Goal: Task Accomplishment & Management: Manage account settings

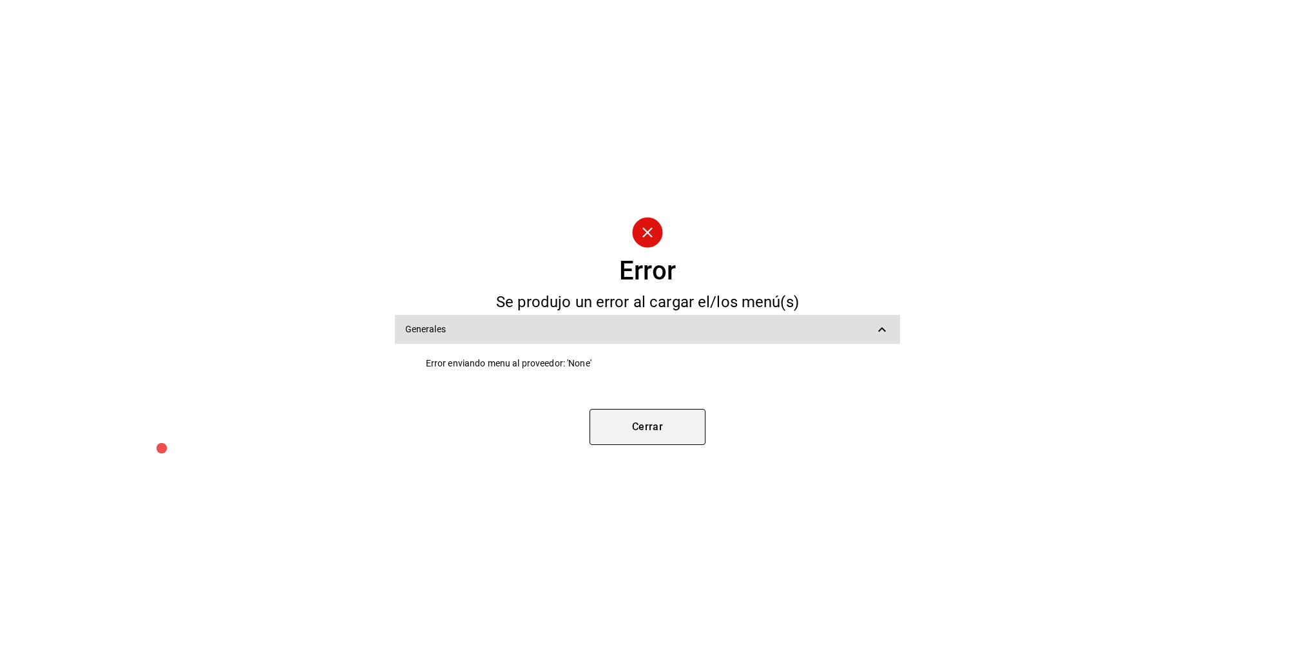
click at [652, 421] on button "Cerrar" at bounding box center [647, 427] width 116 height 36
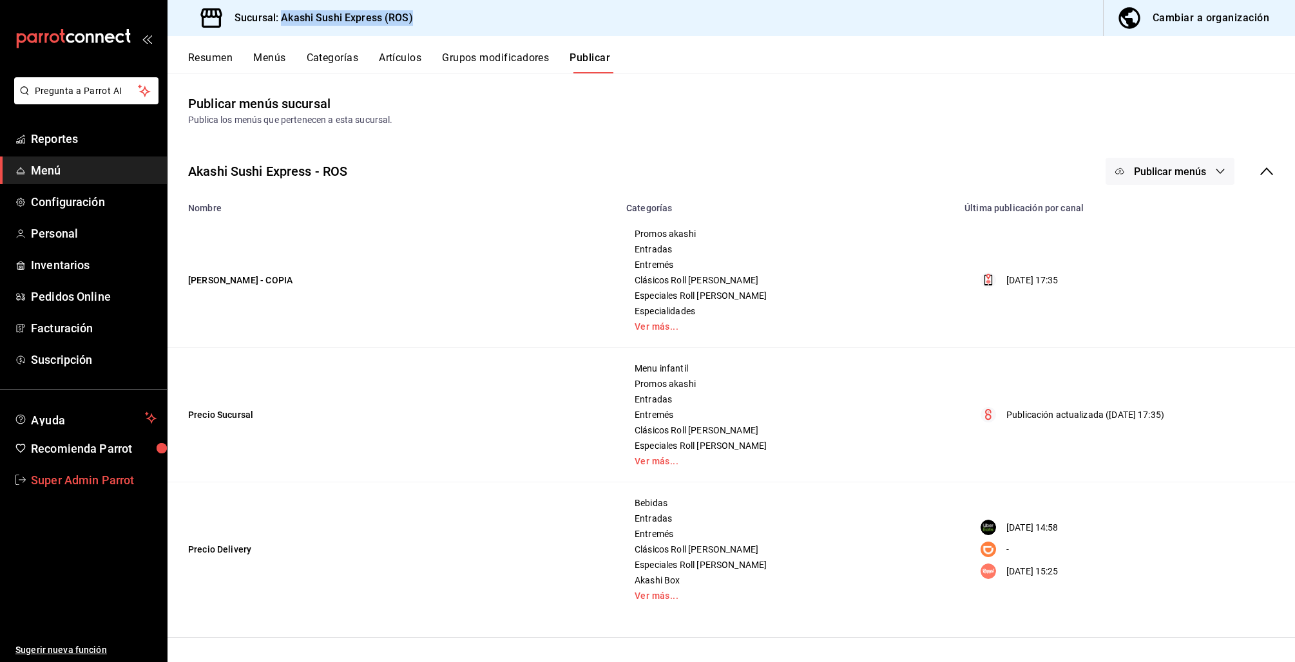
click at [90, 481] on span "Super Admin Parrot" at bounding box center [94, 480] width 126 height 17
click at [90, 481] on html "Pregunta a Parrot AI Reportes Menú Configuración Personal Inventarios Pedidos O…" at bounding box center [647, 331] width 1295 height 662
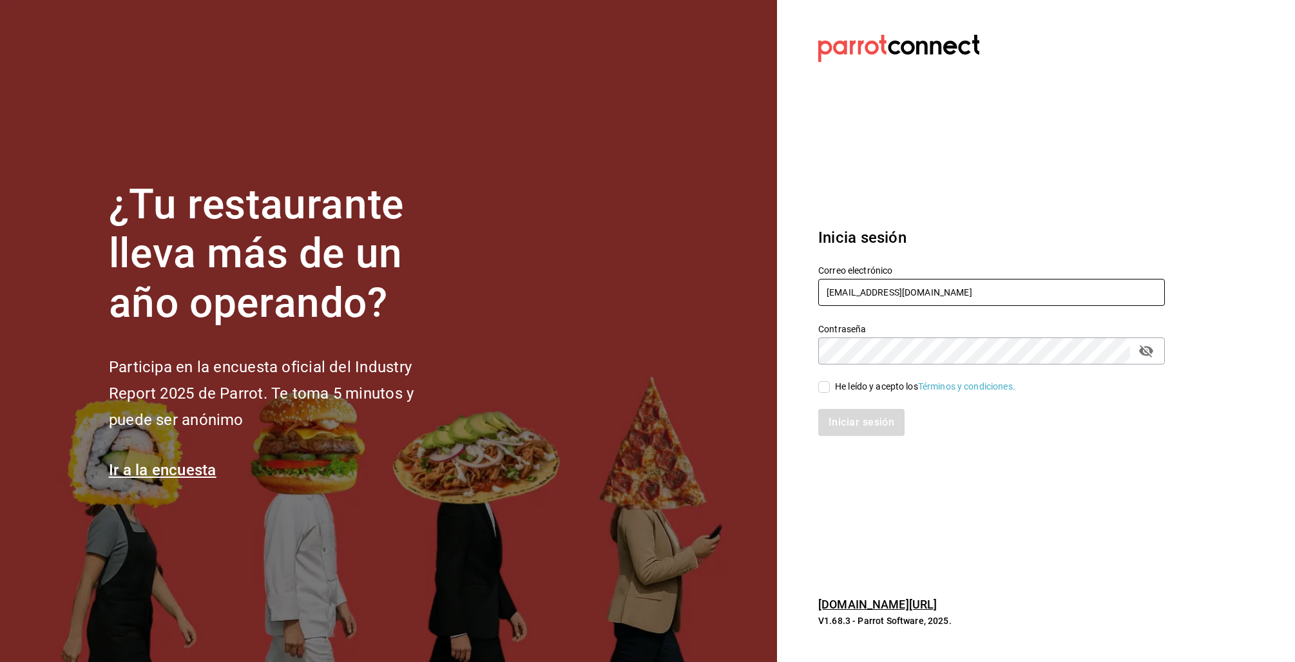
click at [939, 294] on input "akashi@sushiexpress.com" at bounding box center [991, 292] width 347 height 27
type input "[EMAIL_ADDRESS][DOMAIN_NAME]"
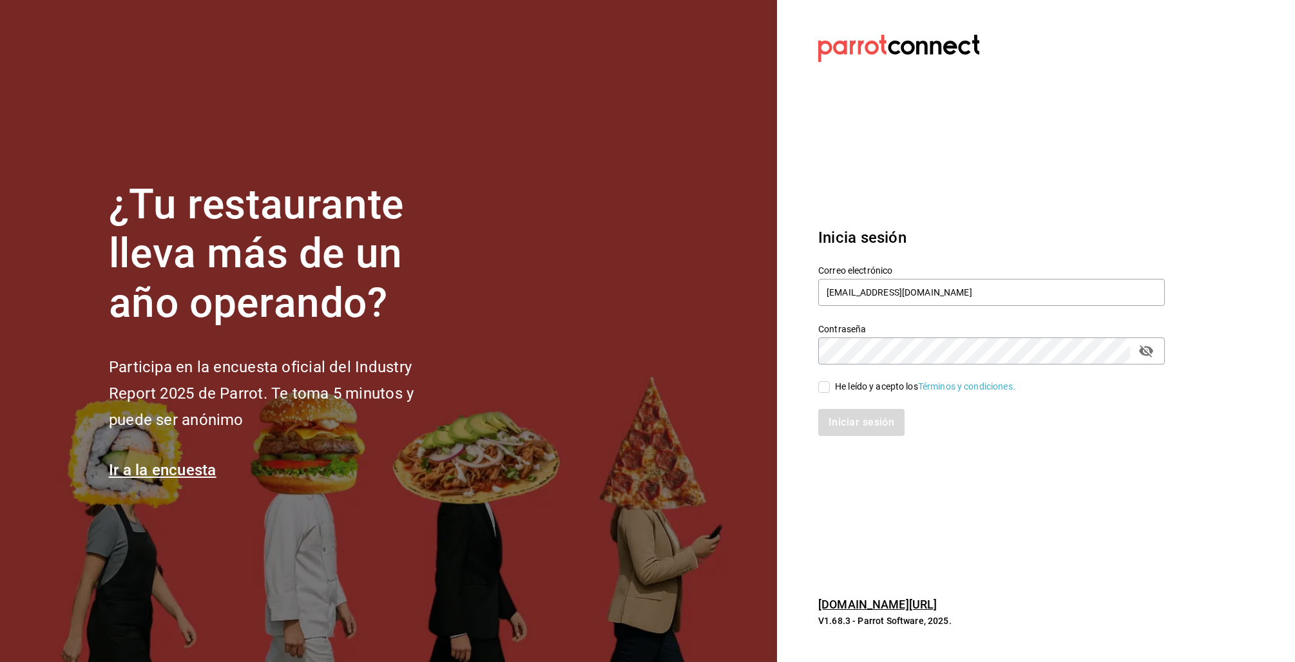
click at [879, 387] on div "He leído y acepto los Términos y condiciones." at bounding box center [925, 387] width 180 height 14
click at [830, 387] on input "He leído y acepto los Términos y condiciones." at bounding box center [824, 387] width 12 height 12
checkbox input "true"
click at [854, 426] on button "Iniciar sesión" at bounding box center [862, 422] width 88 height 27
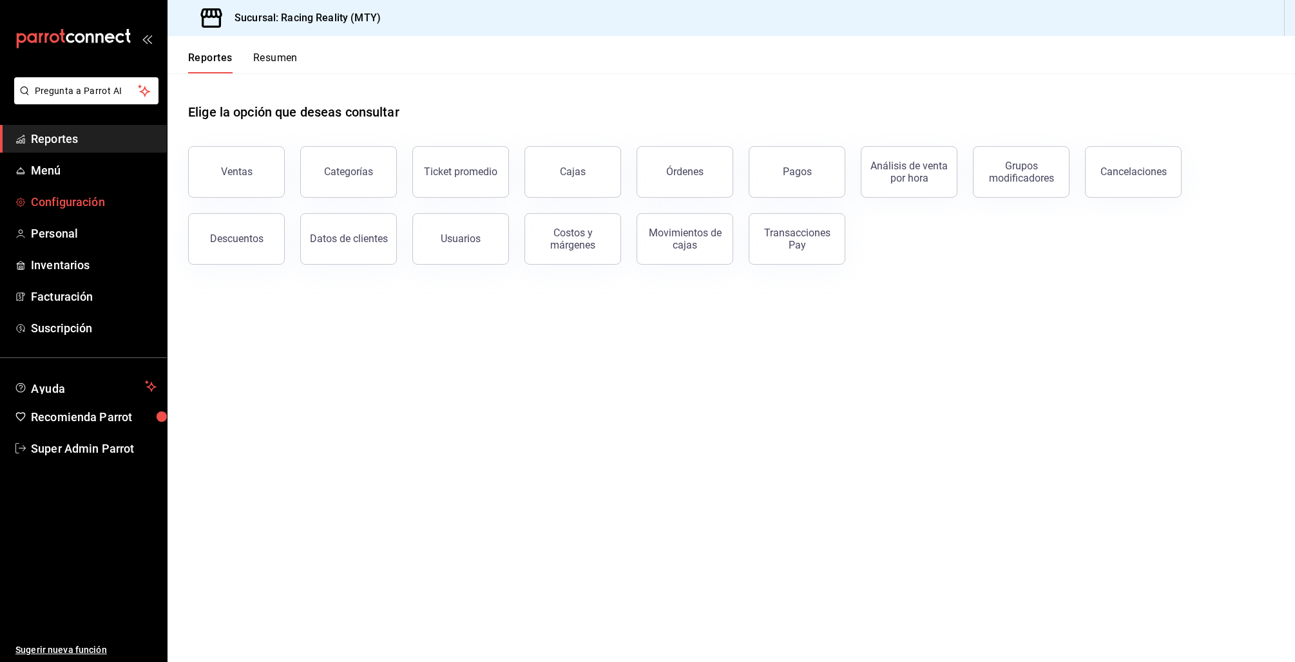
click at [88, 196] on span "Configuración" at bounding box center [94, 201] width 126 height 17
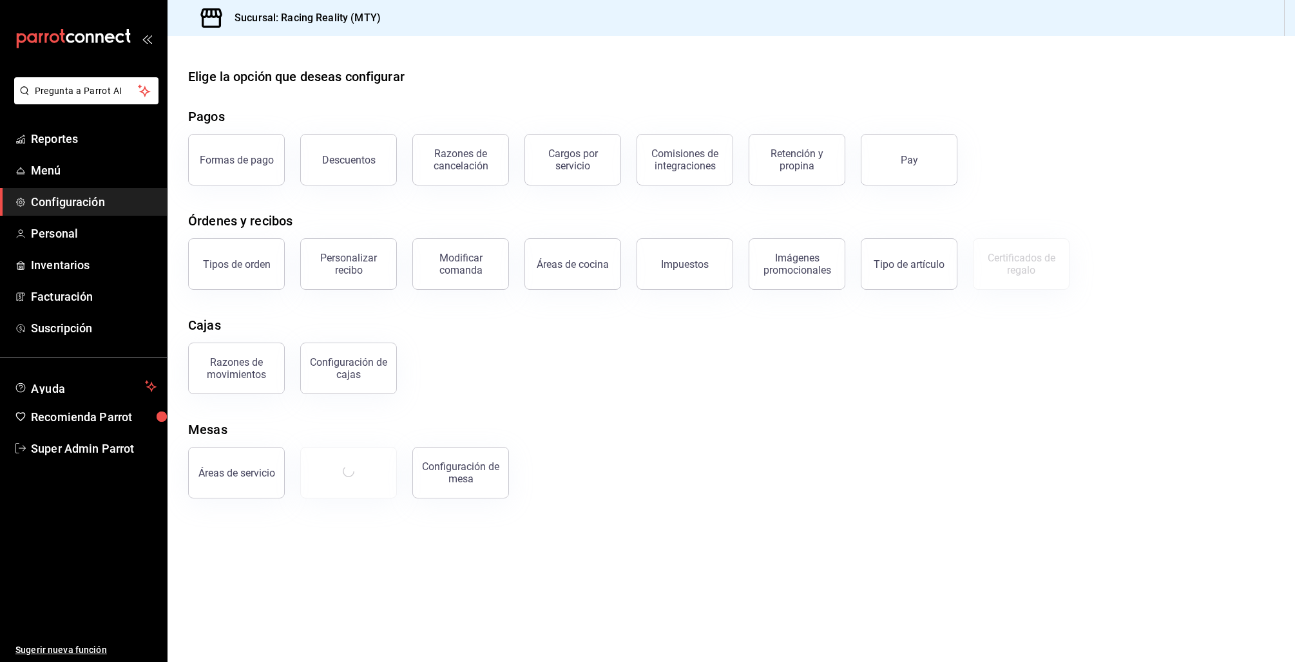
click at [245, 158] on div "Formas de pago" at bounding box center [237, 160] width 74 height 12
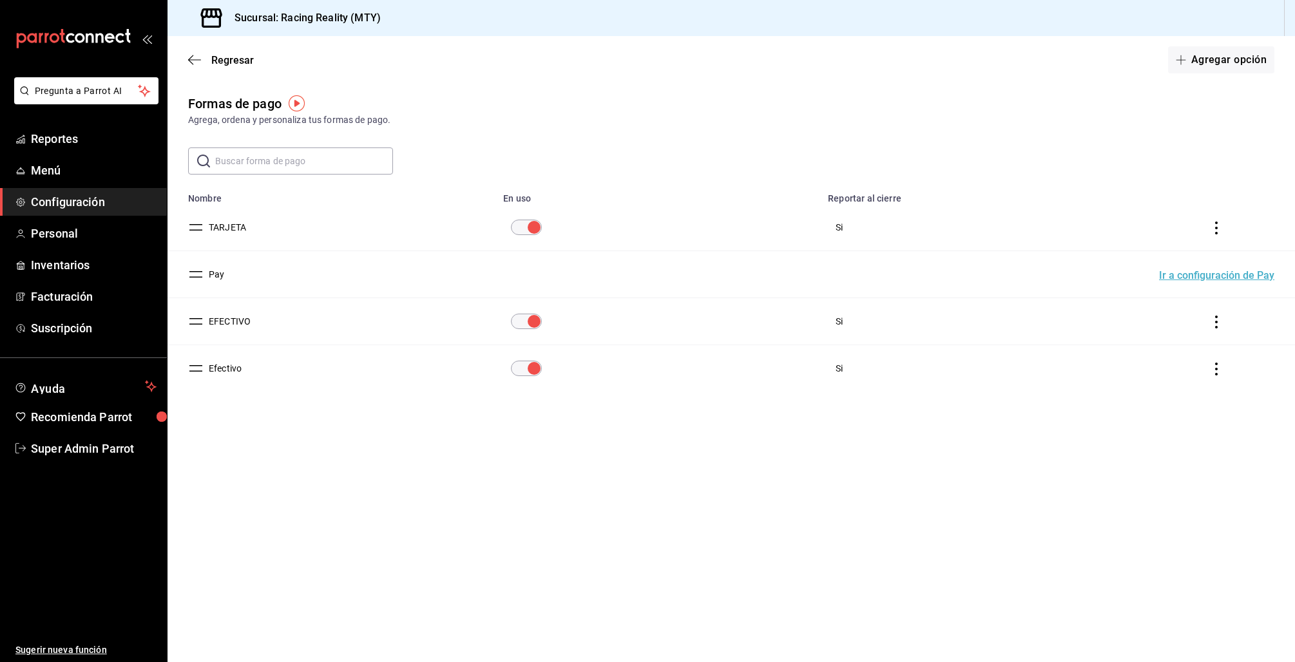
click at [232, 366] on button "Efectivo" at bounding box center [223, 368] width 38 height 13
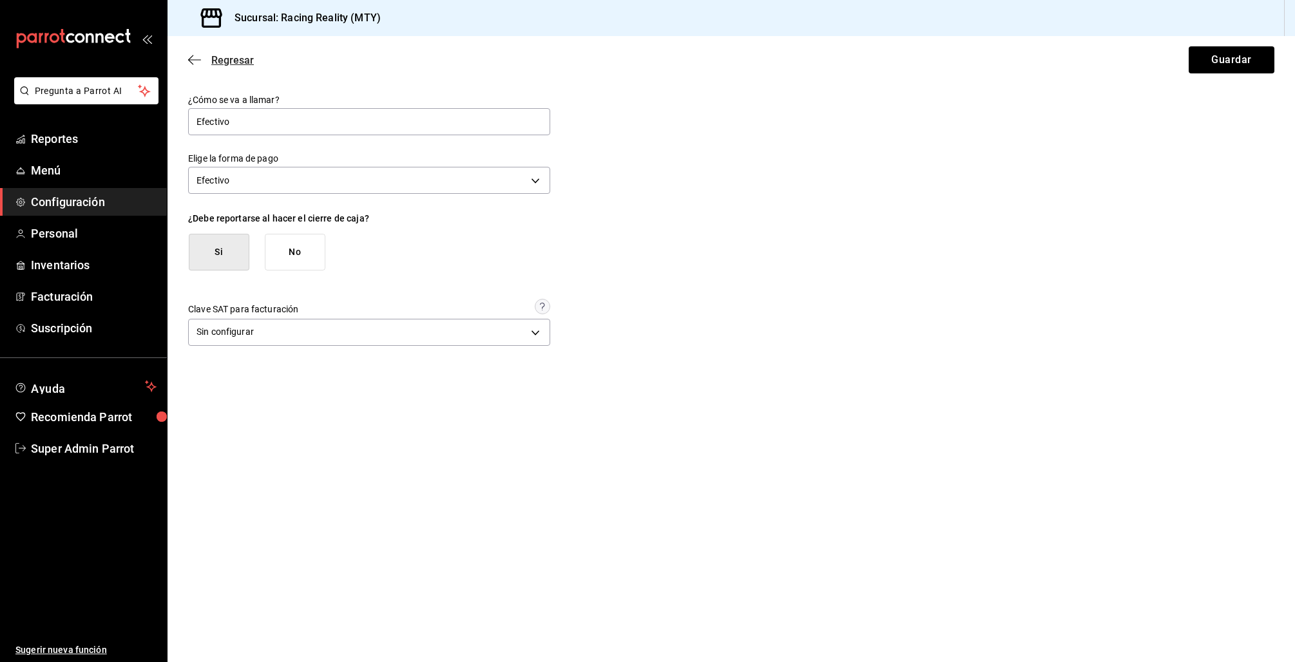
click at [194, 59] on icon "button" at bounding box center [194, 60] width 13 height 12
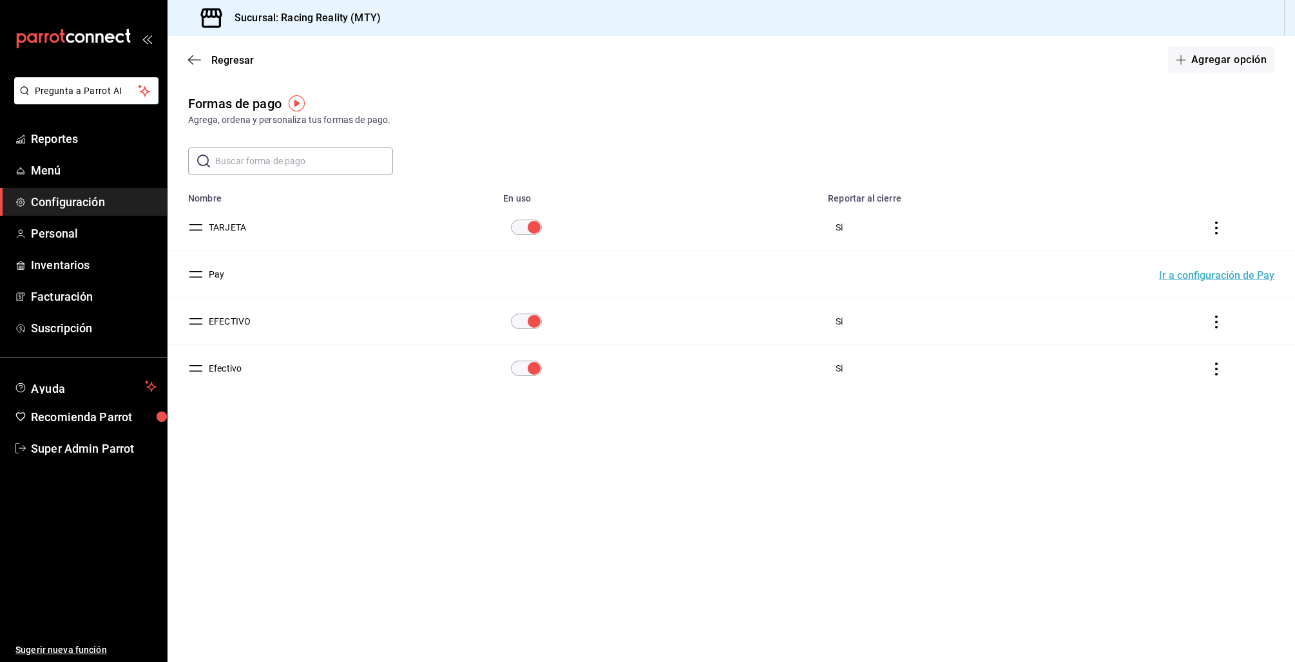
click at [230, 322] on button "EFECTIVO" at bounding box center [227, 321] width 47 height 13
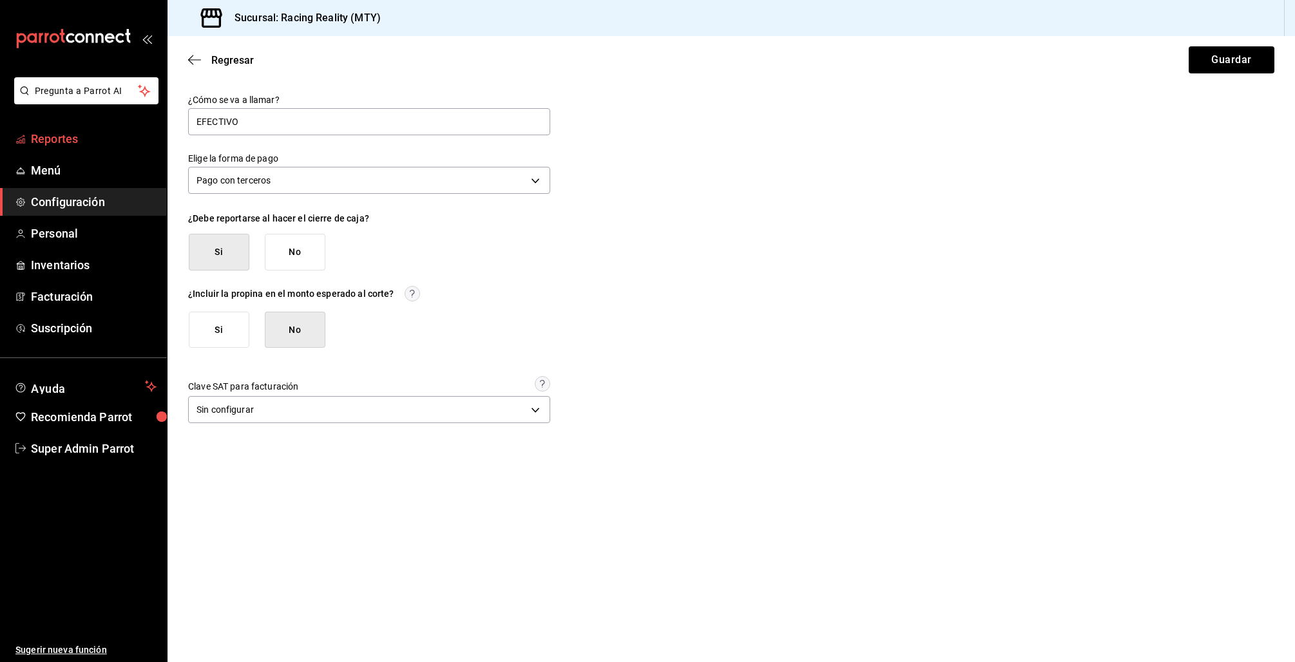
click at [64, 140] on span "Reportes" at bounding box center [94, 138] width 126 height 17
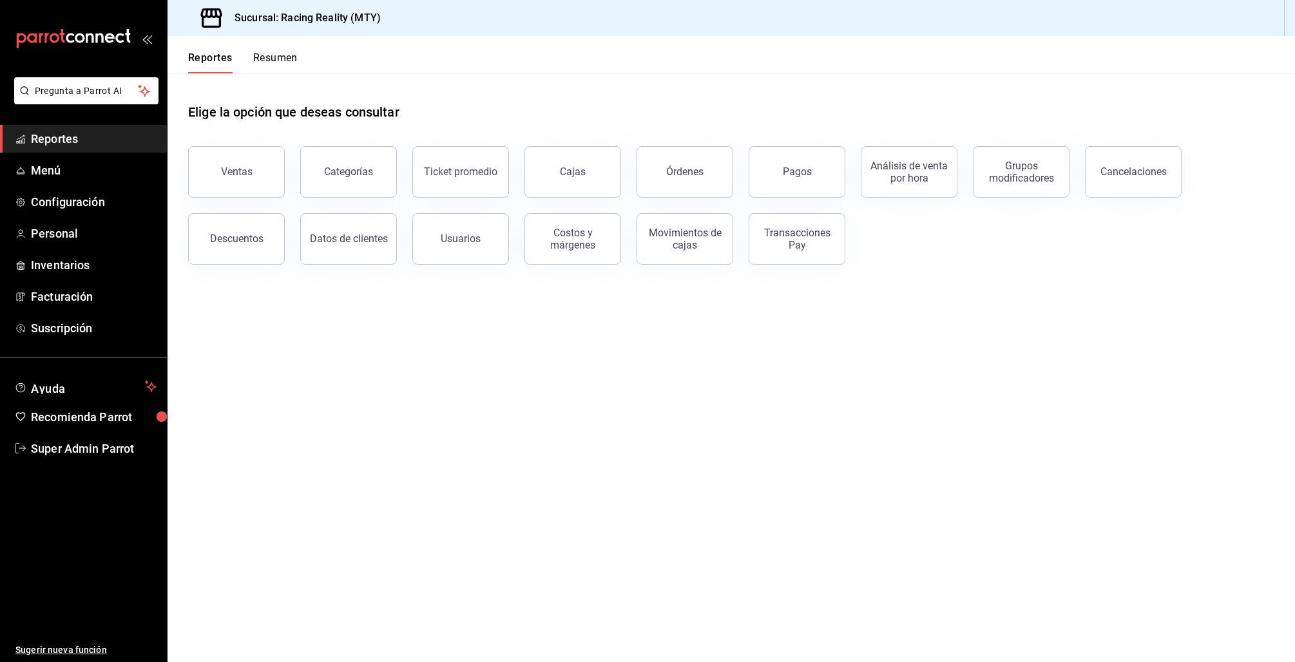
click at [298, 164] on div "Categorías" at bounding box center [341, 164] width 112 height 67
click at [239, 169] on div "Ventas" at bounding box center [237, 172] width 32 height 12
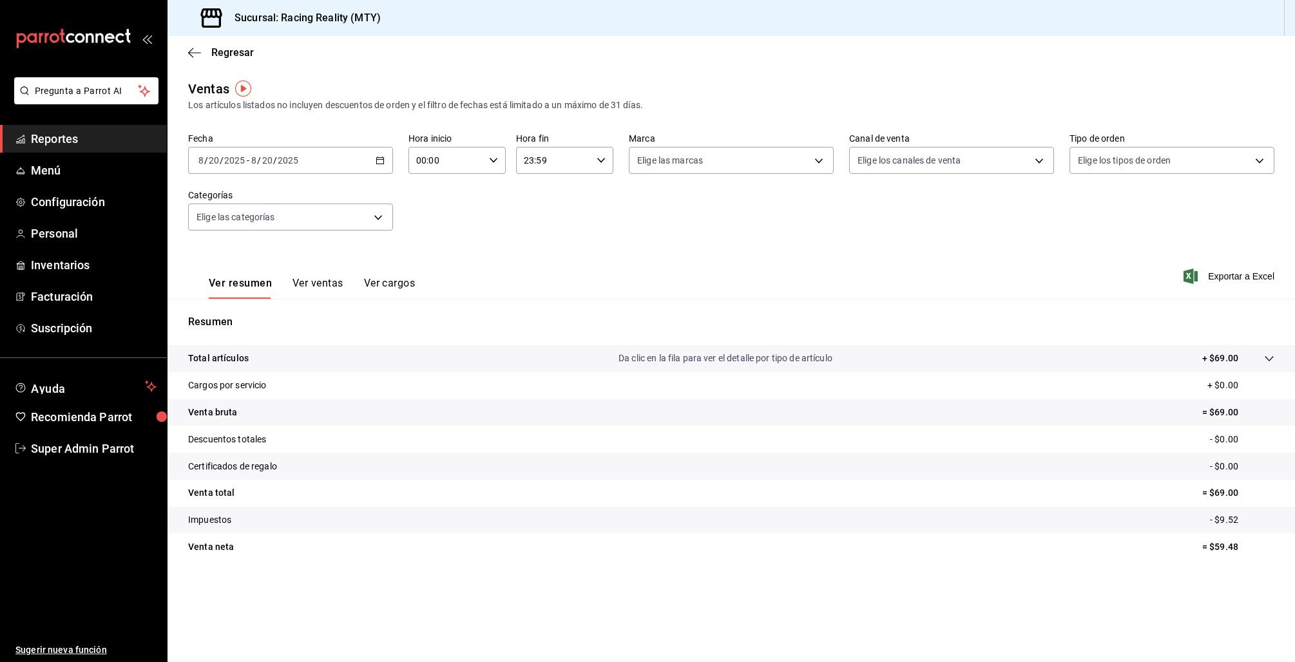
click at [236, 170] on div "[DATE] [DATE] - [DATE] [DATE]" at bounding box center [290, 160] width 205 height 27
click at [220, 204] on span "Hoy" at bounding box center [249, 200] width 100 height 14
click at [243, 159] on input "2025" at bounding box center [235, 160] width 22 height 10
click at [221, 225] on span "Ayer" at bounding box center [249, 229] width 100 height 14
click at [196, 37] on div "Regresar" at bounding box center [731, 52] width 1127 height 33
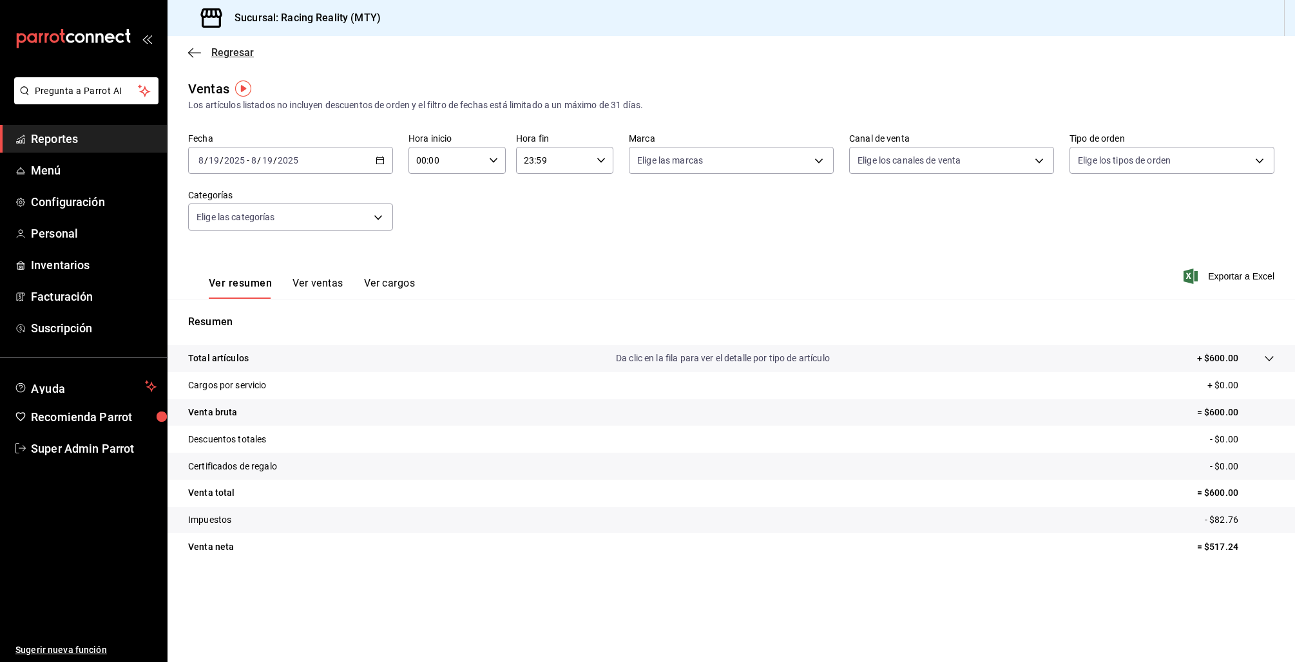
click at [191, 55] on icon "button" at bounding box center [194, 53] width 13 height 12
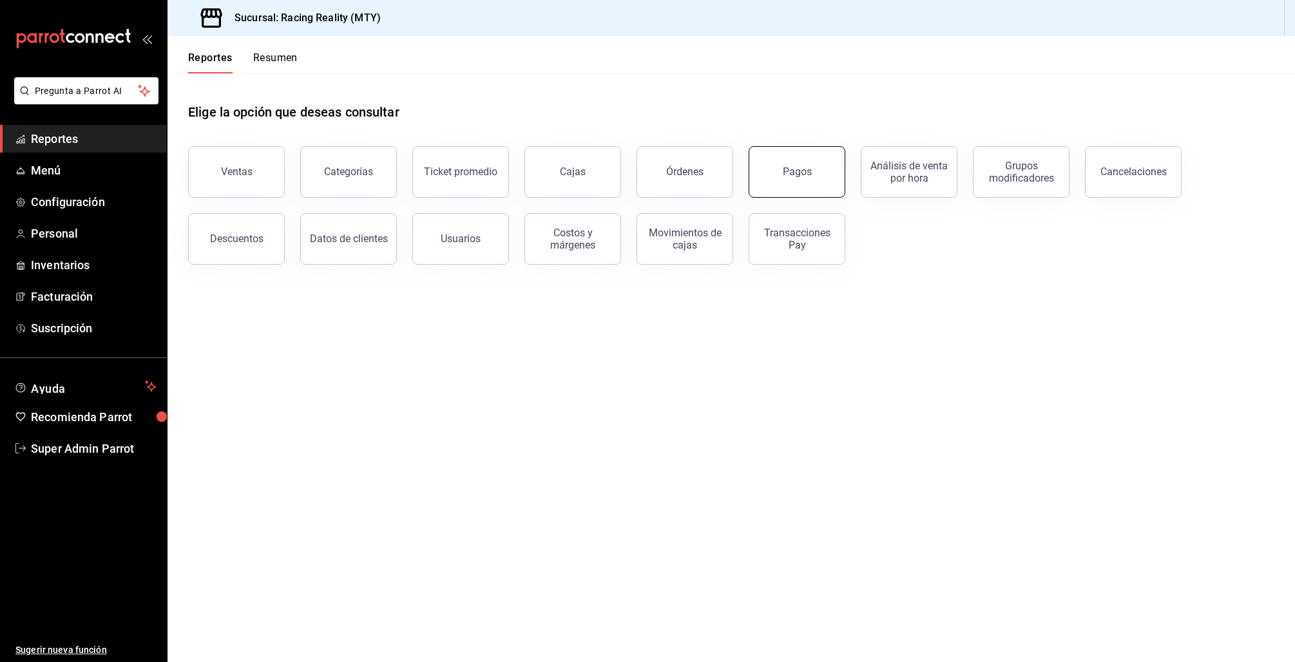
click at [760, 155] on button "Pagos" at bounding box center [797, 172] width 97 height 52
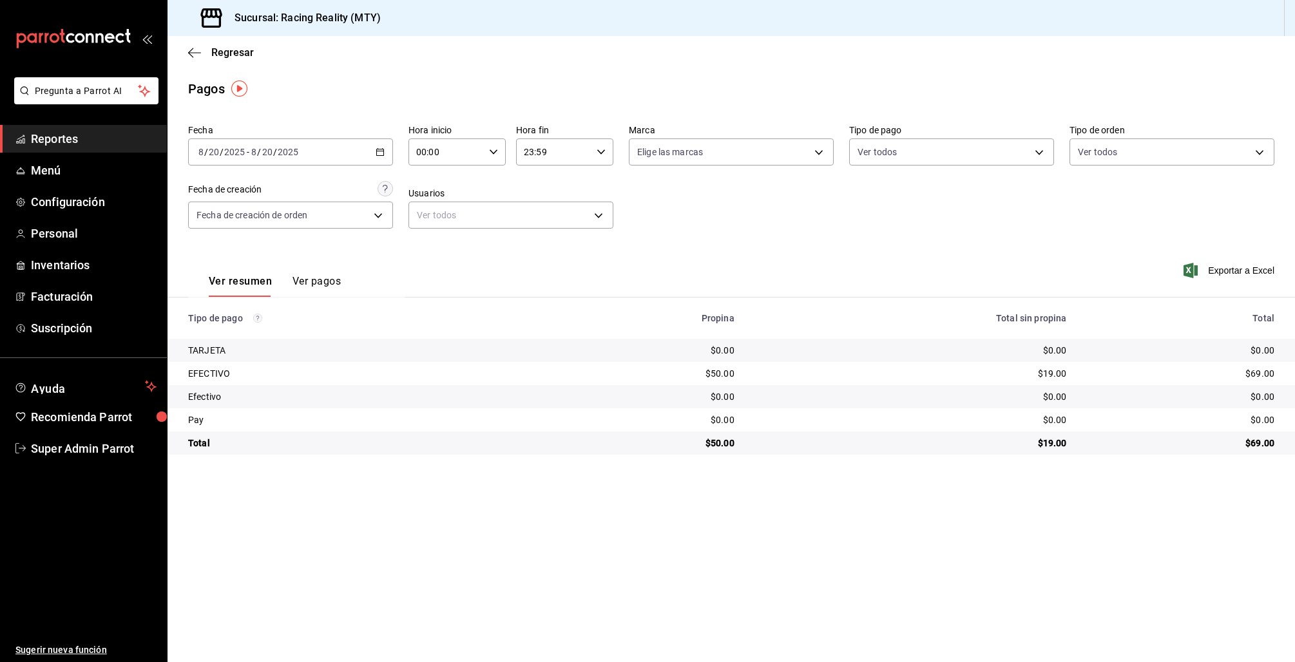
click at [291, 139] on div "2025-08-20 8 / 20 / 2025 - 2025-08-20 8 / 20 / 2025" at bounding box center [290, 152] width 205 height 27
click at [245, 218] on span "Ayer" at bounding box center [249, 220] width 100 height 14
click at [352, 148] on div "2025-08-19 8 / 19 / 2025 - 2025-08-19 8 / 19 / 2025" at bounding box center [290, 152] width 205 height 27
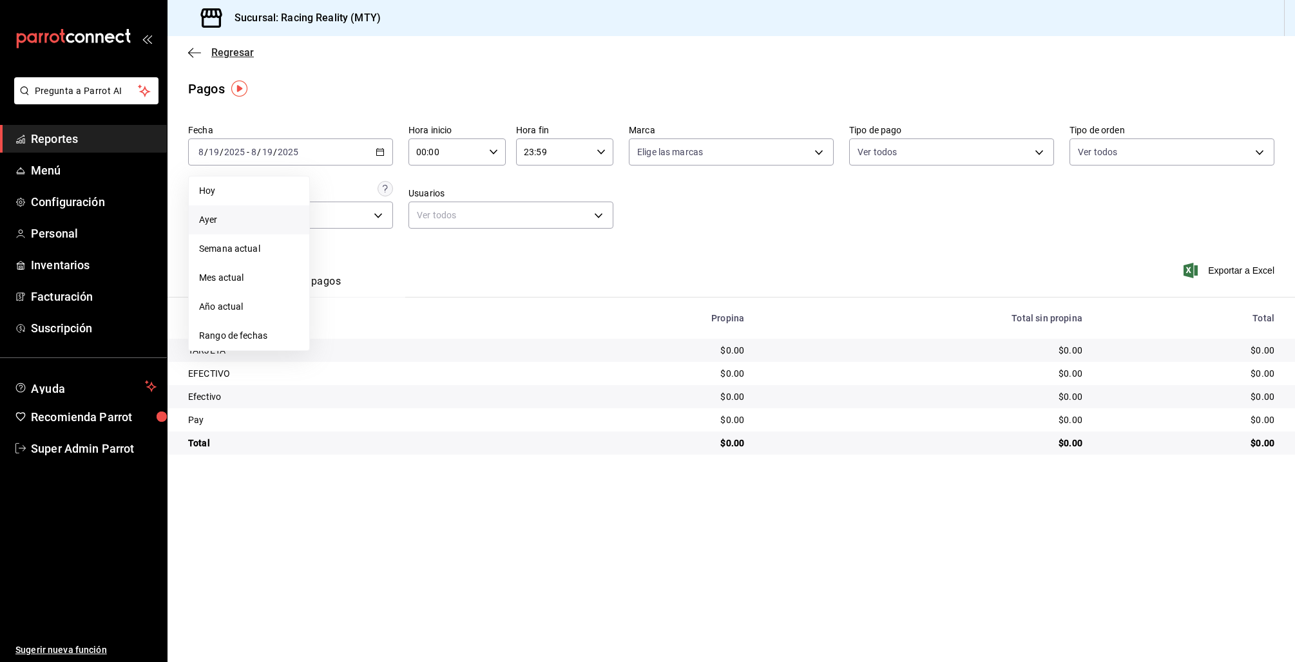
click at [192, 57] on icon "button" at bounding box center [194, 53] width 13 height 12
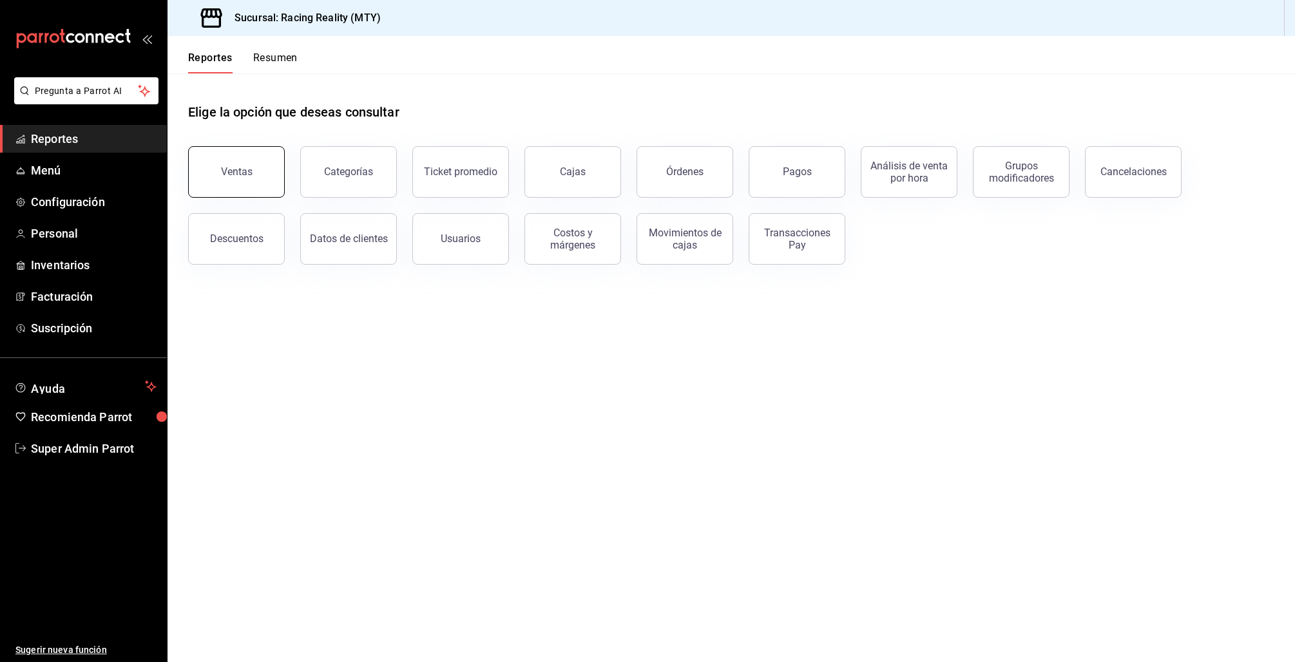
click at [263, 163] on button "Ventas" at bounding box center [236, 172] width 97 height 52
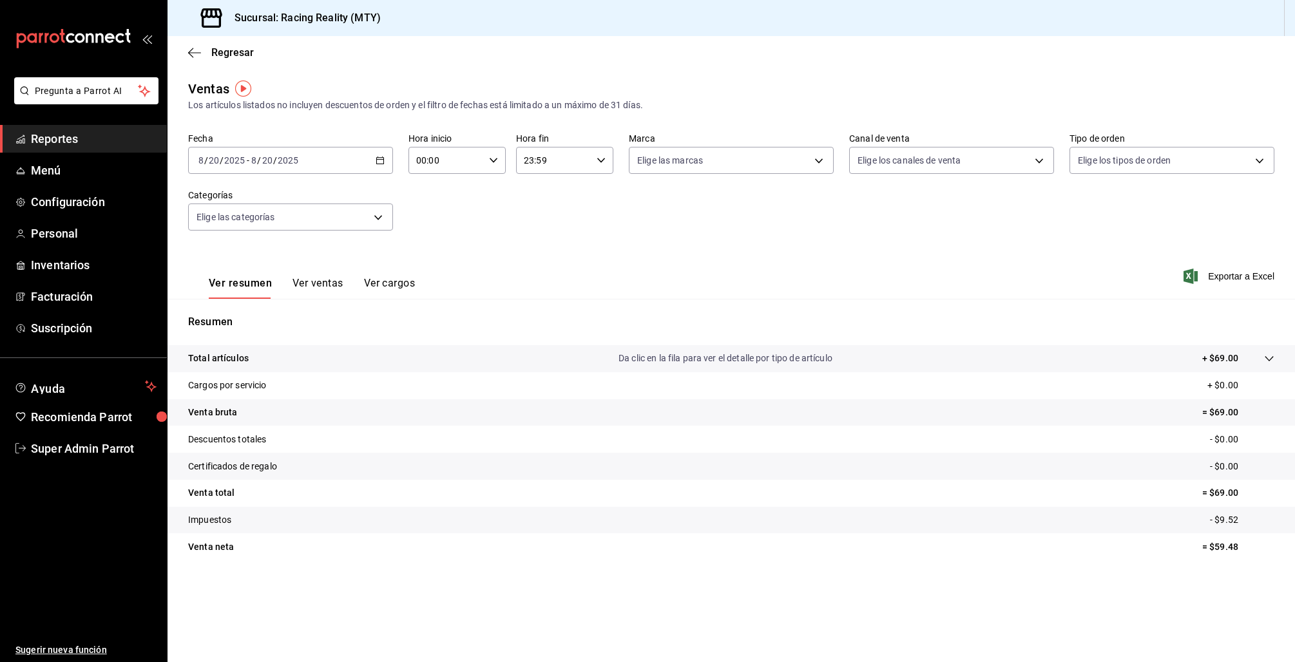
click at [379, 161] on icon "button" at bounding box center [380, 160] width 9 height 9
click at [246, 216] on li "Ayer" at bounding box center [249, 228] width 120 height 29
click at [264, 166] on div "2025-08-19 8 / 19 / 2025 - 2025-08-19 8 / 19 / 2025" at bounding box center [290, 160] width 205 height 27
click at [238, 256] on span "Semana actual" at bounding box center [249, 258] width 100 height 14
click at [75, 453] on span "Super Admin Parrot" at bounding box center [94, 448] width 126 height 17
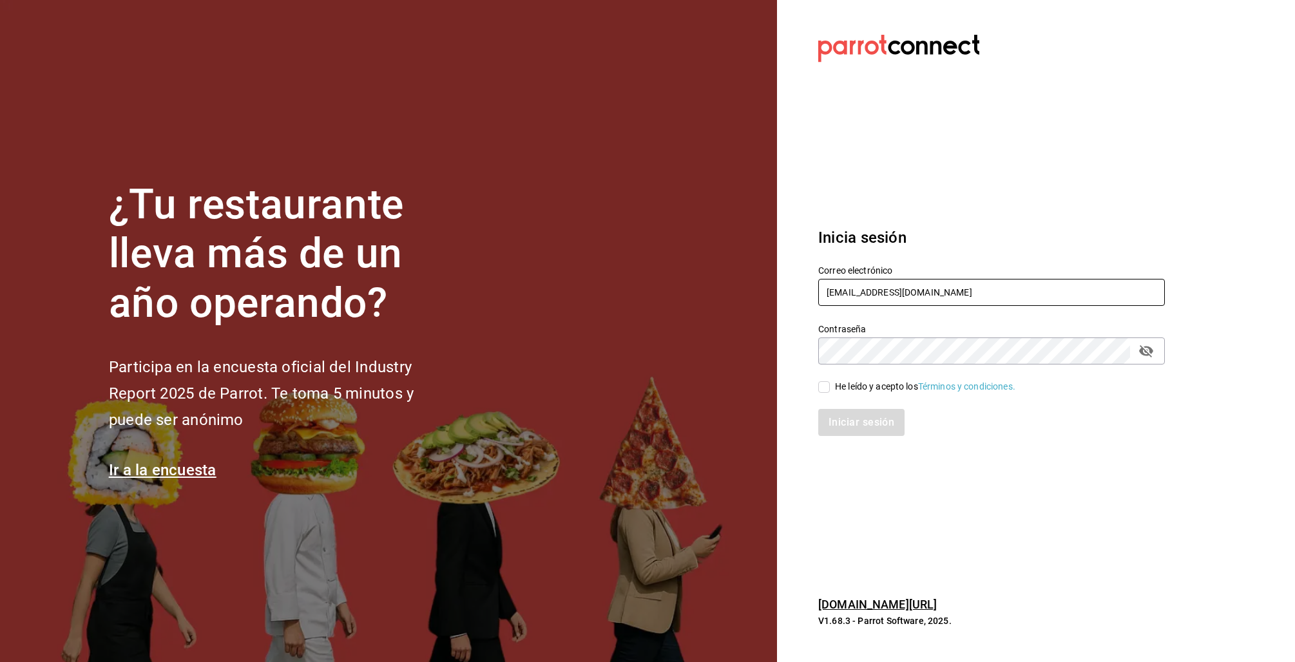
click at [881, 296] on input "[EMAIL_ADDRESS][DOMAIN_NAME]" at bounding box center [991, 292] width 347 height 27
drag, startPoint x: 906, startPoint y: 285, endPoint x: 787, endPoint y: 293, distance: 118.8
click at [787, 293] on section "Datos incorrectos. Verifica que tu Correo o Contraseña estén bien escritos. Ini…" at bounding box center [986, 331] width 419 height 662
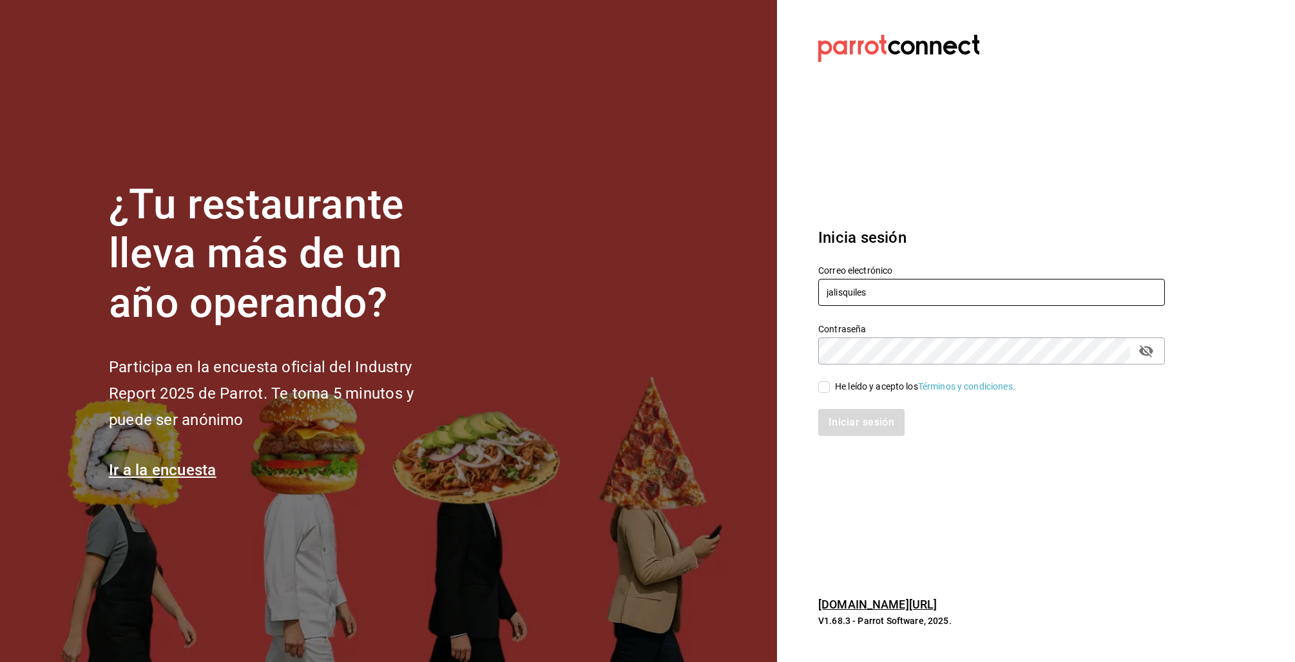
paste input "multiuser@jalisquiles.com Parr0tConnec7"
click at [850, 295] on input "multiuser@jalisquiles.com Parr0tConnec7jalisquiles" at bounding box center [991, 292] width 347 height 27
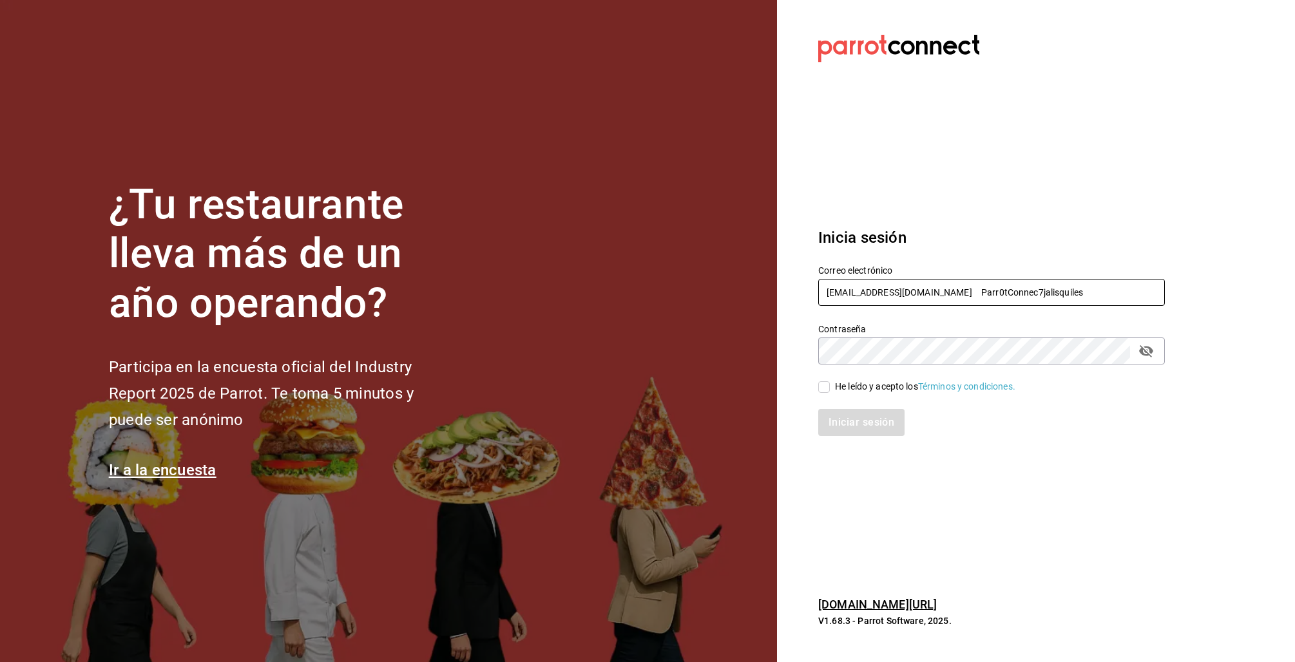
paste input "text"
click at [964, 293] on input "multiuser@jalisquiles.com Parr0tConnec7" at bounding box center [991, 292] width 347 height 27
click at [966, 292] on input "multiuser@jalisquiles.com Parr0tConnec7" at bounding box center [991, 292] width 347 height 27
click at [966, 288] on input "multiuser@jalisquiles.com Parr0tConnec7" at bounding box center [991, 292] width 347 height 27
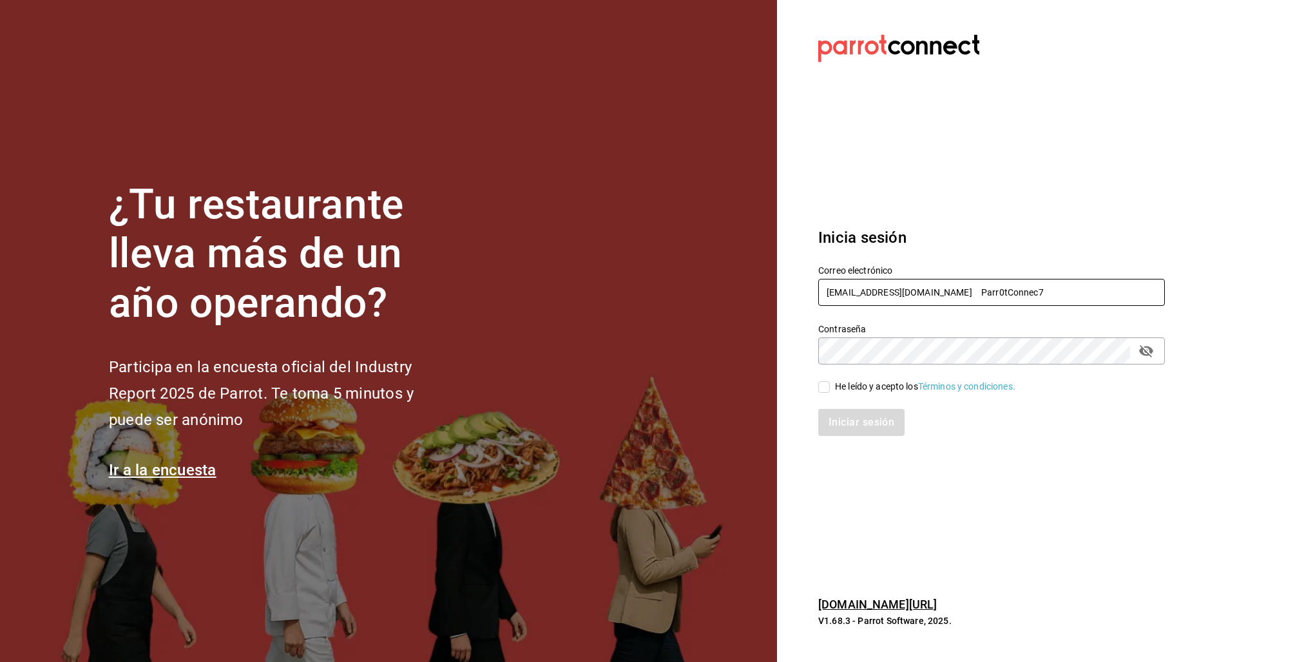
click at [966, 288] on input "multiuser@jalisquiles.com Parr0tConnec7" at bounding box center [991, 292] width 347 height 27
click at [966, 287] on input "multiuser@jalisquiles.com Parr0tConnec7" at bounding box center [991, 292] width 347 height 27
drag, startPoint x: 950, startPoint y: 289, endPoint x: 1095, endPoint y: 297, distance: 145.8
click at [1095, 297] on input "multiuser@jalisquiles.com Parr0tConnec7" at bounding box center [991, 292] width 347 height 27
type input "multiuser@jalisquiles.com"
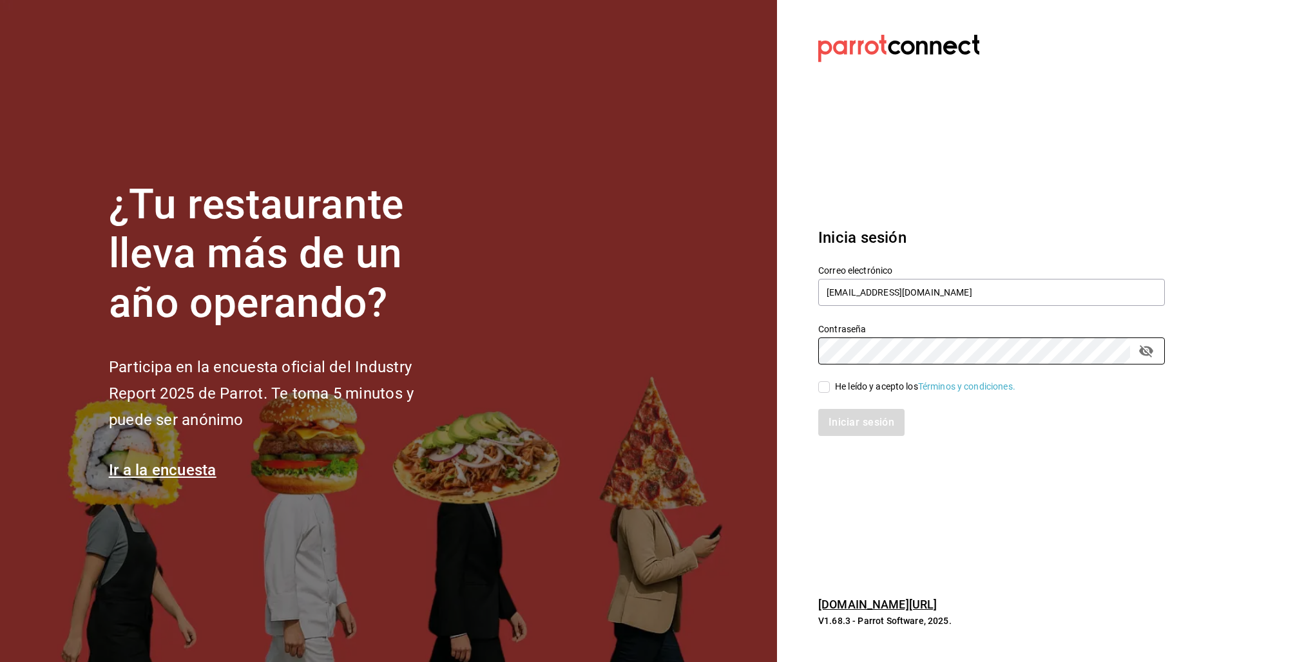
click at [876, 383] on div "He leído y acepto los Términos y condiciones." at bounding box center [925, 387] width 180 height 14
click at [830, 383] on input "He leído y acepto los Términos y condiciones." at bounding box center [824, 387] width 12 height 12
checkbox input "true"
click at [864, 428] on button "Iniciar sesión" at bounding box center [862, 422] width 88 height 27
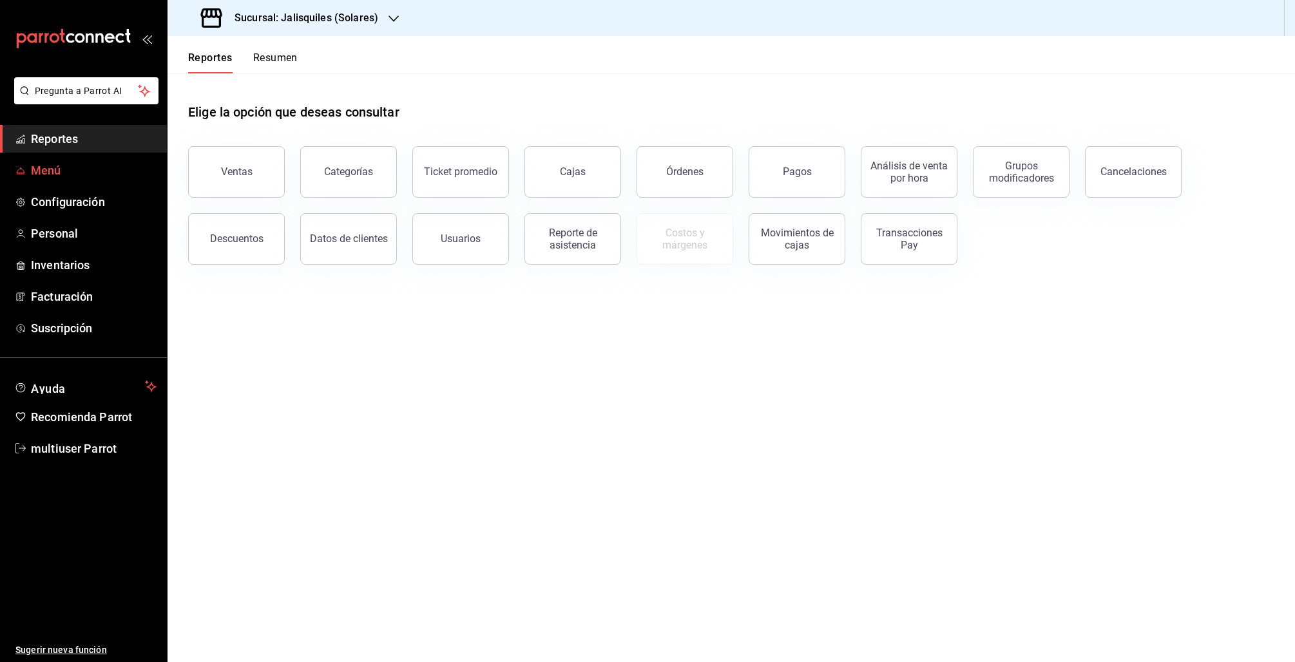
click at [58, 173] on span "Menú" at bounding box center [94, 170] width 126 height 17
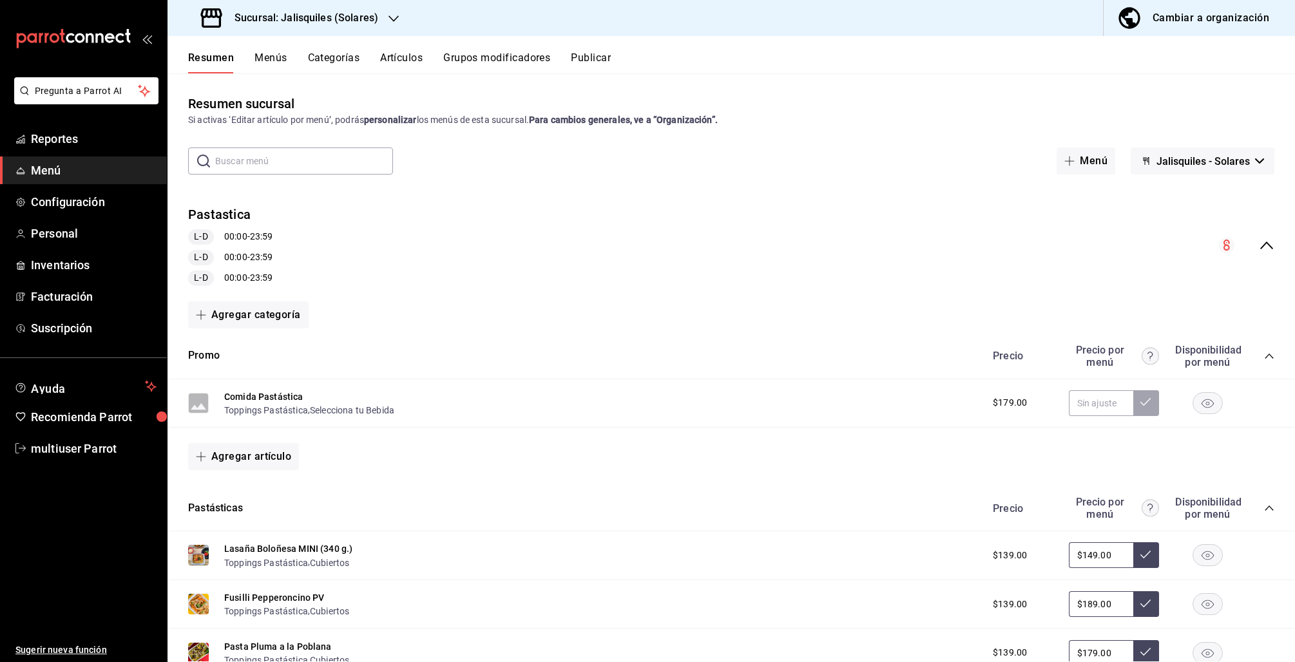
click at [1259, 246] on icon "collapse-menu-row" at bounding box center [1266, 245] width 15 height 15
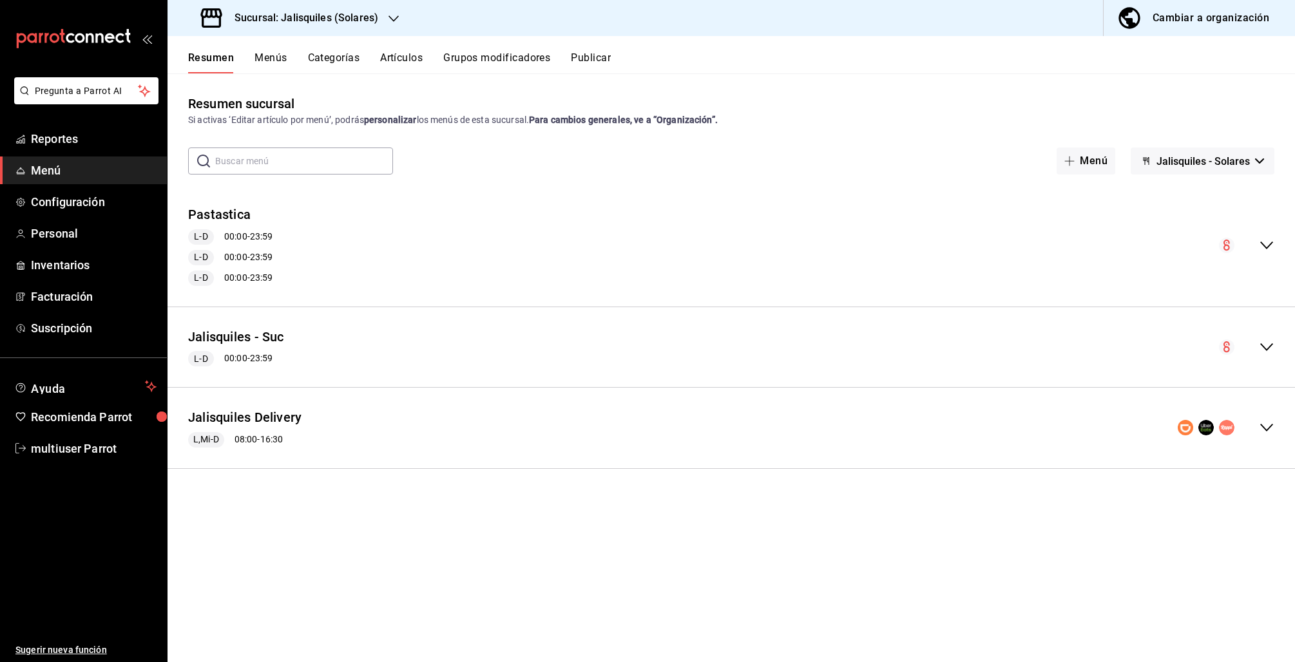
click at [582, 57] on button "Publicar" at bounding box center [591, 63] width 40 height 22
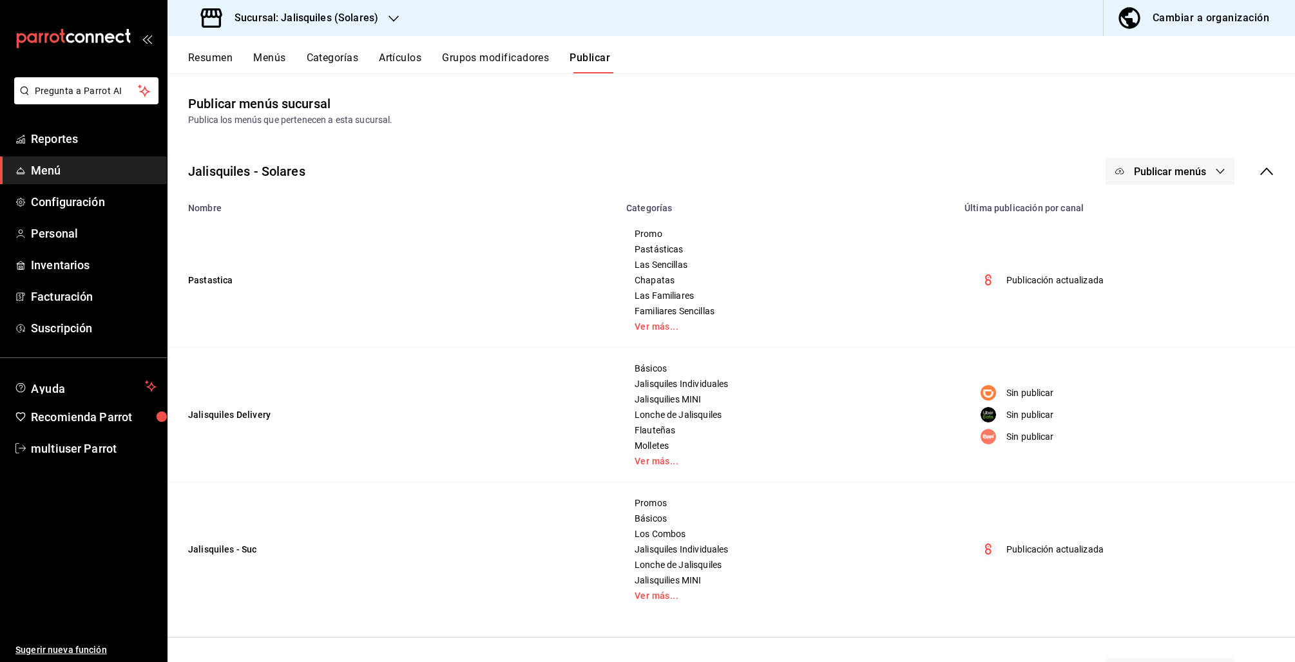
click at [1215, 168] on icon "button" at bounding box center [1220, 171] width 10 height 10
click at [1165, 285] on span "Uber Eats" at bounding box center [1176, 286] width 62 height 14
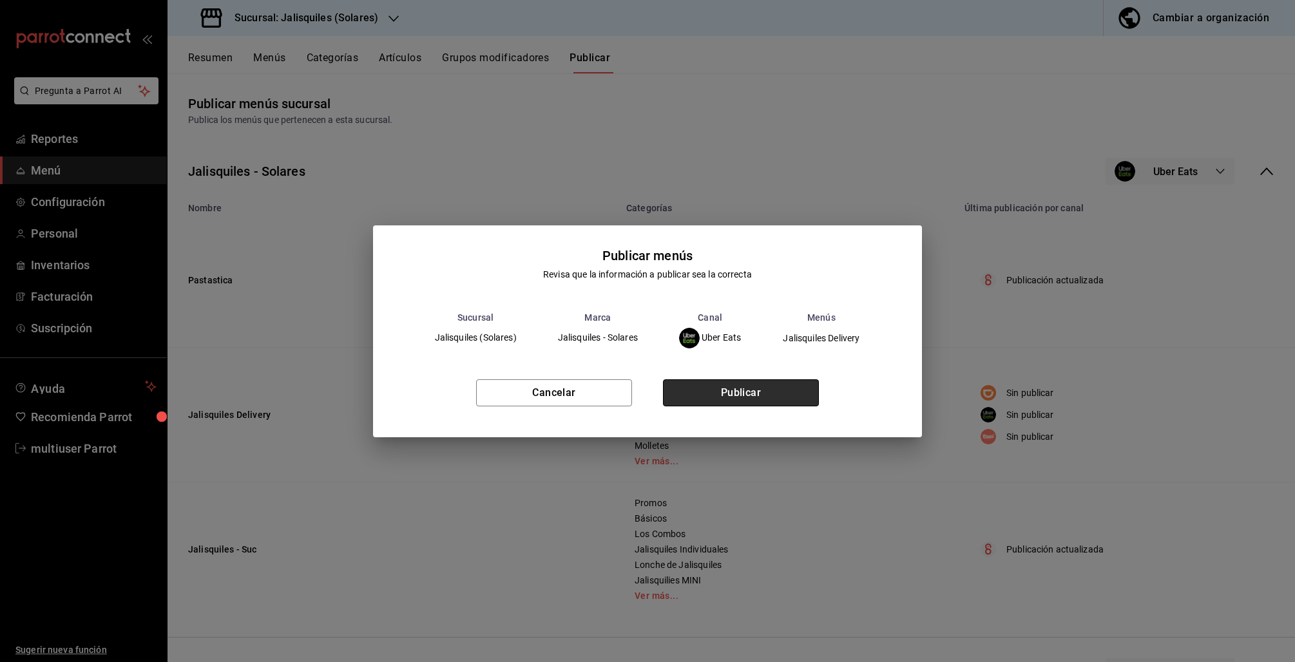
click at [743, 399] on button "Publicar" at bounding box center [741, 392] width 156 height 27
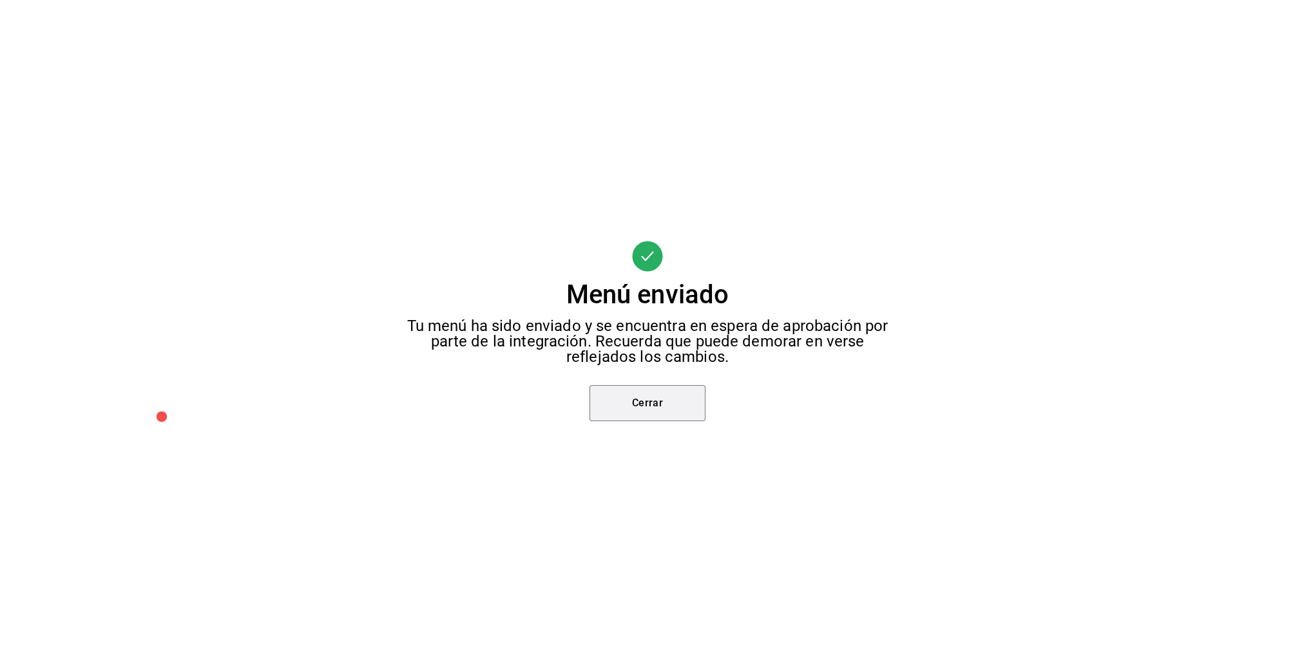
drag, startPoint x: 637, startPoint y: 417, endPoint x: 649, endPoint y: 412, distance: 12.7
click at [637, 417] on button "Cerrar" at bounding box center [647, 403] width 116 height 36
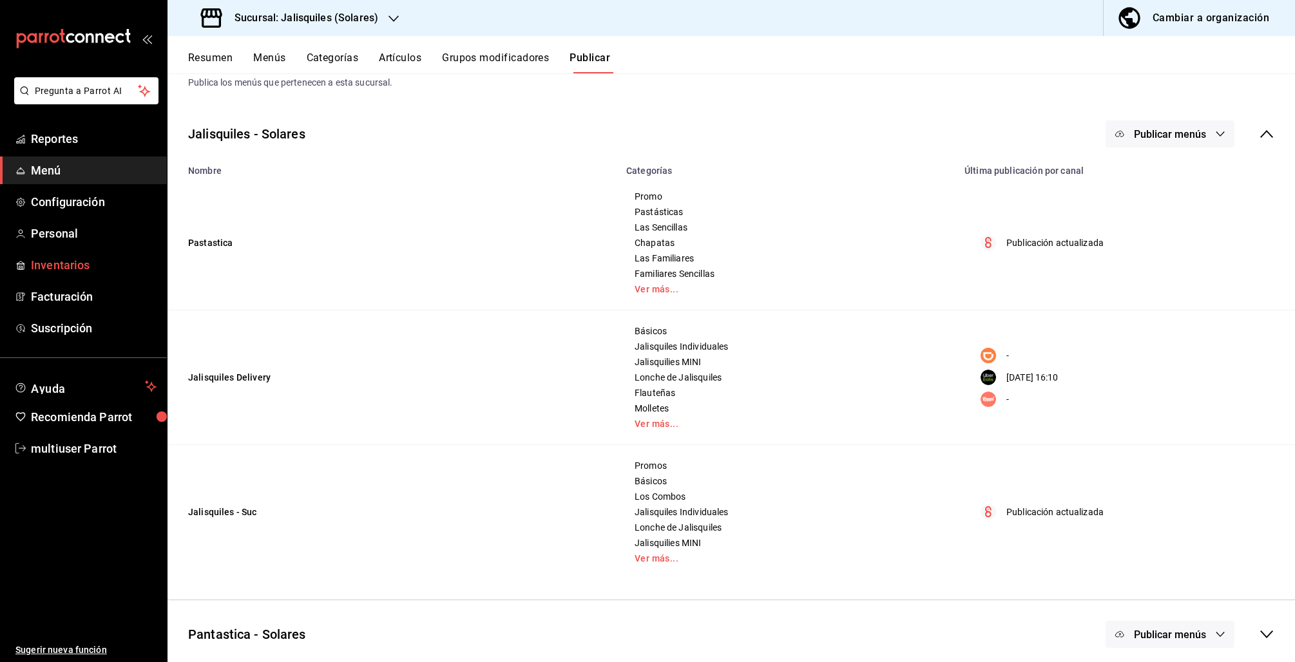
scroll to position [44, 0]
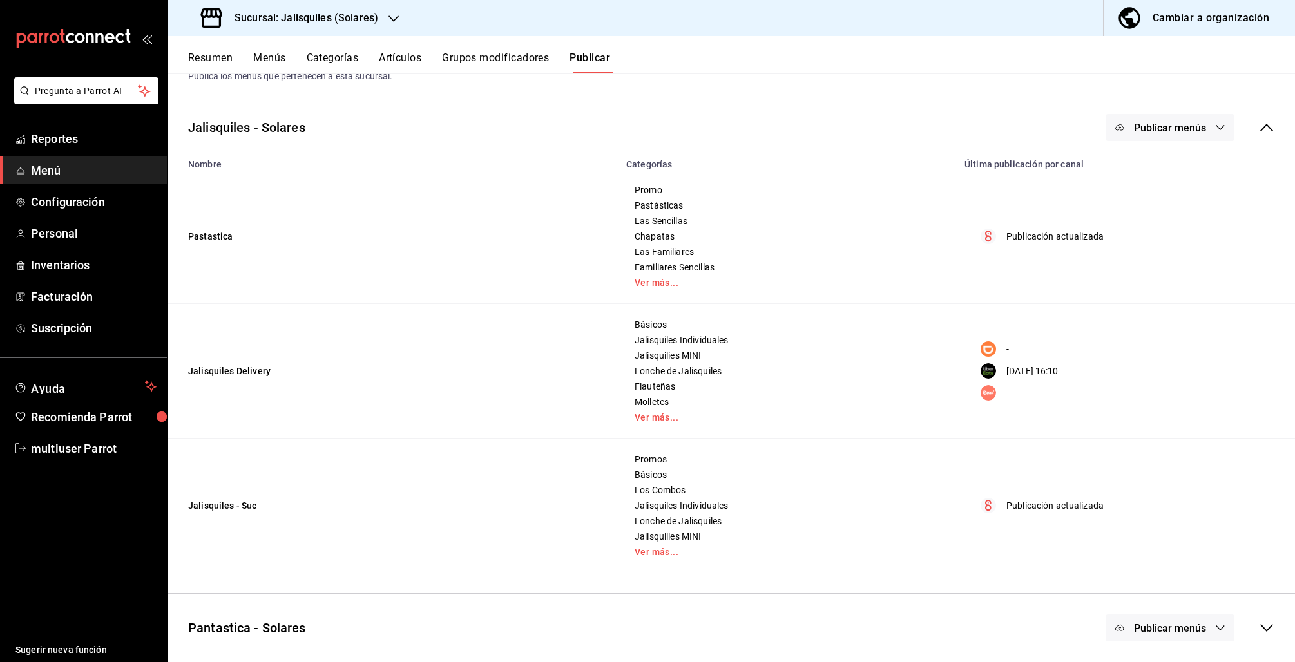
click at [1261, 627] on icon at bounding box center [1266, 627] width 15 height 15
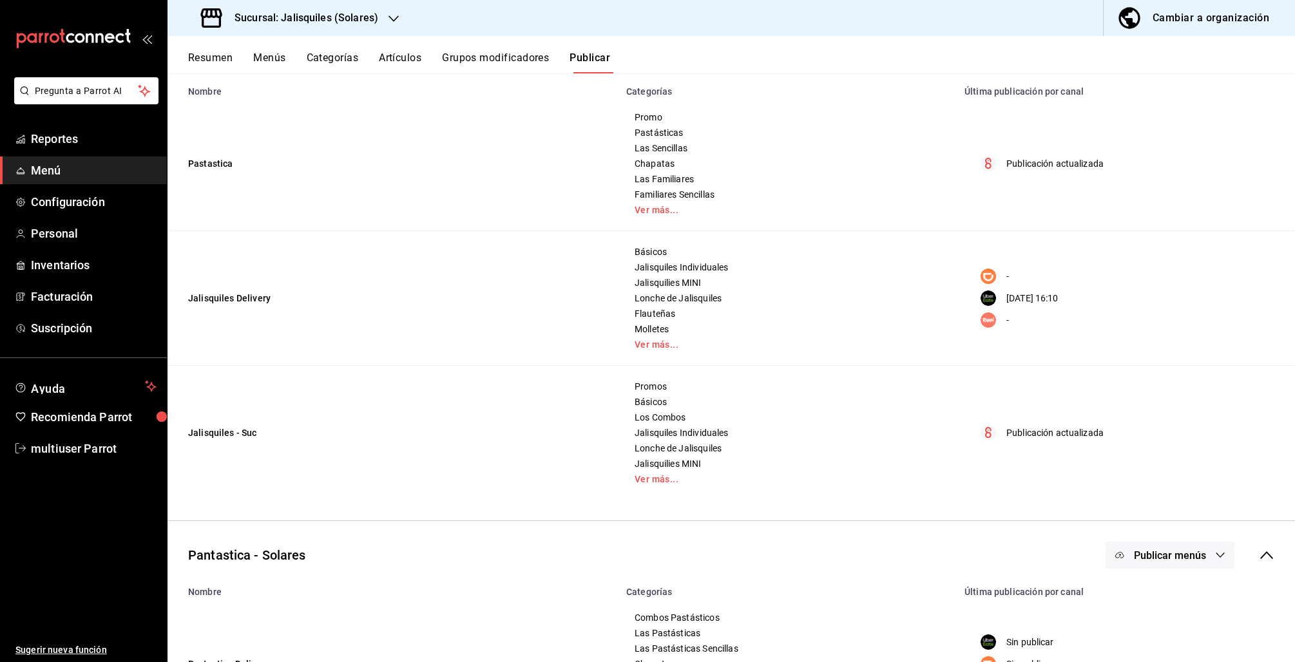
scroll to position [207, 0]
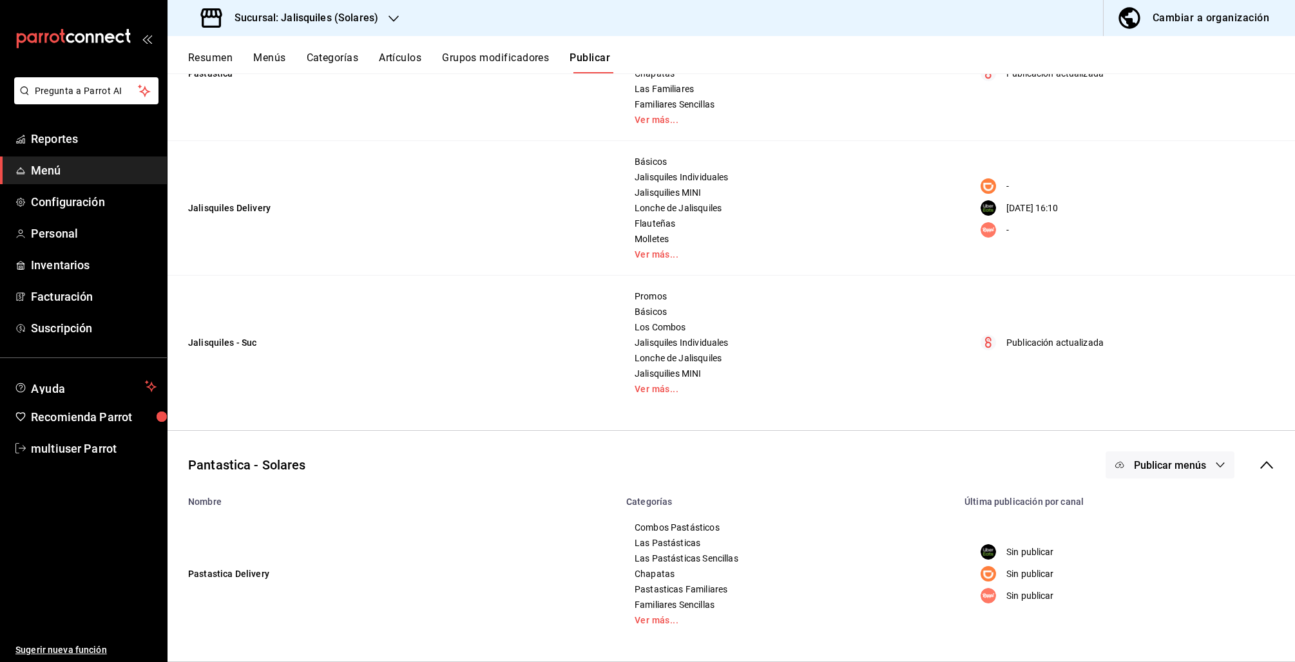
click at [365, 18] on h3 "Sucursal: Jalisquiles (Solares)" at bounding box center [301, 17] width 154 height 15
click at [393, 12] on div at bounding box center [393, 19] width 10 height 14
click at [226, 91] on span "Jalisquiles (GDL)" at bounding box center [212, 85] width 69 height 14
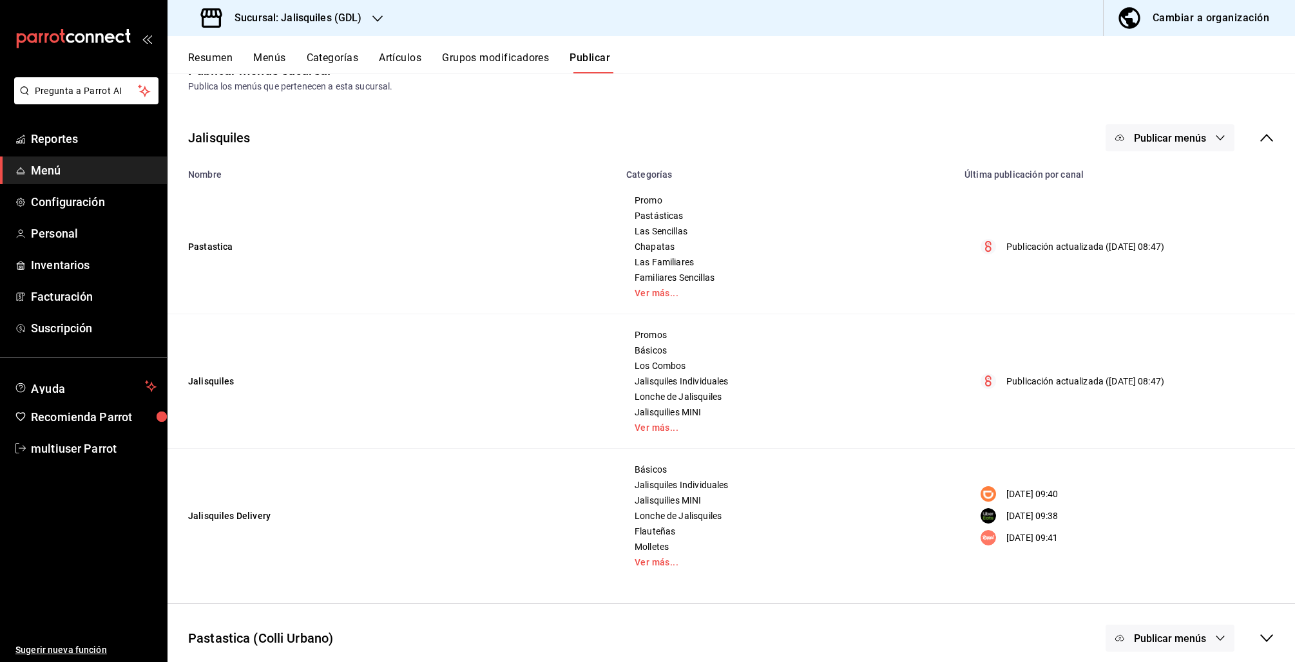
scroll to position [44, 0]
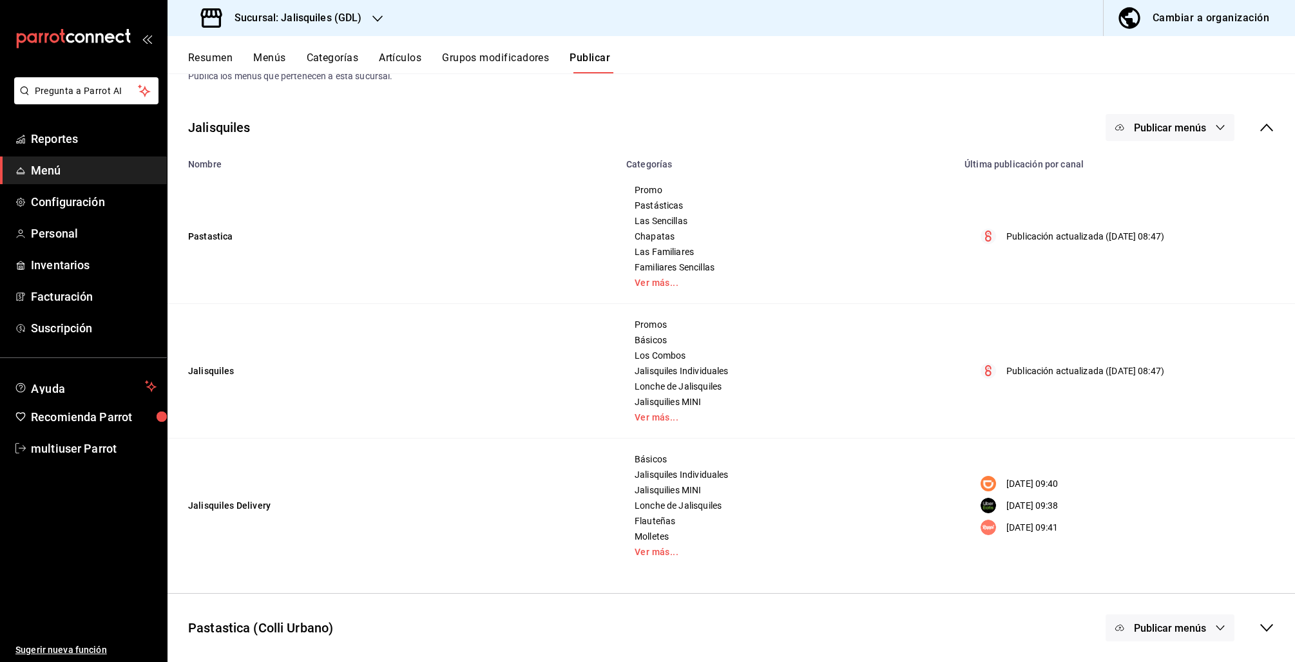
click at [1259, 628] on icon at bounding box center [1266, 627] width 15 height 15
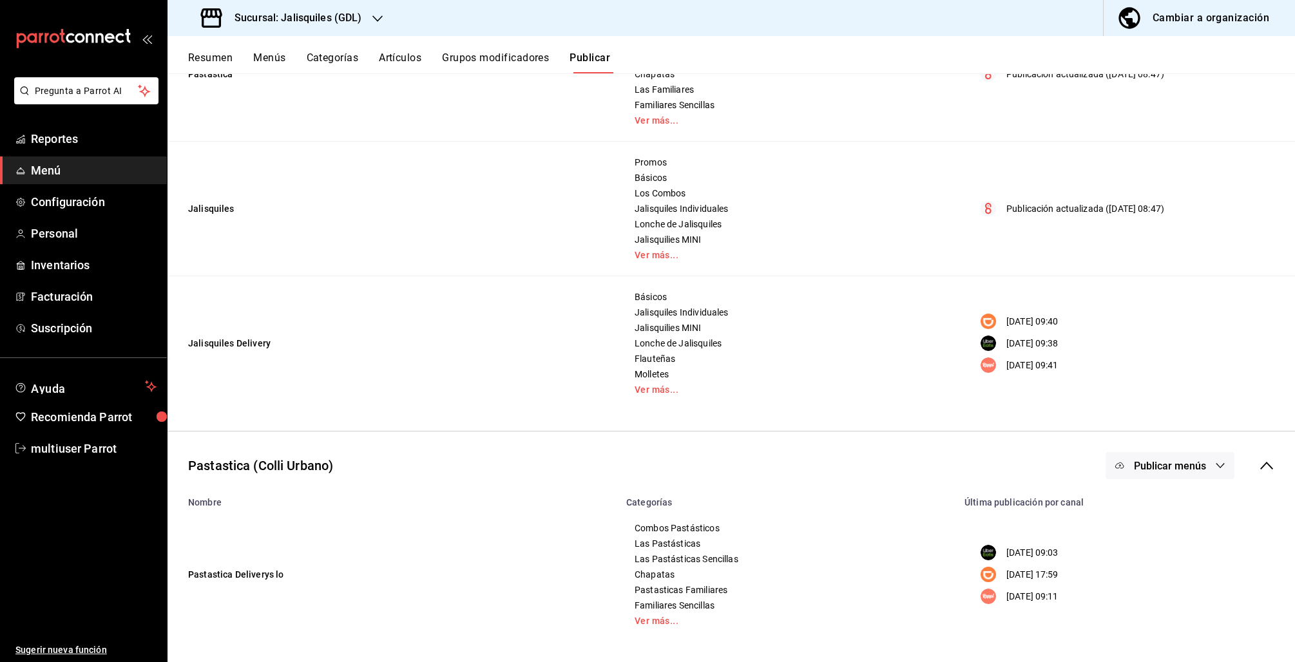
scroll to position [207, 0]
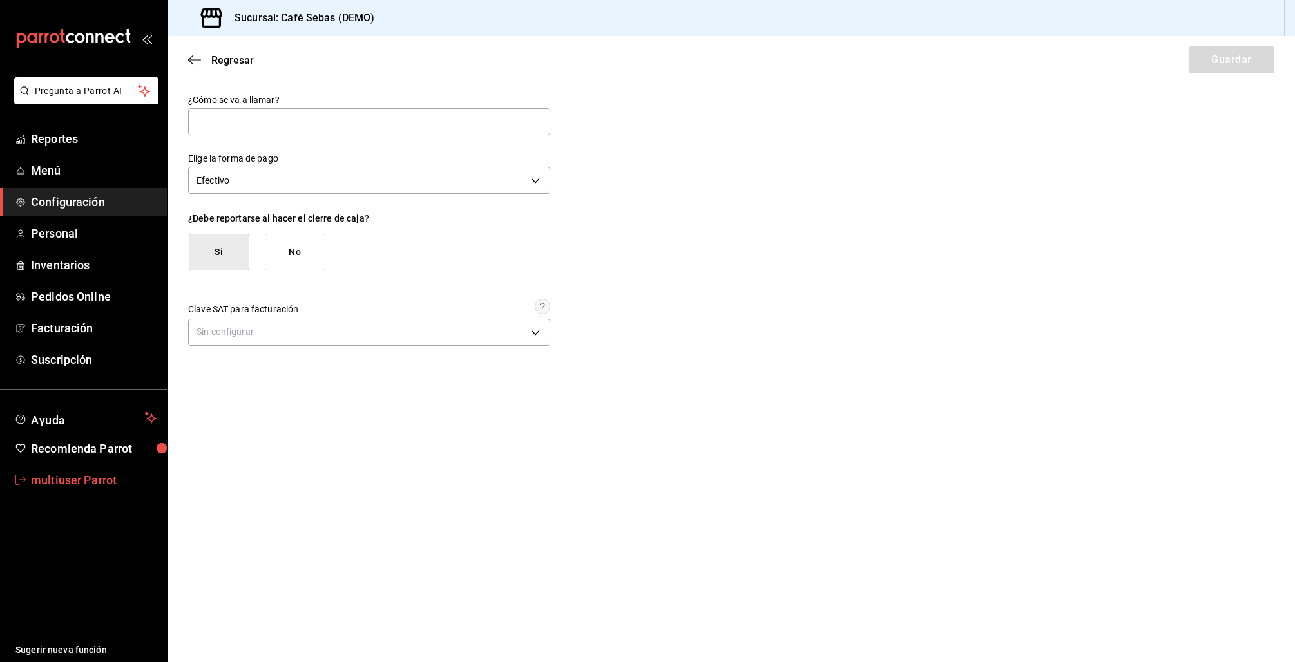
click at [63, 490] on link "multiuser Parrot" at bounding box center [83, 480] width 167 height 28
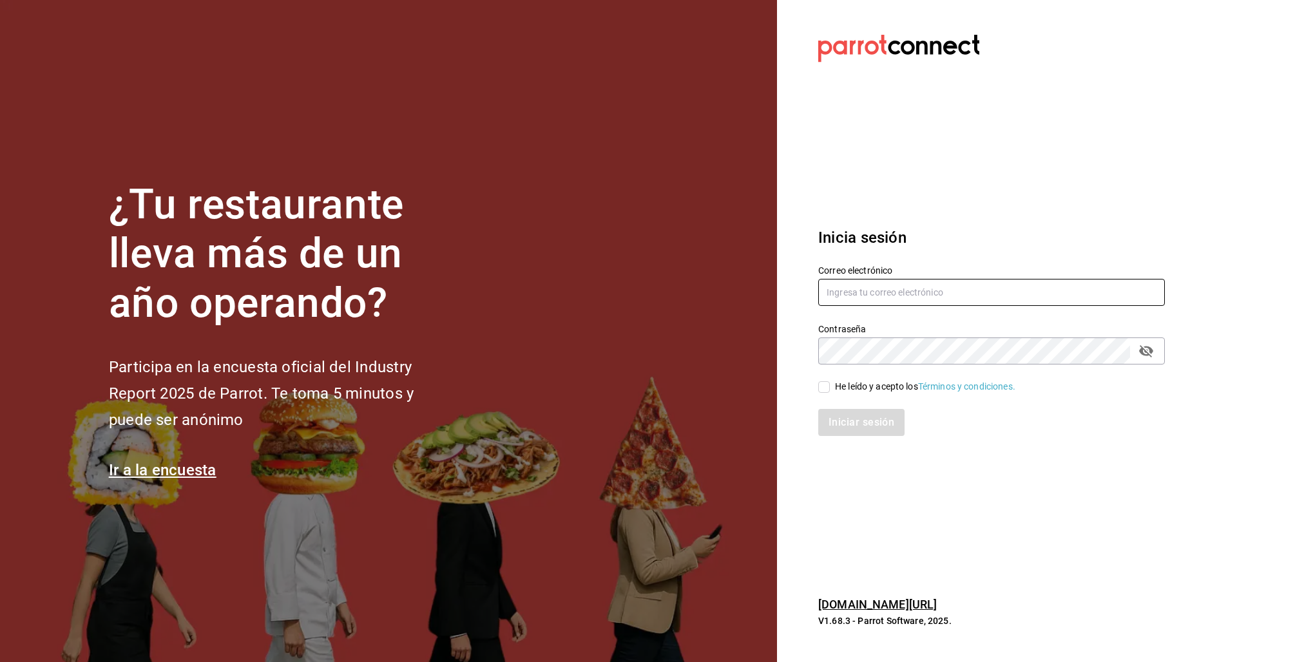
type input "[EMAIL_ADDRESS][DOMAIN_NAME]"
click at [827, 393] on label "He leído y acepto los Términos y condiciones." at bounding box center [916, 387] width 197 height 14
click at [827, 393] on input "He leído y acepto los Términos y condiciones." at bounding box center [824, 387] width 12 height 12
checkbox input "true"
click at [841, 416] on button "Iniciar sesión" at bounding box center [862, 422] width 88 height 27
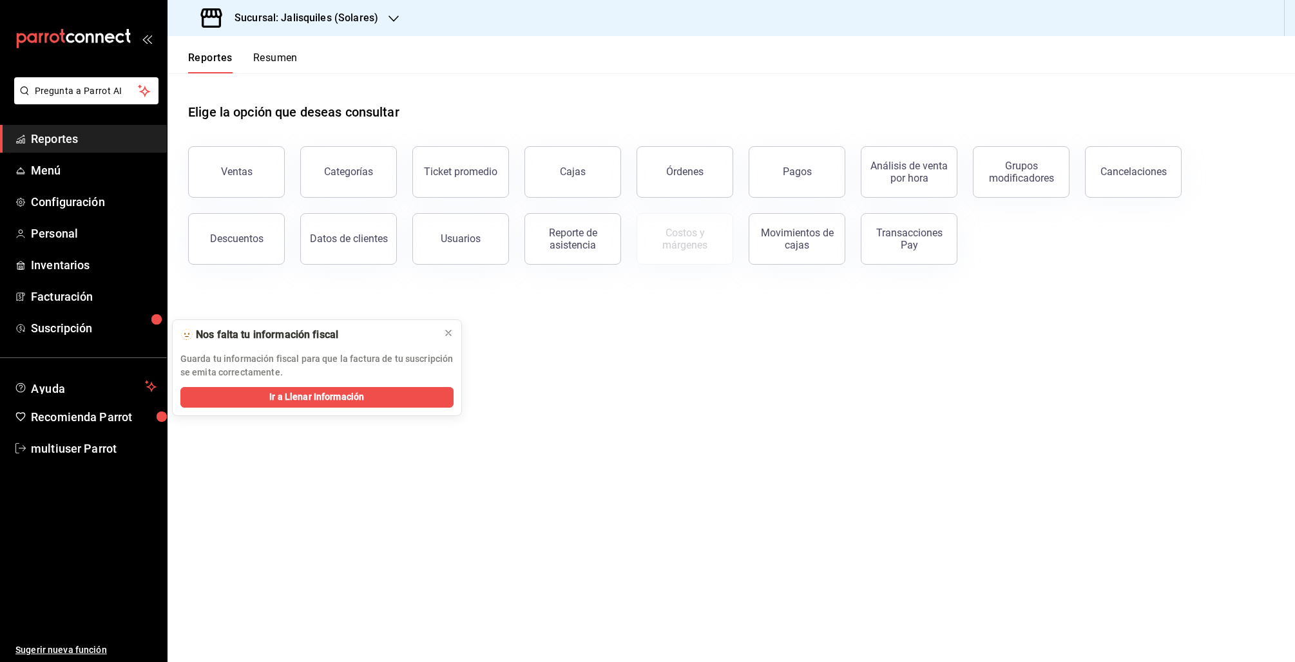
click at [44, 135] on span "Reportes" at bounding box center [94, 138] width 126 height 17
click at [454, 336] on button at bounding box center [448, 333] width 21 height 21
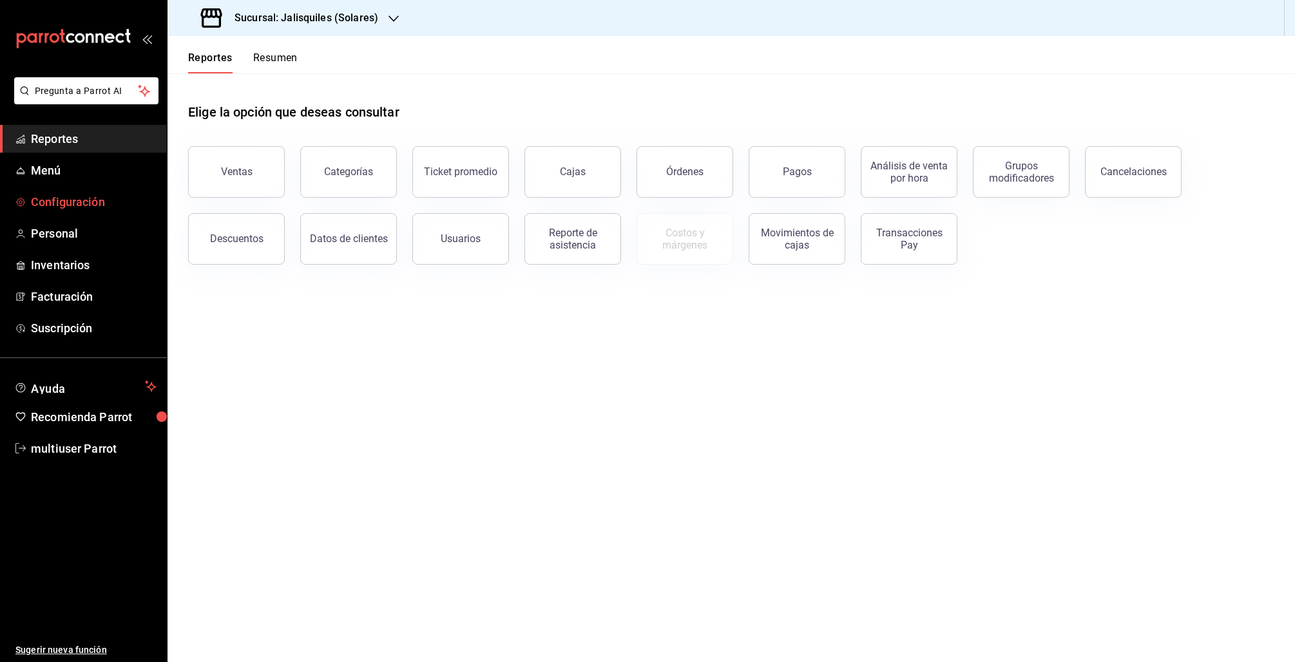
click at [71, 210] on span "Configuración" at bounding box center [94, 201] width 126 height 17
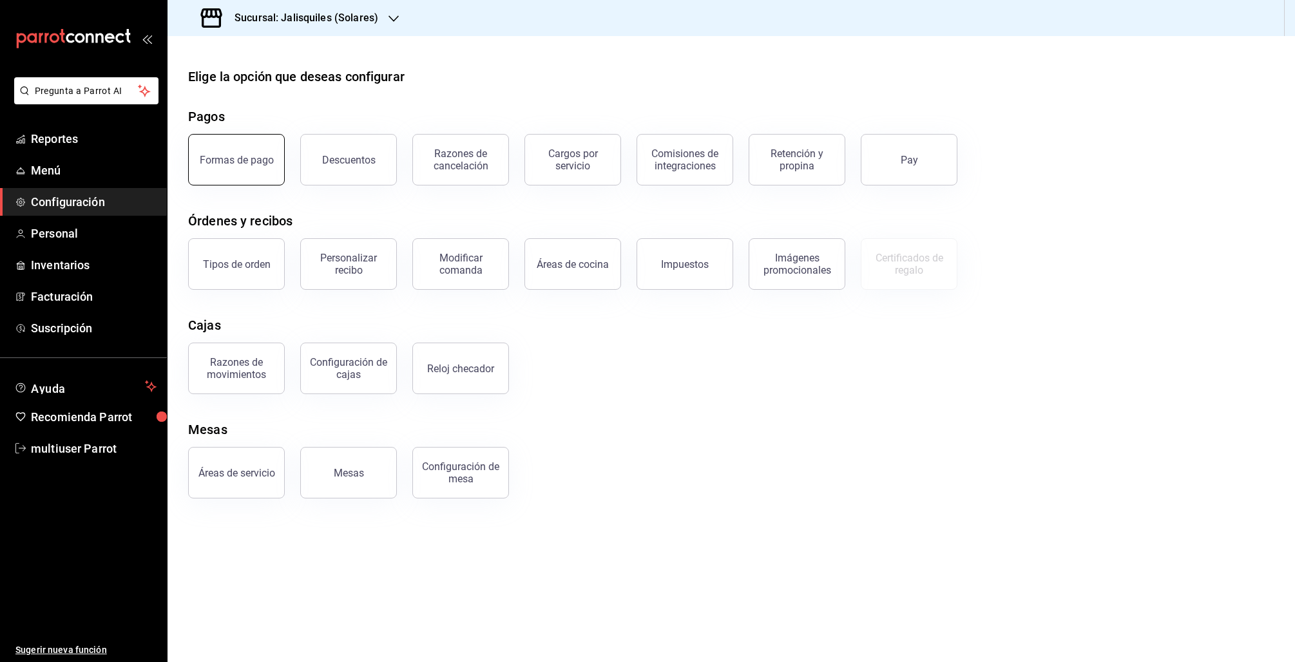
click at [238, 164] on div "Formas de pago" at bounding box center [237, 160] width 74 height 12
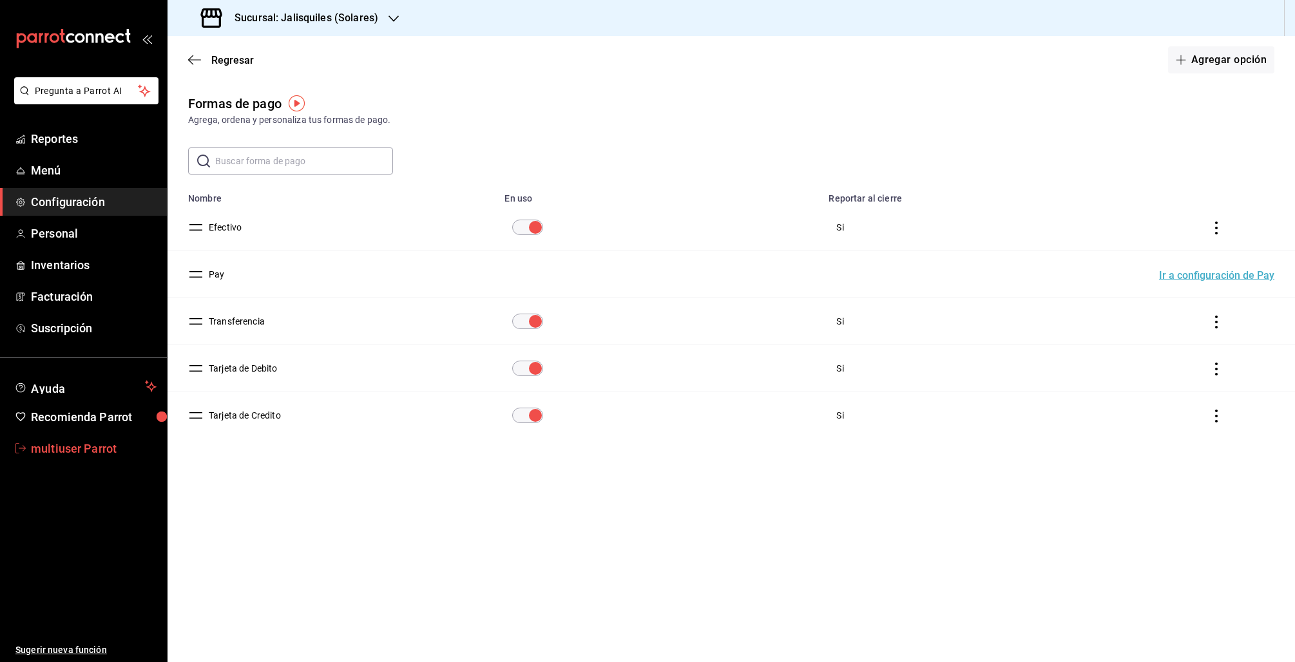
click at [101, 447] on span "multiuser Parrot" at bounding box center [94, 448] width 126 height 17
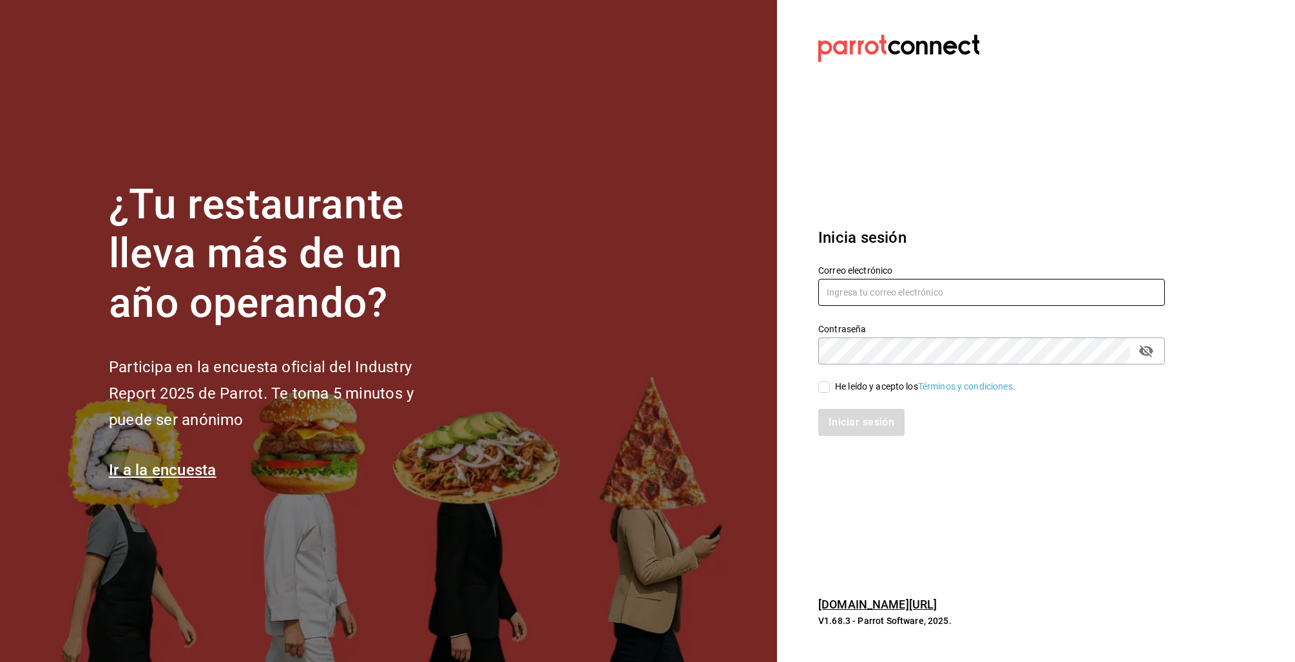
type input "[EMAIL_ADDRESS][DOMAIN_NAME]"
click at [852, 289] on input "[EMAIL_ADDRESS][DOMAIN_NAME]" at bounding box center [991, 292] width 347 height 27
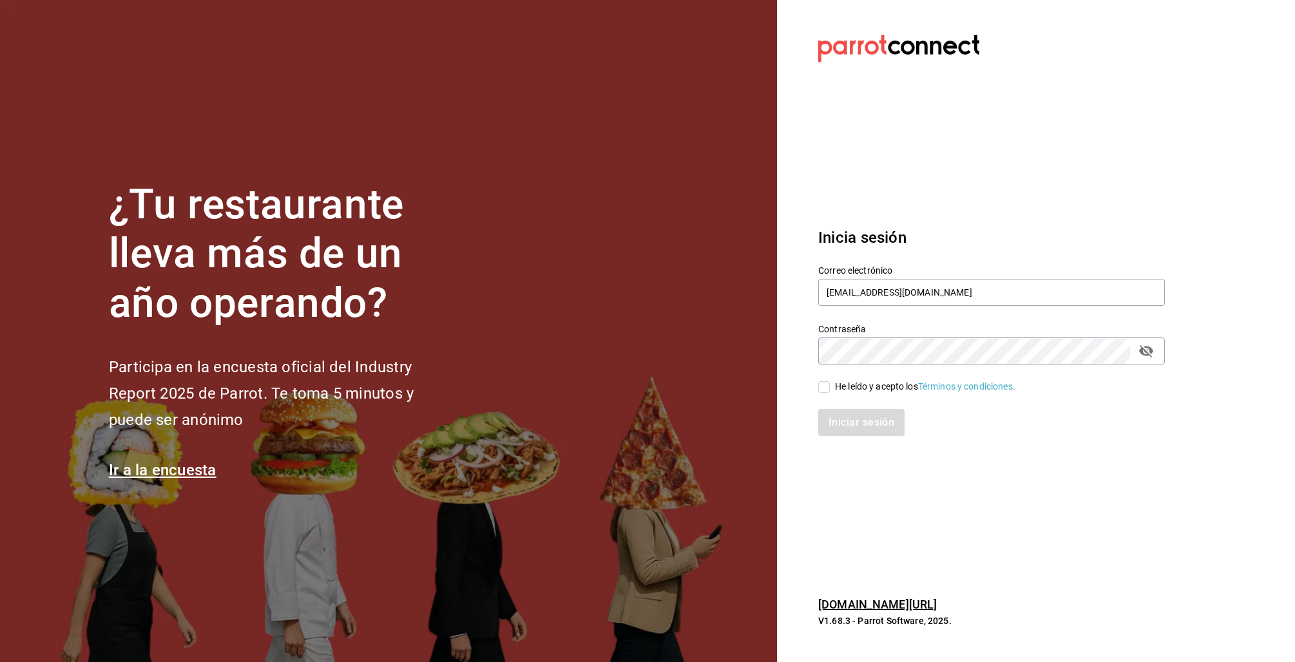
click at [829, 388] on input "He leído y acepto los Términos y condiciones." at bounding box center [824, 387] width 12 height 12
checkbox input "true"
click at [867, 294] on input "multiuser@jalisquiles.com" at bounding box center [991, 292] width 347 height 27
click at [866, 292] on input "multiuser@jalisquiles.com" at bounding box center [991, 292] width 347 height 27
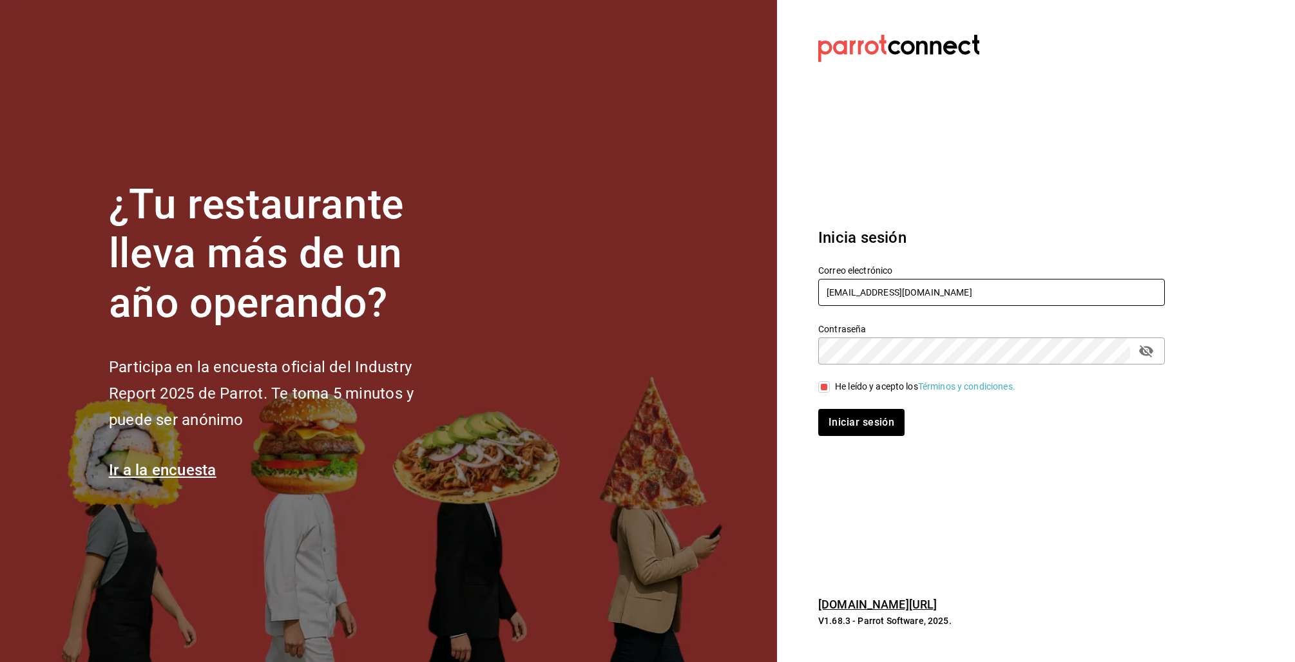
click at [897, 297] on input "multiuser@jalisquiles.com" at bounding box center [991, 292] width 347 height 27
drag, startPoint x: 872, startPoint y: 292, endPoint x: 1155, endPoint y: 309, distance: 283.3
click at [1121, 305] on input "multiuser@jalisquiles.com" at bounding box center [991, 292] width 347 height 27
type input "multiuser@"
type input "[EMAIL_ADDRESS][DOMAIN_NAME]"
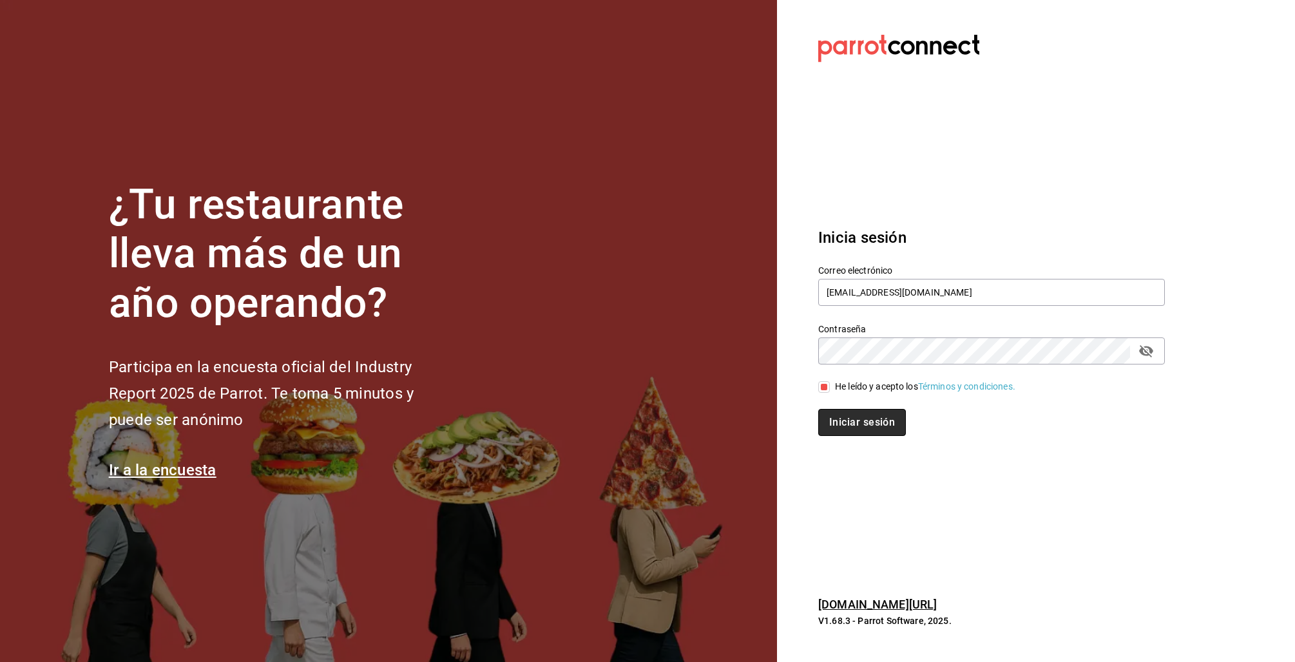
click at [861, 433] on button "Iniciar sesión" at bounding box center [862, 422] width 88 height 27
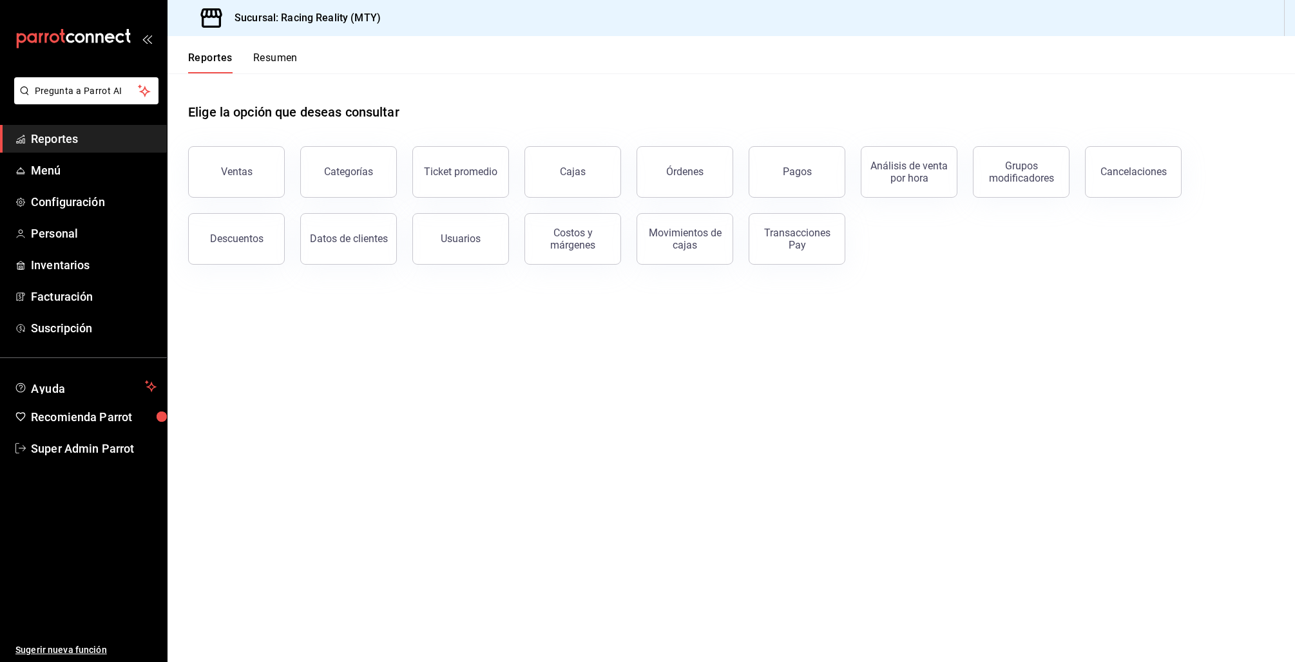
click at [822, 164] on button "Pagos" at bounding box center [797, 172] width 97 height 52
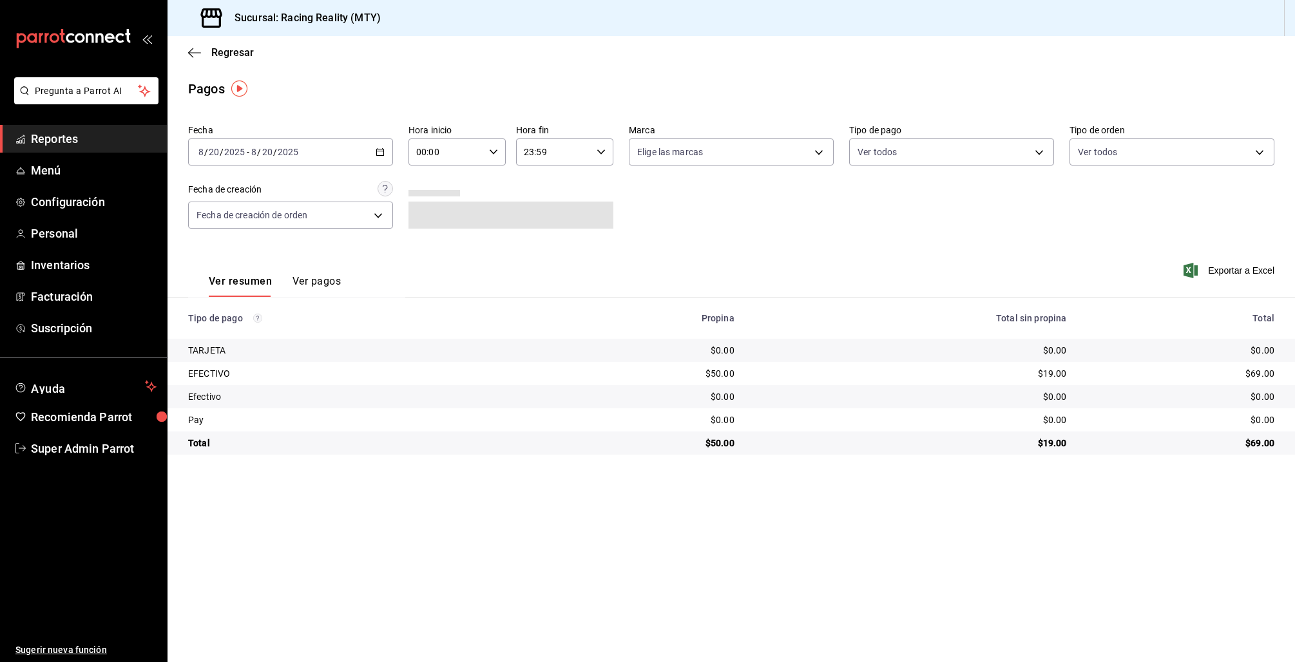
click at [392, 155] on div "[DATE] [DATE] - [DATE] [DATE]" at bounding box center [290, 152] width 205 height 27
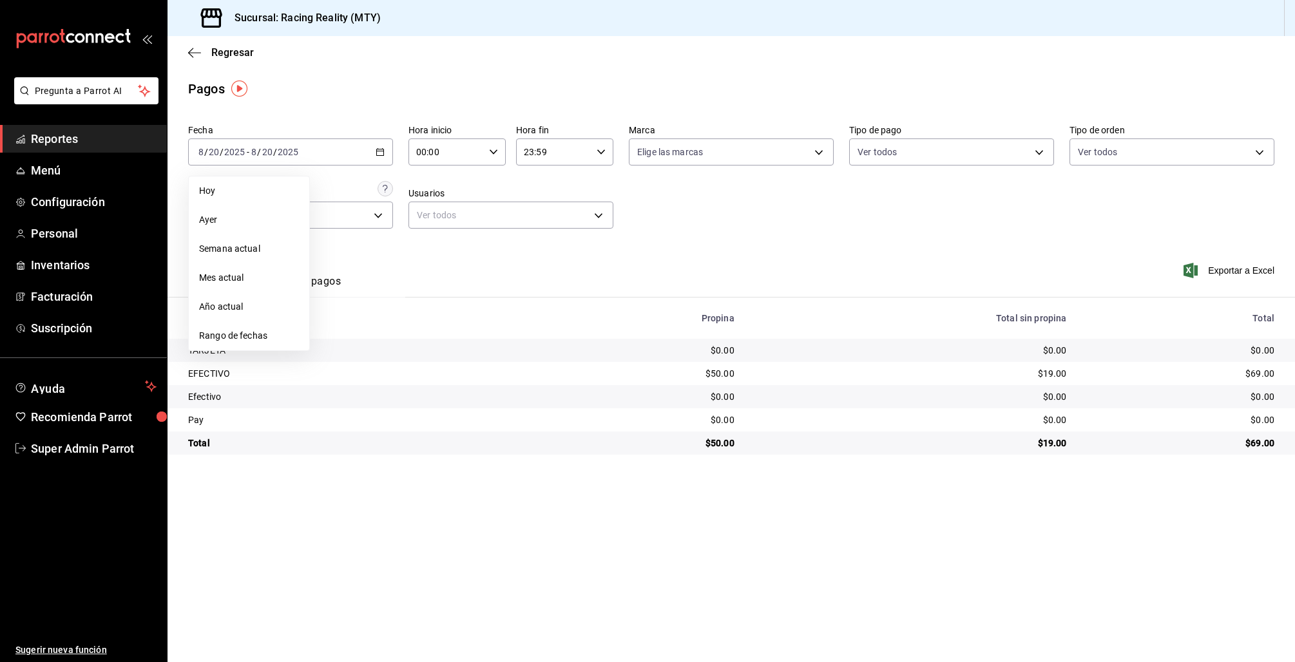
click at [240, 274] on span "Mes actual" at bounding box center [249, 278] width 100 height 14
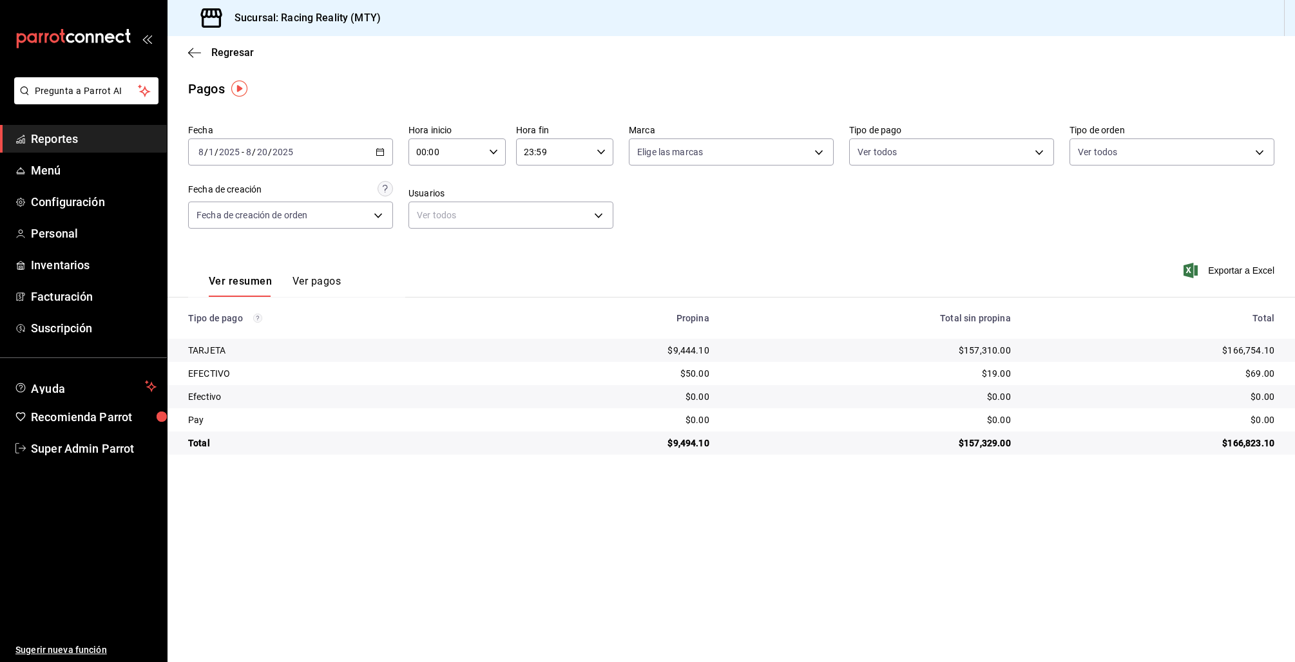
click at [331, 282] on button "Ver pagos" at bounding box center [316, 286] width 48 height 22
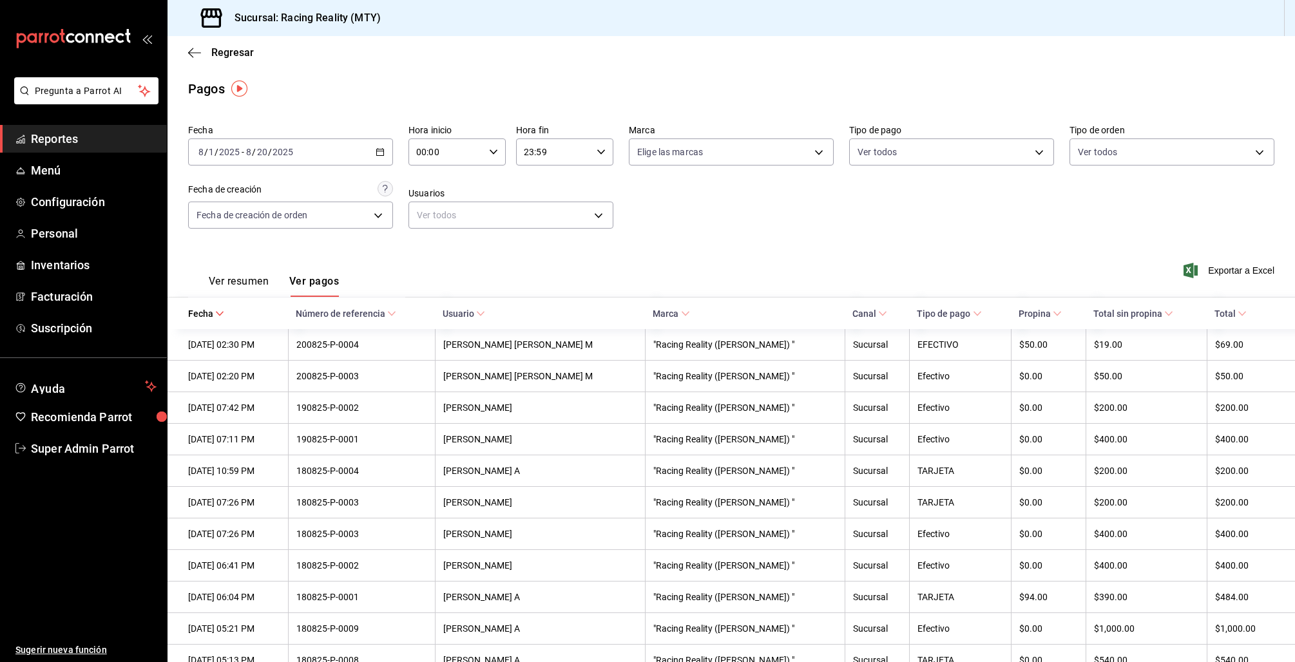
click at [256, 289] on button "Ver resumen" at bounding box center [239, 286] width 60 height 22
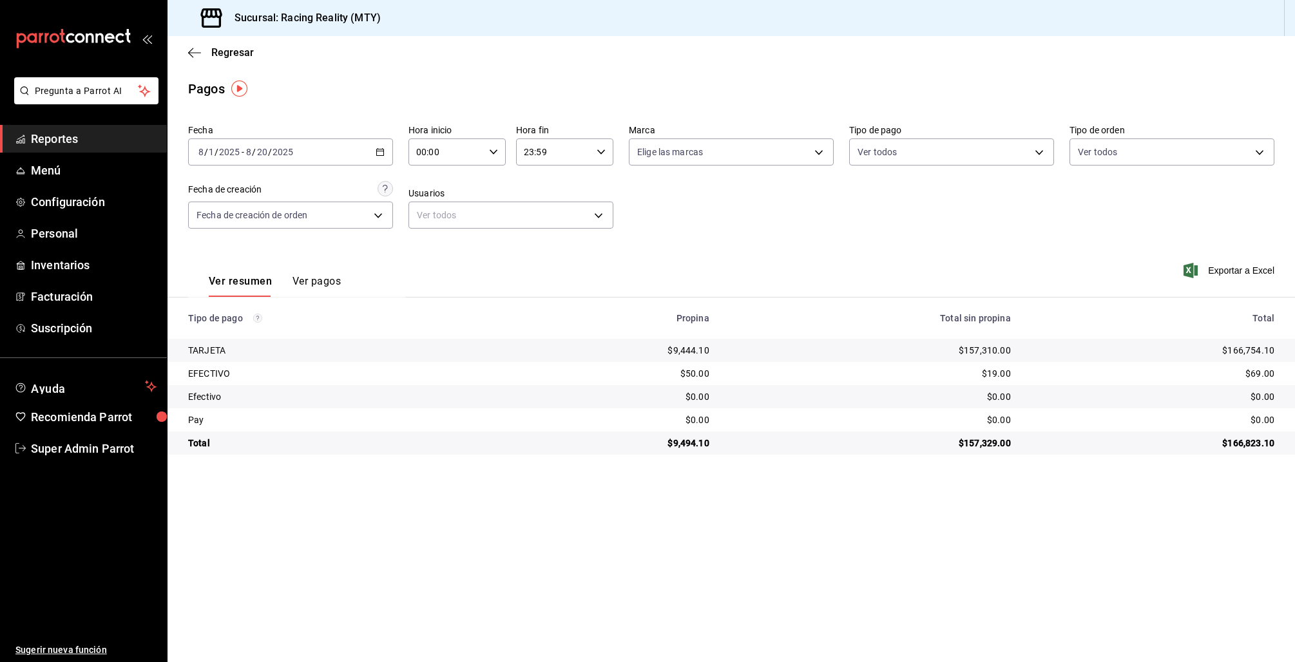
click at [301, 284] on button "Ver pagos" at bounding box center [316, 286] width 48 height 22
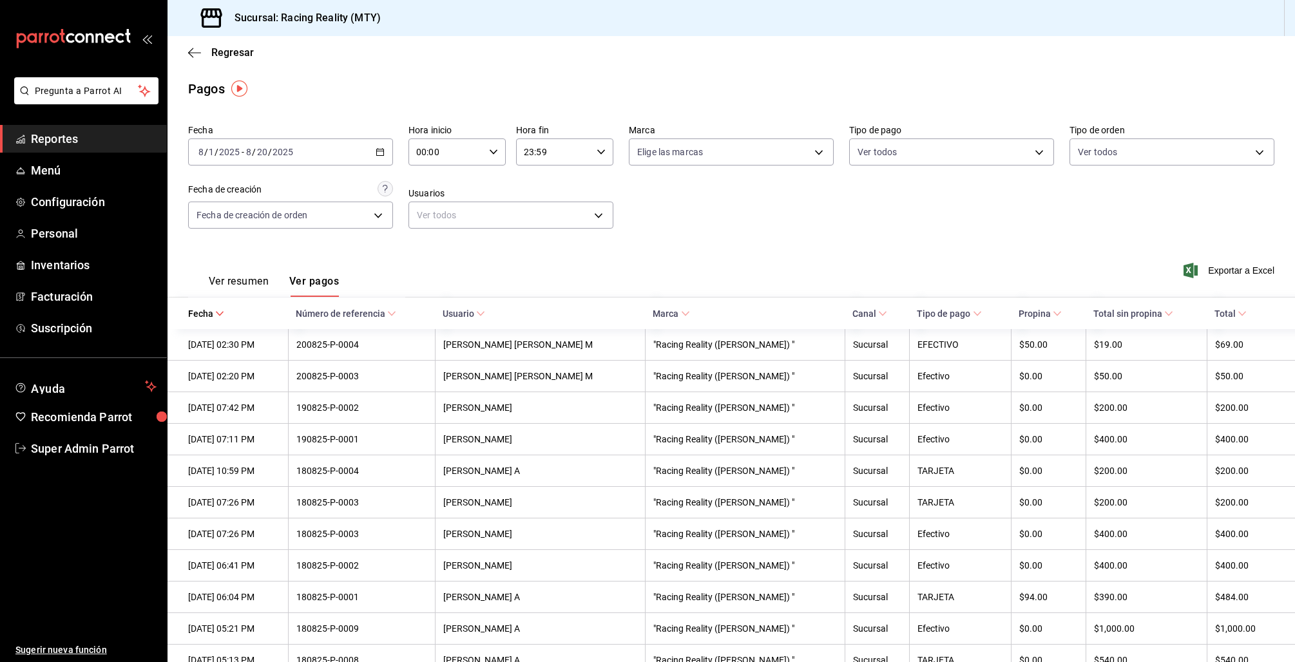
click at [250, 286] on button "Ver resumen" at bounding box center [239, 286] width 60 height 22
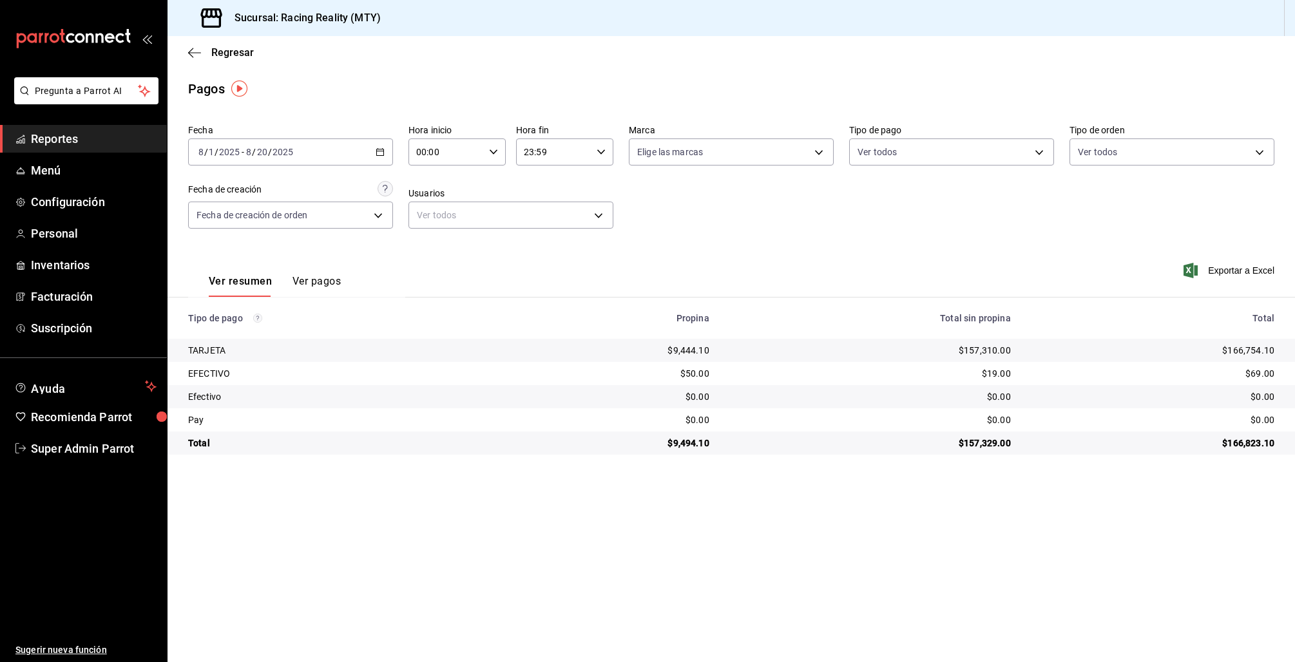
drag, startPoint x: 330, startPoint y: 285, endPoint x: 292, endPoint y: 284, distance: 38.0
click at [329, 285] on button "Ver pagos" at bounding box center [316, 286] width 48 height 22
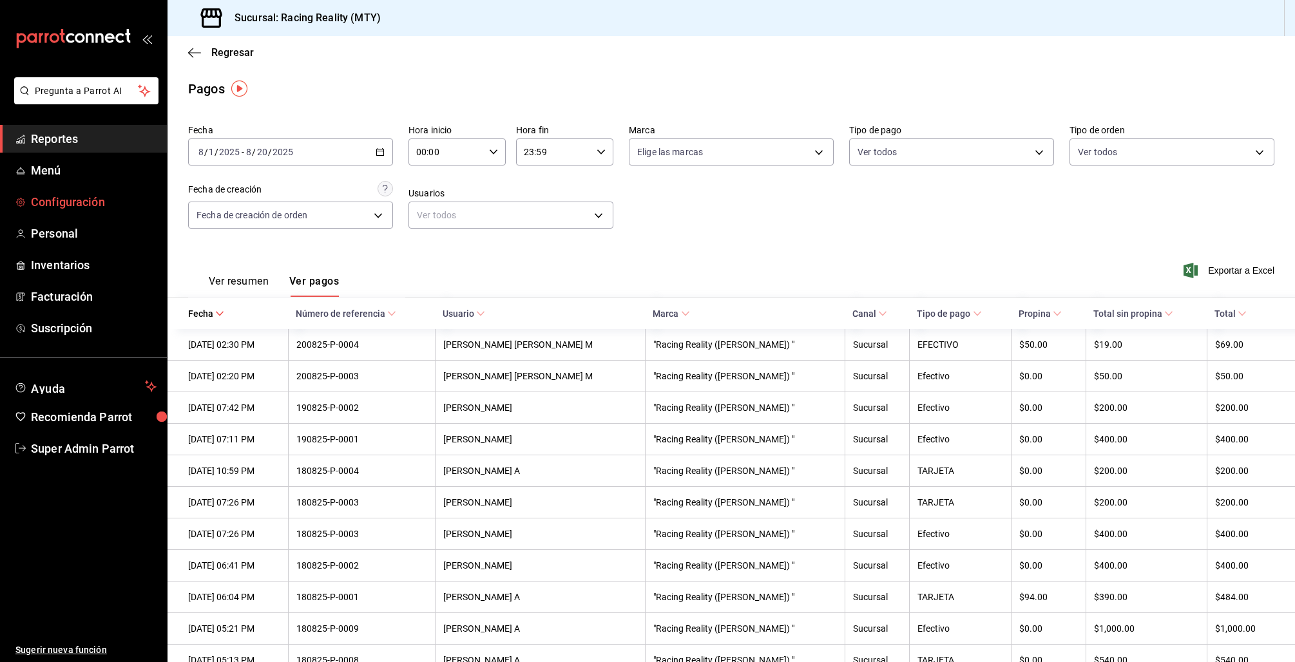
click at [90, 213] on link "Configuración" at bounding box center [83, 202] width 167 height 28
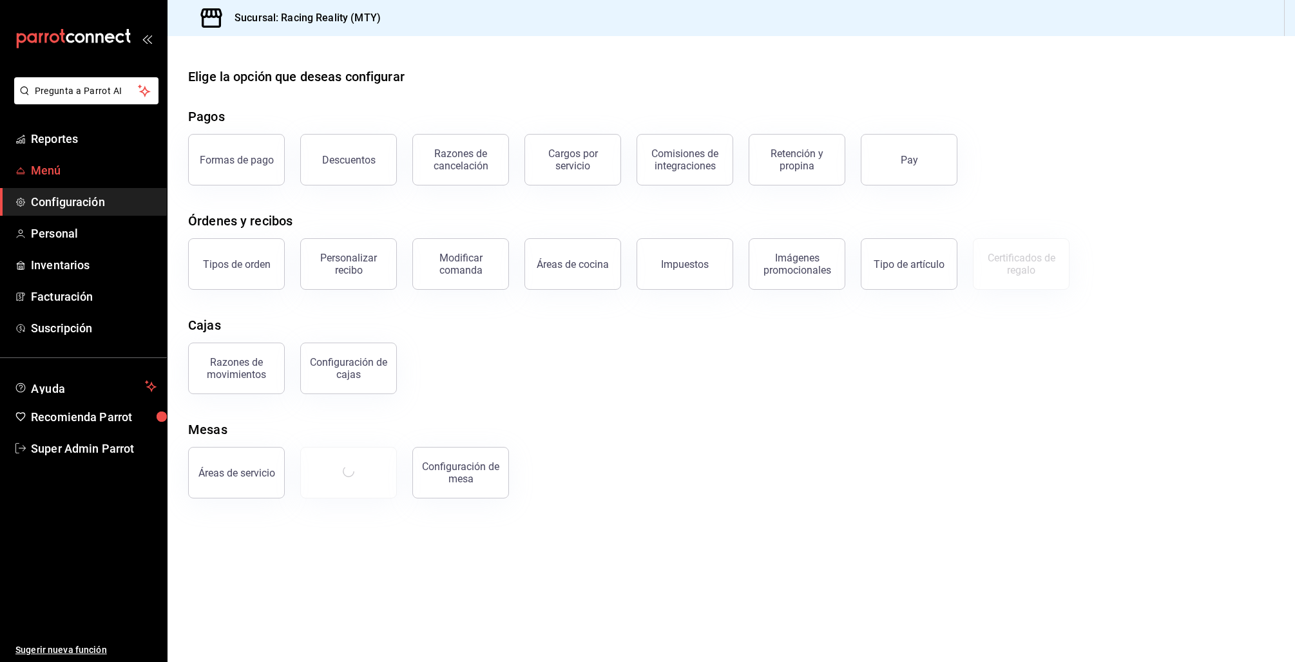
click at [33, 165] on span "Menú" at bounding box center [94, 170] width 126 height 17
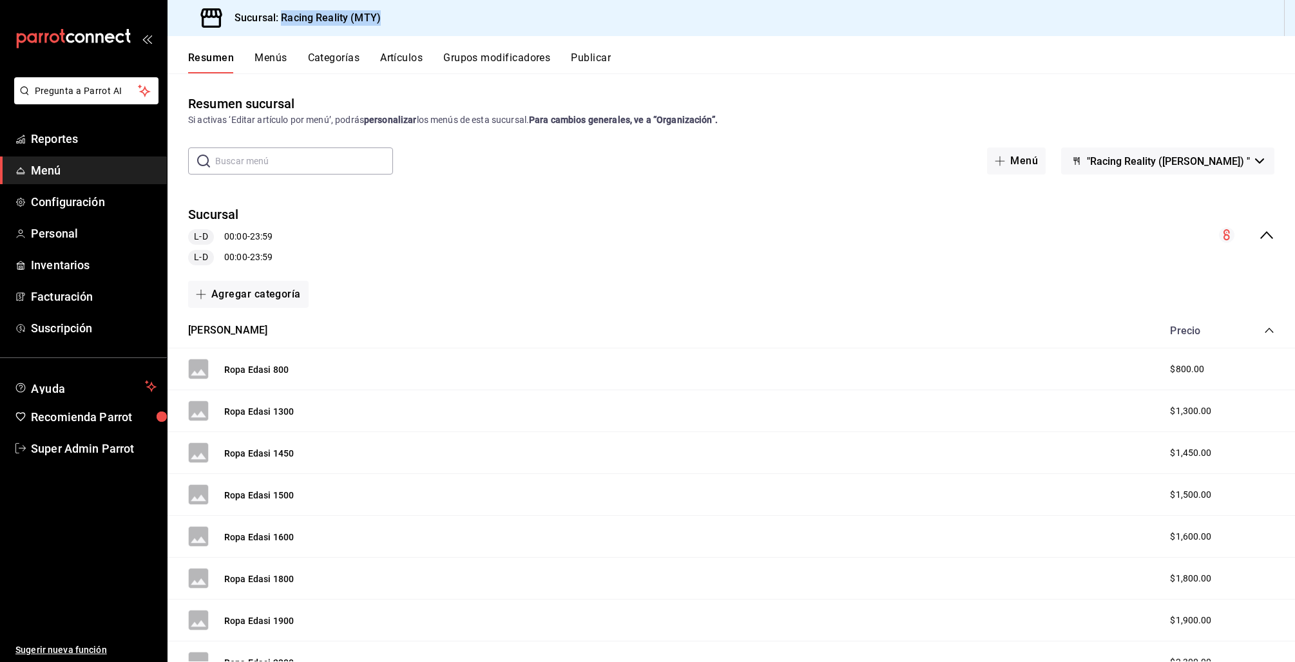
drag, startPoint x: 281, startPoint y: 15, endPoint x: 431, endPoint y: 11, distance: 150.2
click at [431, 11] on div "Sucursal: Racing Reality (MTY)" at bounding box center [731, 18] width 1127 height 36
click at [48, 131] on span "Reportes" at bounding box center [94, 138] width 126 height 17
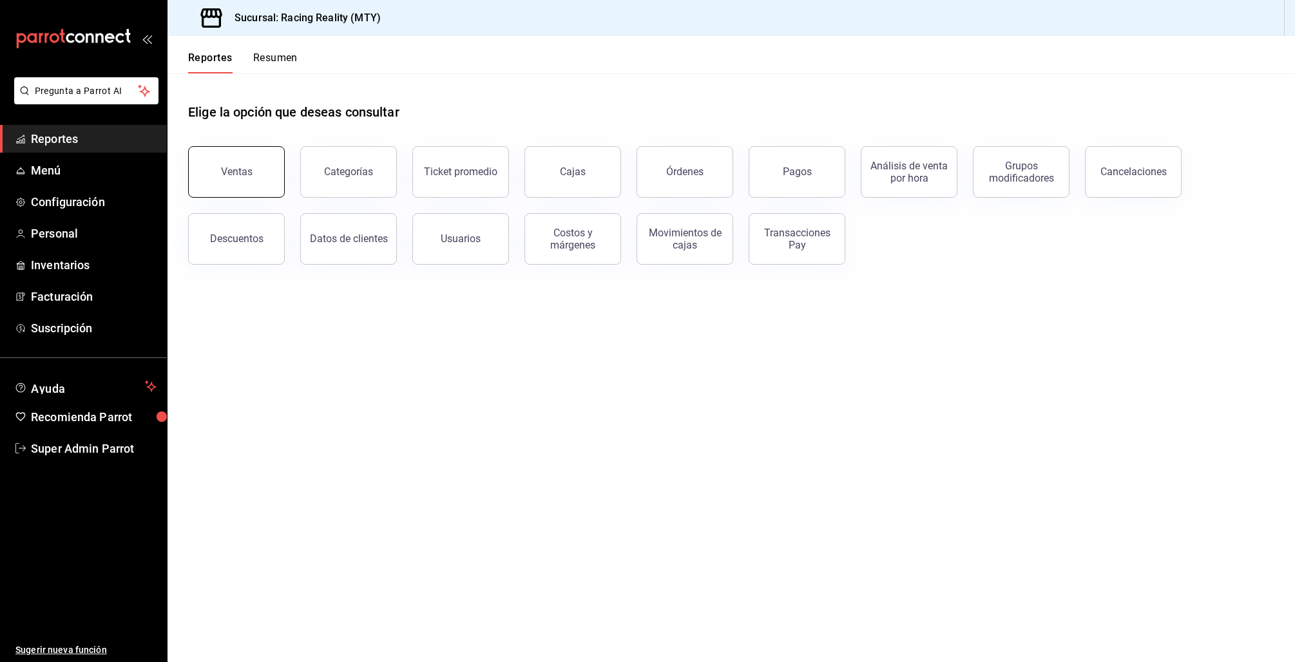
click at [241, 168] on div "Ventas" at bounding box center [237, 172] width 32 height 12
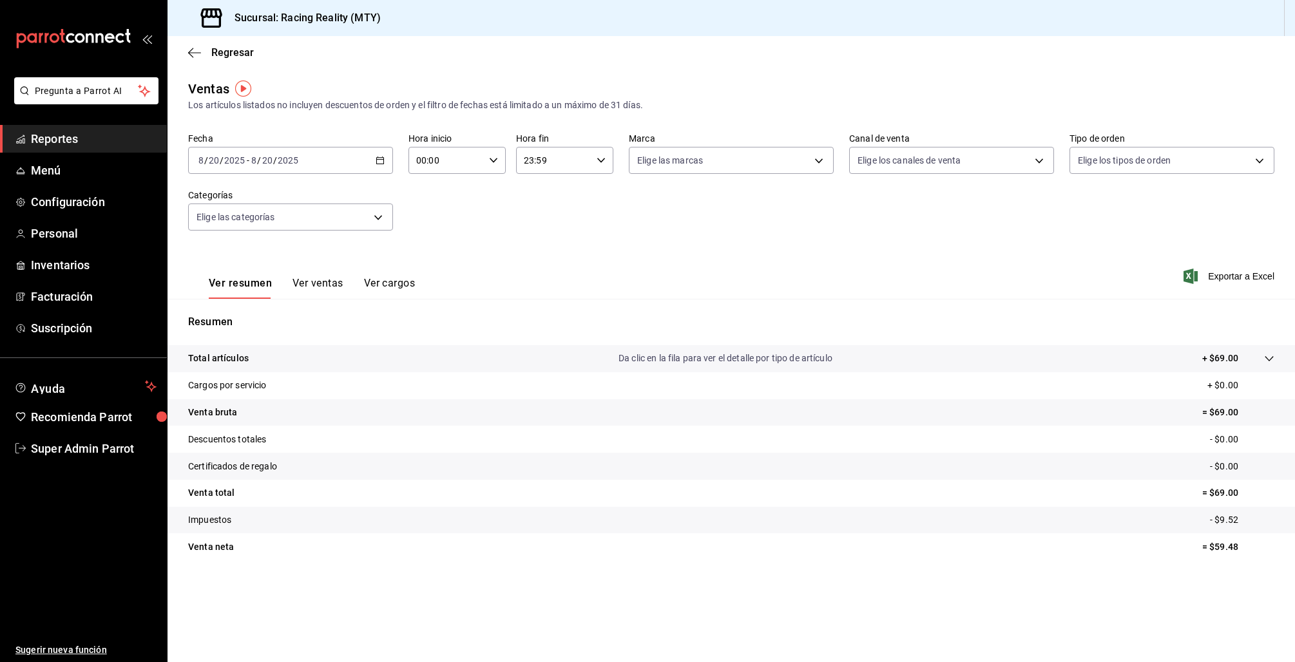
click at [321, 283] on button "Ver ventas" at bounding box center [317, 288] width 51 height 22
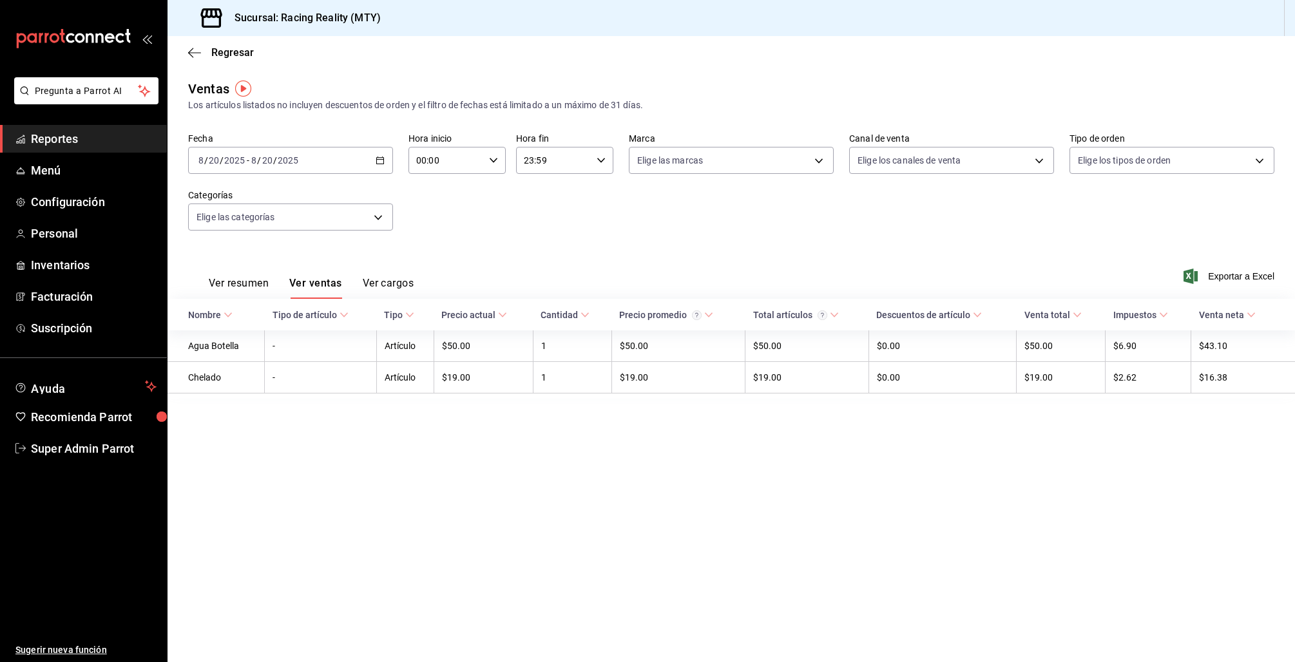
click at [401, 277] on button "Ver cargos" at bounding box center [389, 288] width 52 height 22
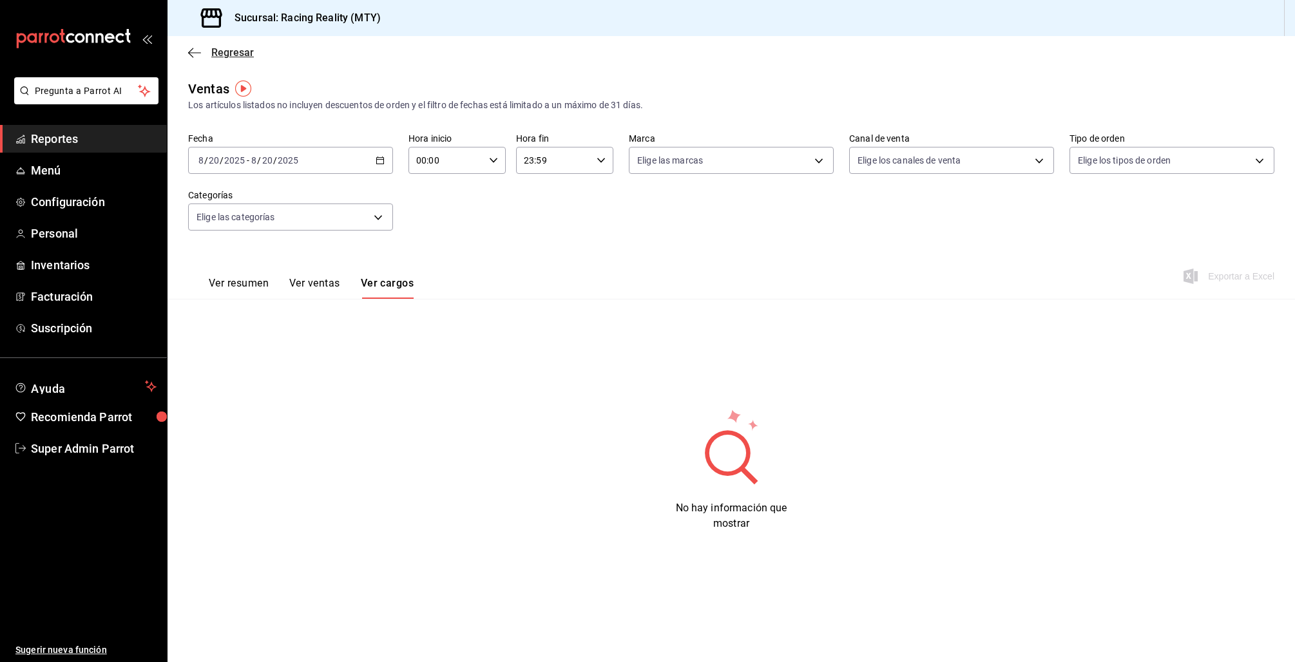
click at [193, 57] on icon "button" at bounding box center [194, 53] width 13 height 12
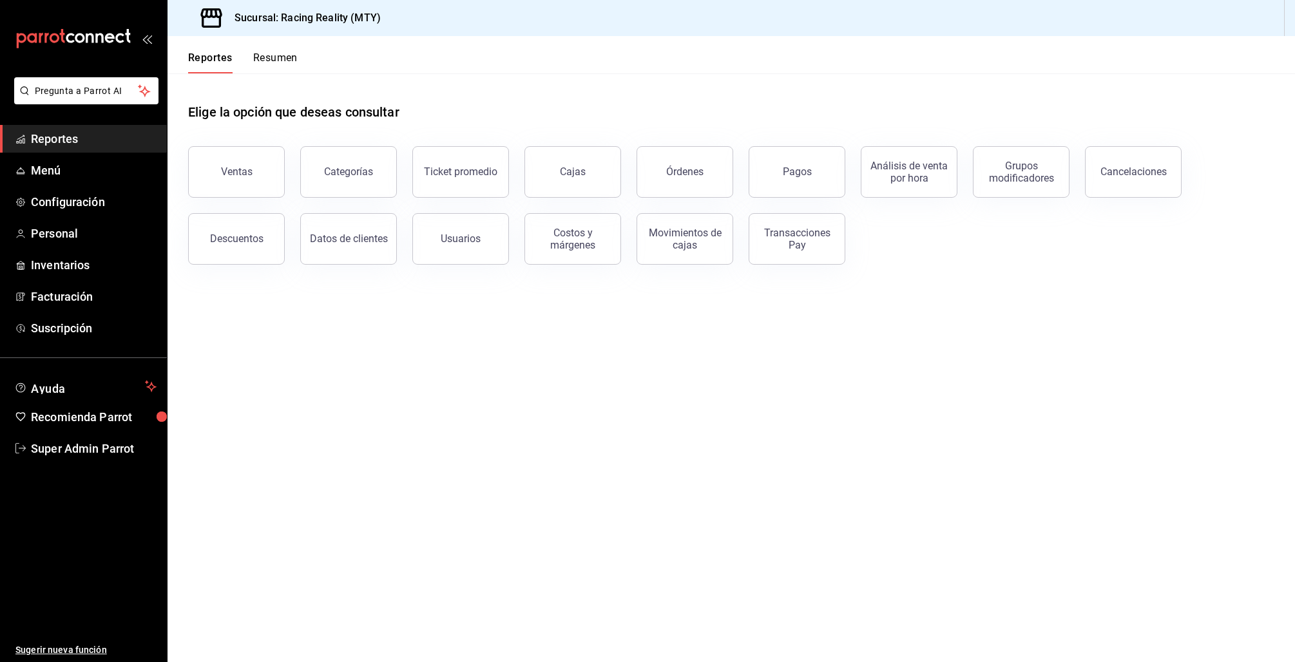
click at [75, 141] on span "Reportes" at bounding box center [94, 138] width 126 height 17
click at [53, 180] on link "Menú" at bounding box center [83, 171] width 167 height 28
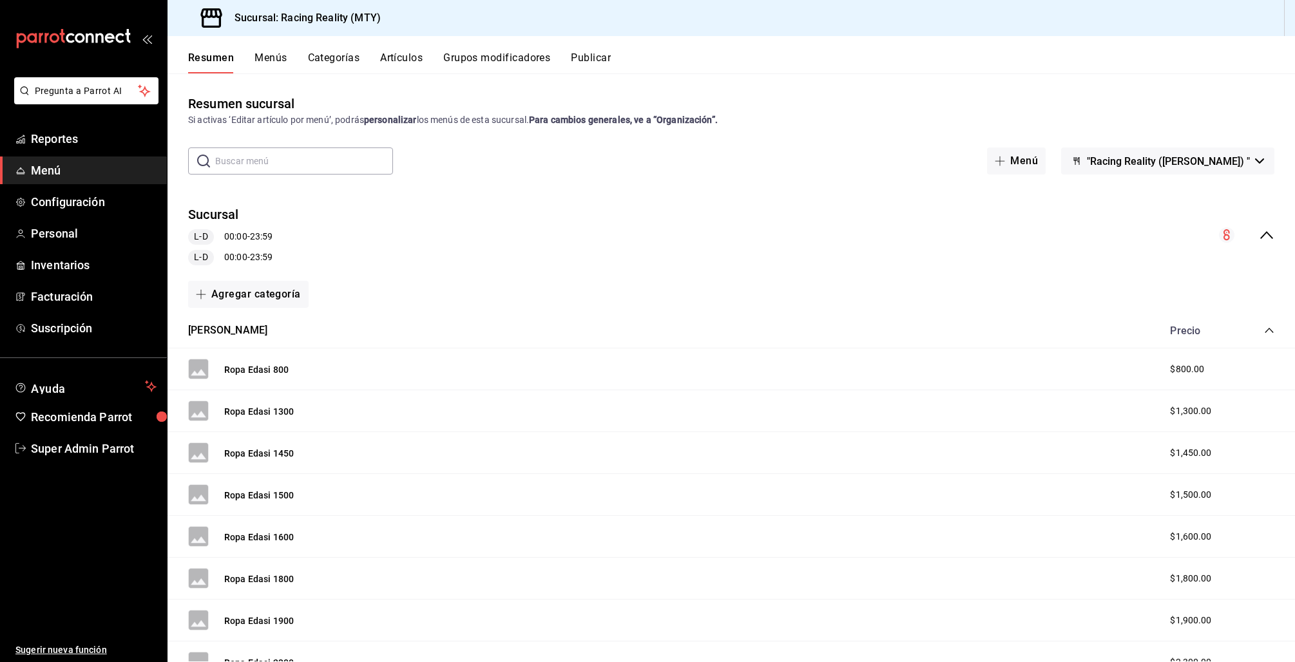
click at [258, 58] on button "Menús" at bounding box center [270, 63] width 32 height 22
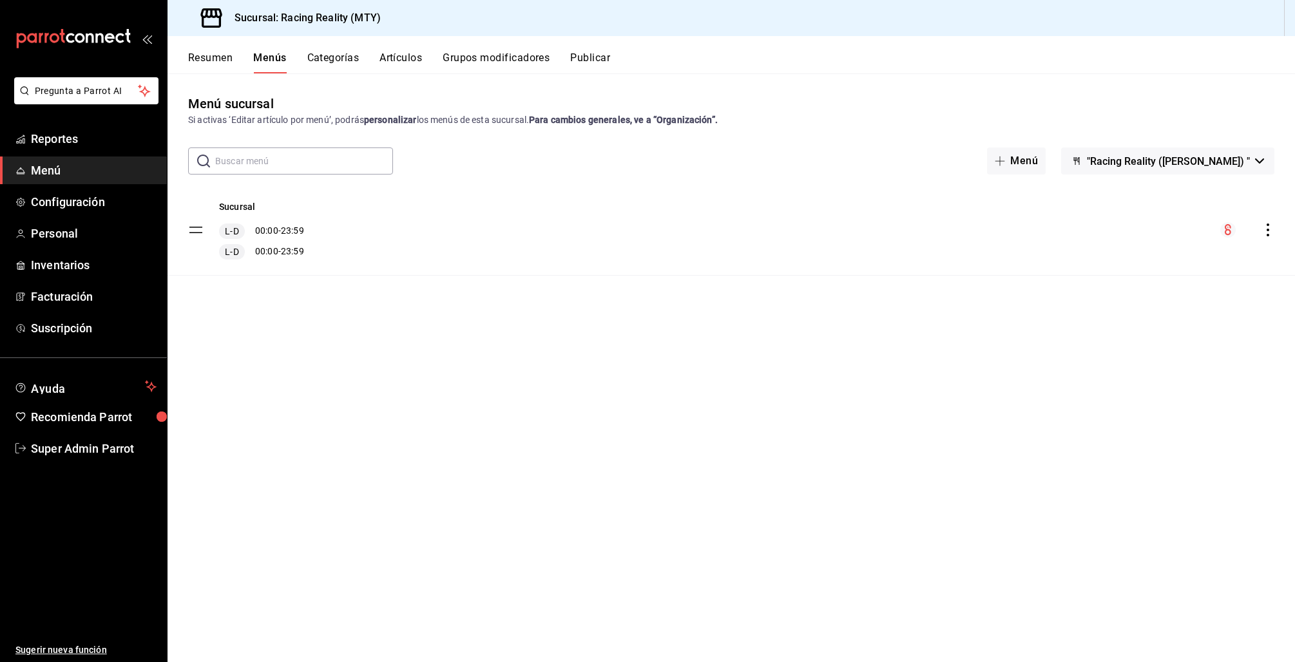
click at [200, 55] on button "Resumen" at bounding box center [210, 63] width 44 height 22
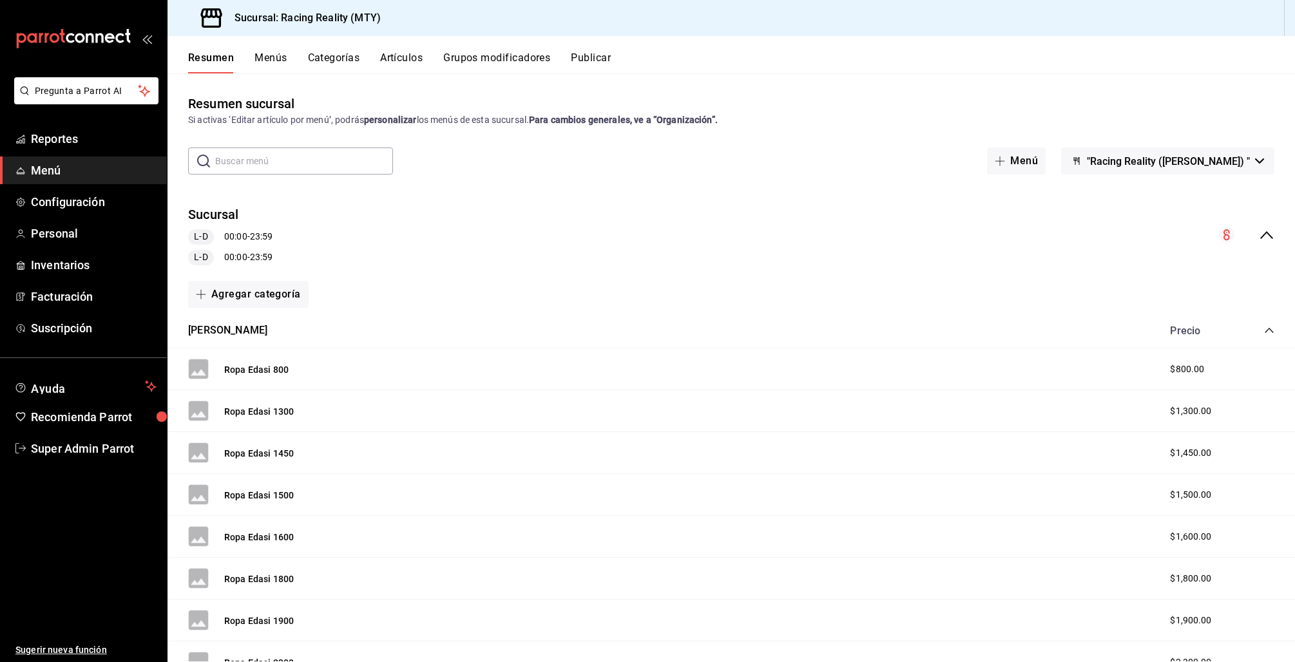
click at [281, 57] on button "Menús" at bounding box center [270, 63] width 32 height 22
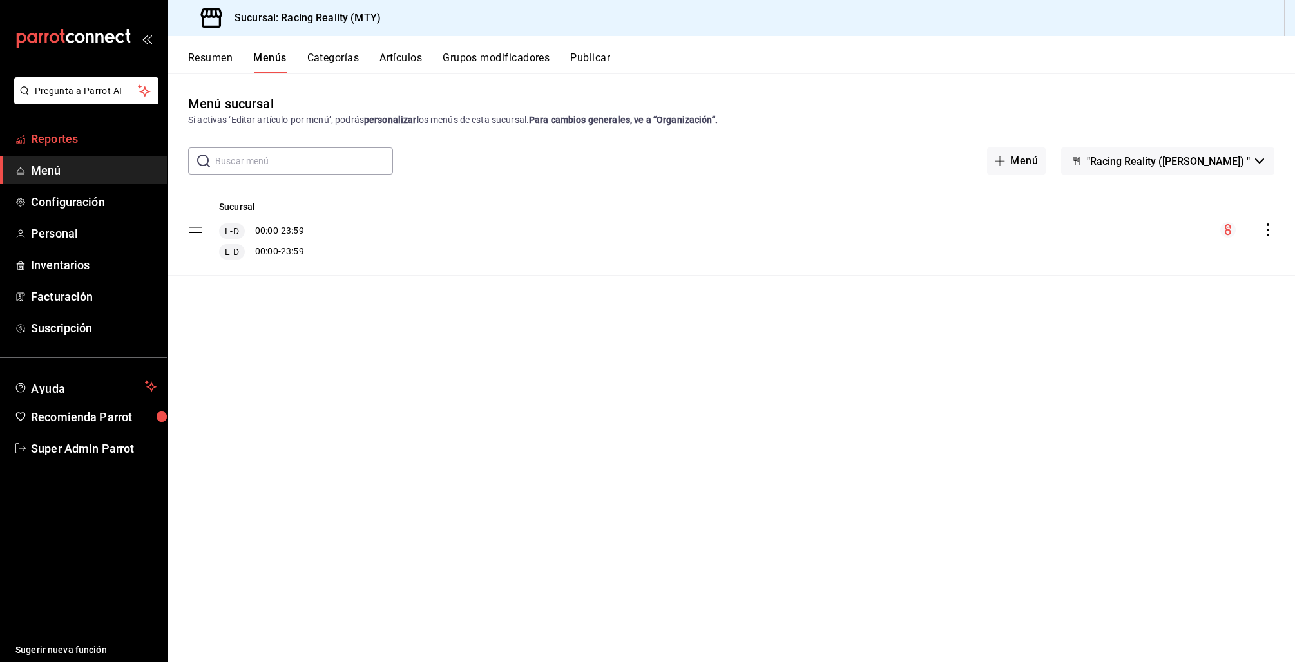
click at [15, 143] on span "mailbox folders" at bounding box center [20, 138] width 10 height 15
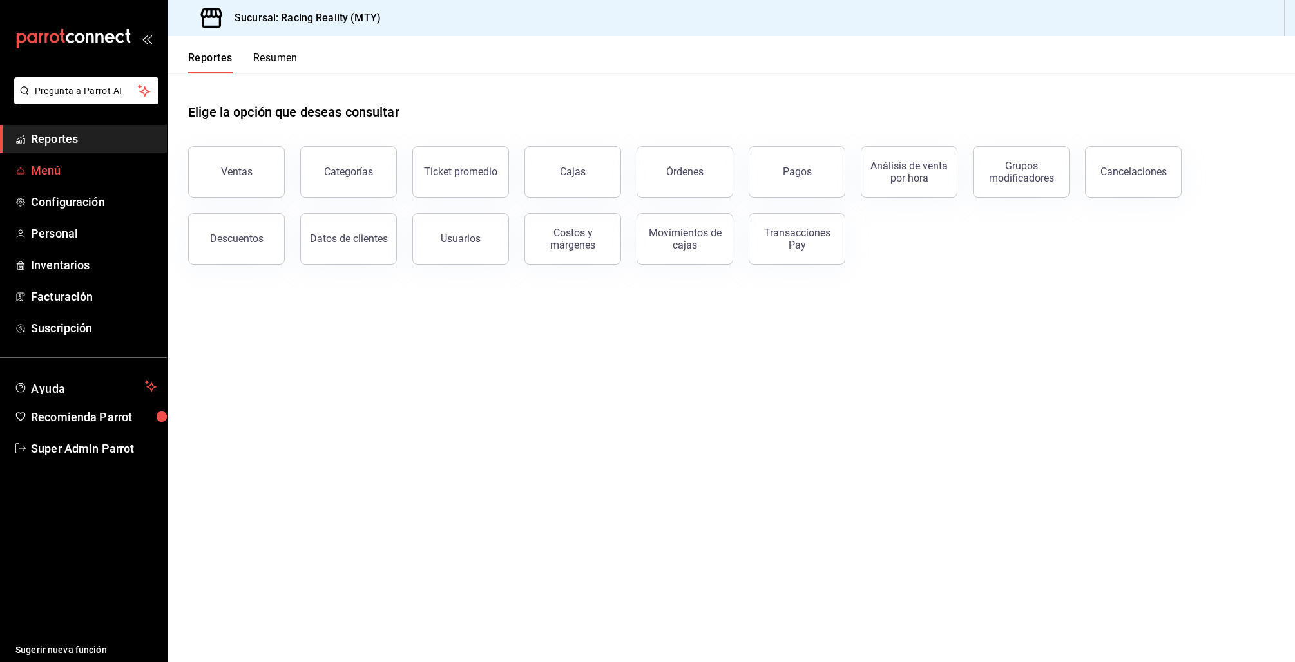
click at [34, 169] on span "Menú" at bounding box center [94, 170] width 126 height 17
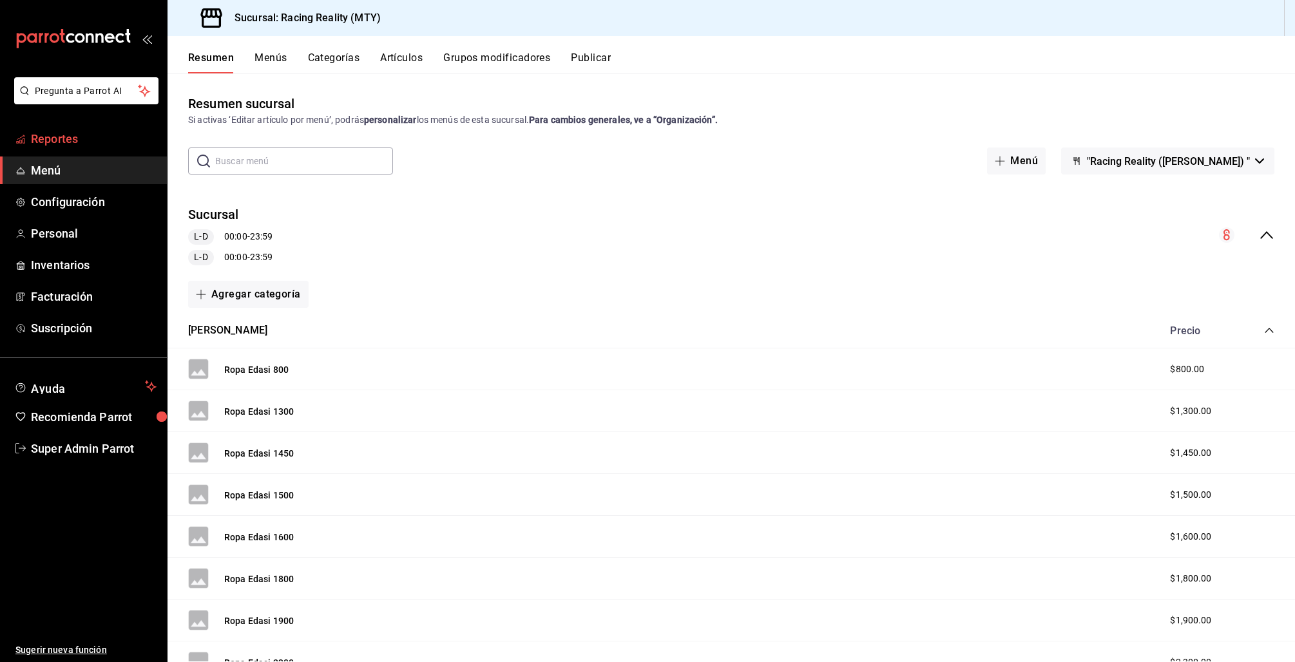
click at [48, 140] on span "Reportes" at bounding box center [94, 138] width 126 height 17
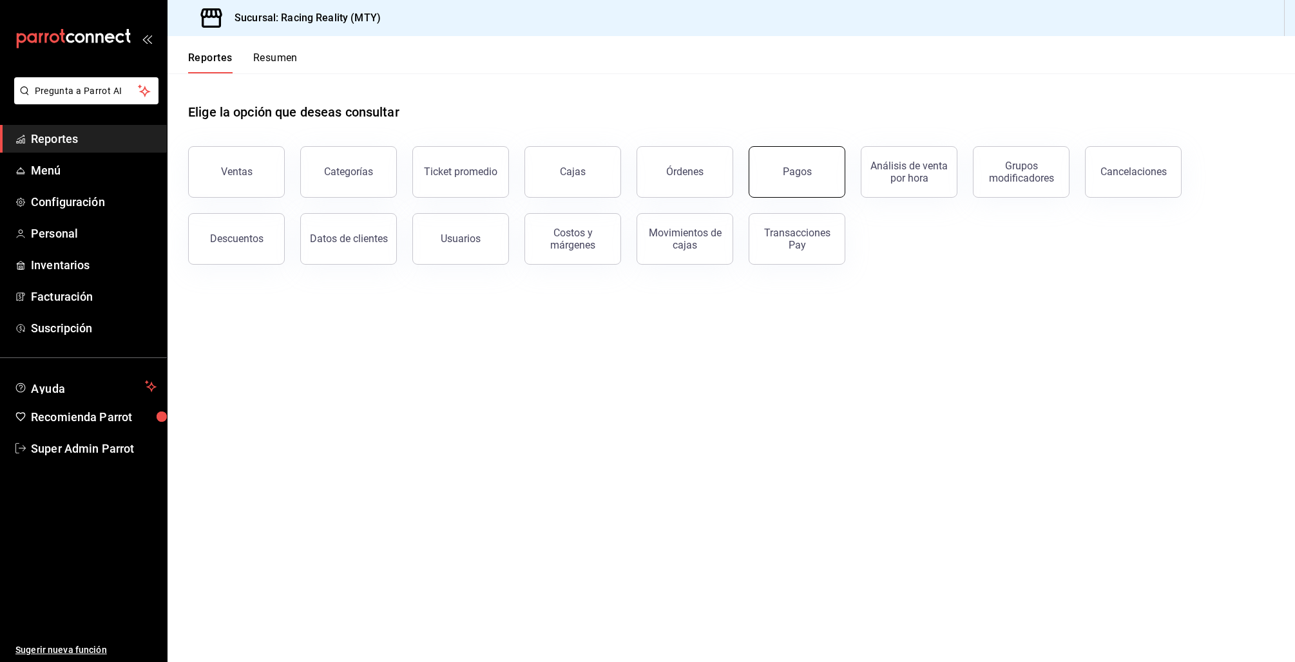
click at [821, 157] on button "Pagos" at bounding box center [797, 172] width 97 height 52
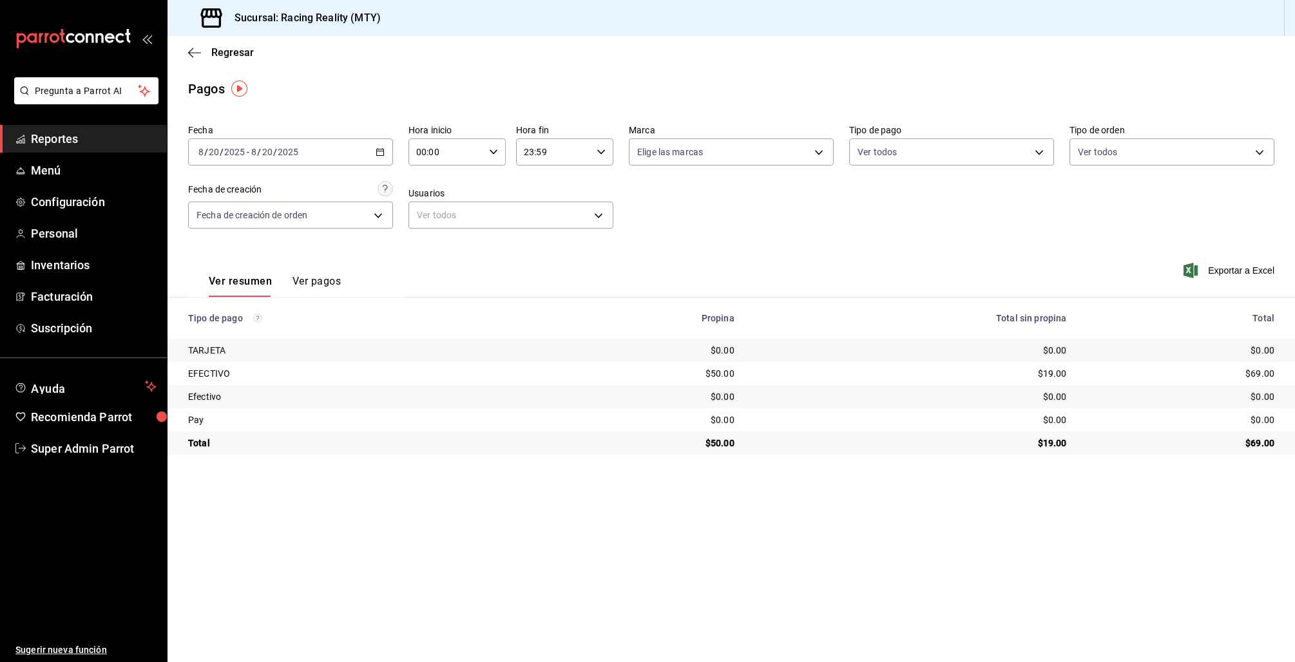
click at [385, 150] on div "2025-08-20 8 / 20 / 2025 - 2025-08-20 8 / 20 / 2025" at bounding box center [290, 152] width 205 height 27
click at [218, 248] on span "Semana actual" at bounding box center [249, 249] width 100 height 14
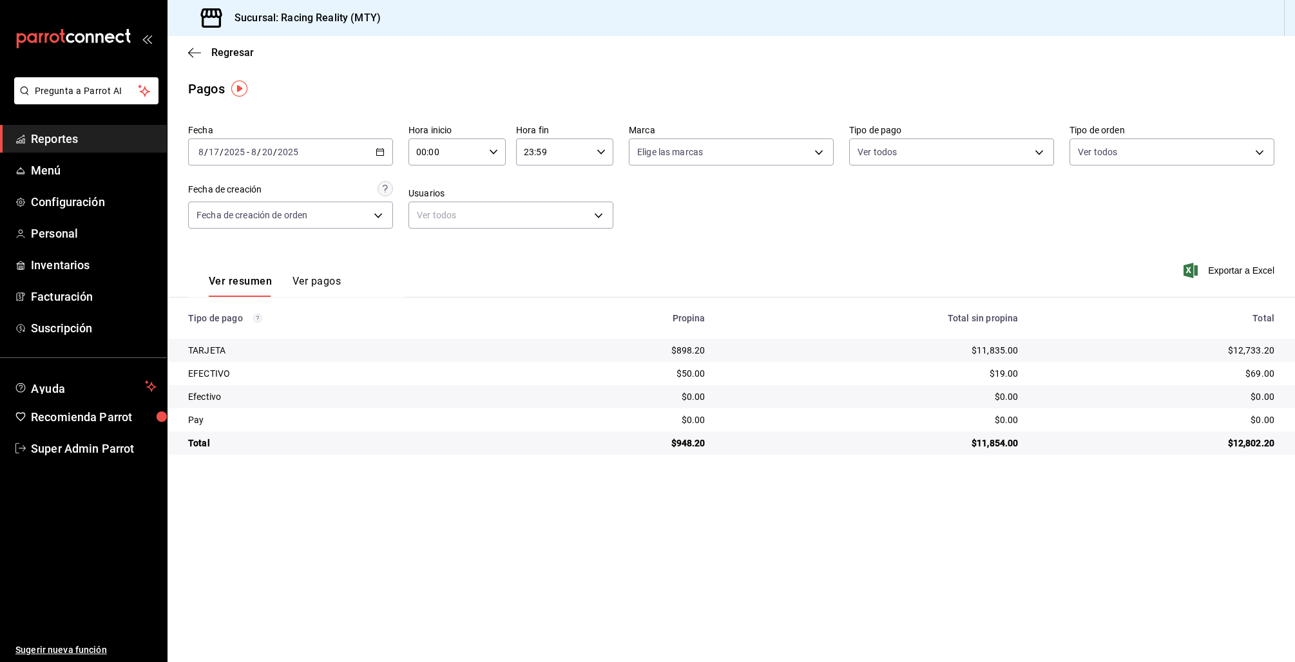
click at [388, 157] on div "2025-08-17 8 / 17 / 2025 - 2025-08-20 8 / 20 / 2025" at bounding box center [290, 152] width 205 height 27
click at [236, 307] on span "Año actual" at bounding box center [249, 307] width 100 height 14
click at [312, 284] on button "Ver pagos" at bounding box center [316, 286] width 48 height 22
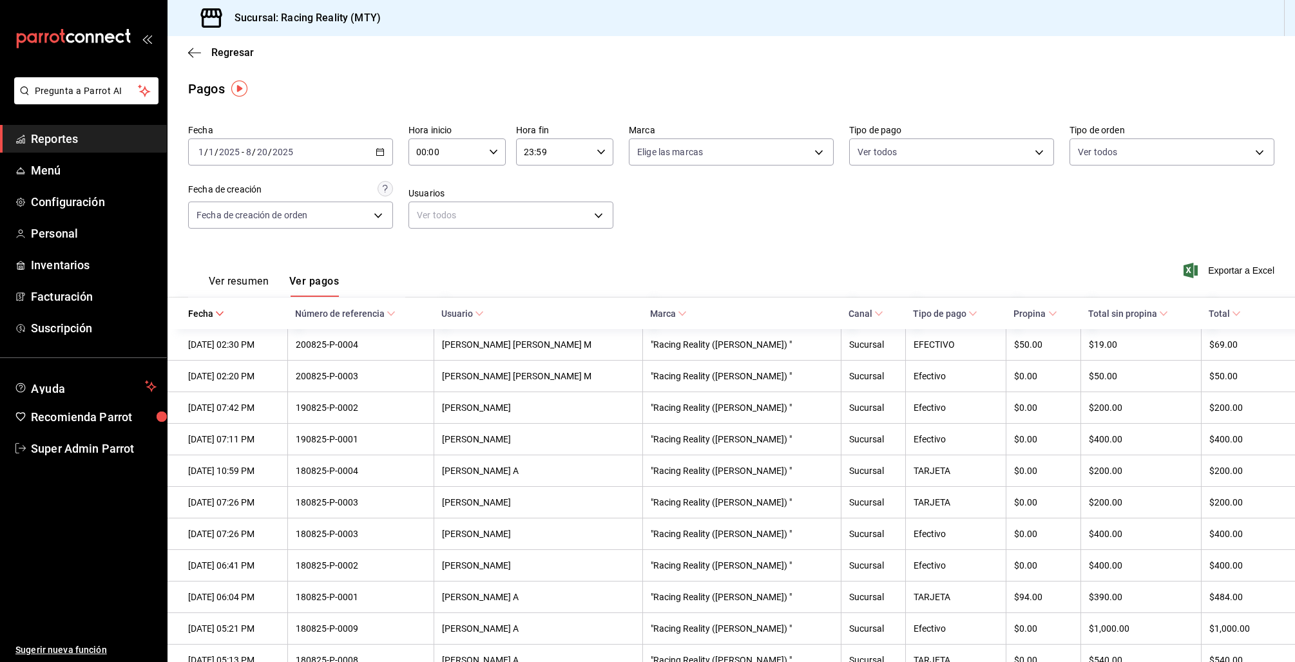
click at [229, 286] on button "Ver resumen" at bounding box center [239, 286] width 60 height 22
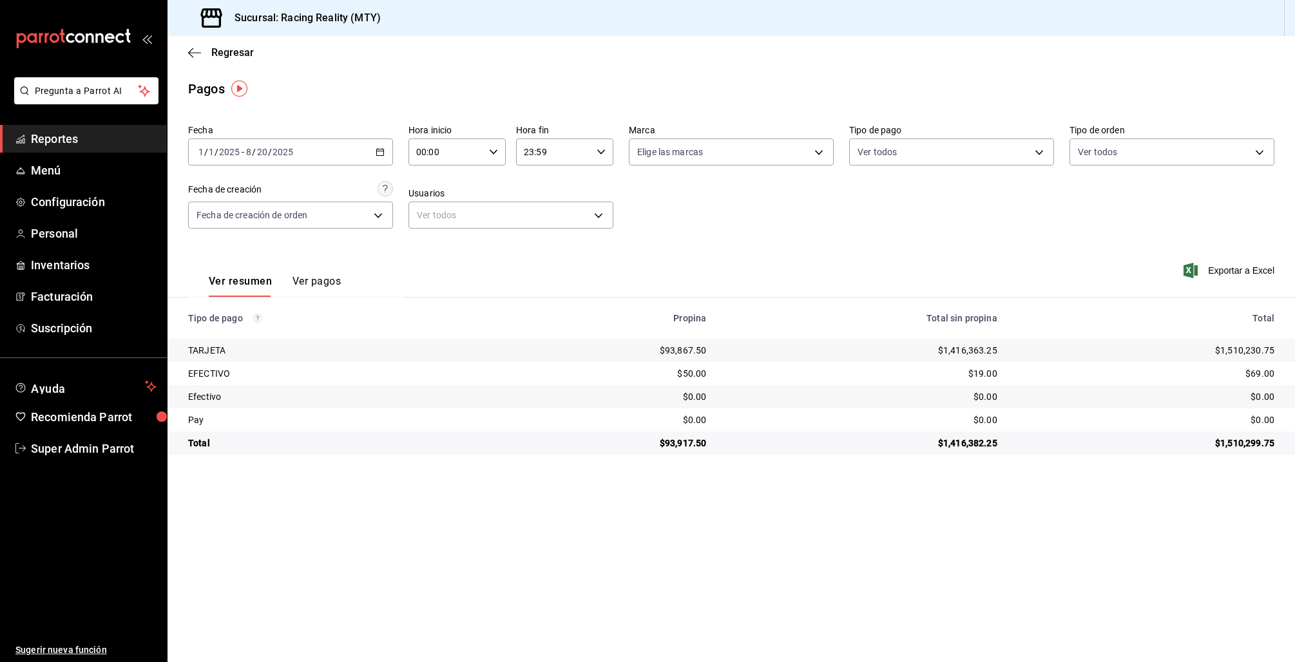
click at [303, 281] on button "Ver pagos" at bounding box center [316, 286] width 48 height 22
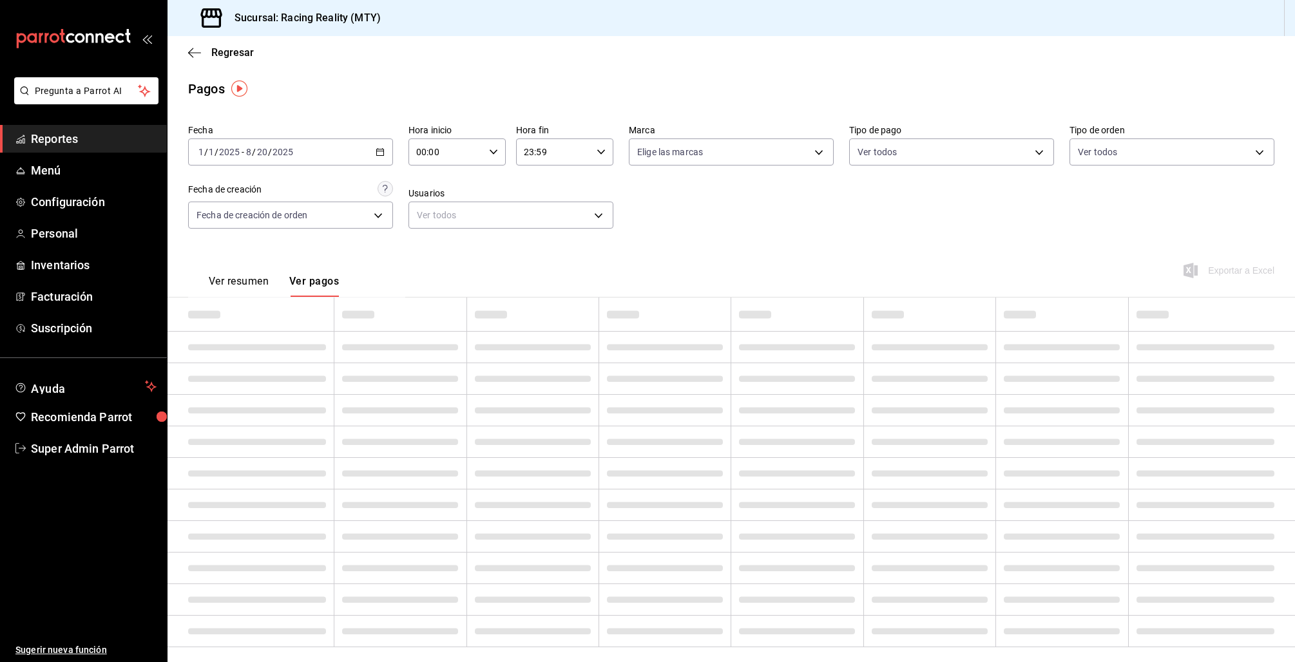
click at [227, 274] on div "Ver resumen Ver pagos" at bounding box center [263, 278] width 151 height 37
click at [232, 284] on button "Ver resumen" at bounding box center [239, 286] width 60 height 22
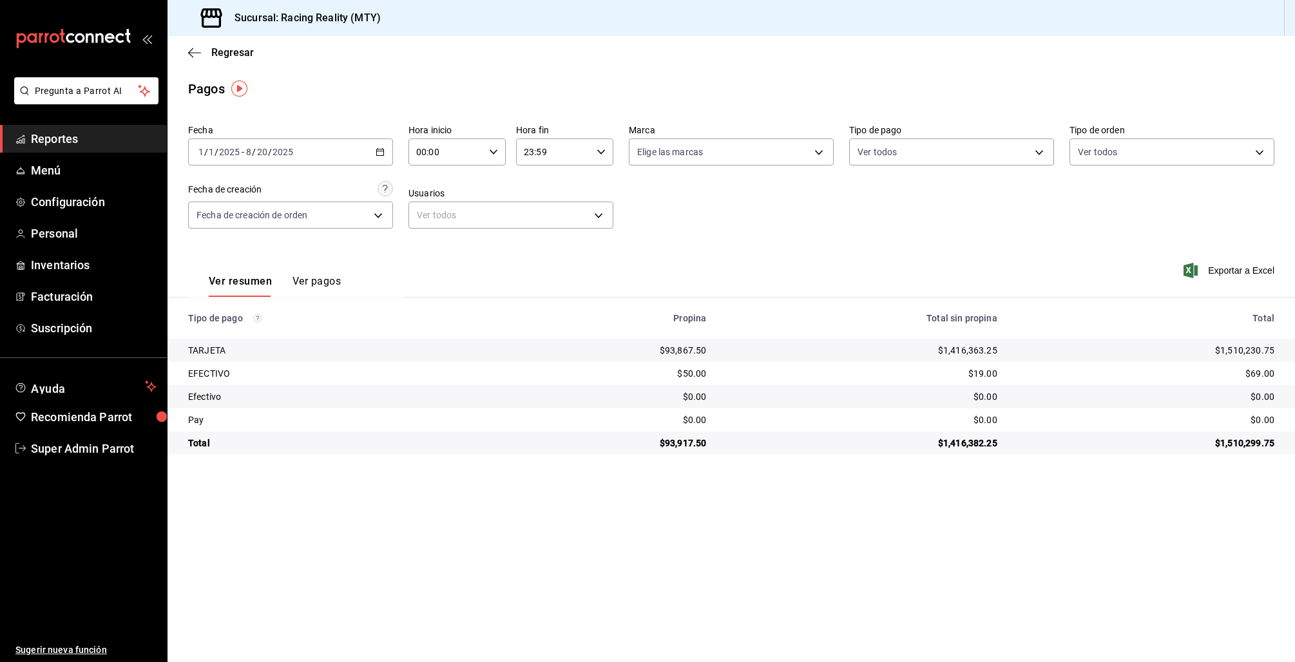
click at [305, 287] on button "Ver pagos" at bounding box center [316, 286] width 48 height 22
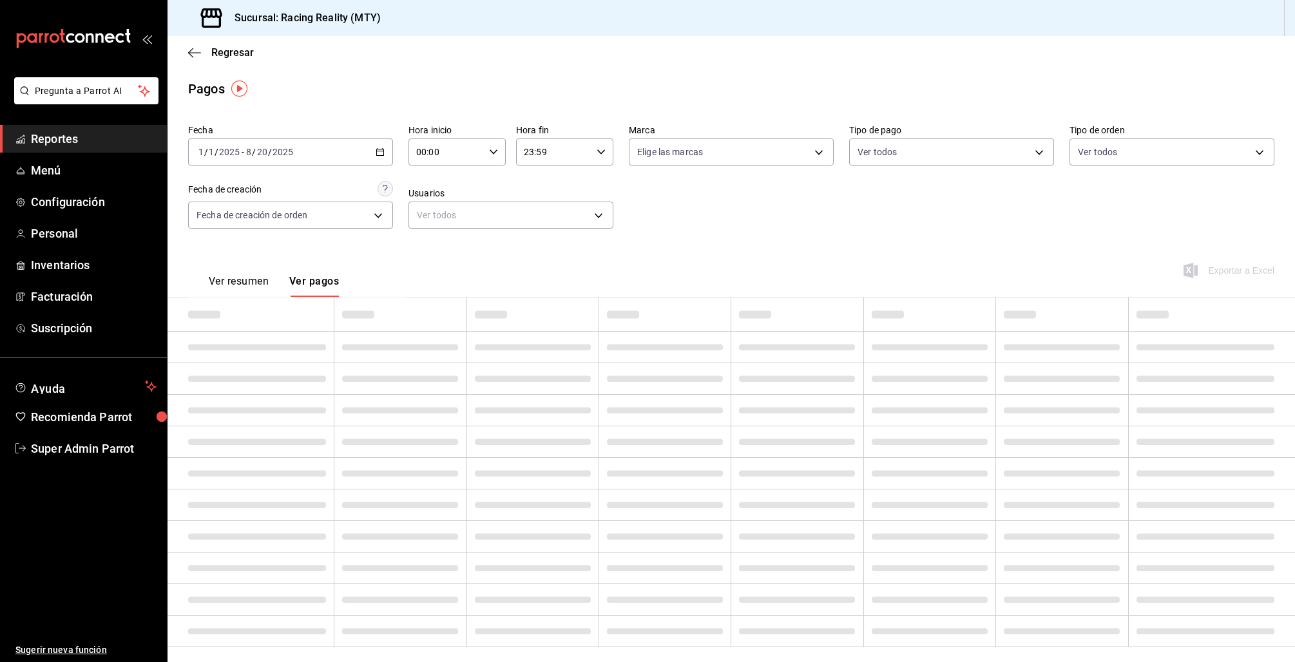
click at [233, 283] on button "Ver resumen" at bounding box center [239, 286] width 60 height 22
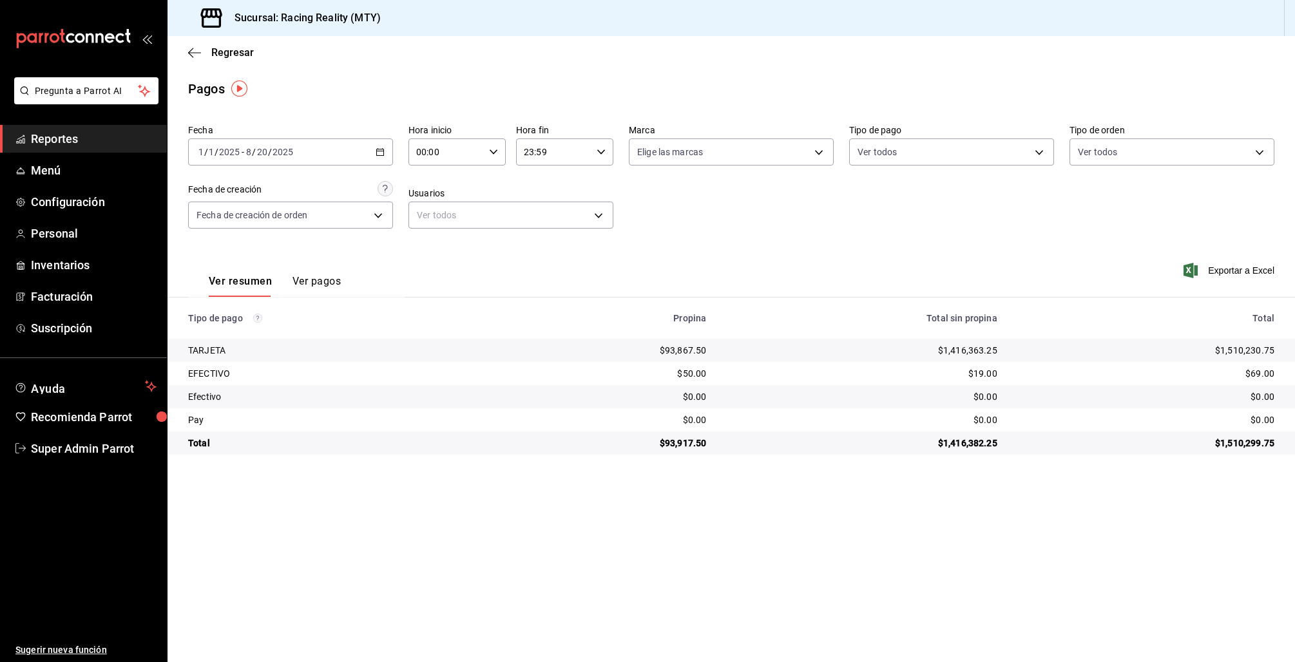
click at [307, 289] on button "Ver pagos" at bounding box center [316, 286] width 48 height 22
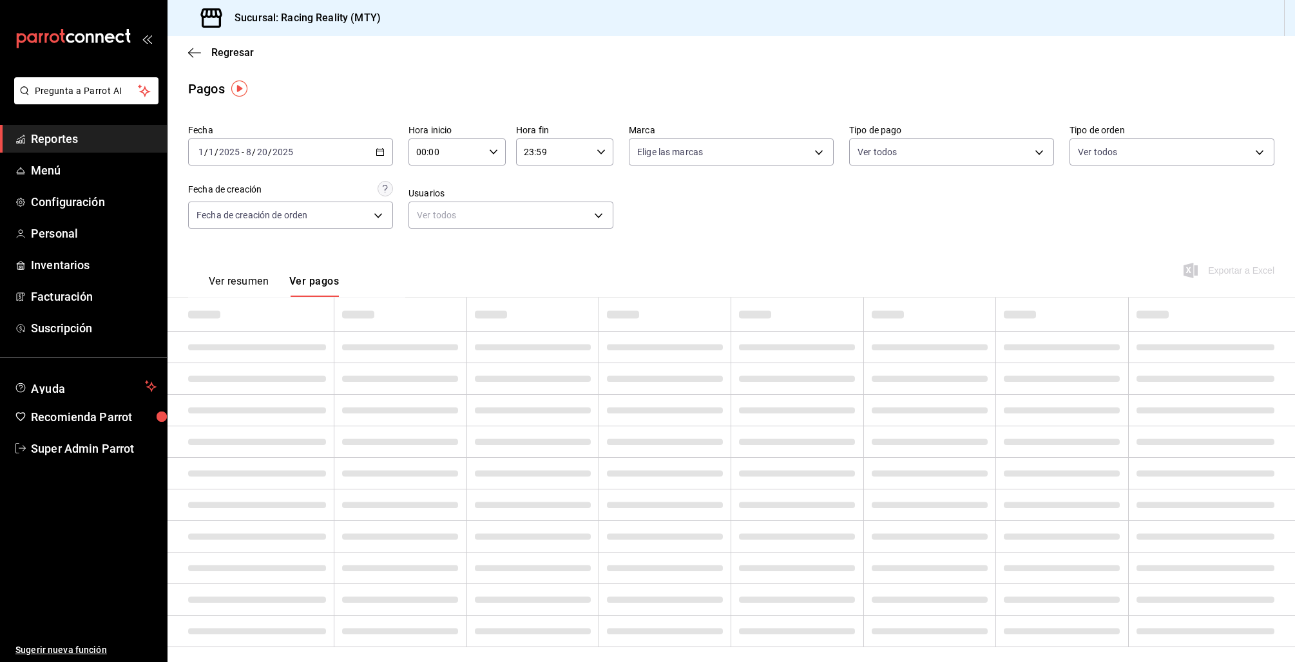
click at [220, 288] on button "Ver resumen" at bounding box center [239, 286] width 60 height 22
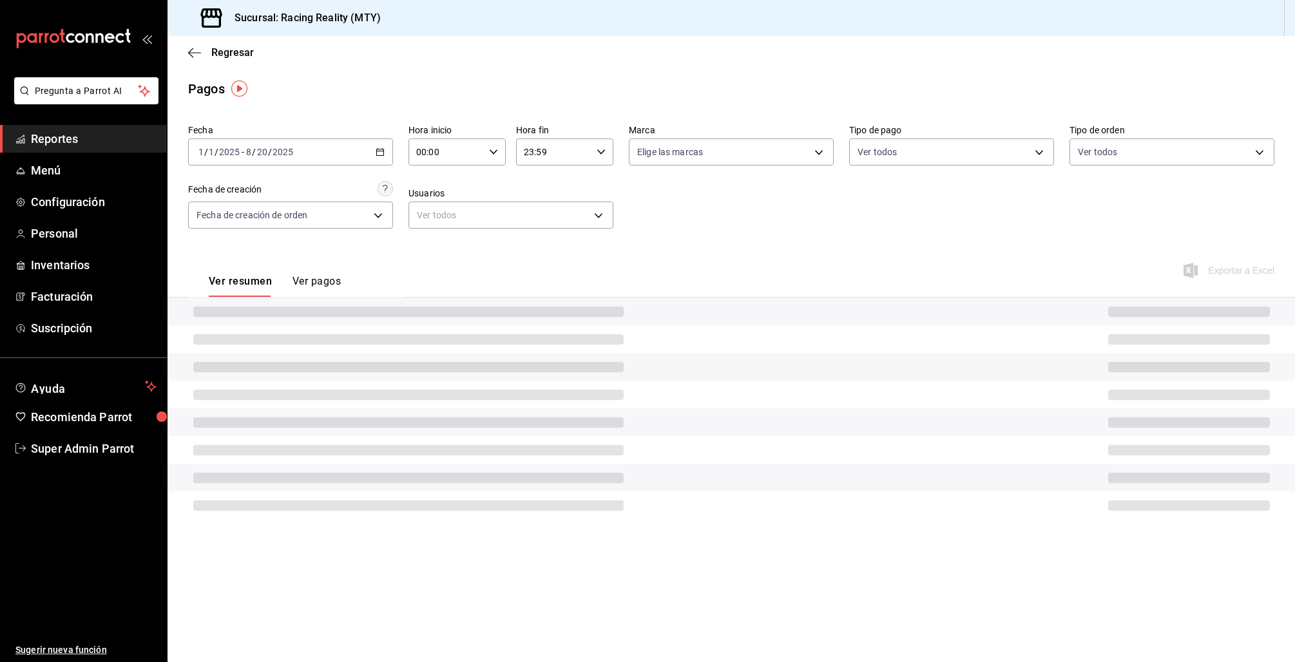
click at [336, 289] on button "Ver pagos" at bounding box center [316, 286] width 48 height 22
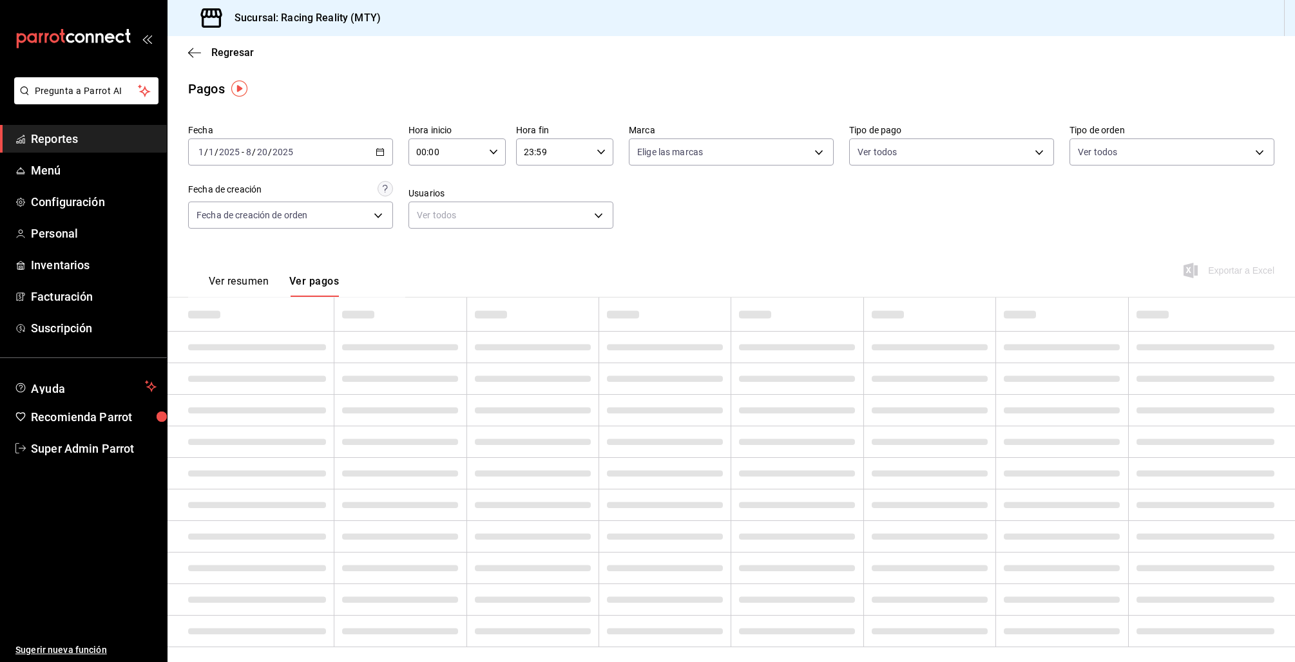
click at [236, 278] on button "Ver resumen" at bounding box center [239, 286] width 60 height 22
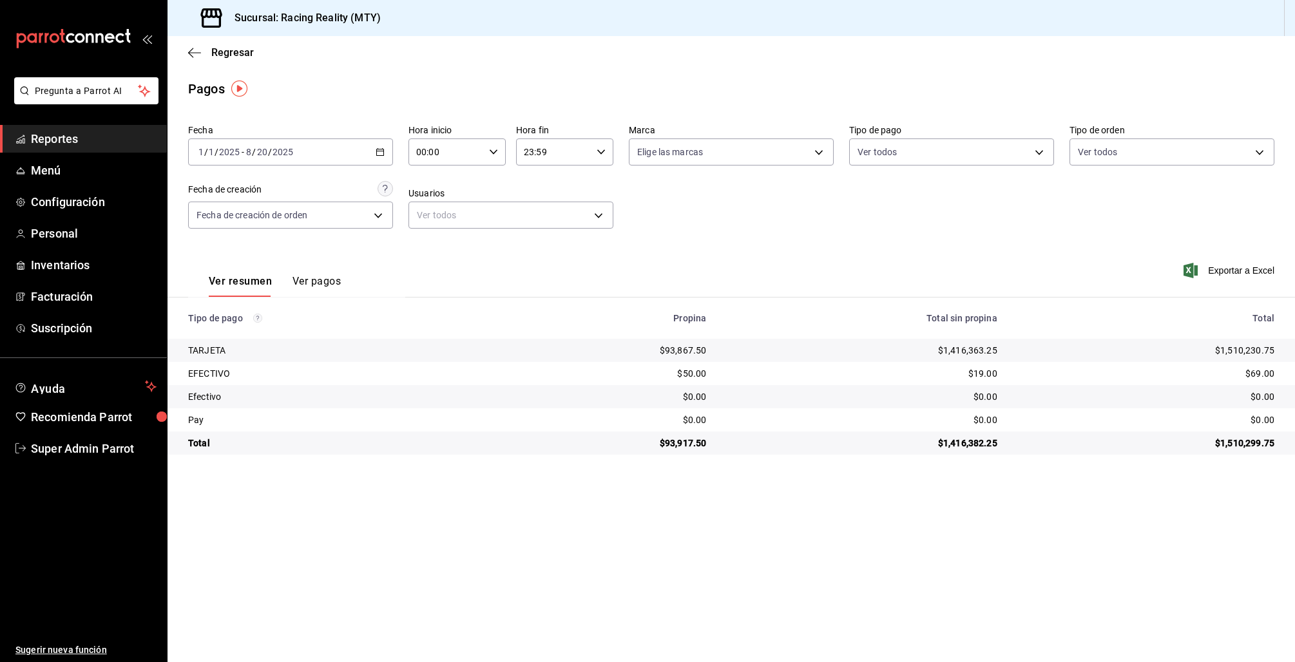
click at [322, 282] on button "Ver pagos" at bounding box center [316, 286] width 48 height 22
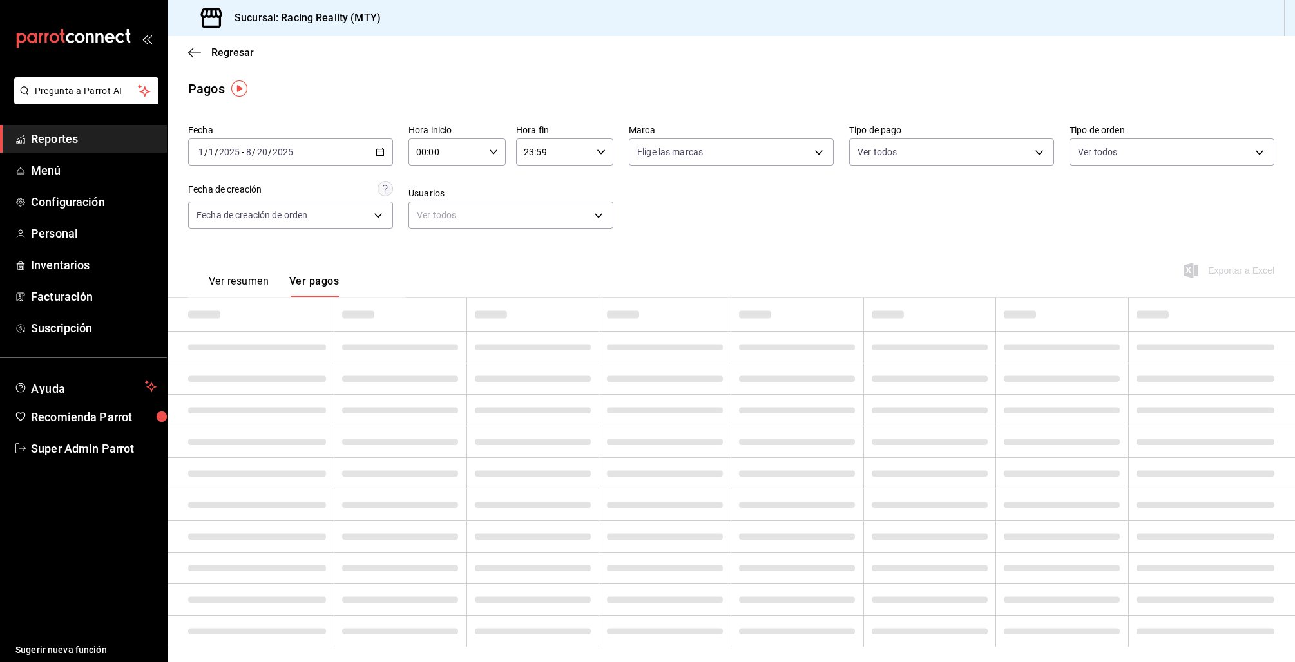
click at [245, 285] on button "Ver resumen" at bounding box center [239, 286] width 60 height 22
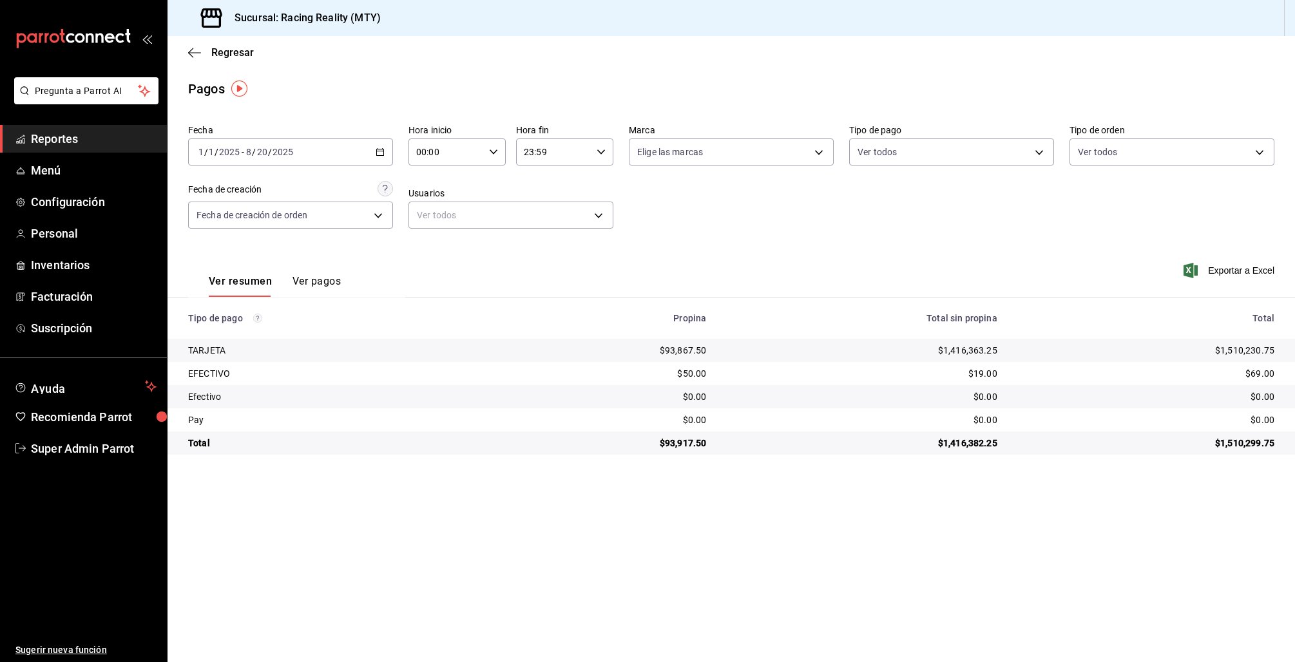
click at [211, 401] on div "Efectivo" at bounding box center [339, 396] width 303 height 13
click at [50, 176] on span "Menú" at bounding box center [94, 170] width 126 height 17
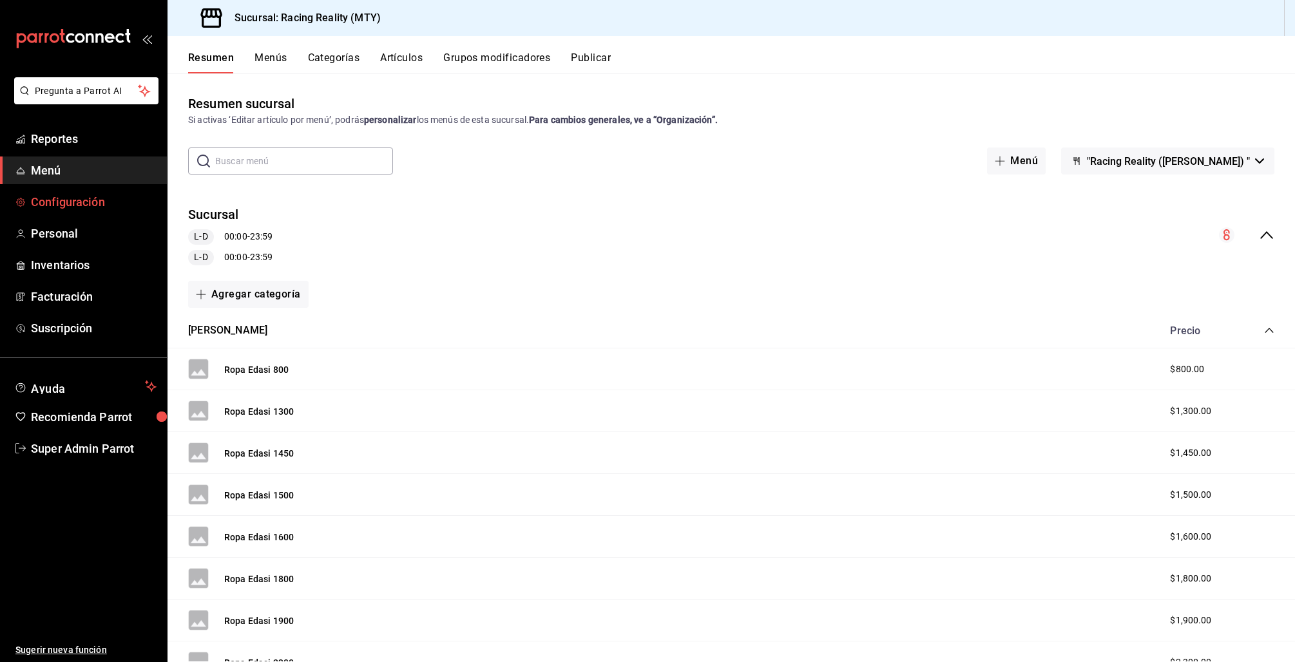
click at [56, 198] on span "Configuración" at bounding box center [94, 201] width 126 height 17
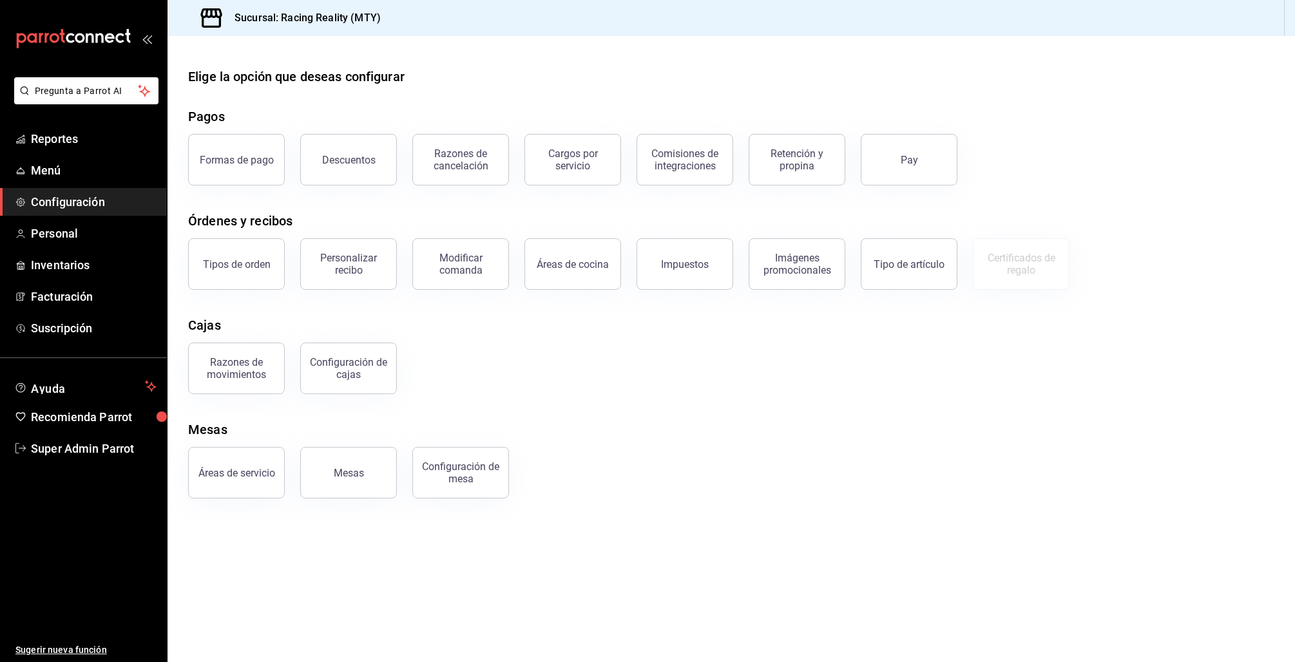
click at [287, 171] on div "Descuentos" at bounding box center [341, 152] width 112 height 67
click at [255, 128] on div "Formas de pago" at bounding box center [229, 152] width 112 height 67
drag, startPoint x: 282, startPoint y: 154, endPoint x: 269, endPoint y: 149, distance: 13.9
click at [279, 153] on button "Formas de pago" at bounding box center [236, 160] width 97 height 52
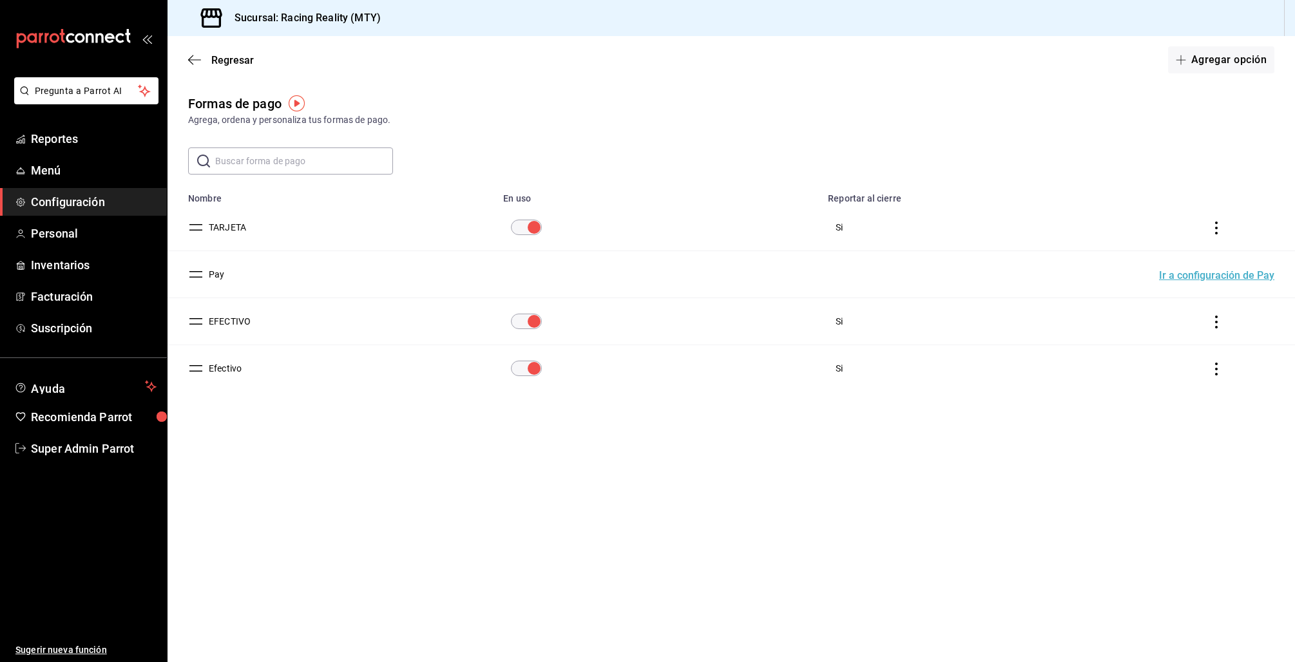
click at [536, 547] on main "Regresar Agregar opción Formas de pago Agrega, ordena y personaliza tus formas …" at bounding box center [731, 349] width 1127 height 626
click at [533, 365] on input "paymentsTable" at bounding box center [534, 368] width 46 height 15
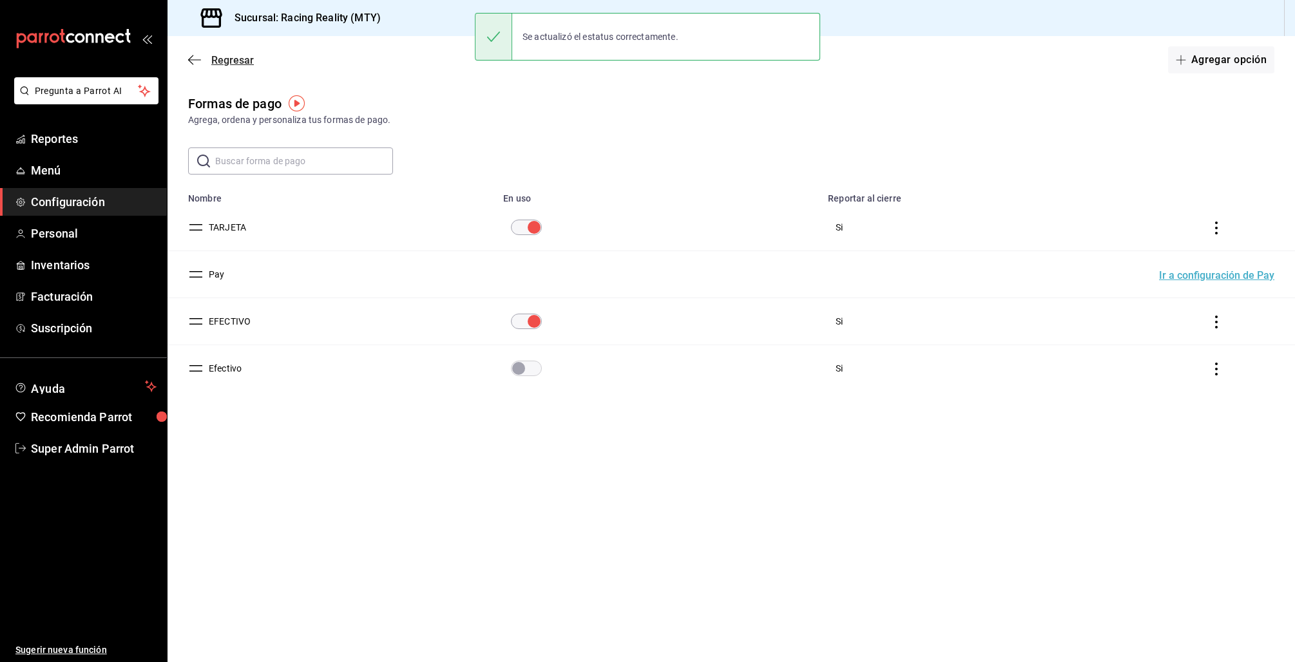
click at [196, 60] on icon "button" at bounding box center [194, 60] width 13 height 12
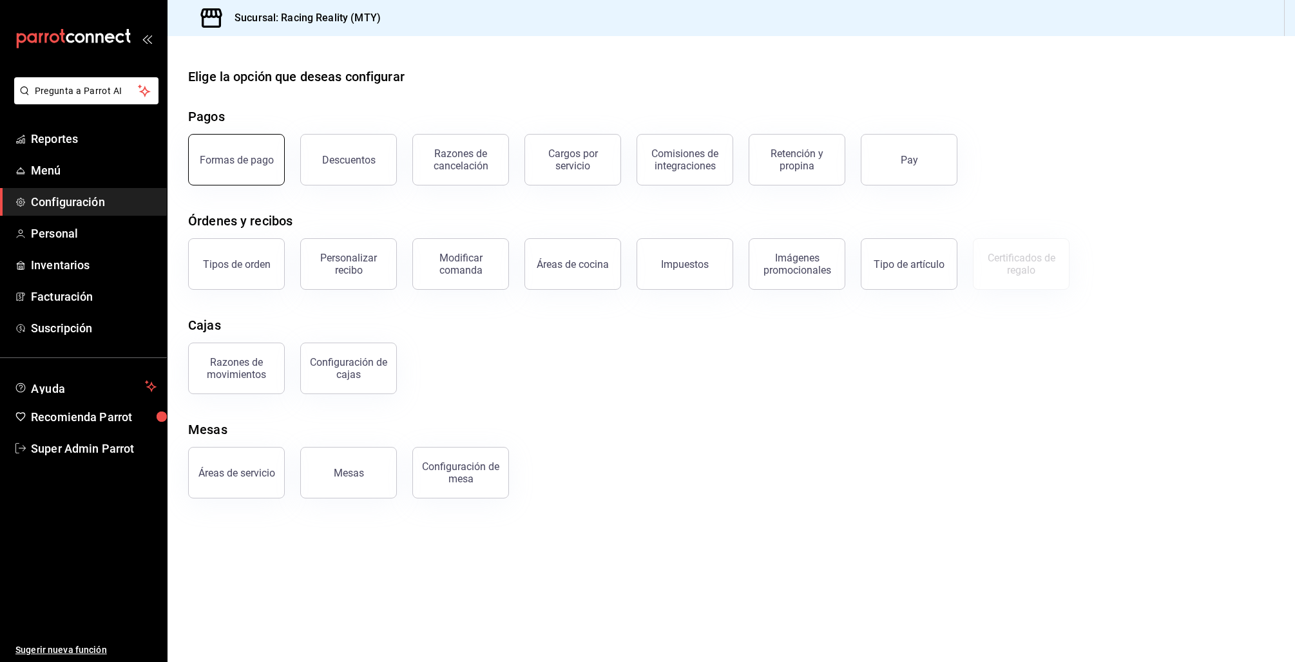
click at [235, 157] on div "Formas de pago" at bounding box center [237, 160] width 74 height 12
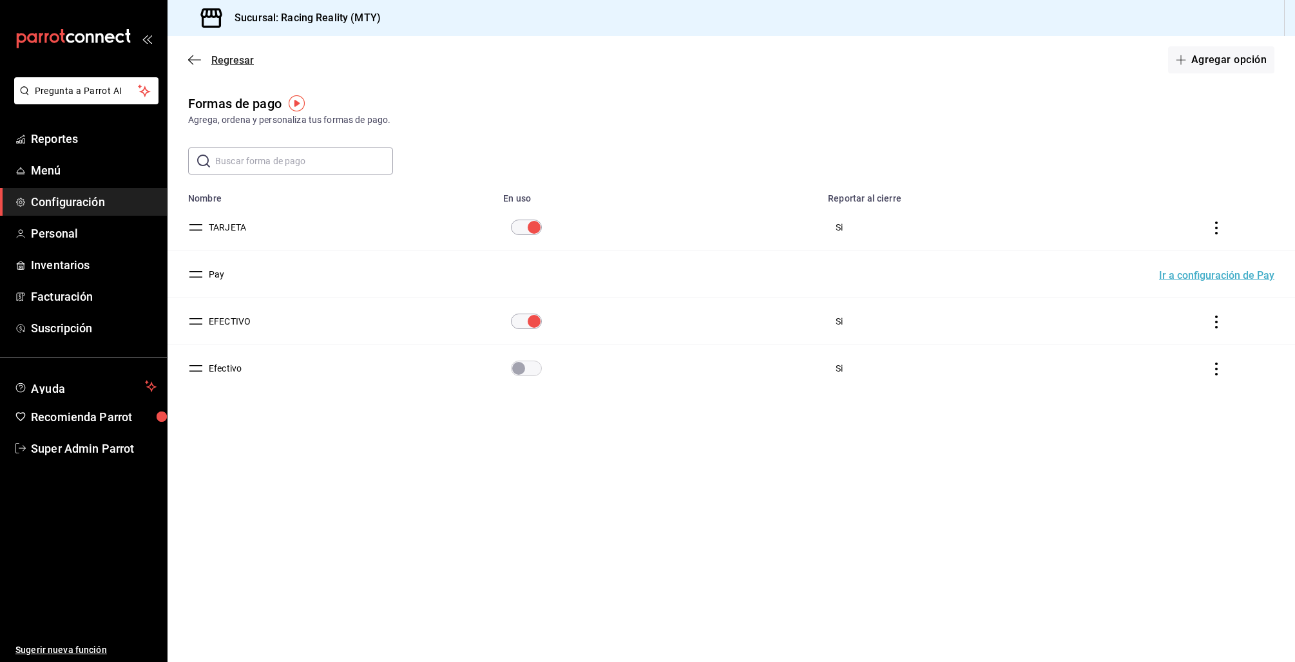
click at [189, 57] on icon "button" at bounding box center [194, 60] width 13 height 12
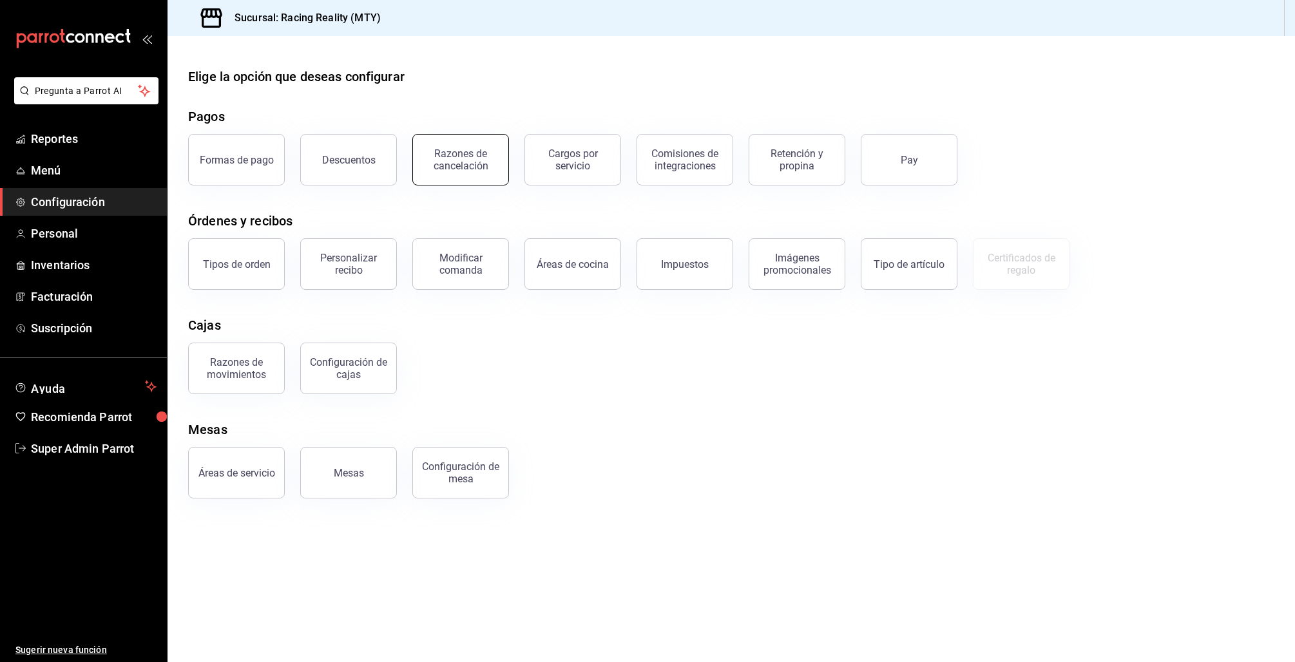
click at [459, 158] on div "Razones de cancelación" at bounding box center [461, 160] width 80 height 24
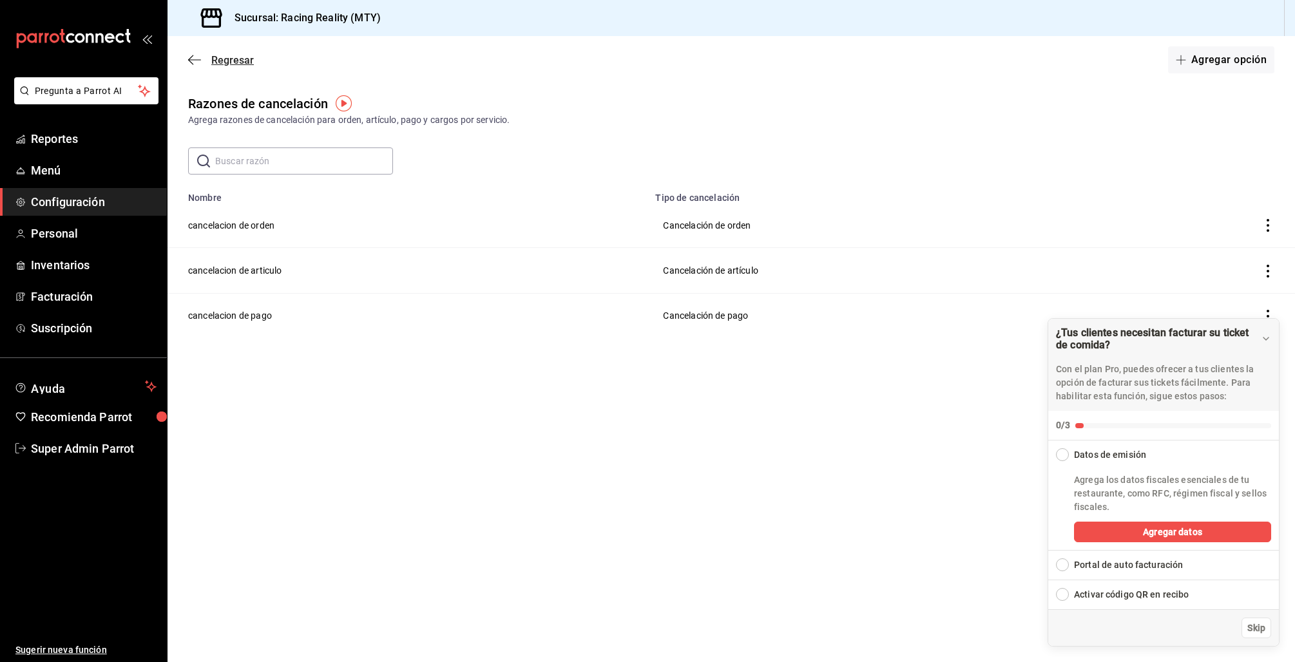
click at [193, 59] on icon "button" at bounding box center [194, 59] width 13 height 1
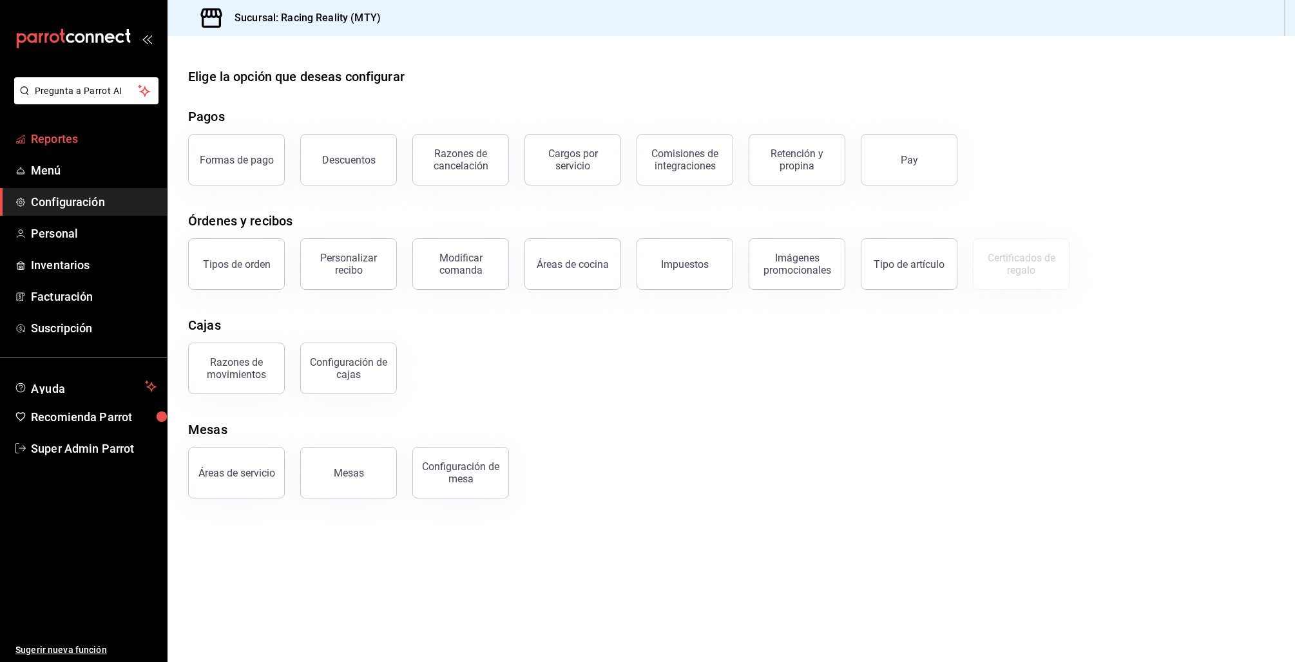
click at [87, 136] on span "Reportes" at bounding box center [94, 138] width 126 height 17
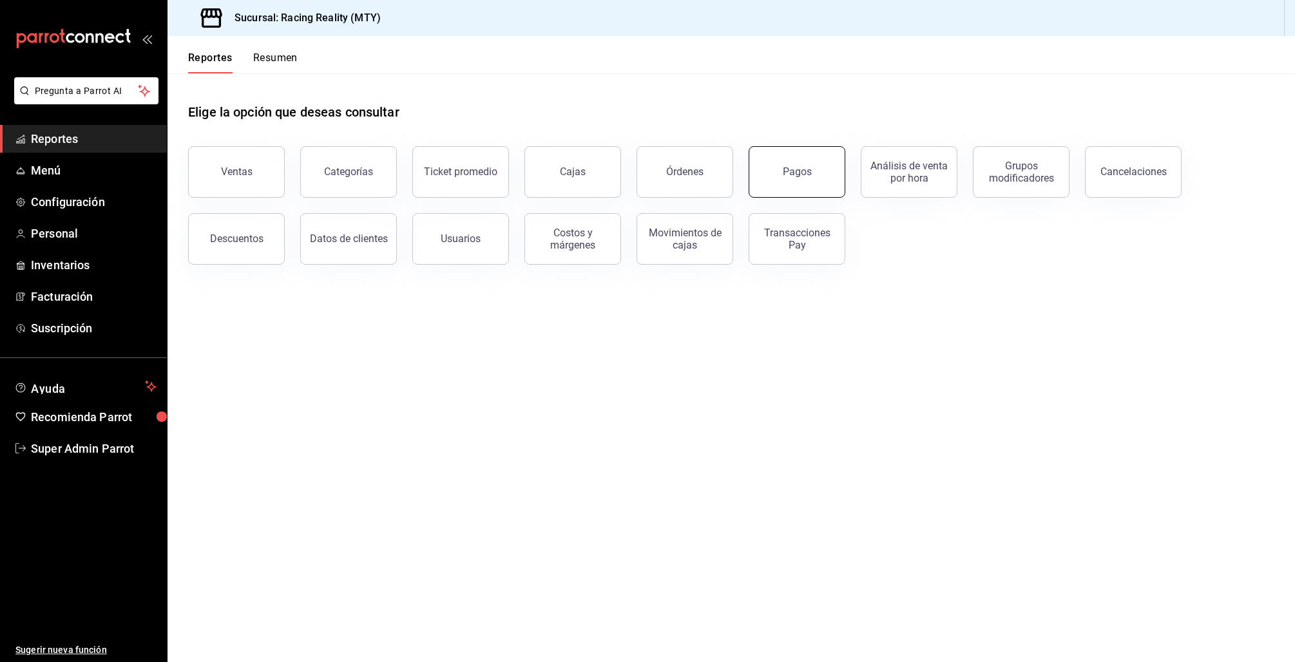
click at [753, 171] on button "Pagos" at bounding box center [797, 172] width 97 height 52
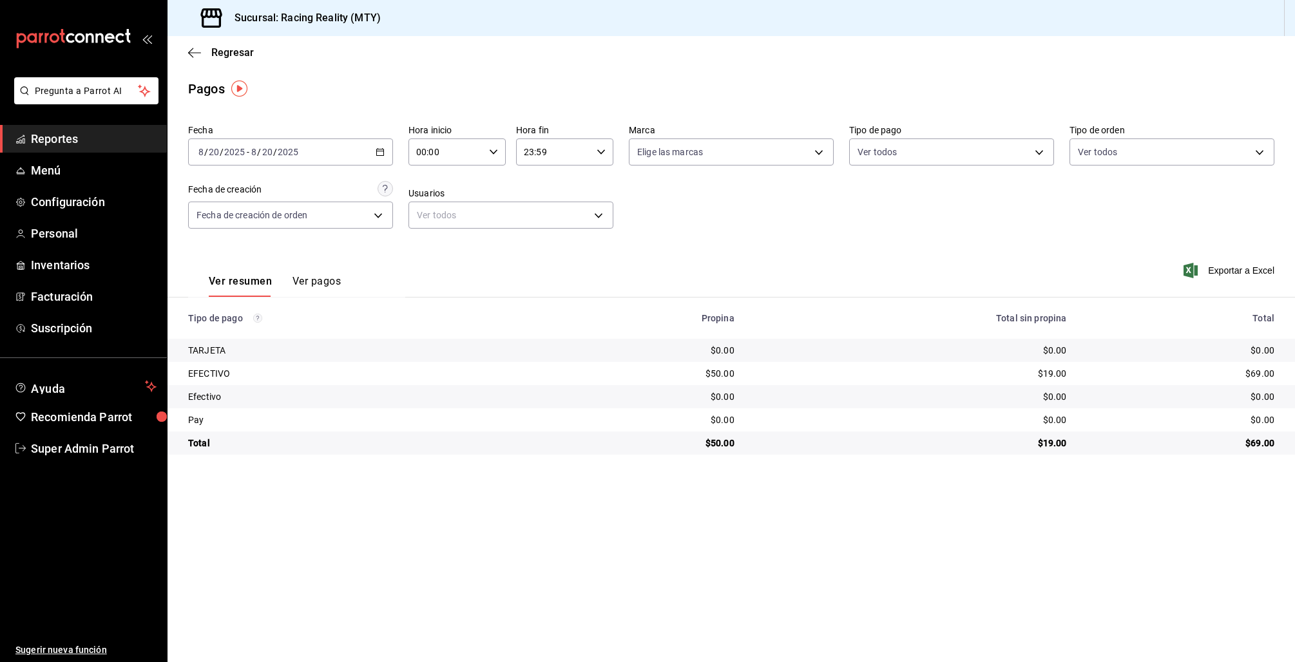
click at [317, 285] on button "Ver pagos" at bounding box center [316, 286] width 48 height 22
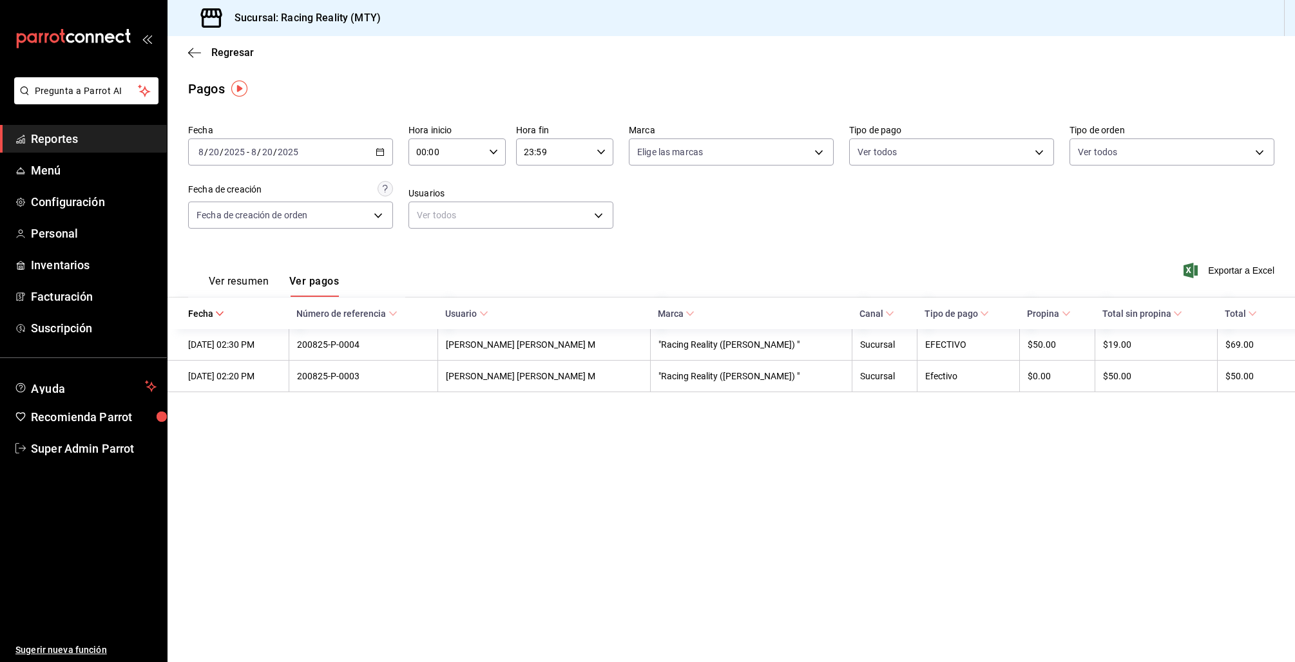
click at [383, 153] on icon "button" at bounding box center [380, 152] width 9 height 9
click at [224, 267] on li "Mes actual" at bounding box center [249, 277] width 120 height 29
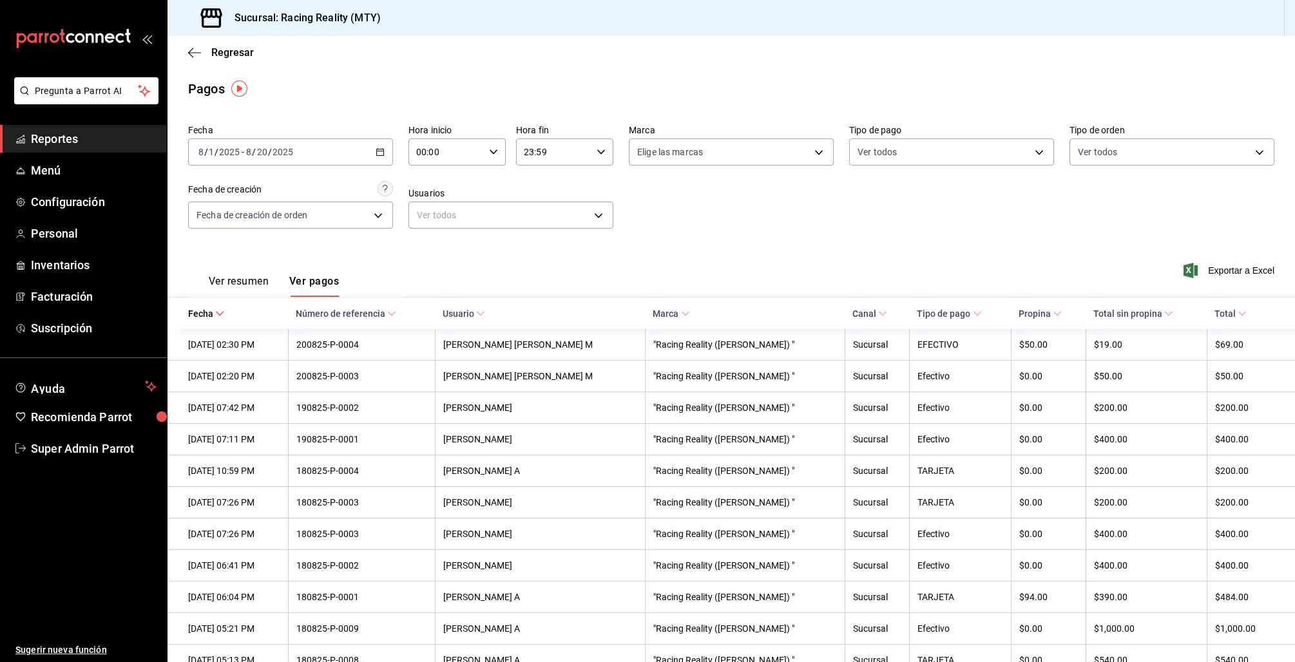
click at [238, 291] on button "Ver resumen" at bounding box center [239, 286] width 60 height 22
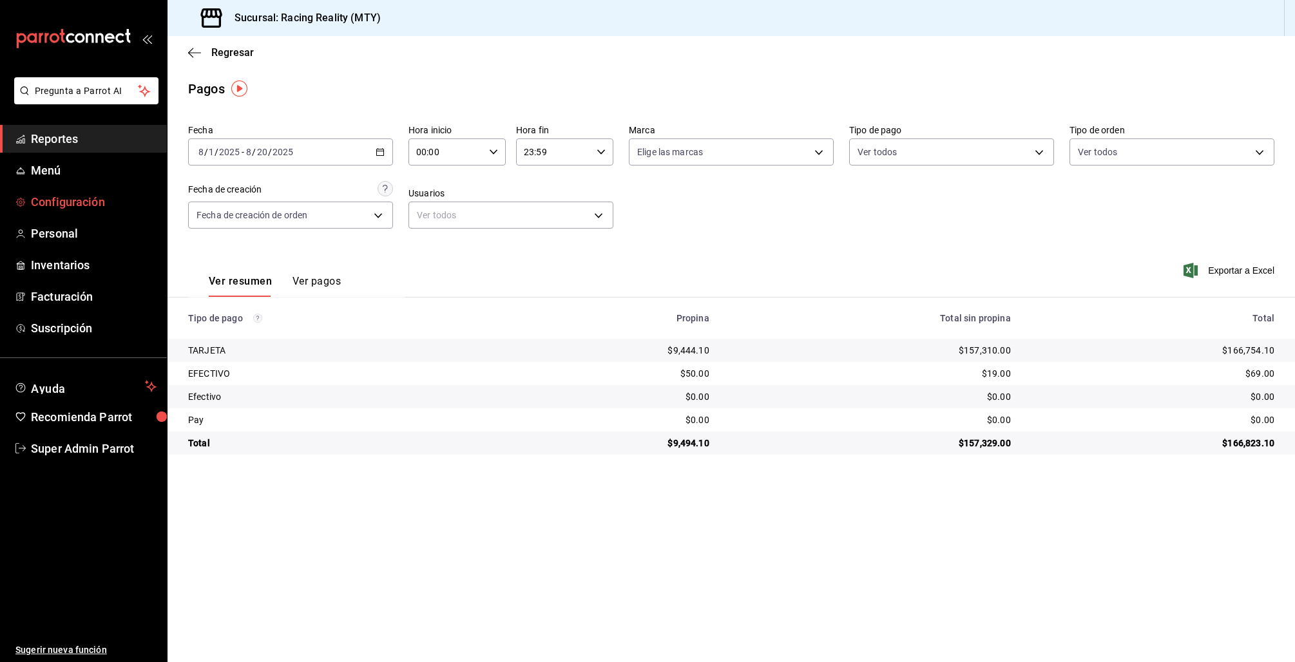
click at [49, 211] on link "Configuración" at bounding box center [83, 202] width 167 height 28
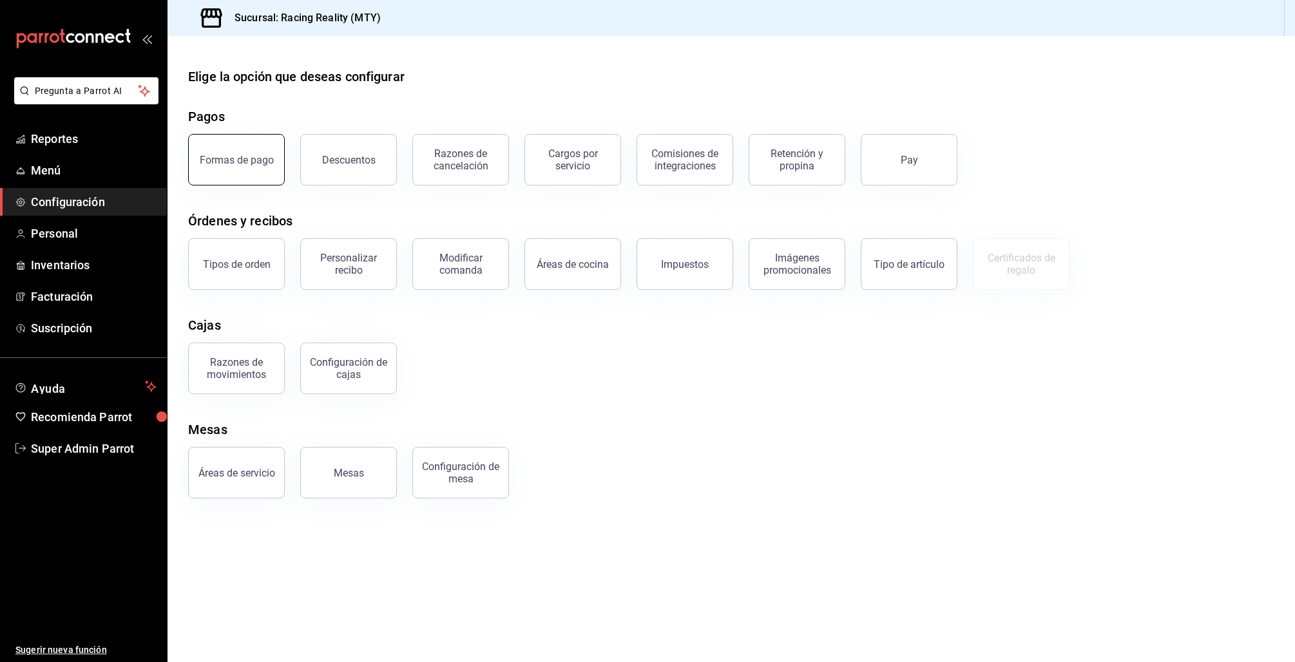
click at [269, 167] on button "Formas de pago" at bounding box center [236, 160] width 97 height 52
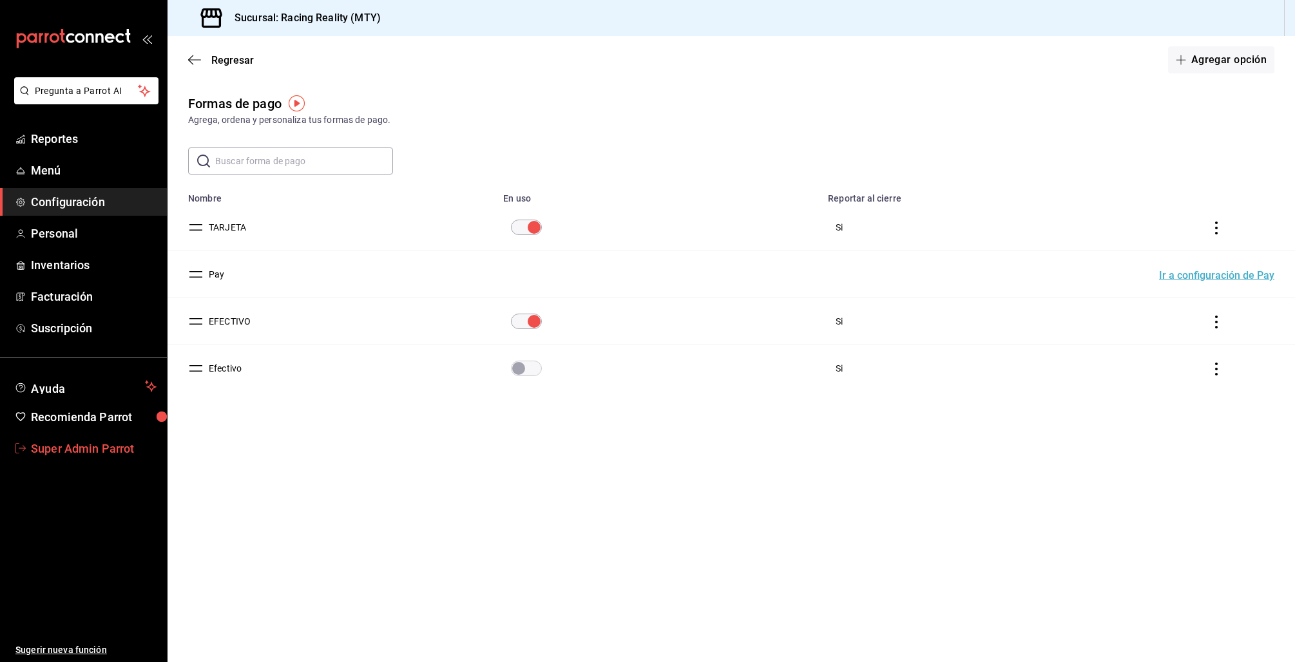
click at [104, 446] on span "Super Admin Parrot" at bounding box center [94, 448] width 126 height 17
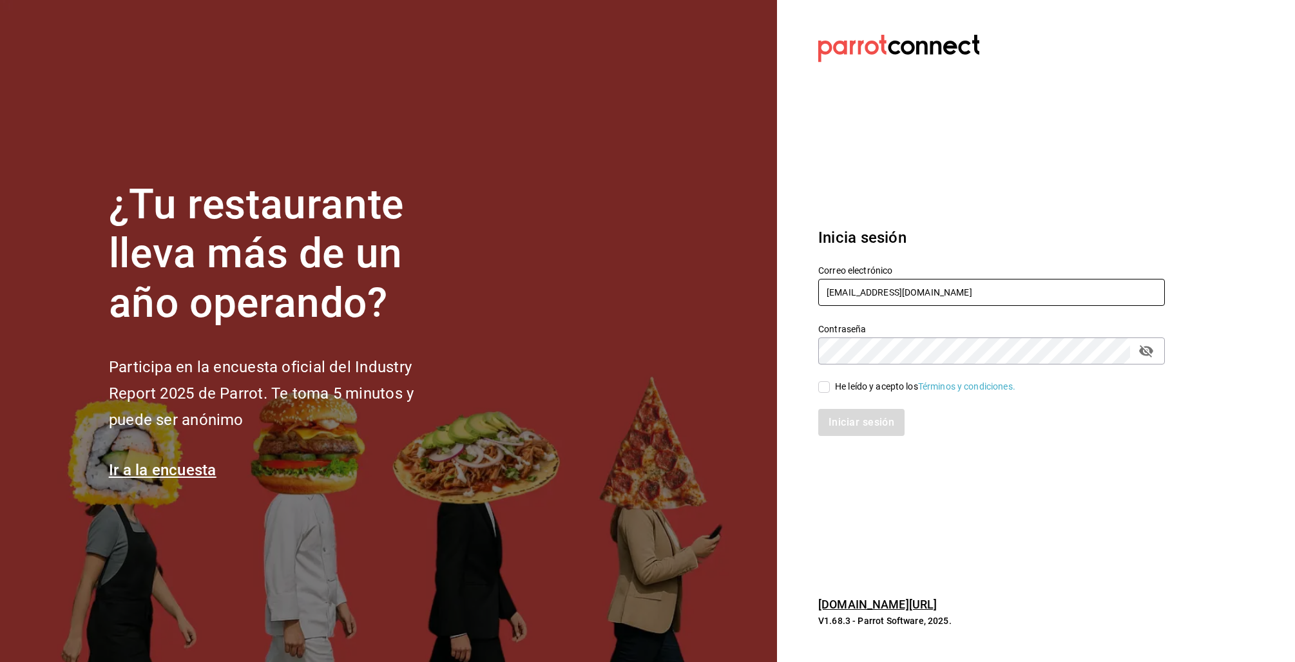
click at [845, 288] on input "racingreality@mty.com" at bounding box center [991, 292] width 347 height 27
click at [845, 287] on input "racingreality@mty.com" at bounding box center [991, 292] width 347 height 27
type input "p"
type input "sebas@demo.com"
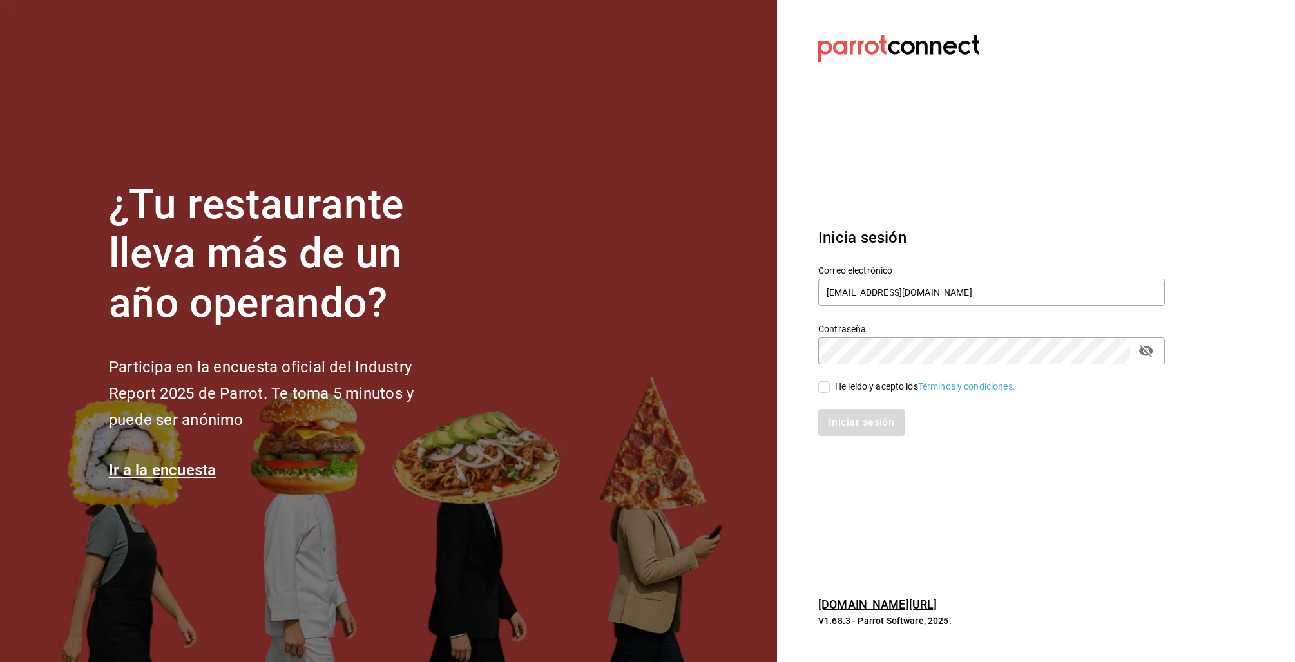
click at [1154, 349] on button "passwordField" at bounding box center [1146, 351] width 22 height 22
click at [854, 384] on div "He leído y acepto los Términos y condiciones." at bounding box center [925, 387] width 180 height 14
click at [830, 384] on input "He leído y acepto los Términos y condiciones." at bounding box center [824, 387] width 12 height 12
checkbox input "true"
click at [863, 416] on button "Iniciar sesión" at bounding box center [862, 422] width 88 height 27
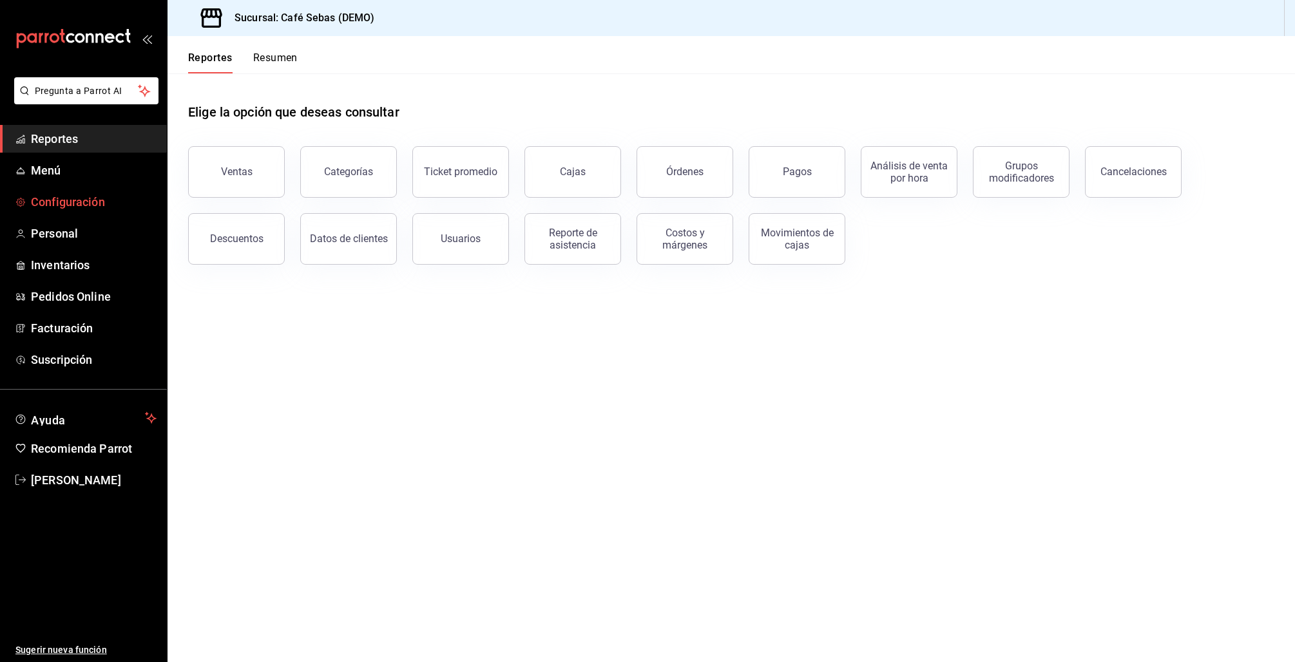
click at [88, 195] on span "Configuración" at bounding box center [94, 201] width 126 height 17
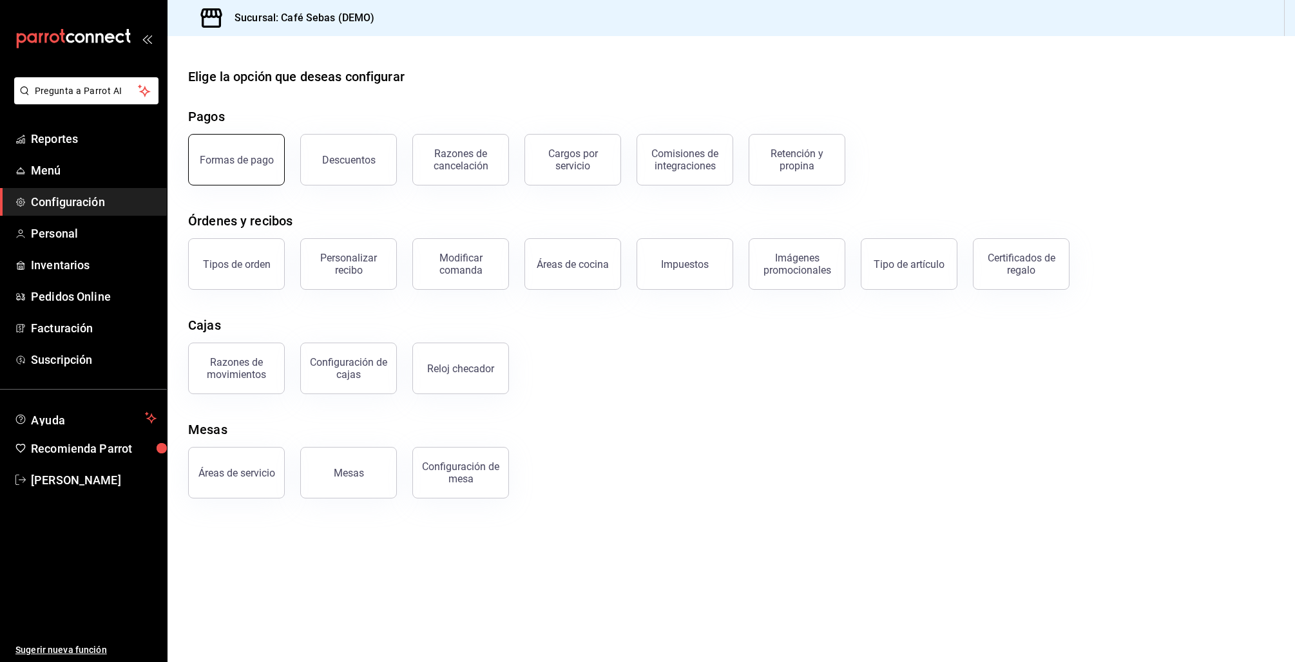
click at [257, 163] on div "Formas de pago" at bounding box center [237, 160] width 74 height 12
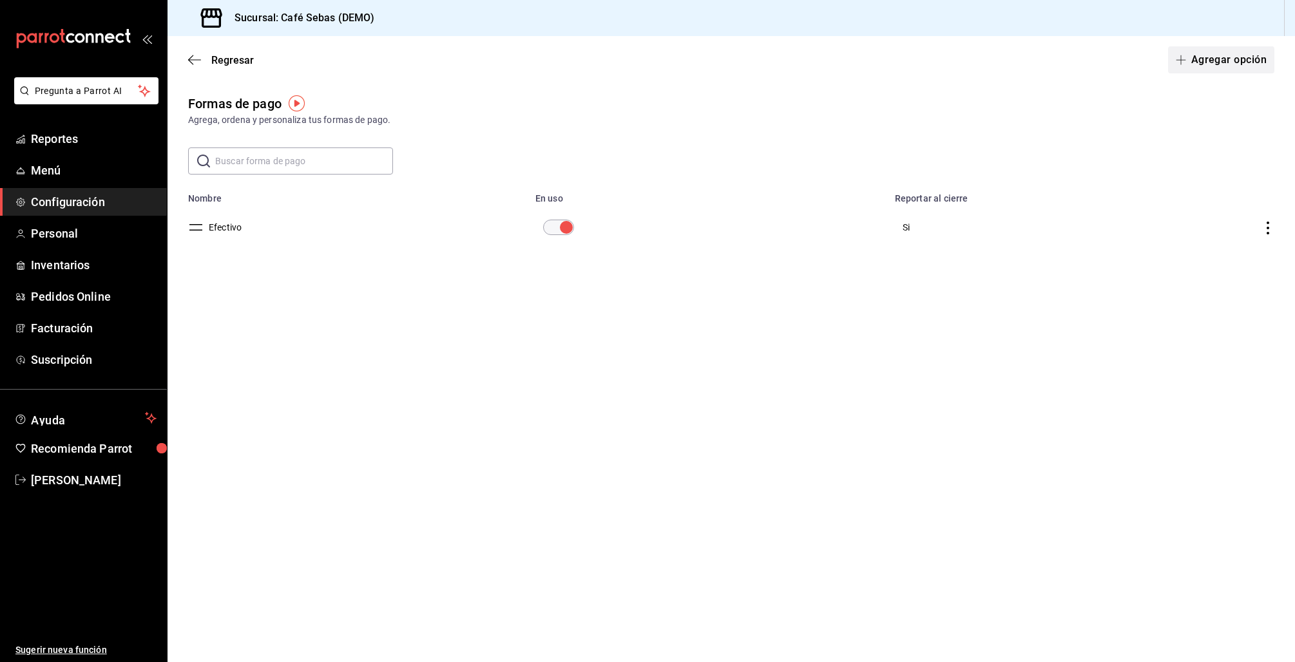
click at [1218, 65] on button "Agregar opción" at bounding box center [1221, 59] width 106 height 27
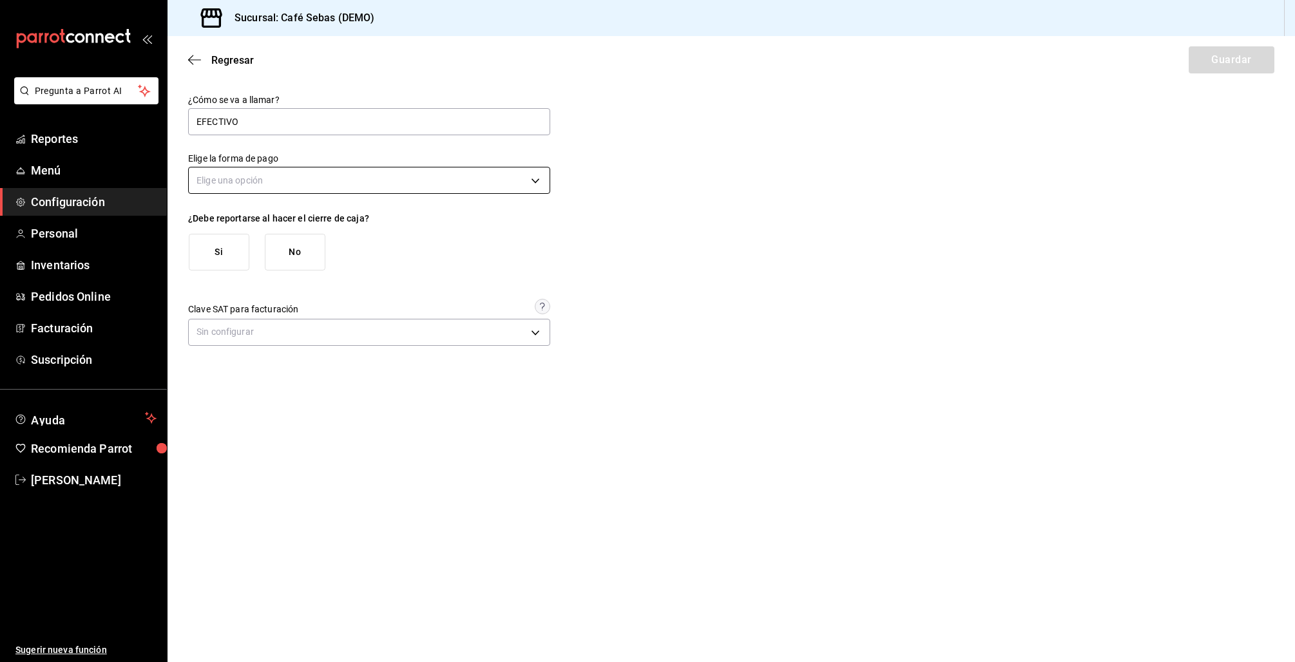
type input "EFECTIVO"
click at [292, 181] on body "Pregunta a Parrot AI Reportes Menú Configuración Personal Inventarios Pedidos O…" at bounding box center [647, 331] width 1295 height 662
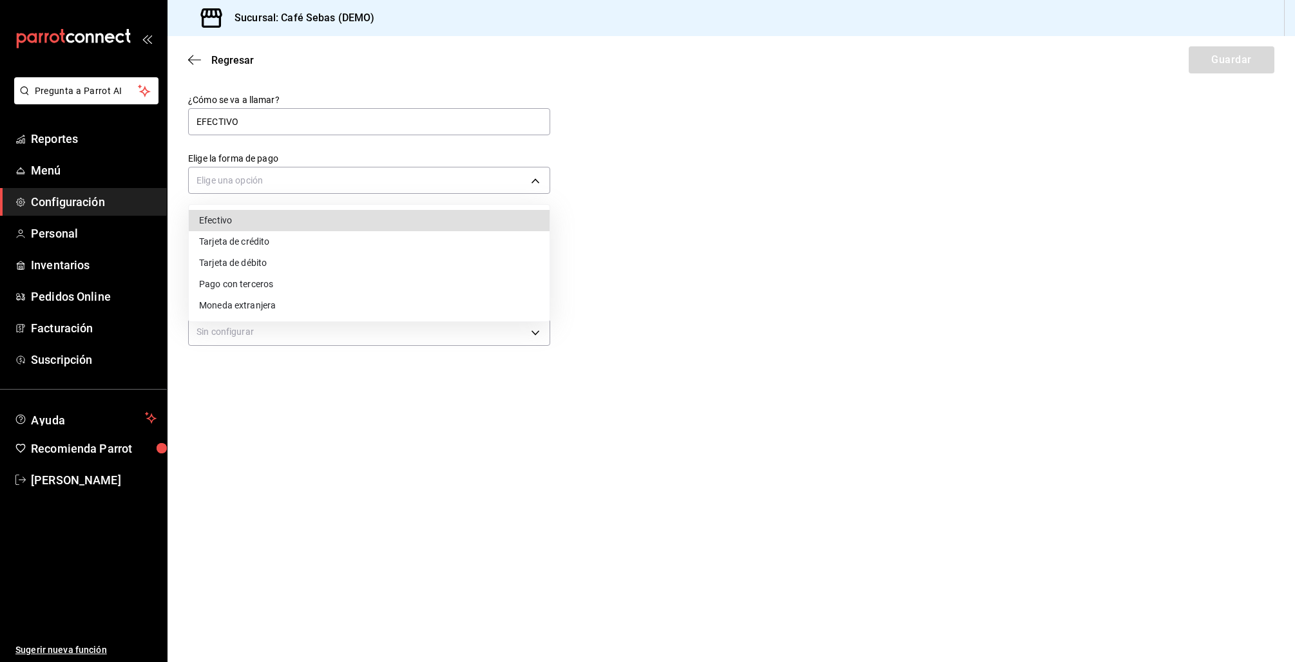
click at [254, 287] on li "Pago con terceros" at bounding box center [369, 284] width 361 height 21
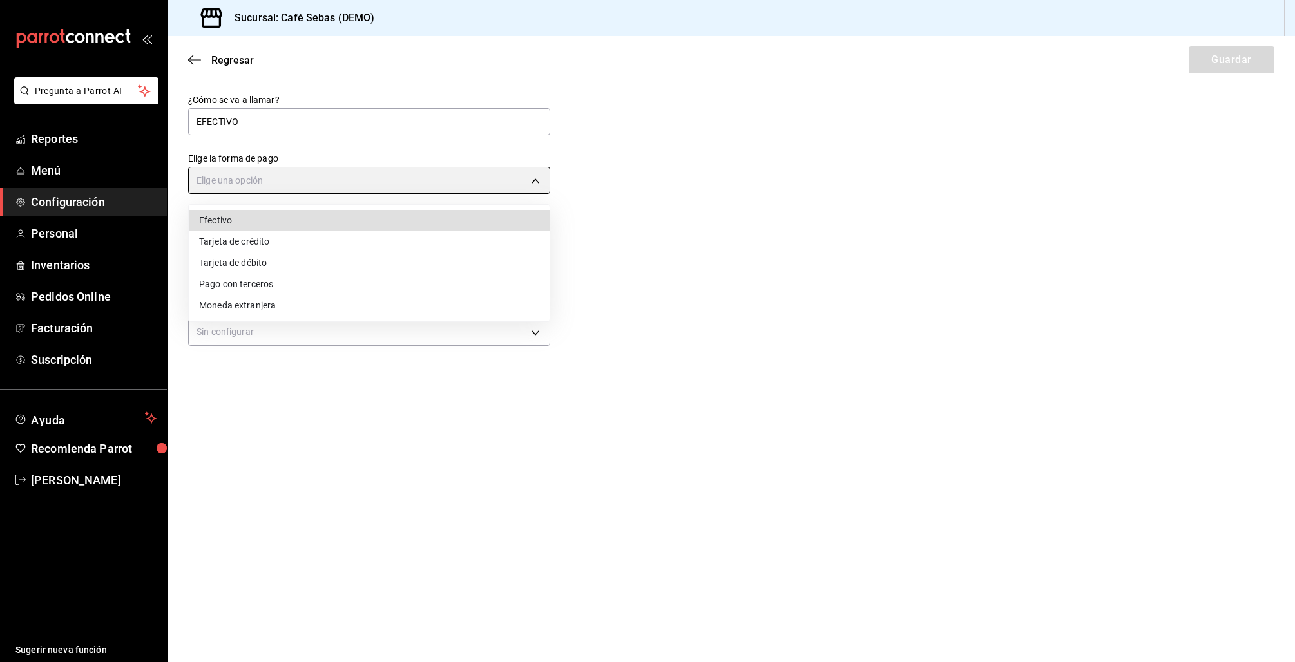
type input "THIRD_PARTY"
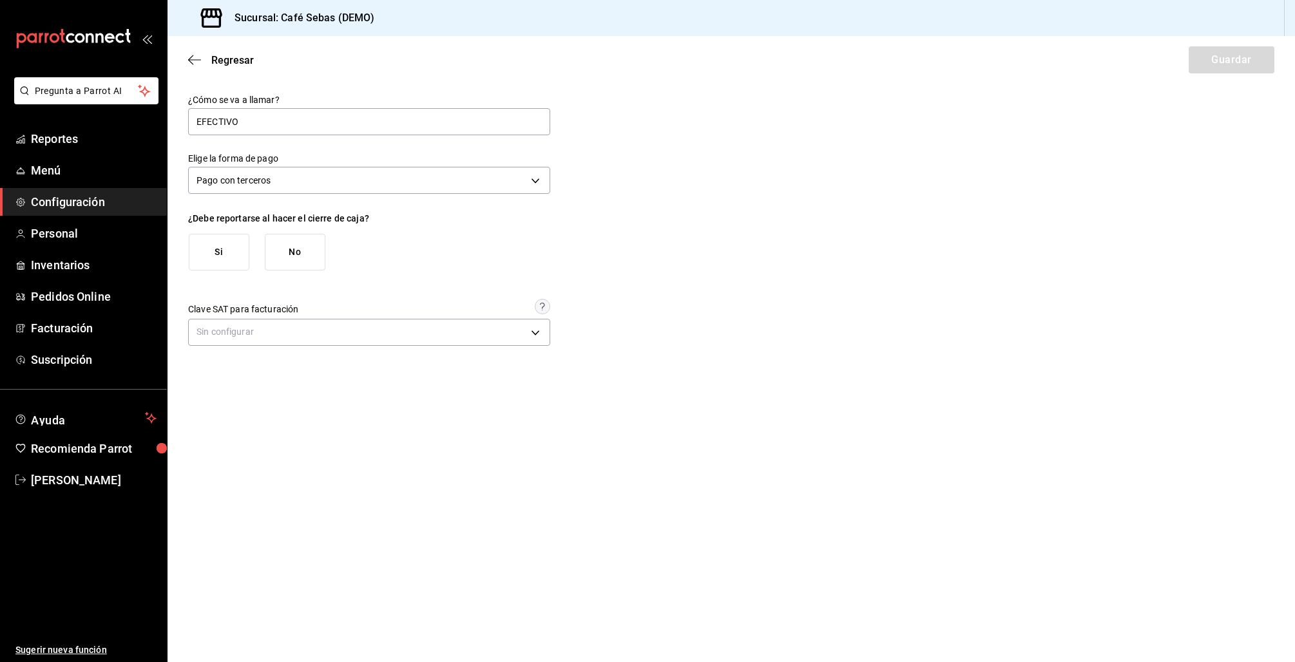
click at [230, 258] on button "Si" at bounding box center [219, 252] width 61 height 37
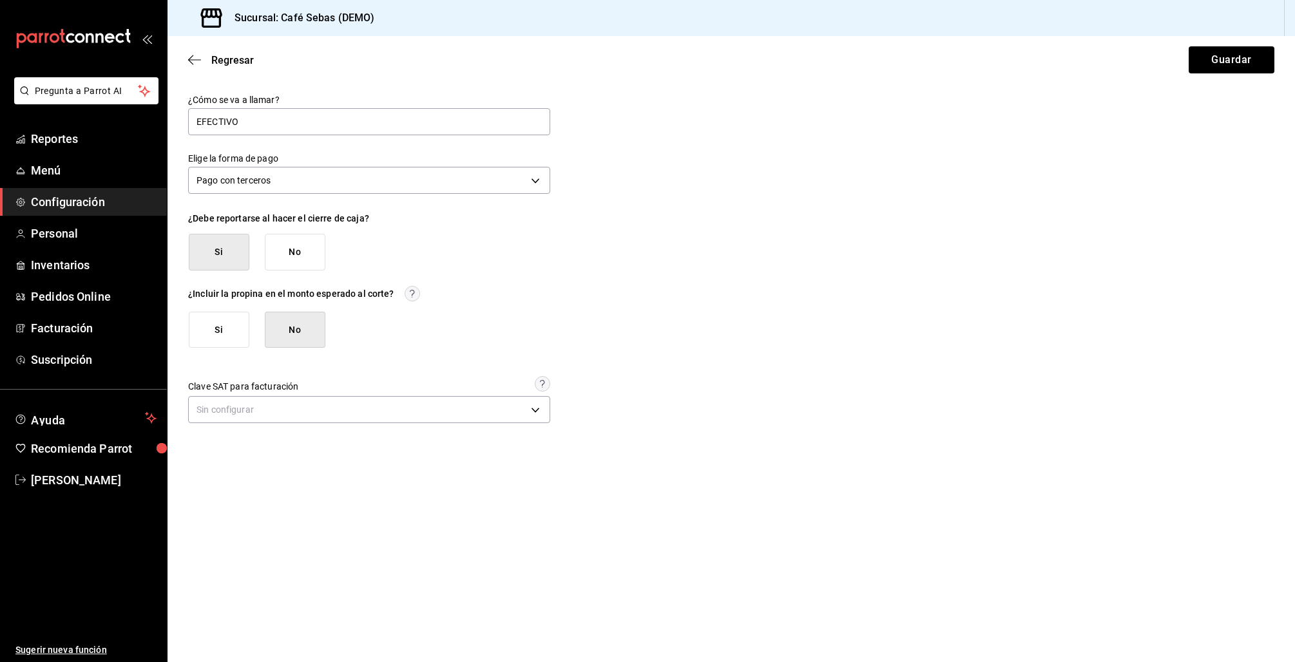
click at [236, 341] on button "Si" at bounding box center [219, 330] width 61 height 37
click at [1233, 63] on button "Guardar" at bounding box center [1232, 59] width 86 height 27
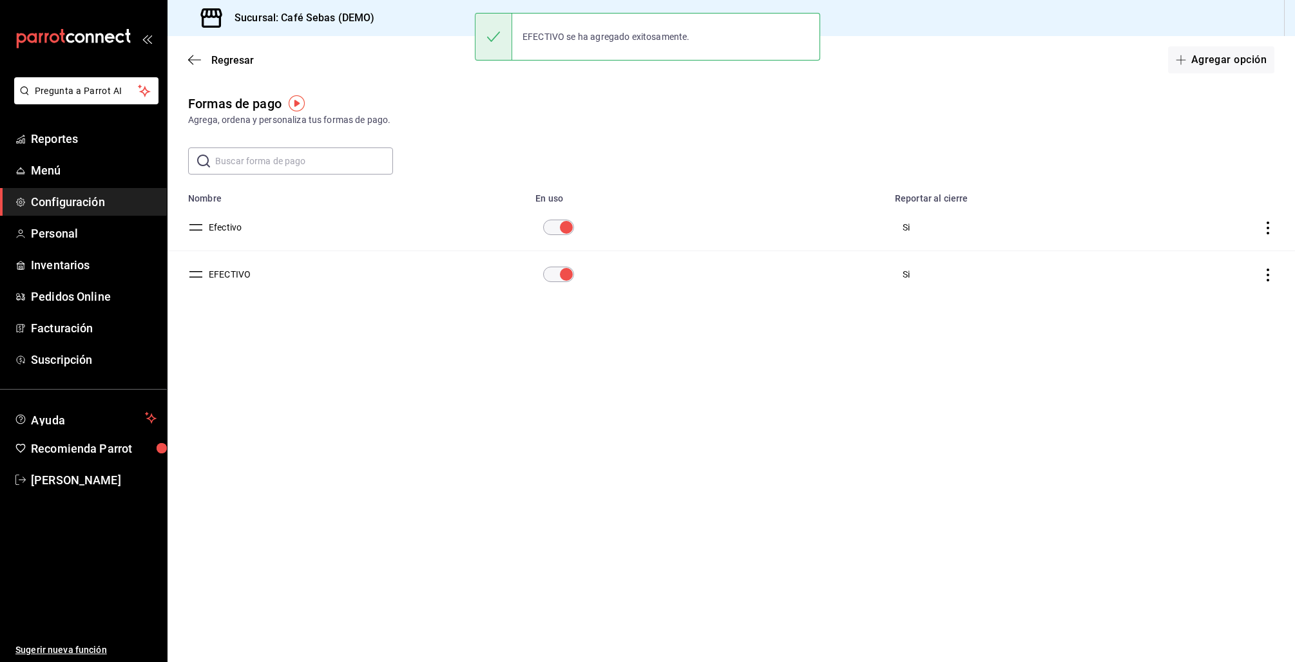
click at [565, 227] on input "paymentsTable" at bounding box center [566, 227] width 46 height 15
click at [105, 474] on span "[PERSON_NAME]" at bounding box center [94, 480] width 126 height 17
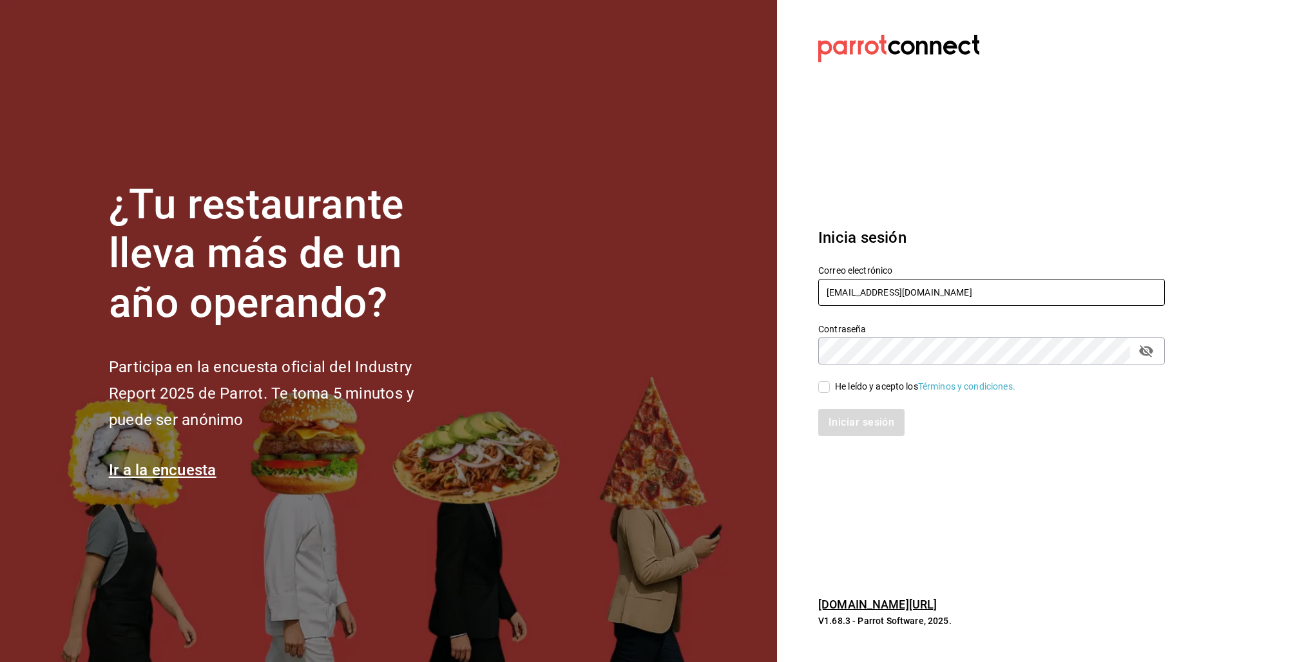
click at [871, 298] on input "[EMAIL_ADDRESS][DOMAIN_NAME]" at bounding box center [991, 292] width 347 height 27
click at [870, 298] on input "[EMAIL_ADDRESS][DOMAIN_NAME]" at bounding box center [991, 292] width 347 height 27
click at [870, 296] on input "[EMAIL_ADDRESS][DOMAIN_NAME]" at bounding box center [991, 292] width 347 height 27
click at [869, 295] on input "[EMAIL_ADDRESS][DOMAIN_NAME]" at bounding box center [991, 292] width 347 height 27
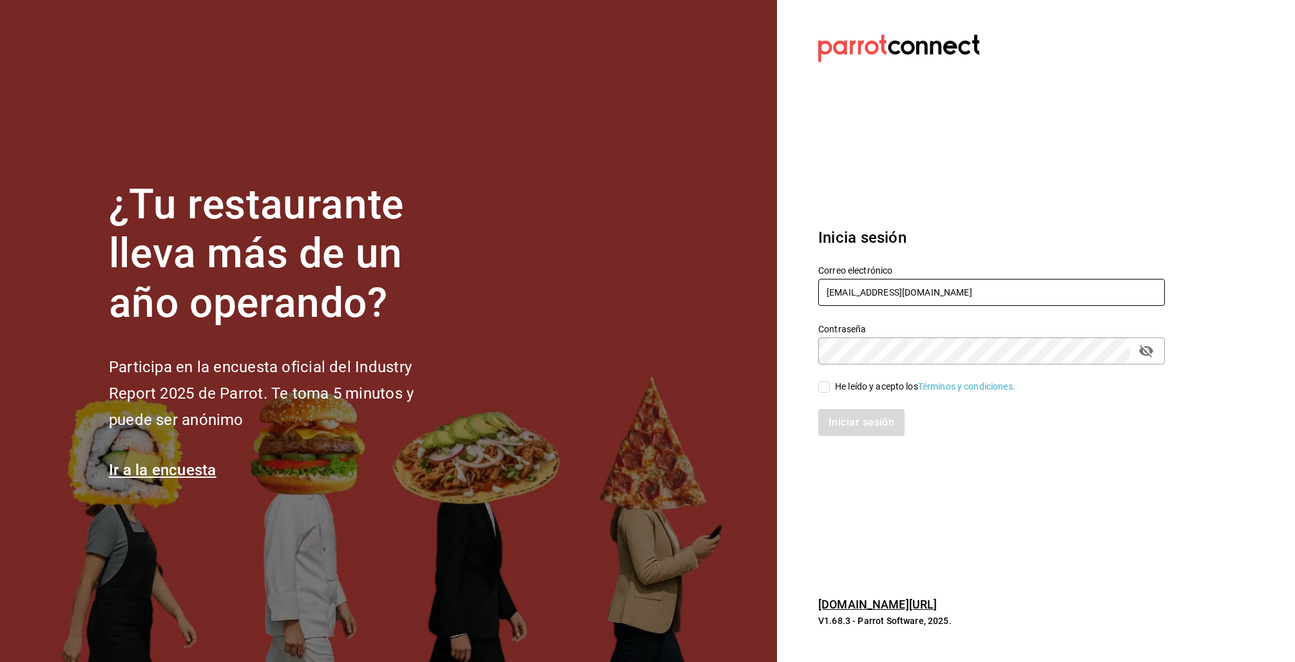
click at [869, 295] on input "[EMAIL_ADDRESS][DOMAIN_NAME]" at bounding box center [991, 292] width 347 height 27
type input "[EMAIL_ADDRESS][DOMAIN_NAME]"
click at [865, 385] on div "He leído y acepto los Términos y condiciones." at bounding box center [925, 387] width 180 height 14
click at [830, 385] on input "He leído y acepto los Términos y condiciones." at bounding box center [824, 387] width 12 height 12
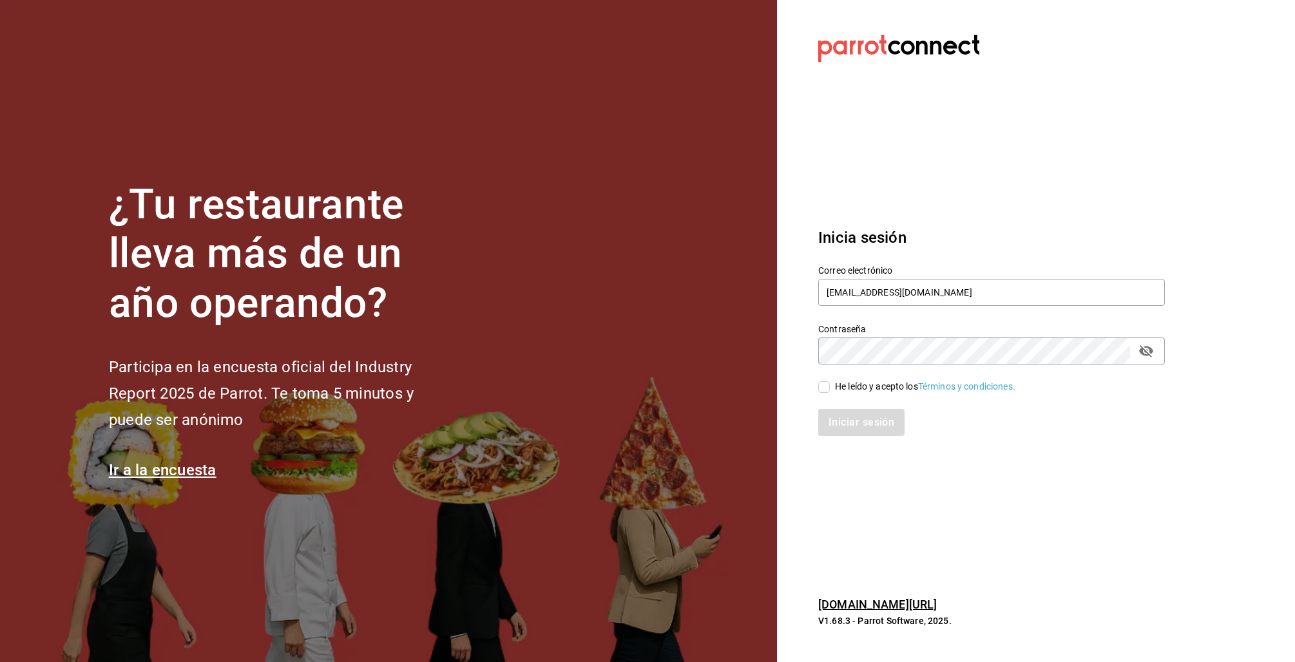
checkbox input "true"
click at [848, 428] on button "Iniciar sesión" at bounding box center [862, 422] width 88 height 27
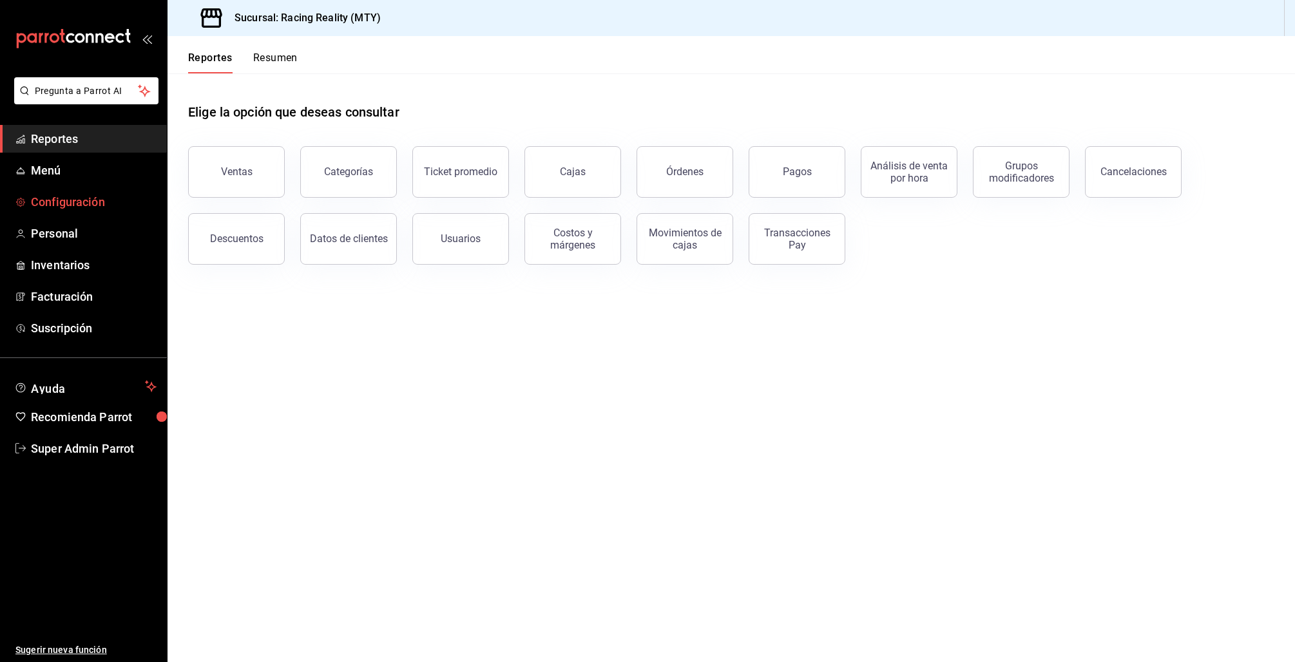
click at [62, 198] on span "Configuración" at bounding box center [94, 201] width 126 height 17
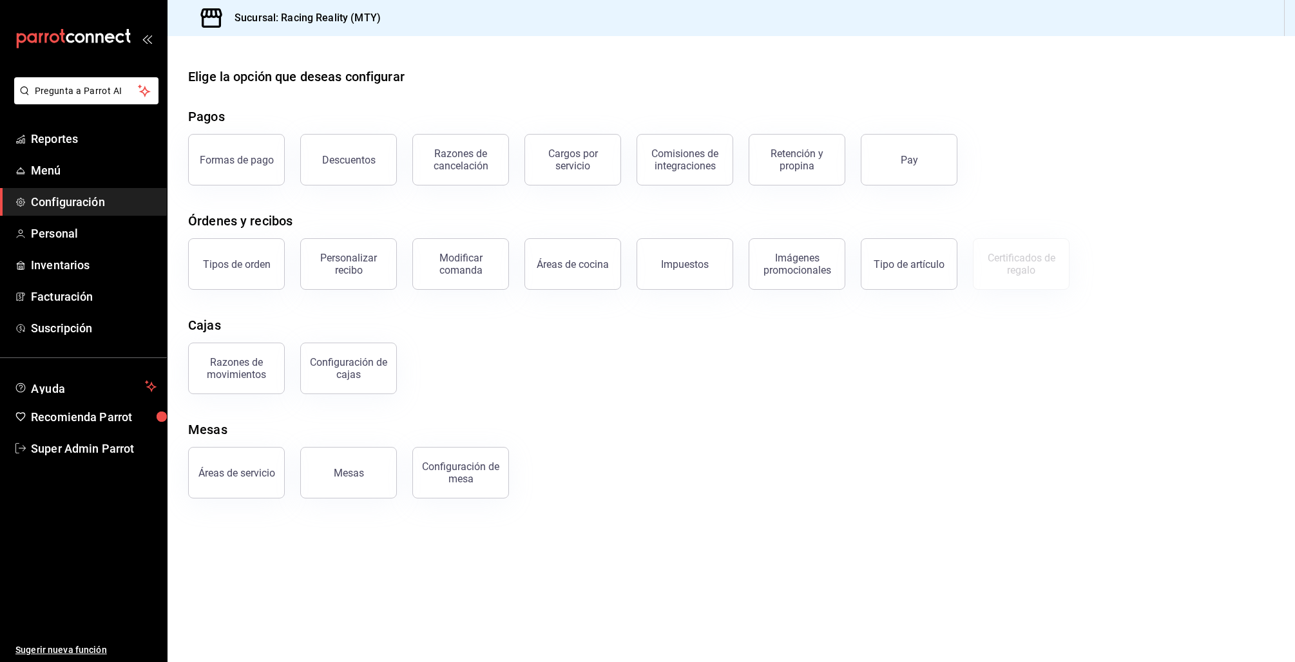
click at [249, 408] on div "Elige la opción que deseas configurar Pagos Formas de pago Descuentos Razones d…" at bounding box center [731, 283] width 1127 height 432
click at [249, 149] on button "Formas de pago" at bounding box center [236, 160] width 97 height 52
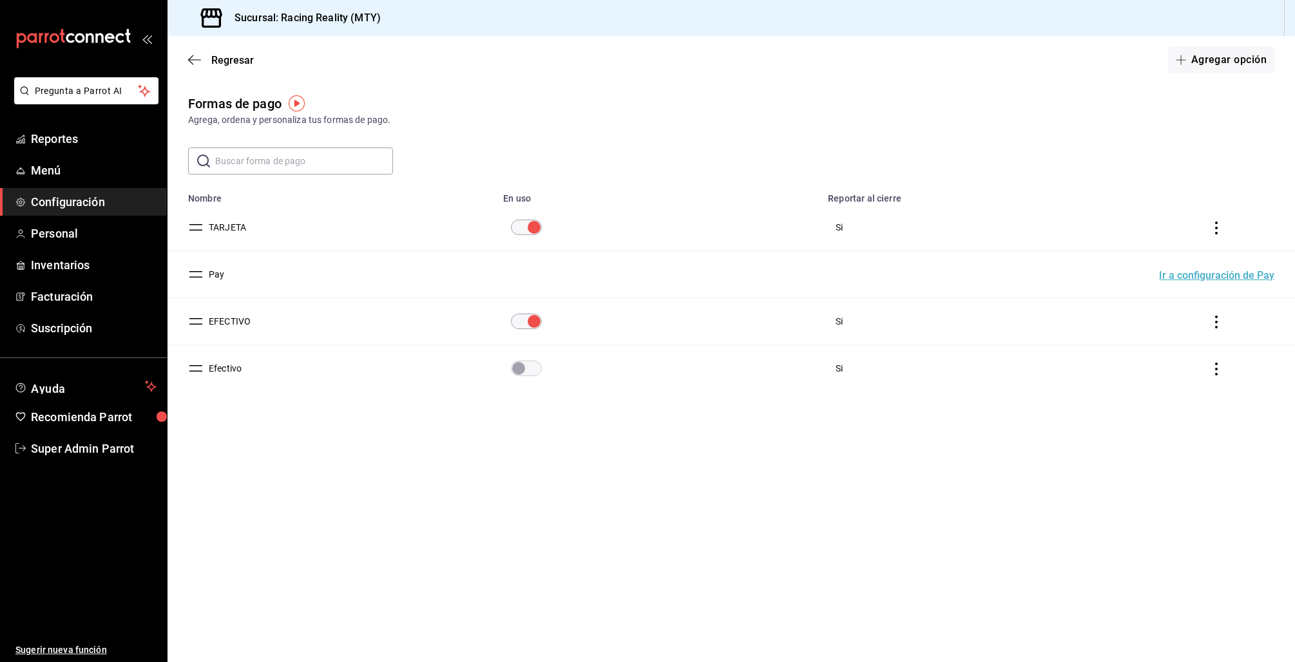
click at [215, 320] on button "EFECTIVO" at bounding box center [227, 321] width 47 height 13
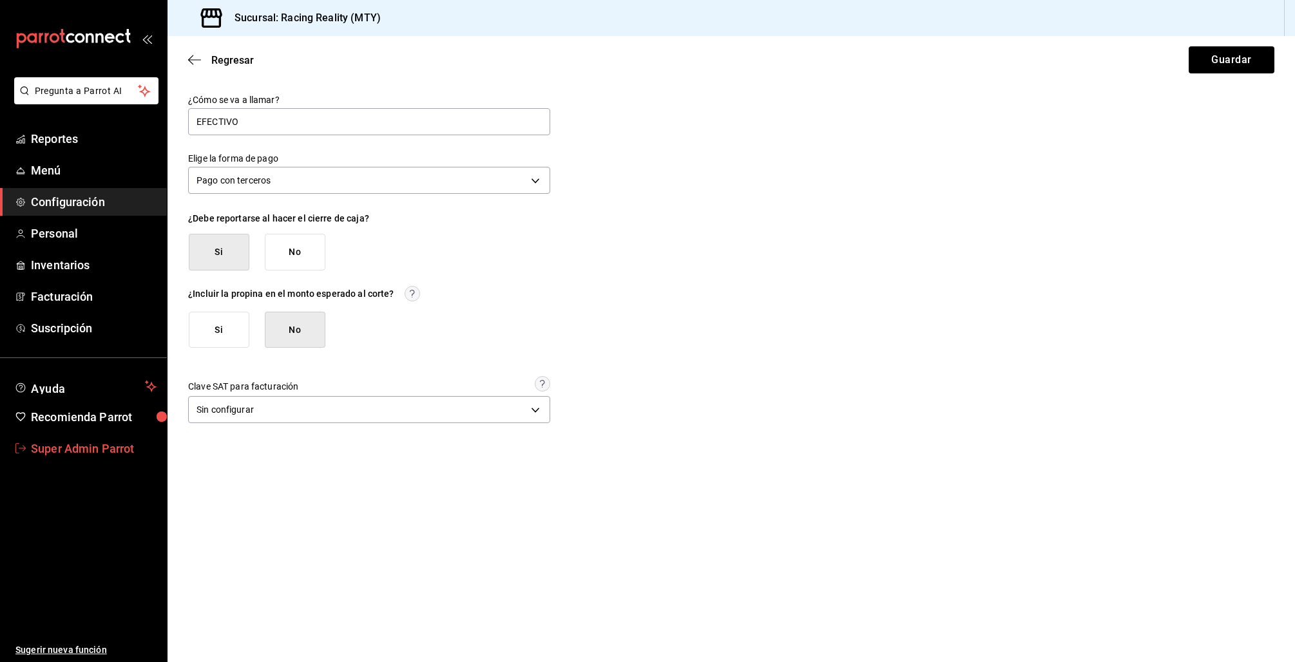
click at [94, 445] on span "Super Admin Parrot" at bounding box center [94, 448] width 126 height 17
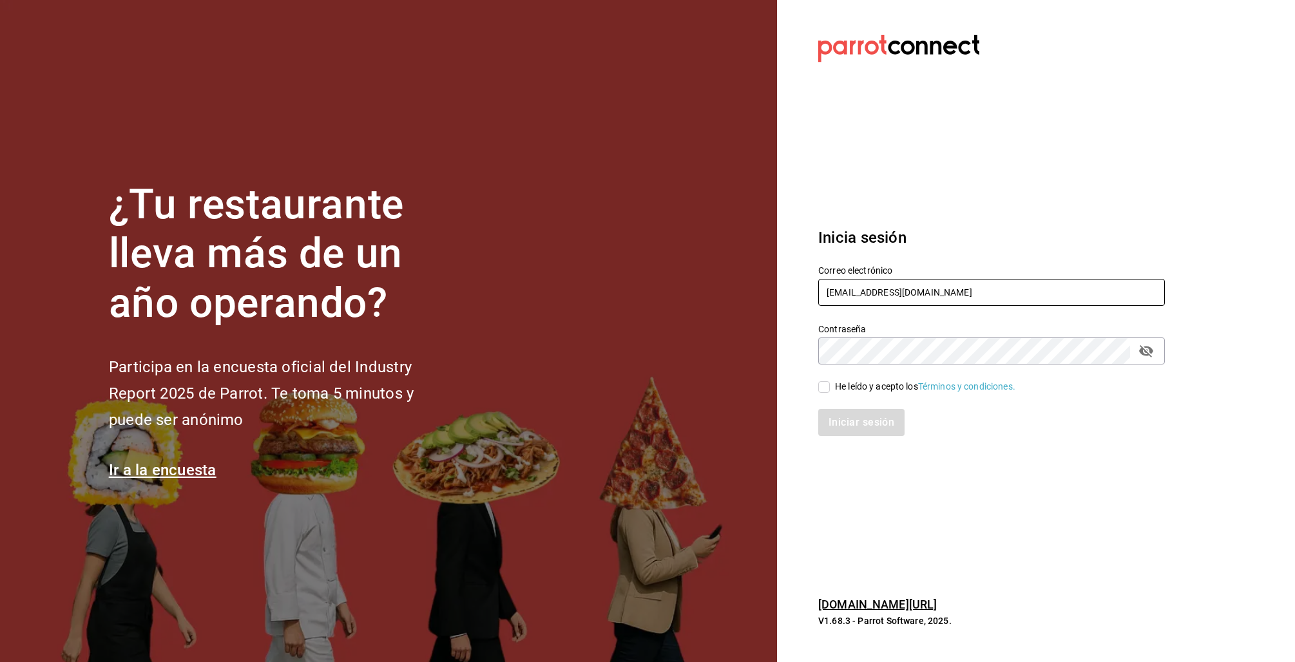
click at [881, 300] on input "racingreality@mty.com" at bounding box center [991, 292] width 347 height 27
click at [845, 285] on input "racingreality@mty.com" at bounding box center [991, 292] width 347 height 27
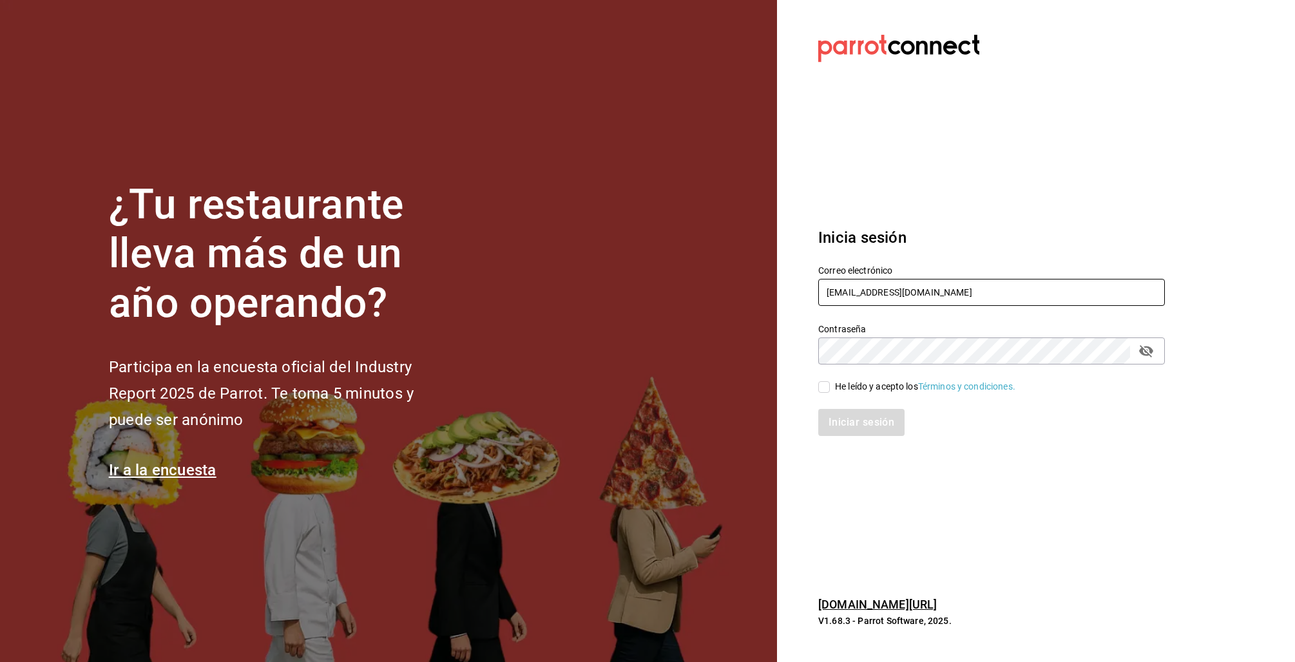
click at [845, 285] on input "racingreality@mty.com" at bounding box center [991, 292] width 347 height 27
type input "[EMAIL_ADDRESS][DOMAIN_NAME]"
click at [881, 378] on div "He leído y acepto los Términos y condiciones." at bounding box center [984, 380] width 362 height 30
click at [854, 383] on div "He leído y acepto los Términos y condiciones." at bounding box center [925, 387] width 180 height 14
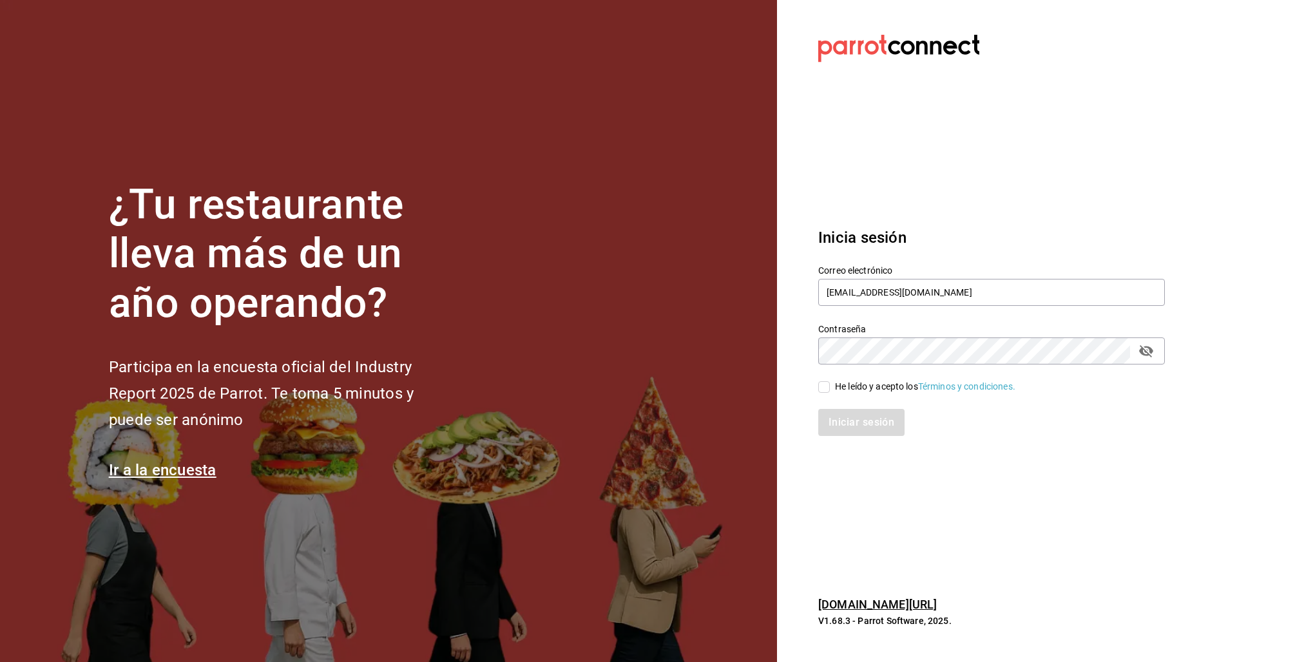
click at [830, 383] on input "He leído y acepto los Términos y condiciones." at bounding box center [824, 387] width 12 height 12
checkbox input "true"
click at [848, 404] on div "Iniciar sesión" at bounding box center [984, 415] width 362 height 43
click at [888, 422] on button "Iniciar sesión" at bounding box center [862, 422] width 88 height 27
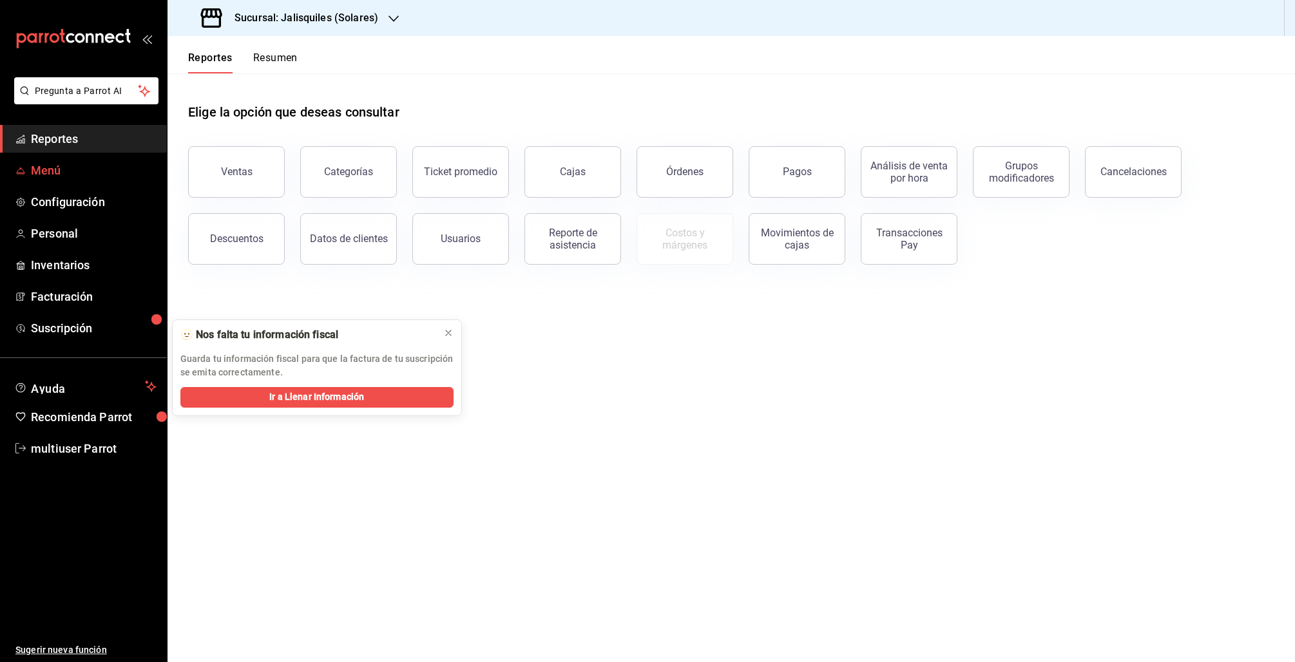
click at [37, 171] on span "Menú" at bounding box center [94, 170] width 126 height 17
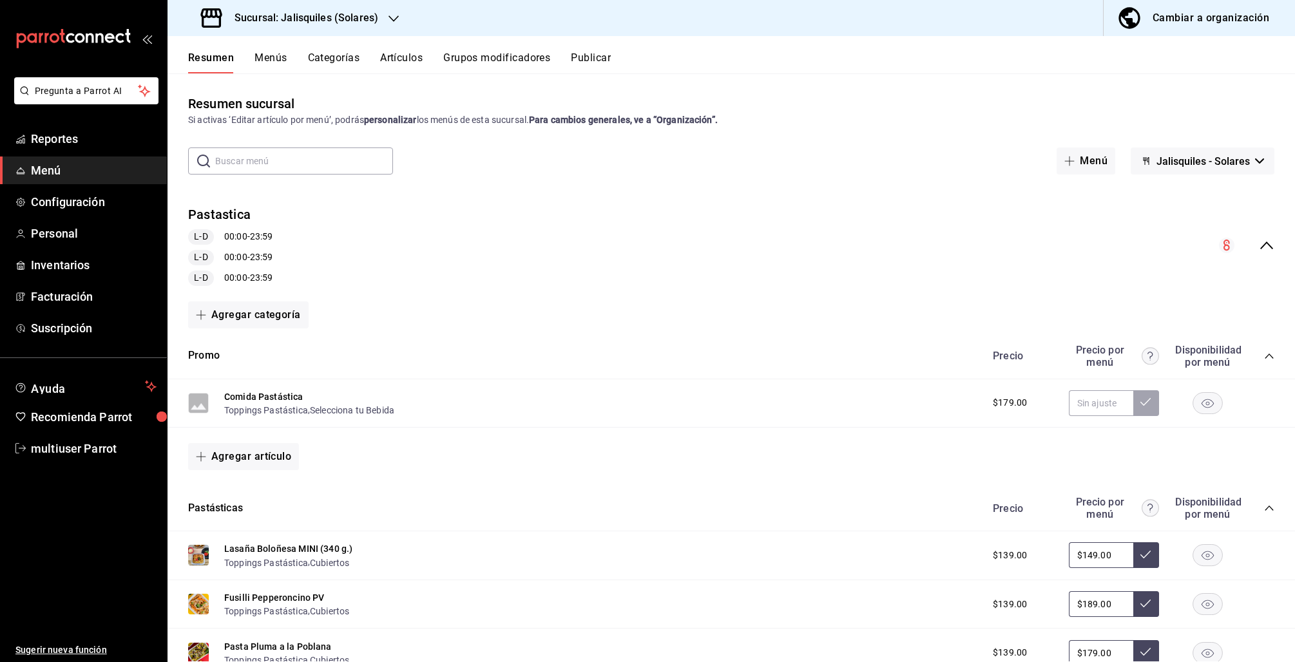
click at [589, 55] on button "Publicar" at bounding box center [591, 63] width 40 height 22
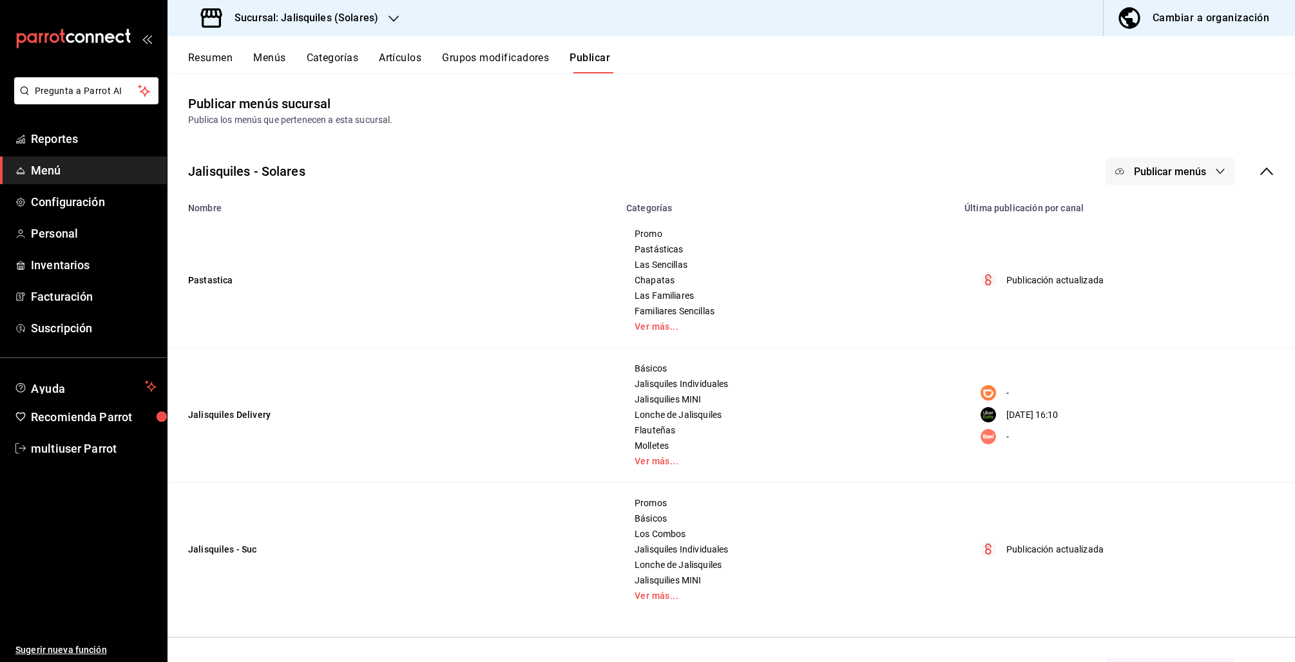
click at [1259, 167] on icon at bounding box center [1266, 171] width 15 height 15
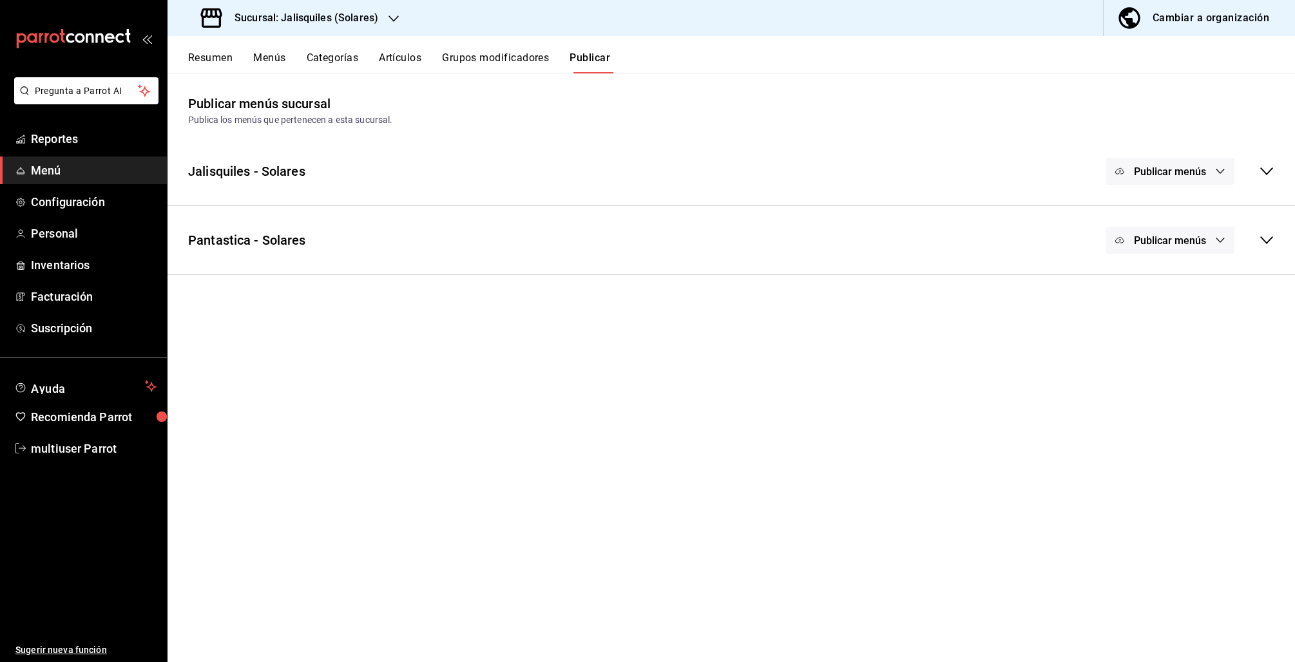
click at [1268, 233] on icon at bounding box center [1266, 240] width 15 height 15
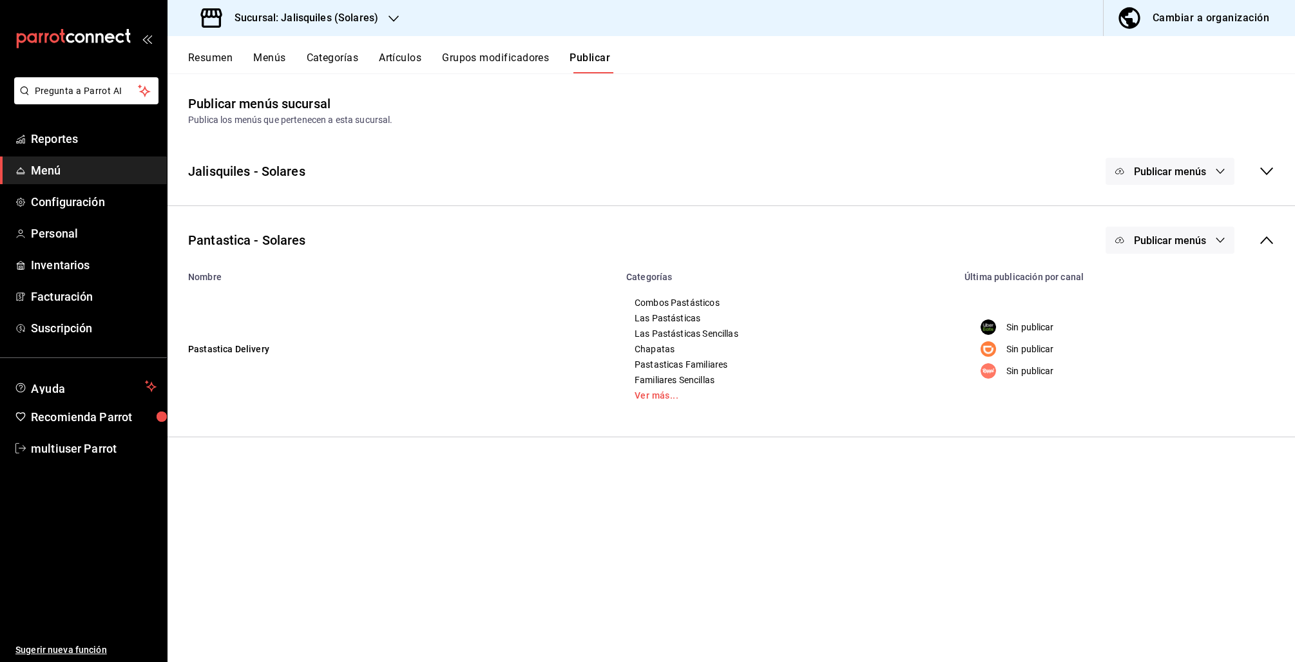
click at [1269, 165] on icon at bounding box center [1266, 171] width 15 height 15
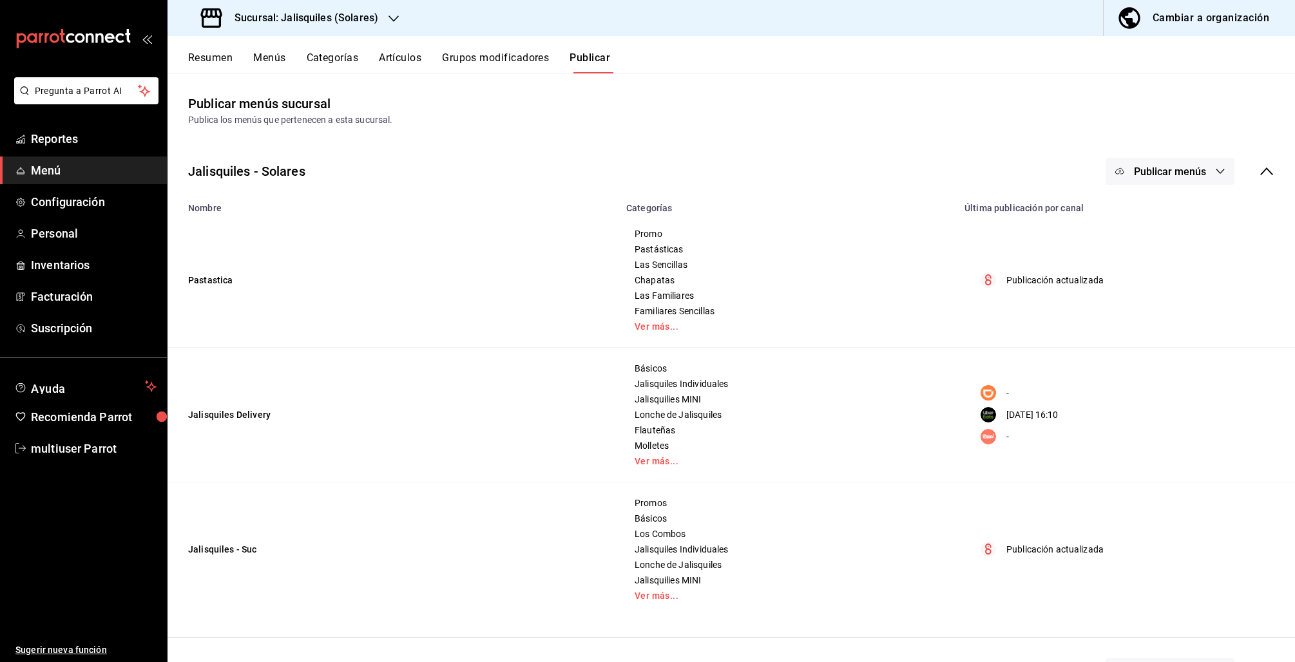
click at [1258, 155] on div "Jalisquiles - Solares Publicar menús" at bounding box center [731, 172] width 1127 height 48
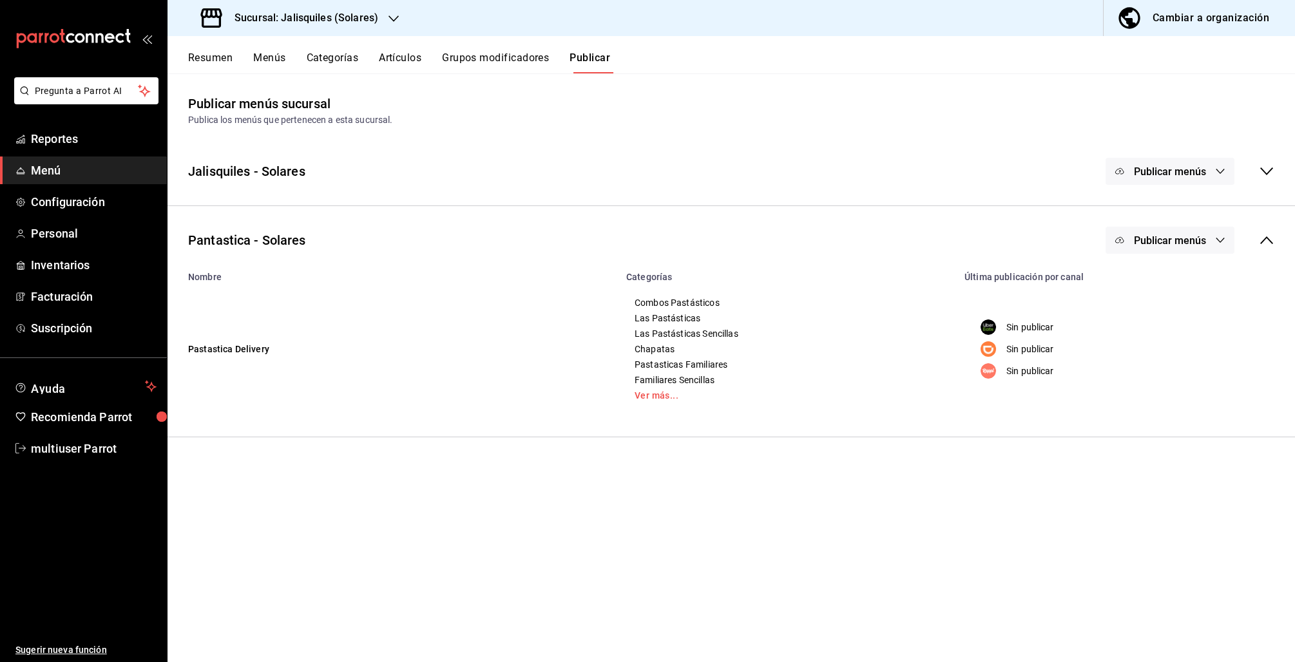
click at [1269, 169] on icon at bounding box center [1266, 171] width 15 height 15
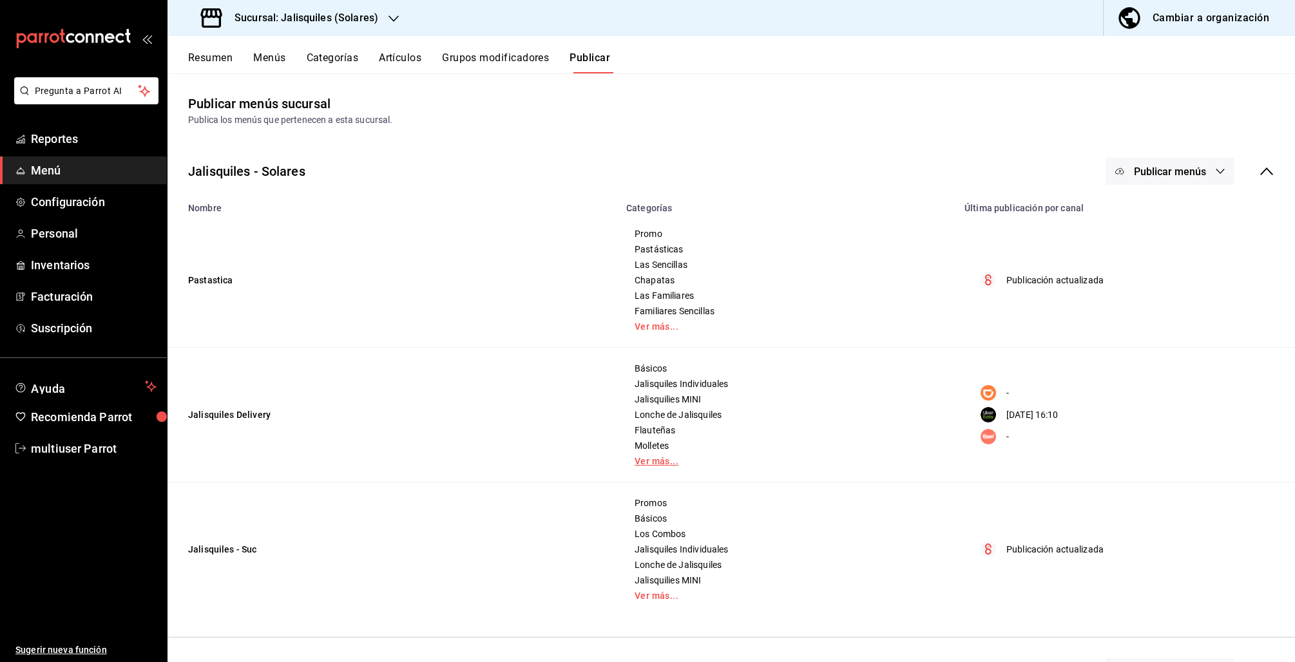
click at [643, 461] on link "Ver más..." at bounding box center [788, 461] width 306 height 9
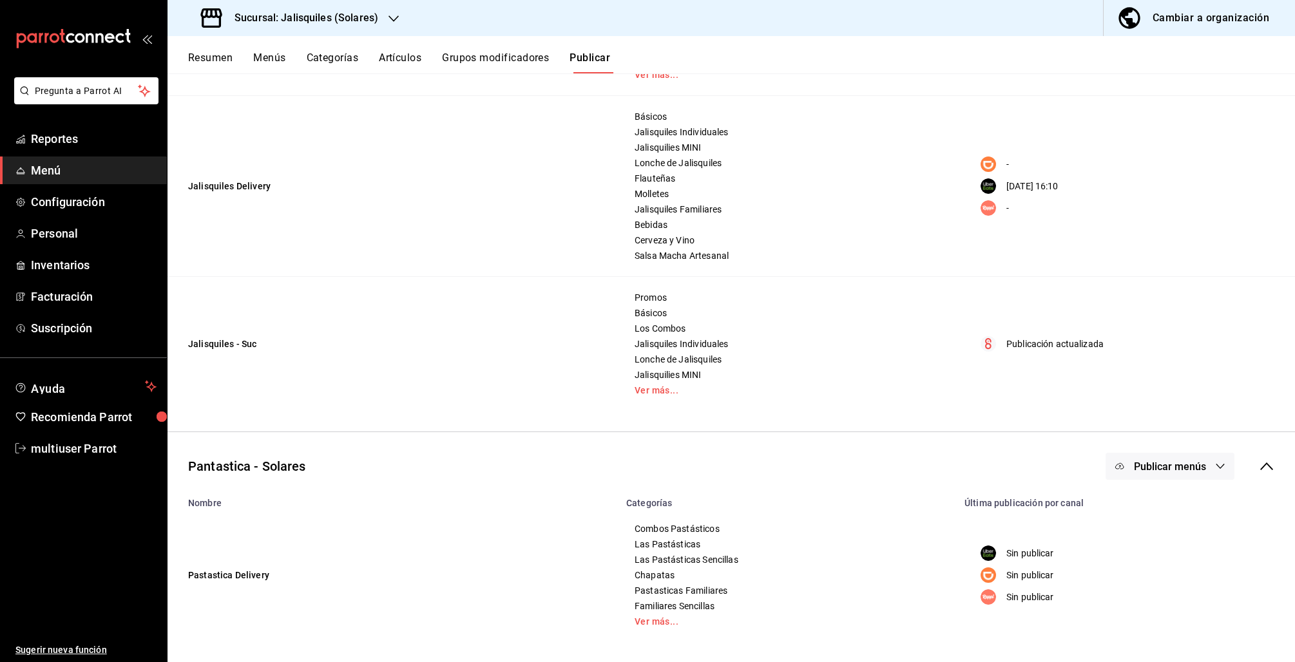
scroll to position [253, 0]
click at [651, 617] on link "Ver más..." at bounding box center [788, 620] width 306 height 9
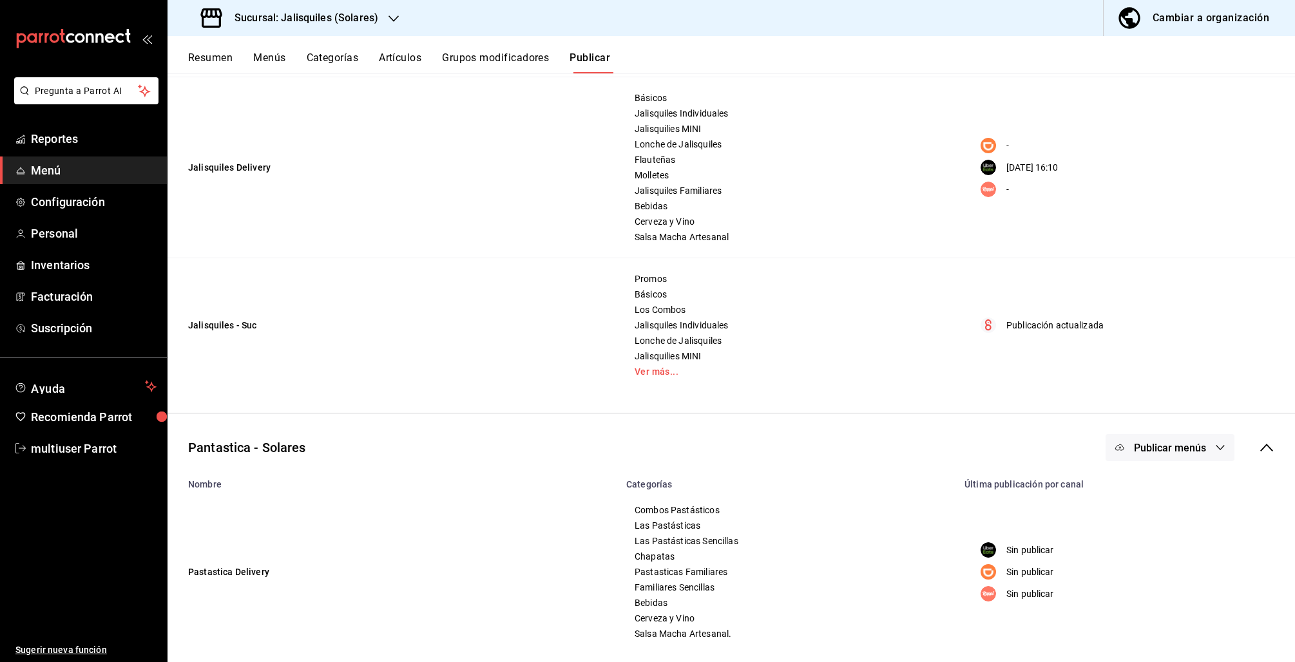
scroll to position [284, 0]
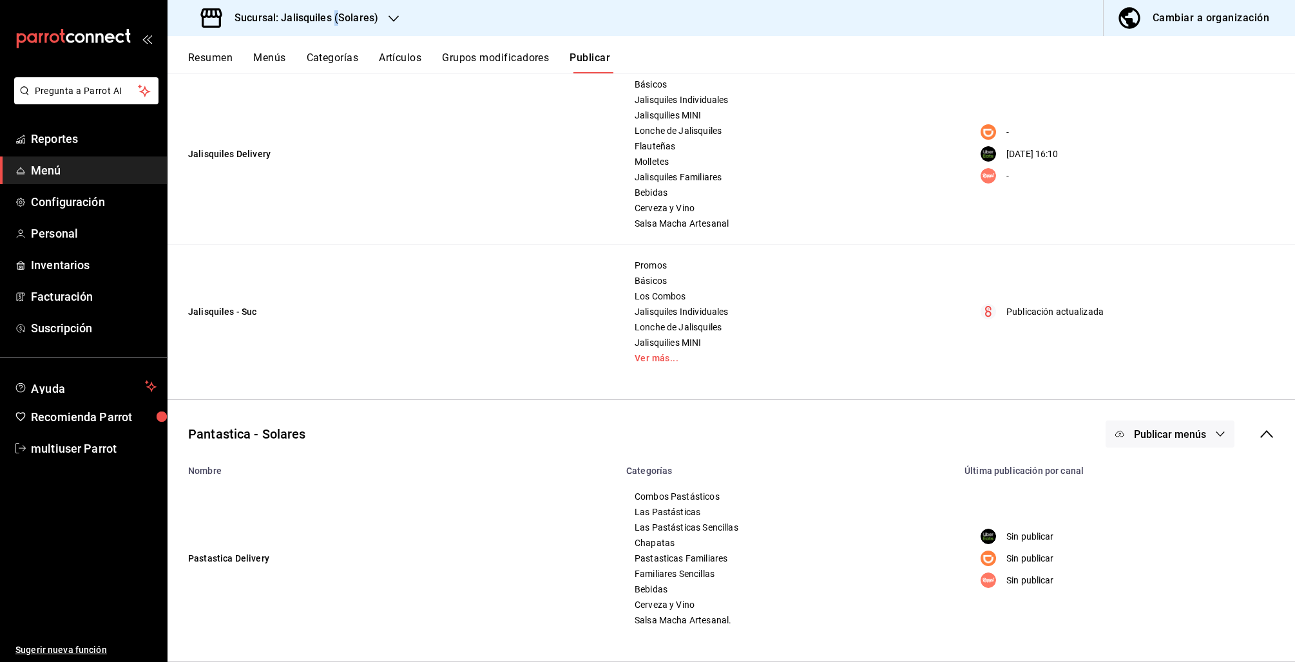
click at [336, 22] on h3 "Sucursal: Jalisquiles (Solares)" at bounding box center [301, 17] width 154 height 15
click at [229, 88] on span "Jalisquiles (GDL)" at bounding box center [212, 85] width 69 height 14
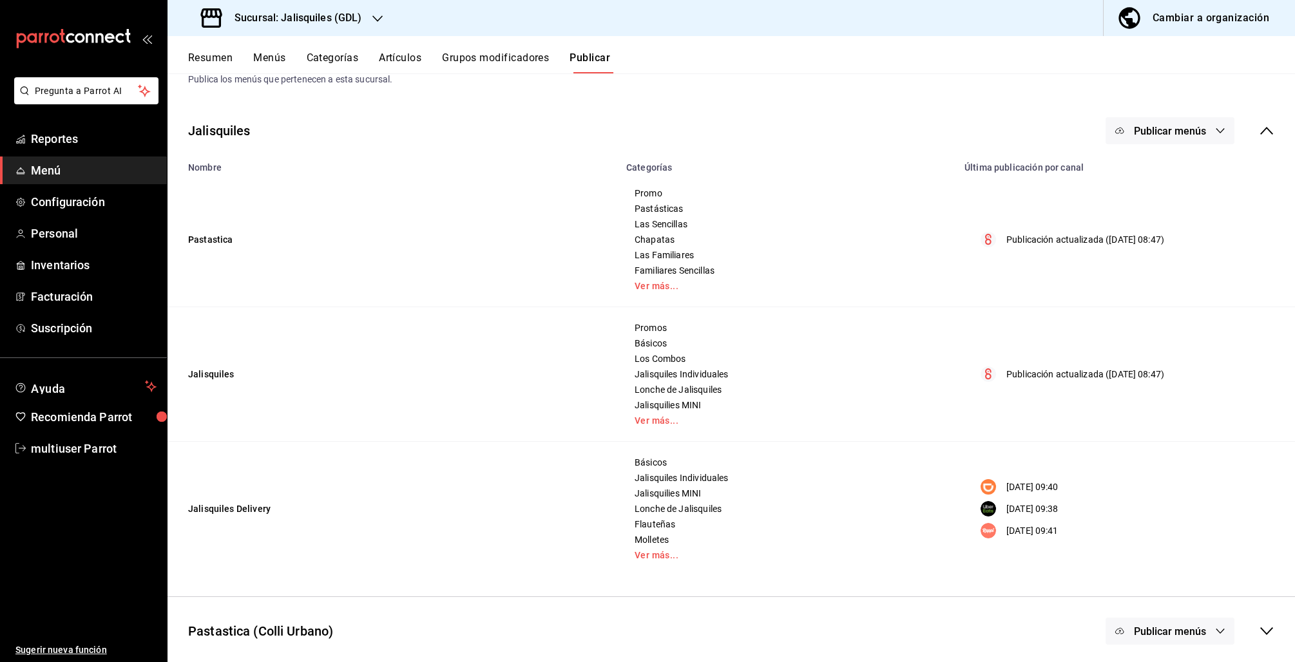
scroll to position [44, 0]
click at [1259, 623] on icon at bounding box center [1266, 627] width 15 height 15
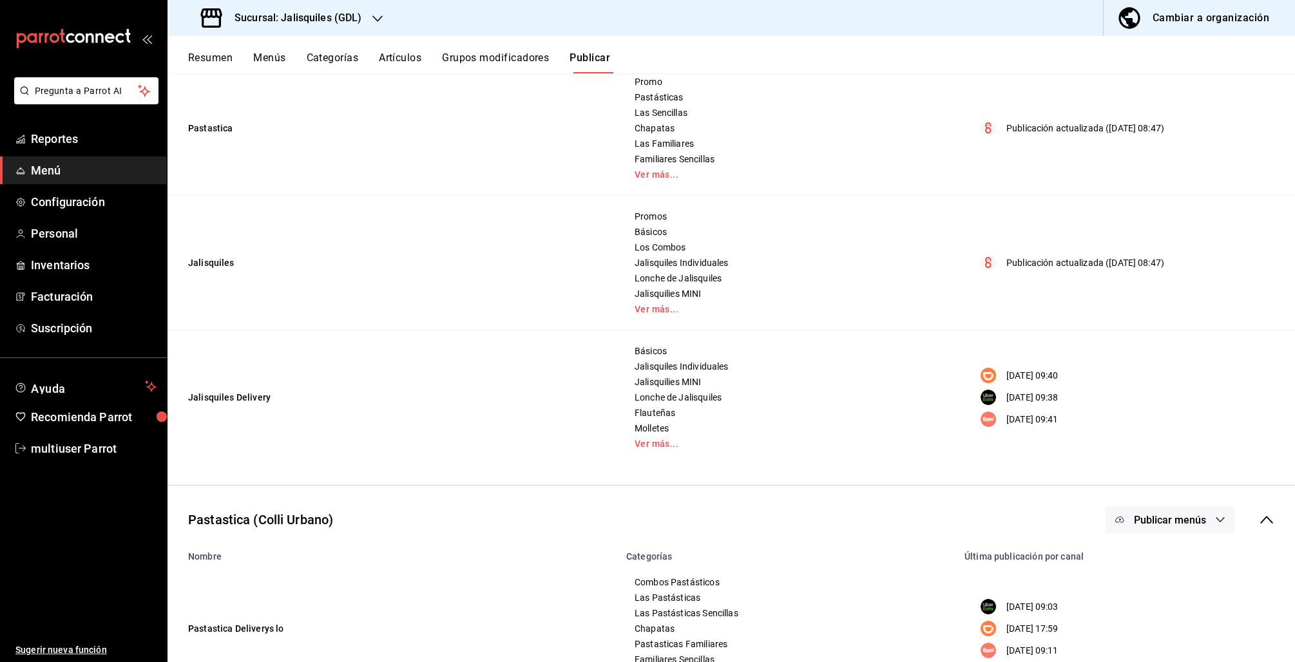
scroll to position [207, 0]
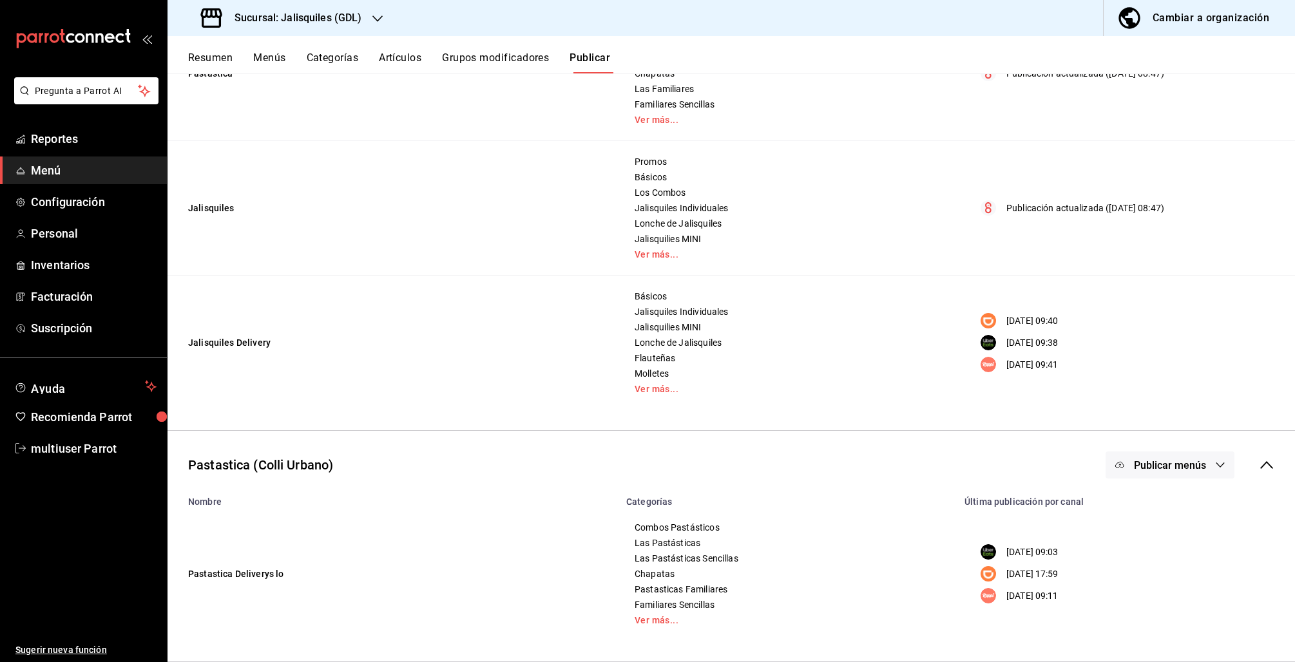
click at [368, 19] on div "Sucursal: Jalisquiles (GDL)" at bounding box center [283, 18] width 210 height 36
click at [240, 86] on span "Jalisquiles (GDL)" at bounding box center [212, 85] width 69 height 14
click at [382, 20] on div "Sucursal: Jalisquiles (GDL)" at bounding box center [283, 18] width 210 height 36
click at [236, 62] on span "Jalisquiles (Solares)" at bounding box center [219, 56] width 82 height 14
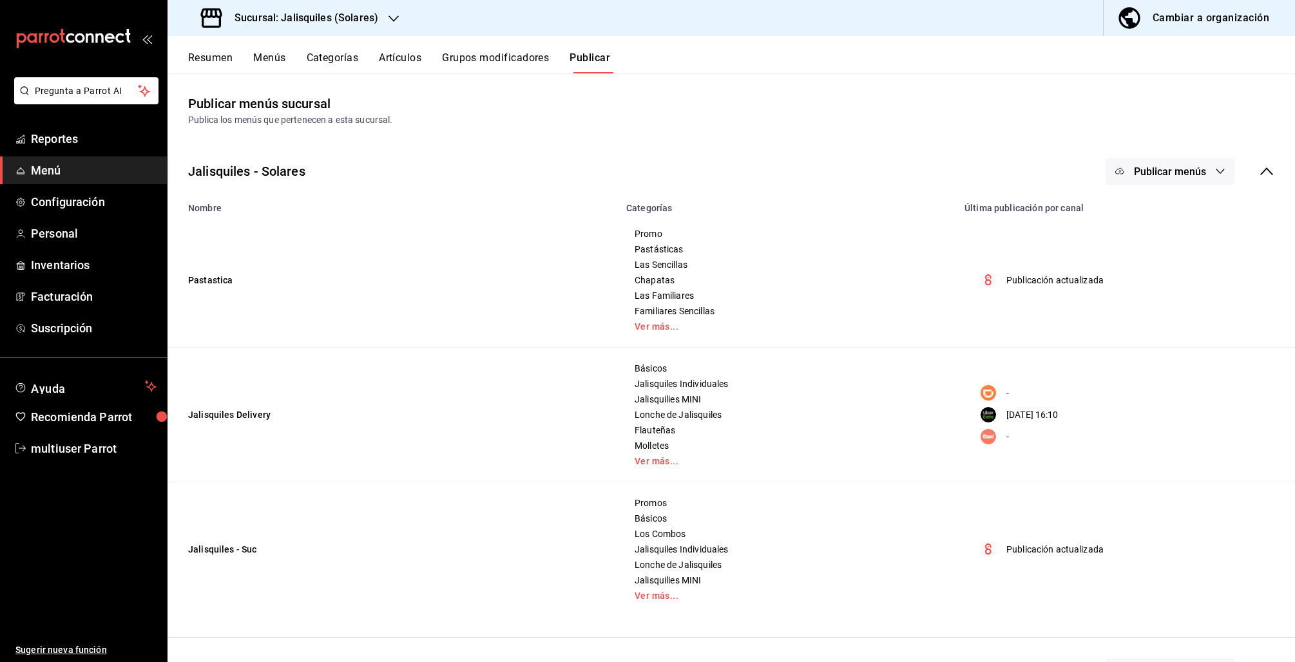
click at [341, 60] on button "Categorías" at bounding box center [333, 63] width 52 height 22
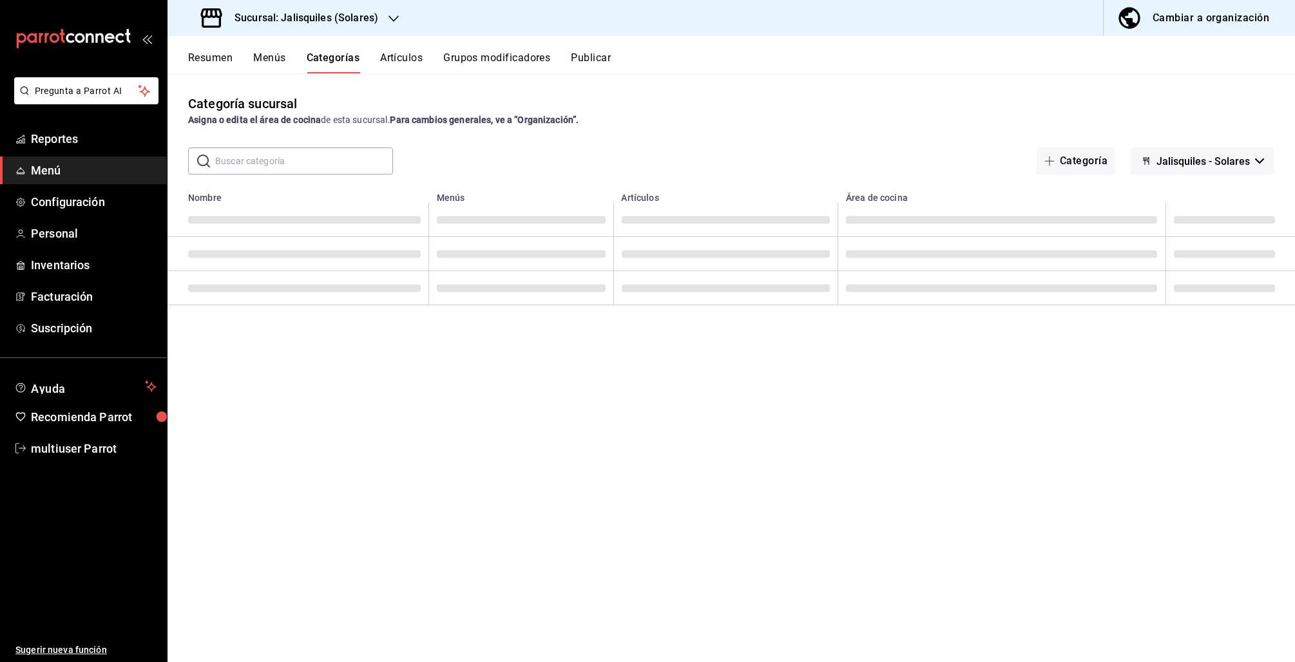
click at [229, 62] on button "Resumen" at bounding box center [210, 63] width 44 height 22
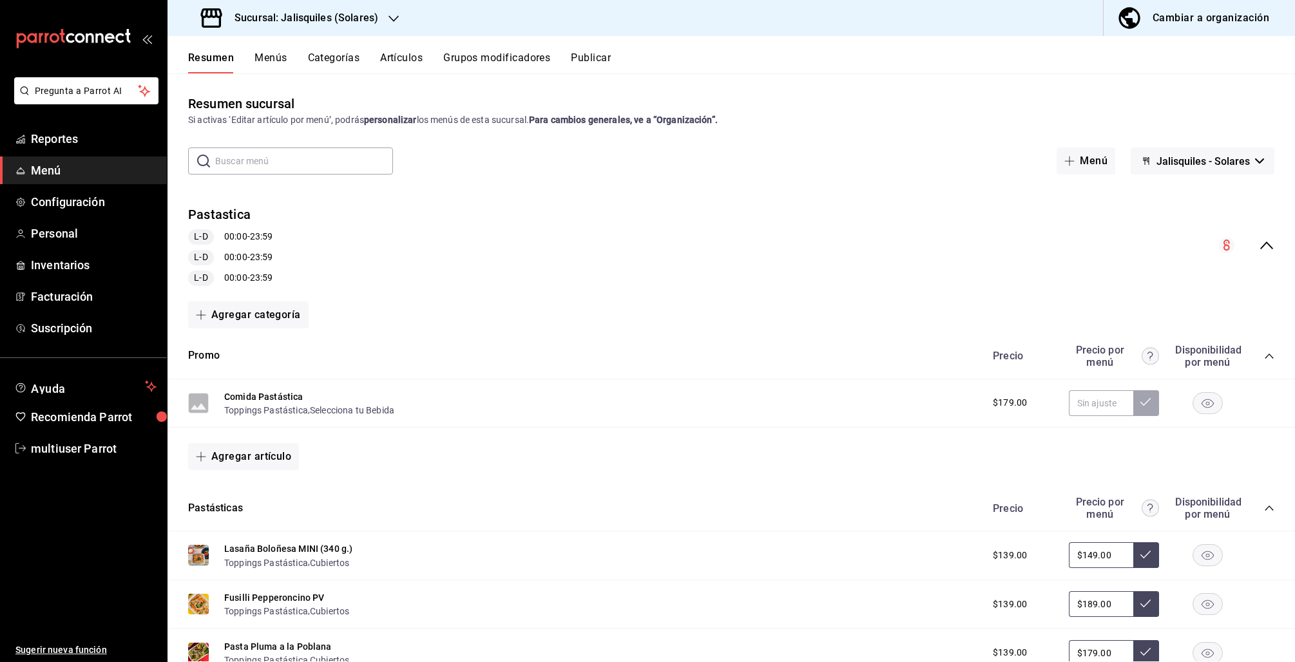
click at [1259, 245] on icon "collapse-menu-row" at bounding box center [1266, 245] width 15 height 15
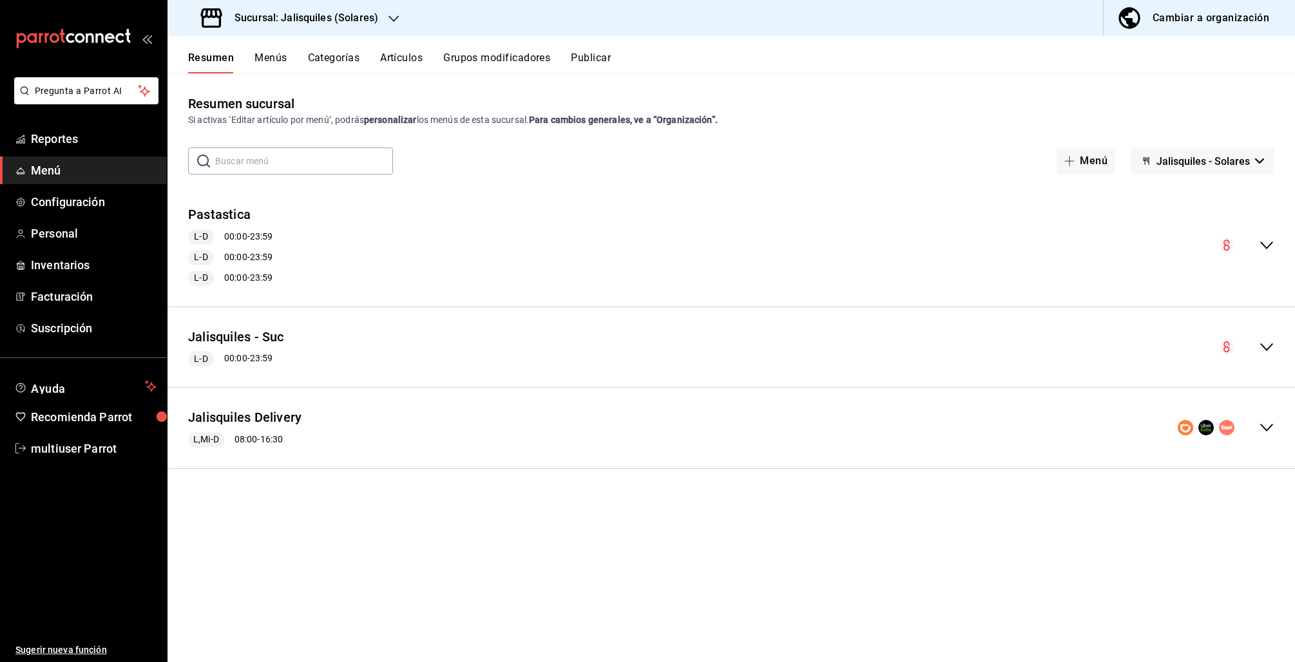
click at [1263, 346] on icon "collapse-menu-row" at bounding box center [1266, 347] width 15 height 15
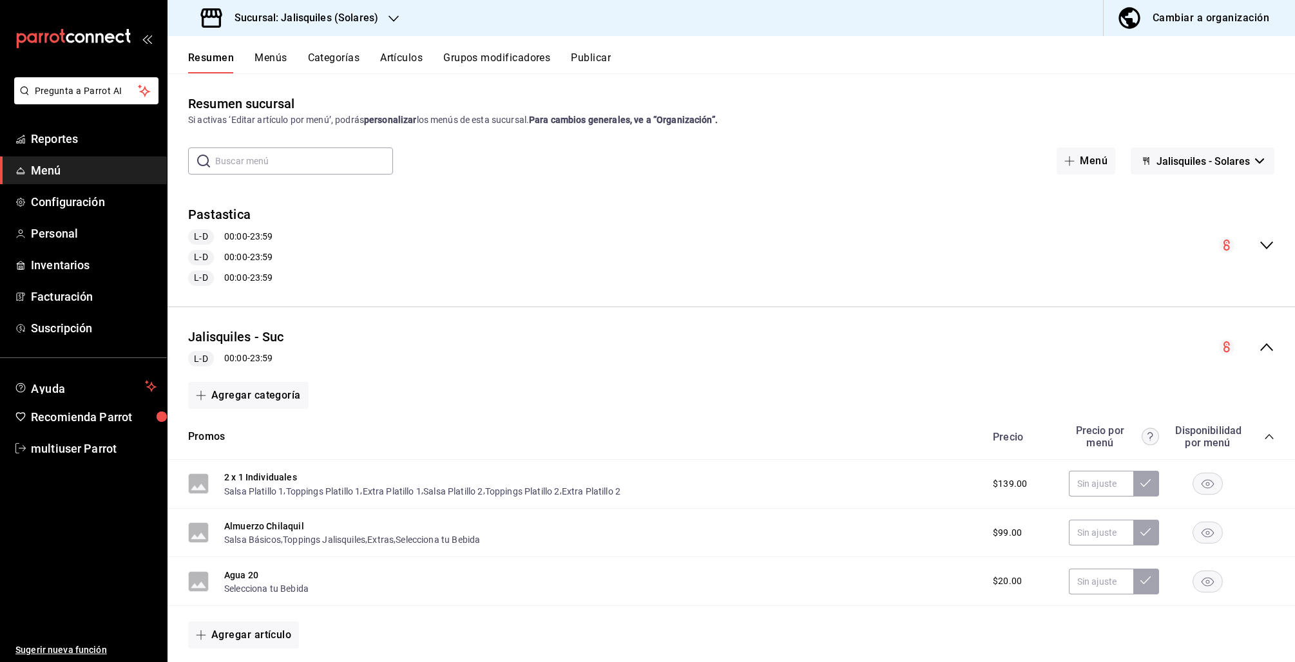
click at [1259, 341] on icon "collapse-menu-row" at bounding box center [1266, 347] width 15 height 15
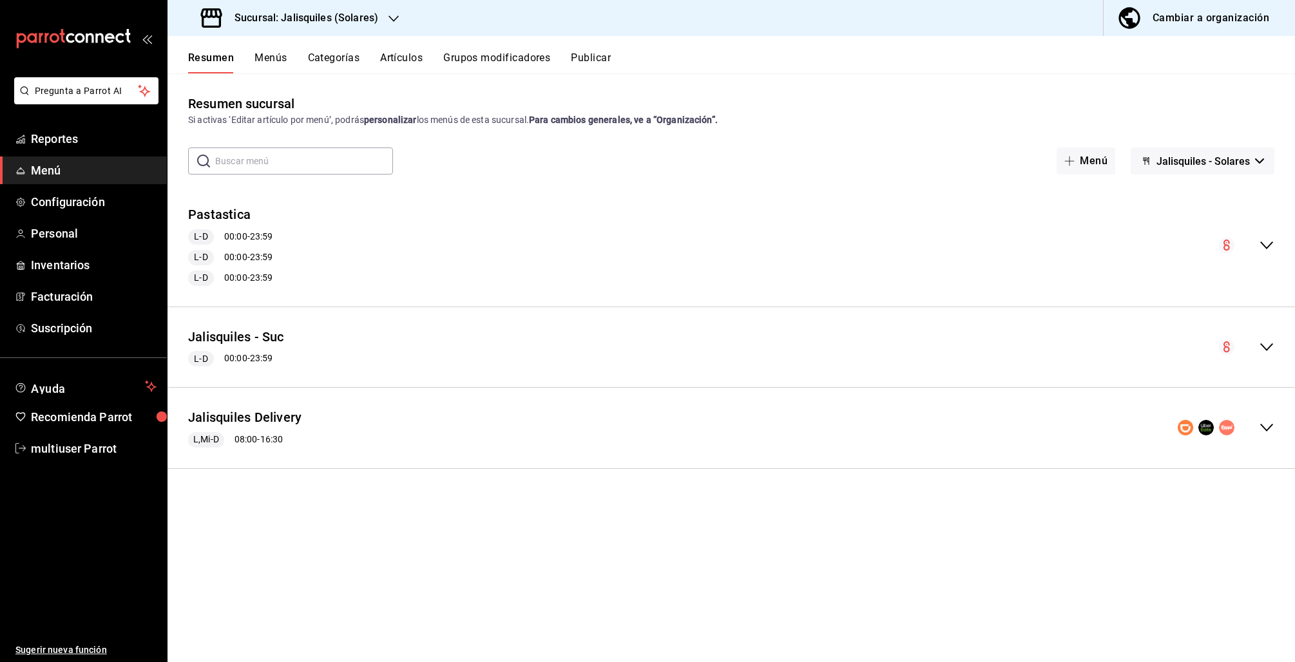
click at [1260, 423] on icon "collapse-menu-row" at bounding box center [1266, 427] width 15 height 15
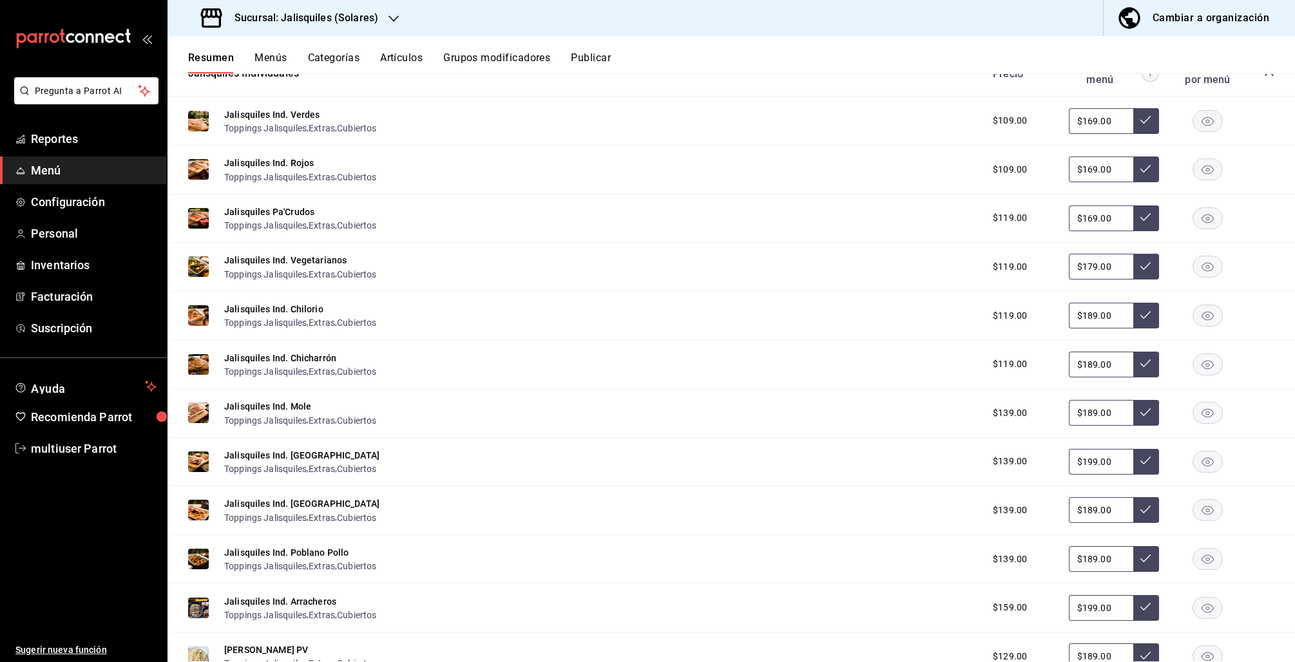
scroll to position [584, 0]
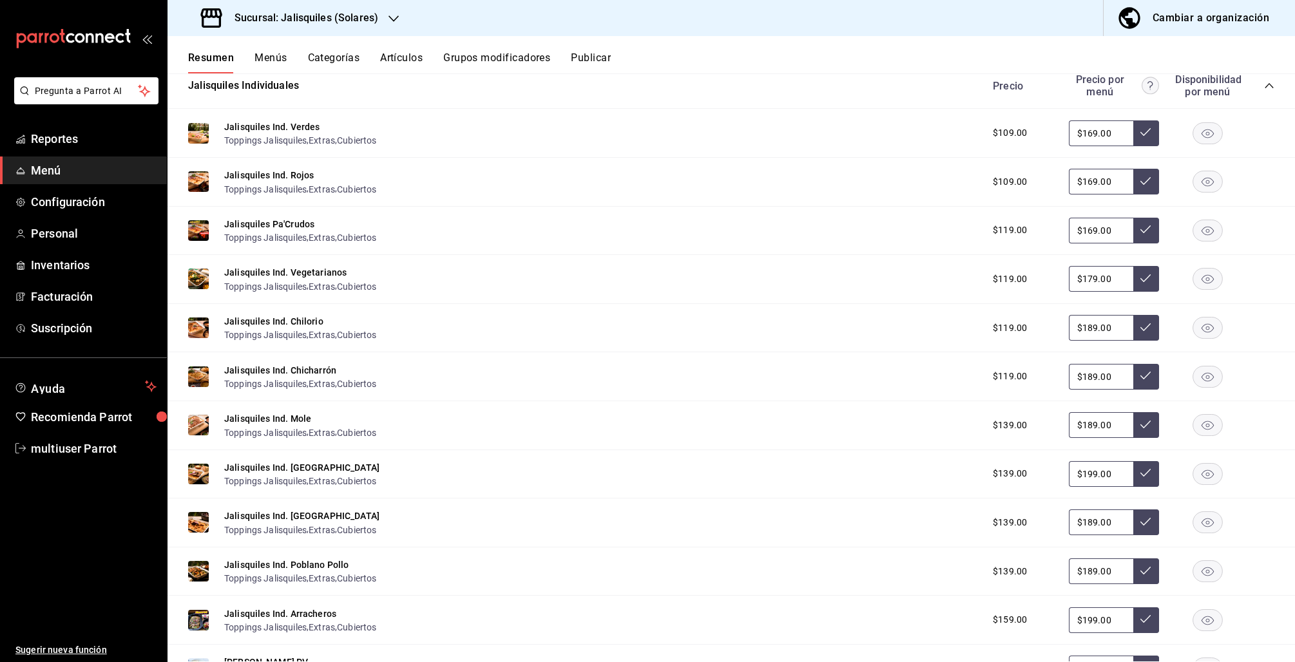
click at [517, 52] on button "Grupos modificadores" at bounding box center [496, 63] width 107 height 22
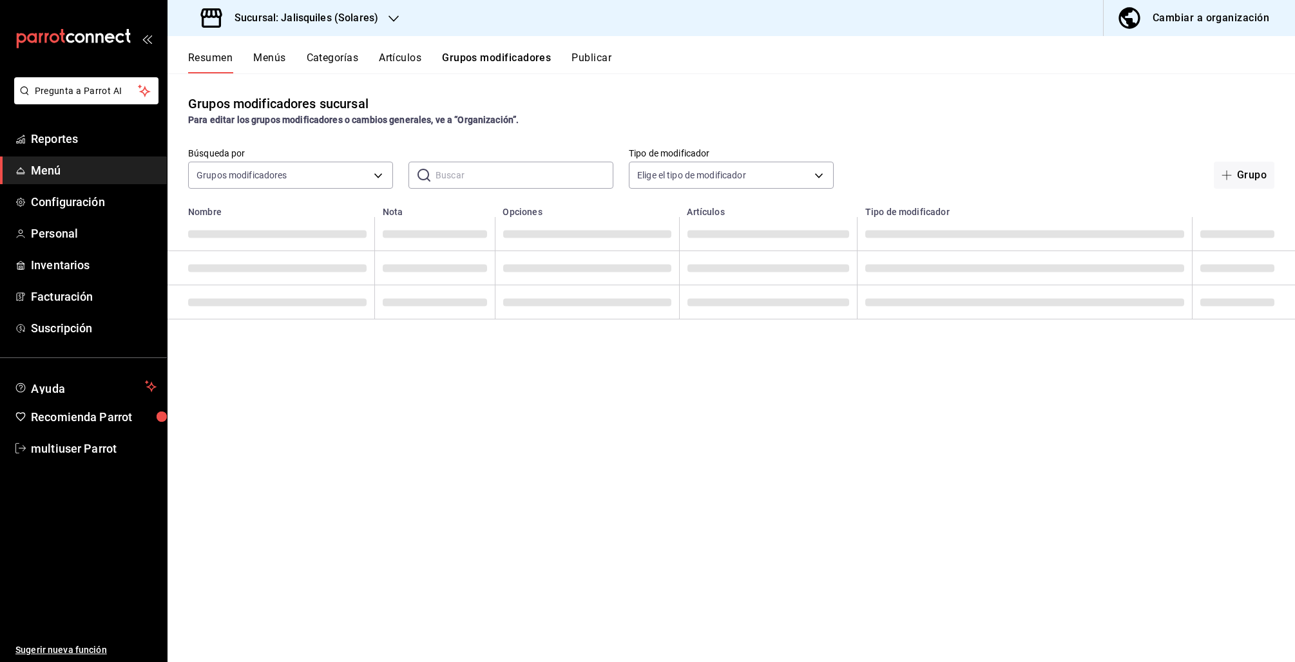
click at [345, 60] on button "Categorías" at bounding box center [333, 63] width 52 height 22
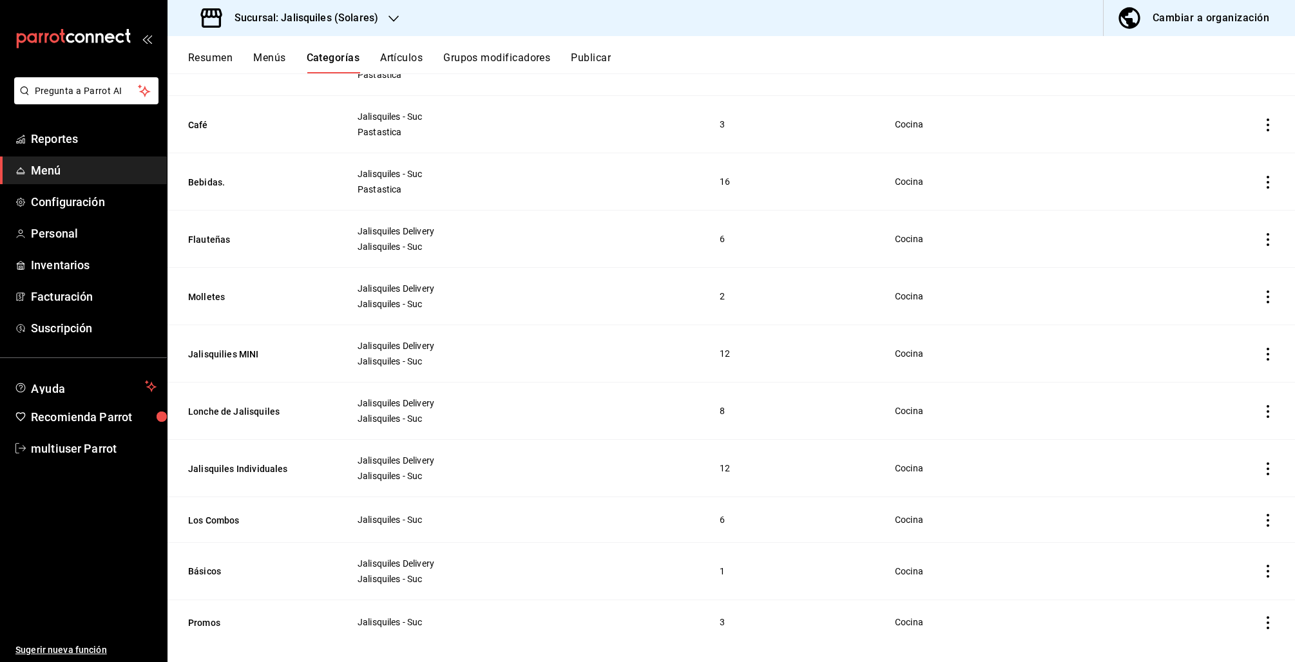
scroll to position [792, 0]
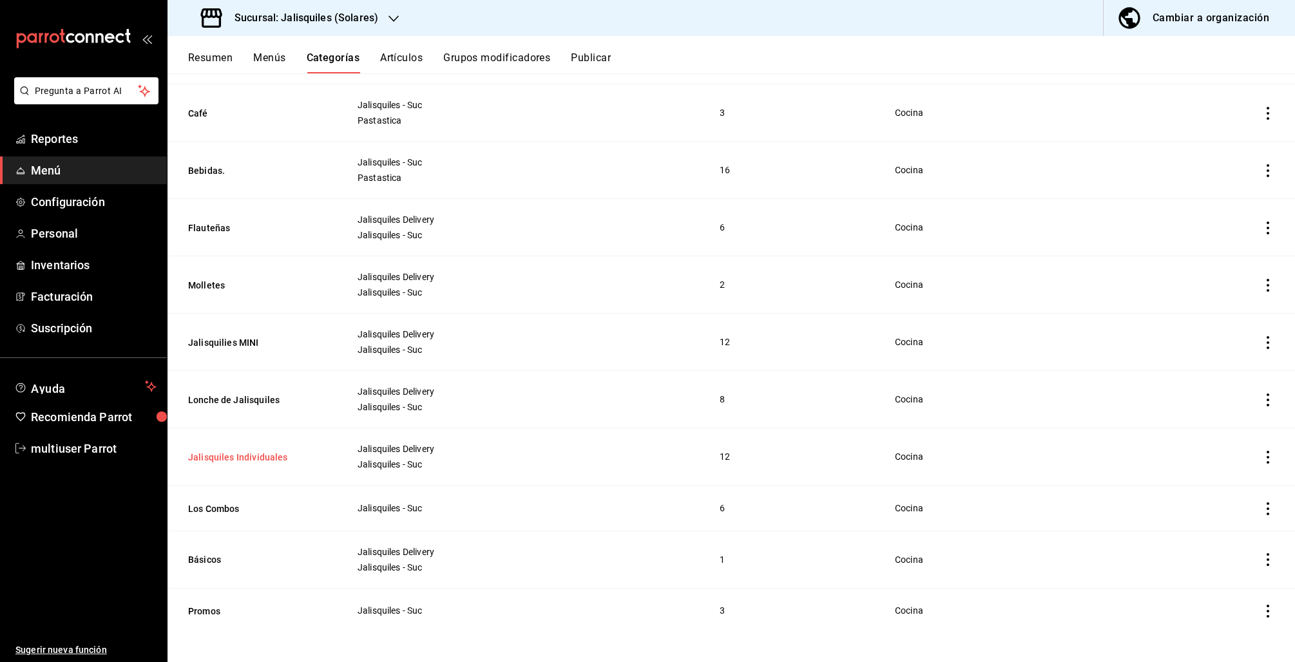
click at [251, 454] on button "Jalisquiles Individuales" at bounding box center [252, 457] width 129 height 13
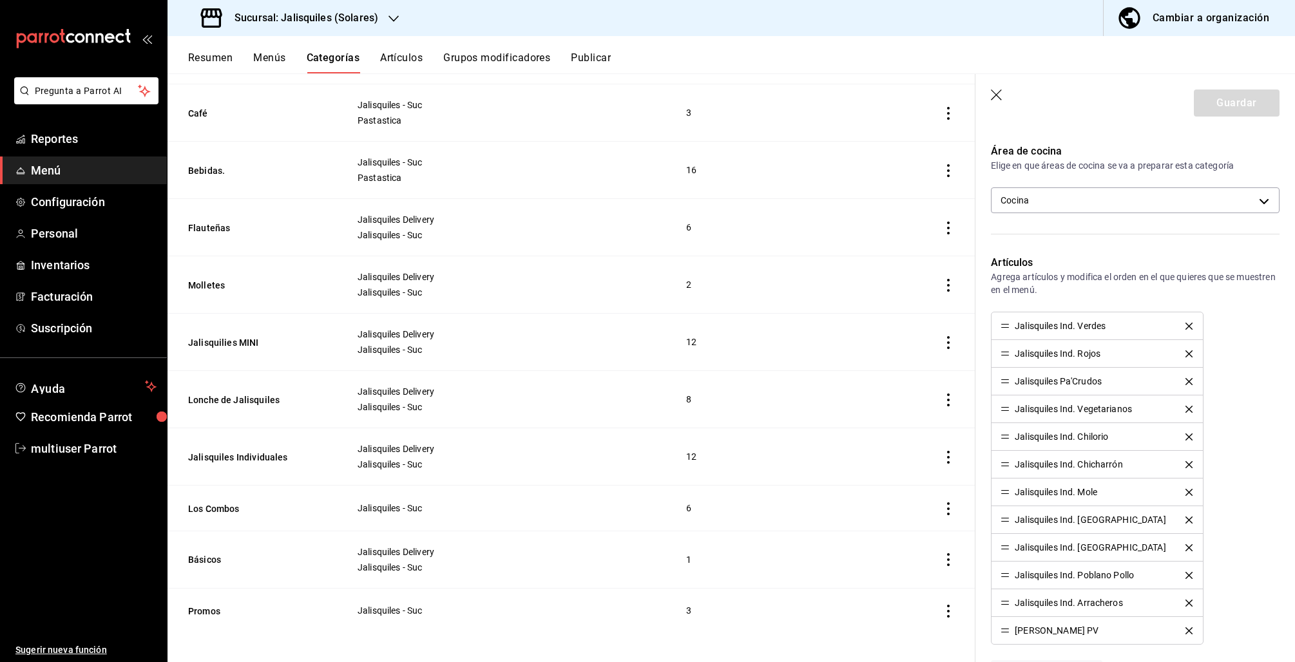
scroll to position [577, 0]
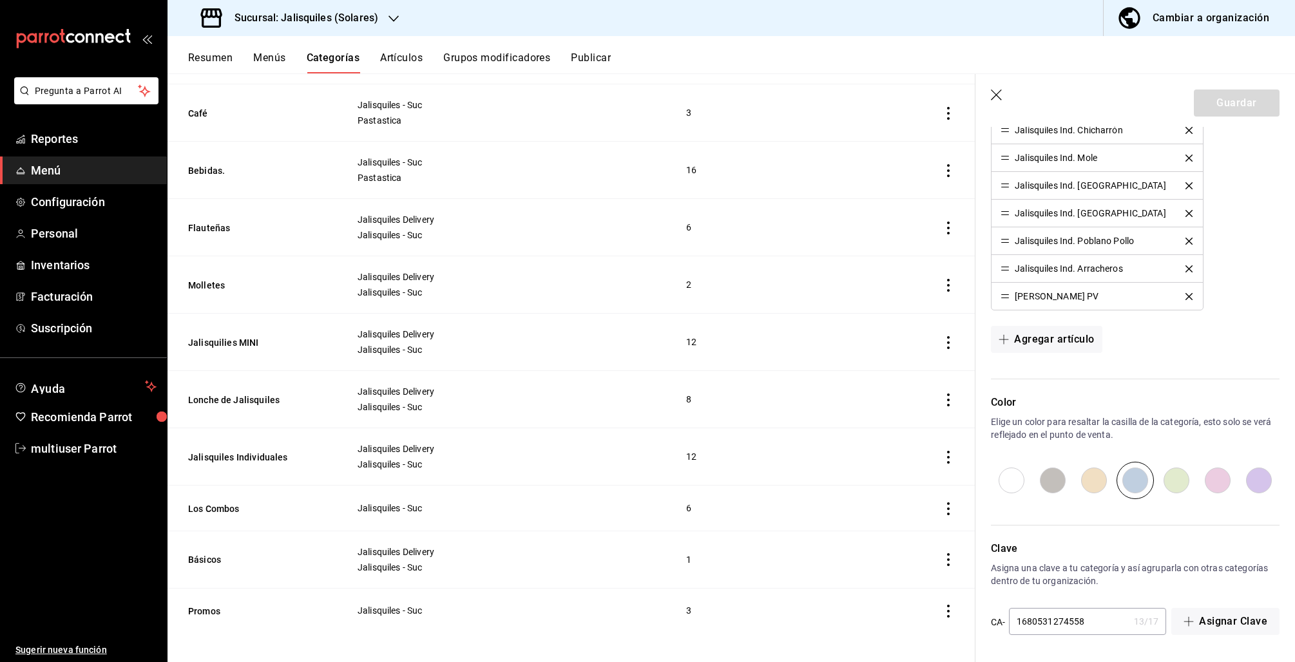
click at [1185, 295] on icon "delete" at bounding box center [1188, 296] width 7 height 7
click at [1237, 99] on button "Guardar" at bounding box center [1237, 103] width 86 height 27
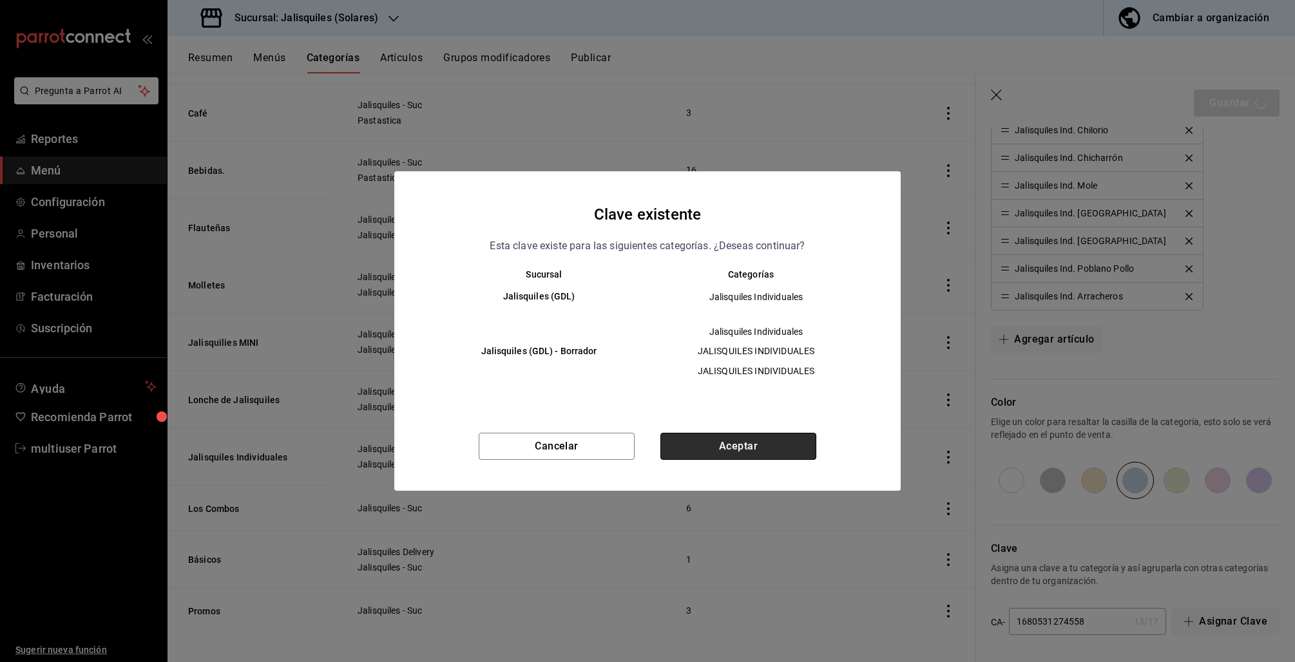
click at [785, 451] on button "Aceptar" at bounding box center [738, 446] width 156 height 27
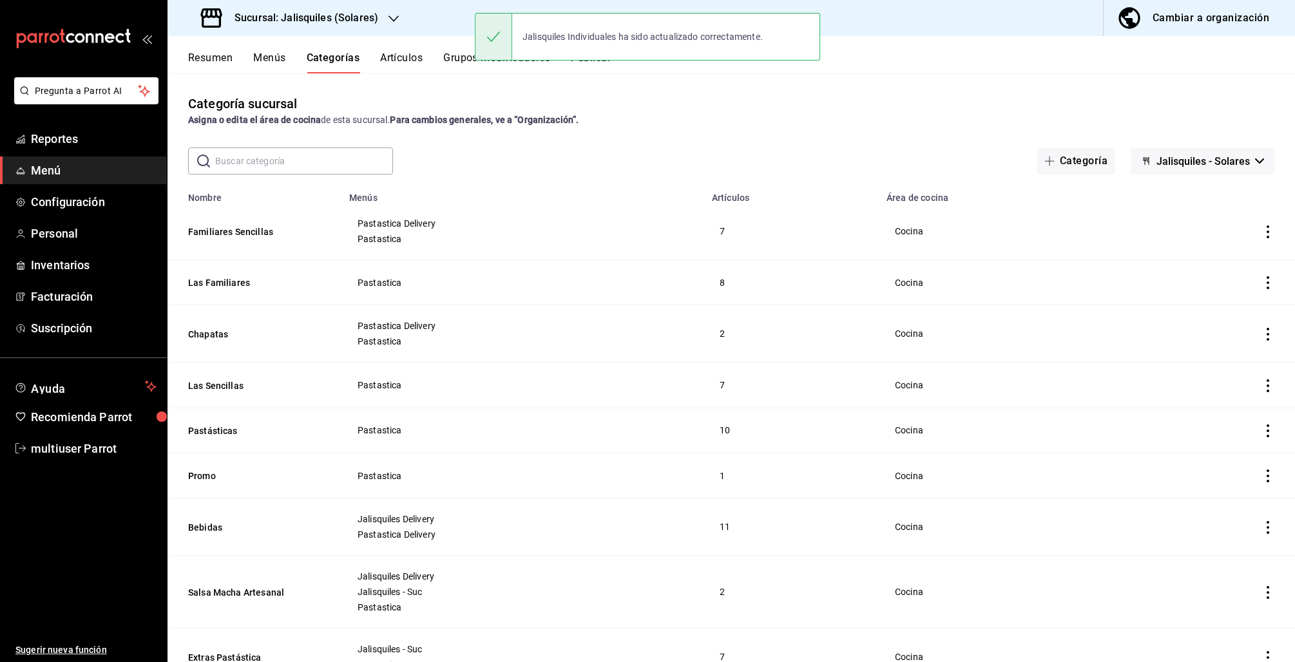
click at [397, 63] on button "Artículos" at bounding box center [401, 63] width 43 height 22
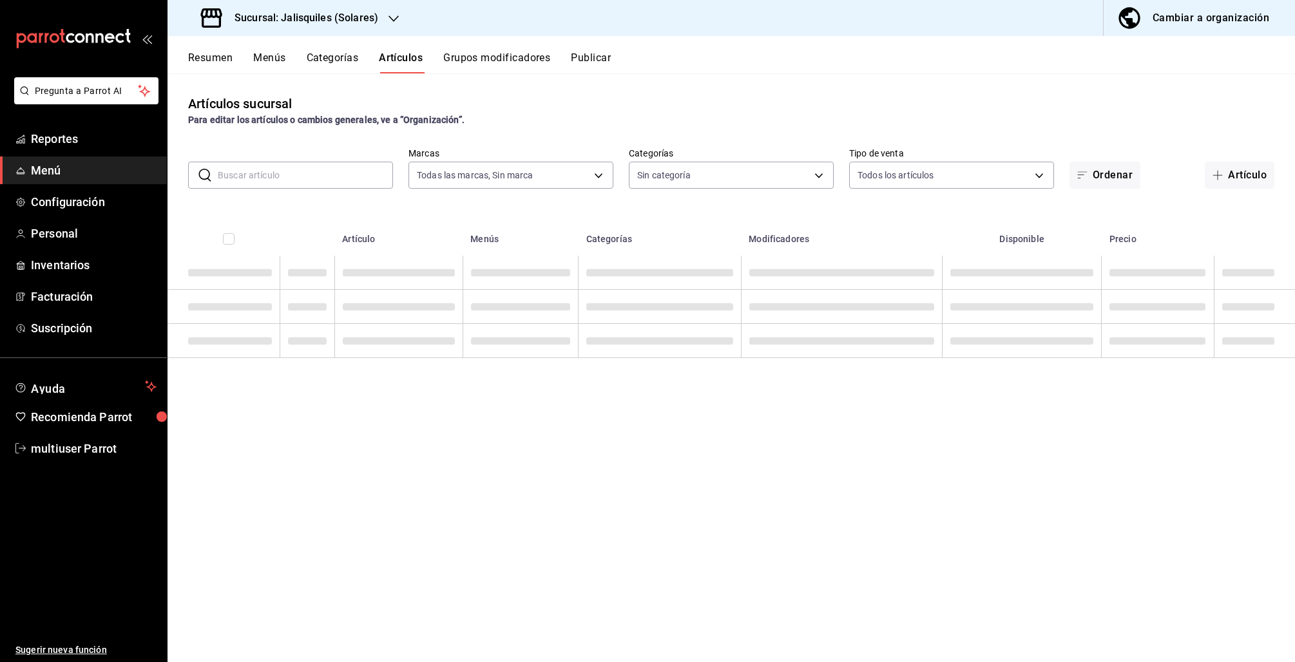
type input "e24ed640-0f31-4a7d-866c-5b2b74ae4984,f86a7338-673e-4f8d-965a-b06246a500b1"
type input "f65e6dba-26e1-4731-bd51-a20c968ed1e4,d9386102-92c6-4fac-a6ac-66ee905c2e42,3911e…"
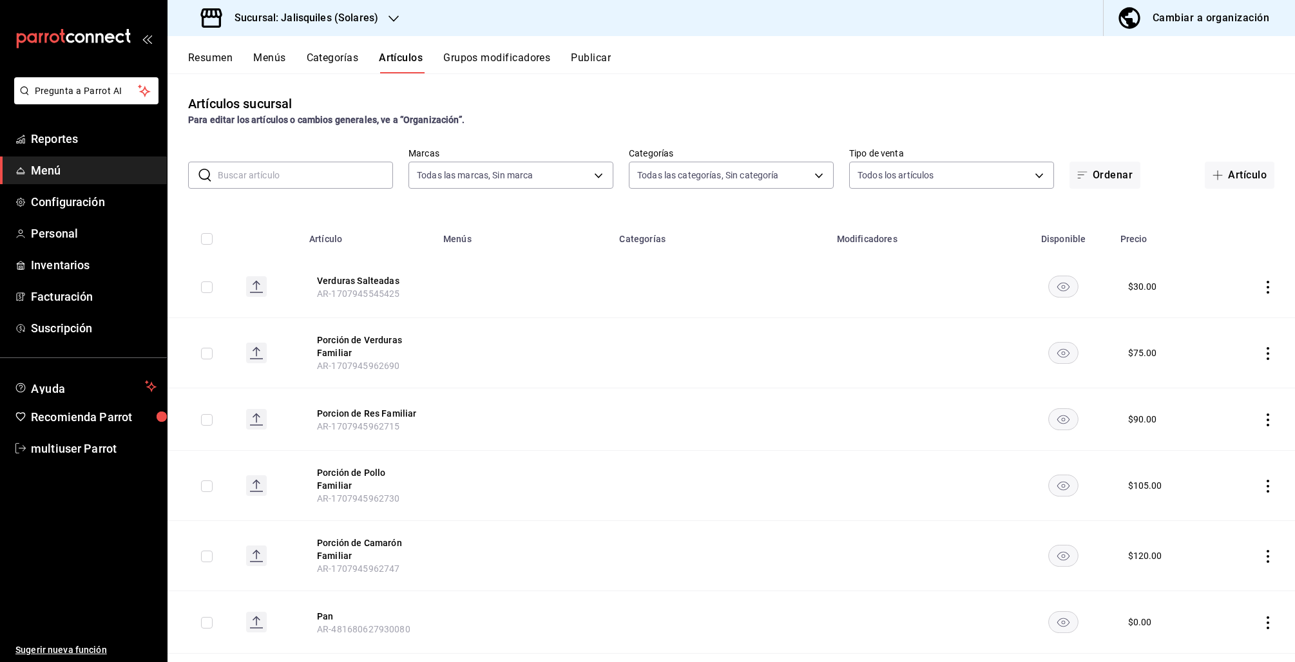
click at [583, 54] on button "Publicar" at bounding box center [591, 63] width 40 height 22
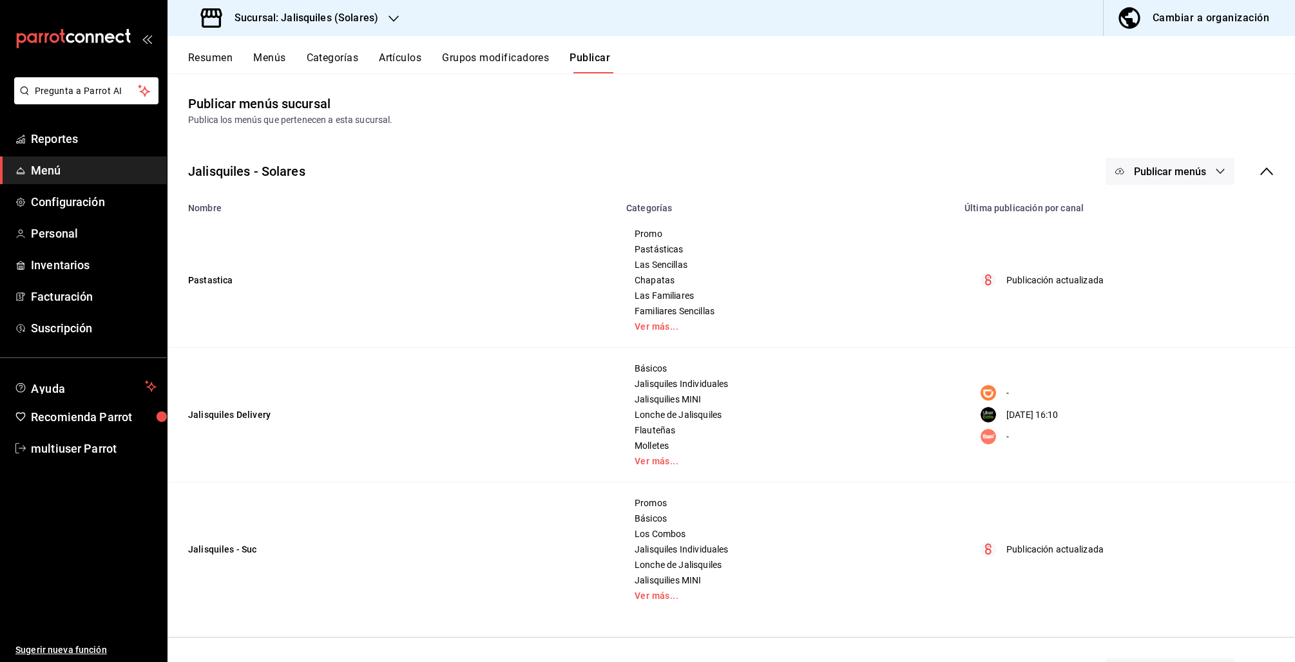
click at [1196, 166] on button "Publicar menús" at bounding box center [1170, 171] width 129 height 27
click at [1174, 277] on li "Uber Eats" at bounding box center [1158, 285] width 119 height 36
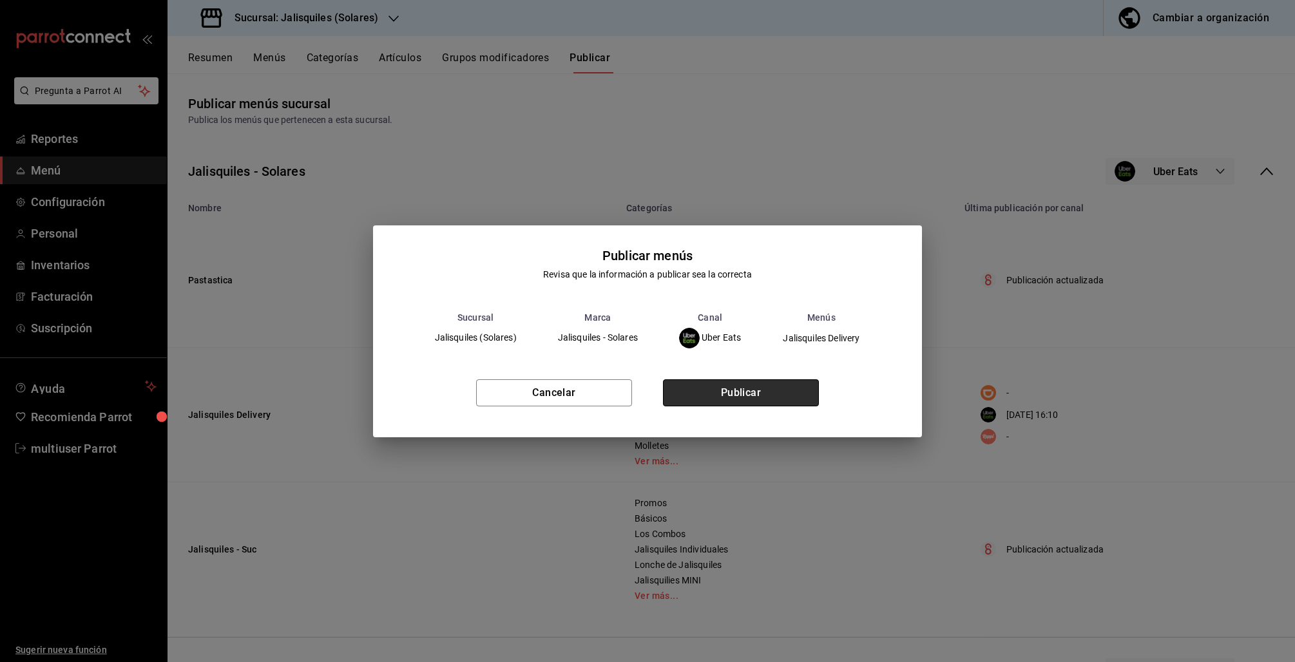
click at [781, 397] on button "Publicar" at bounding box center [741, 392] width 156 height 27
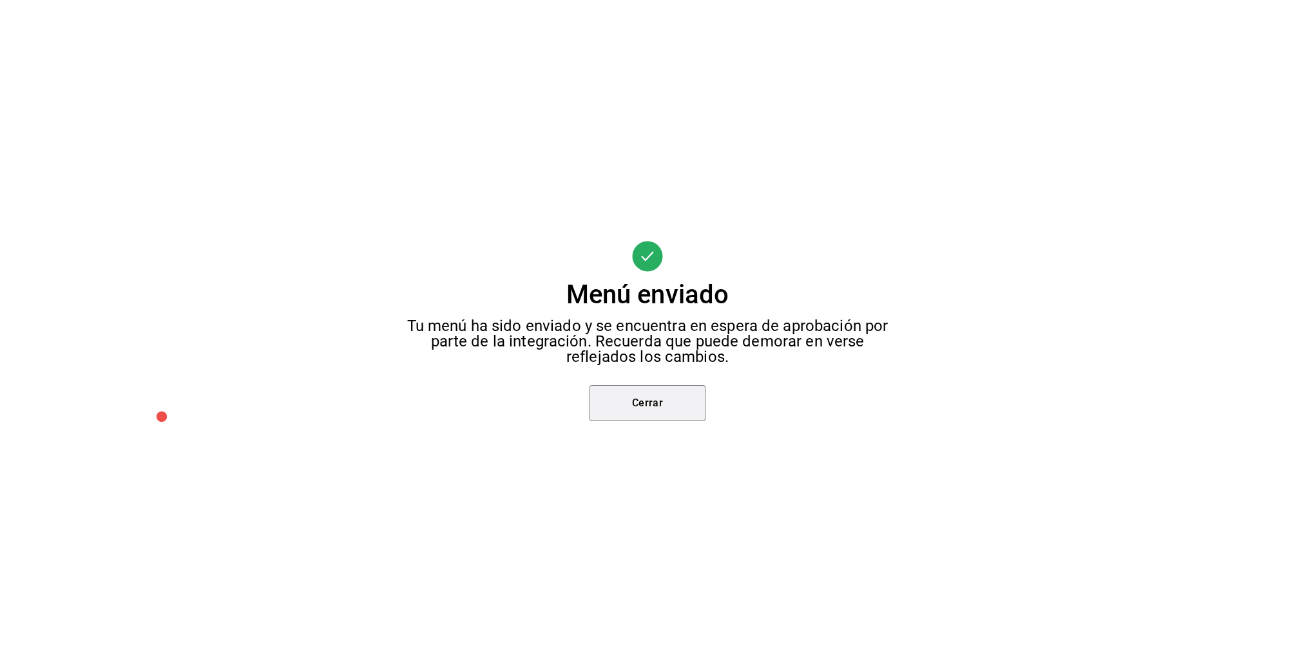
click at [656, 400] on button "Cerrar" at bounding box center [647, 403] width 116 height 36
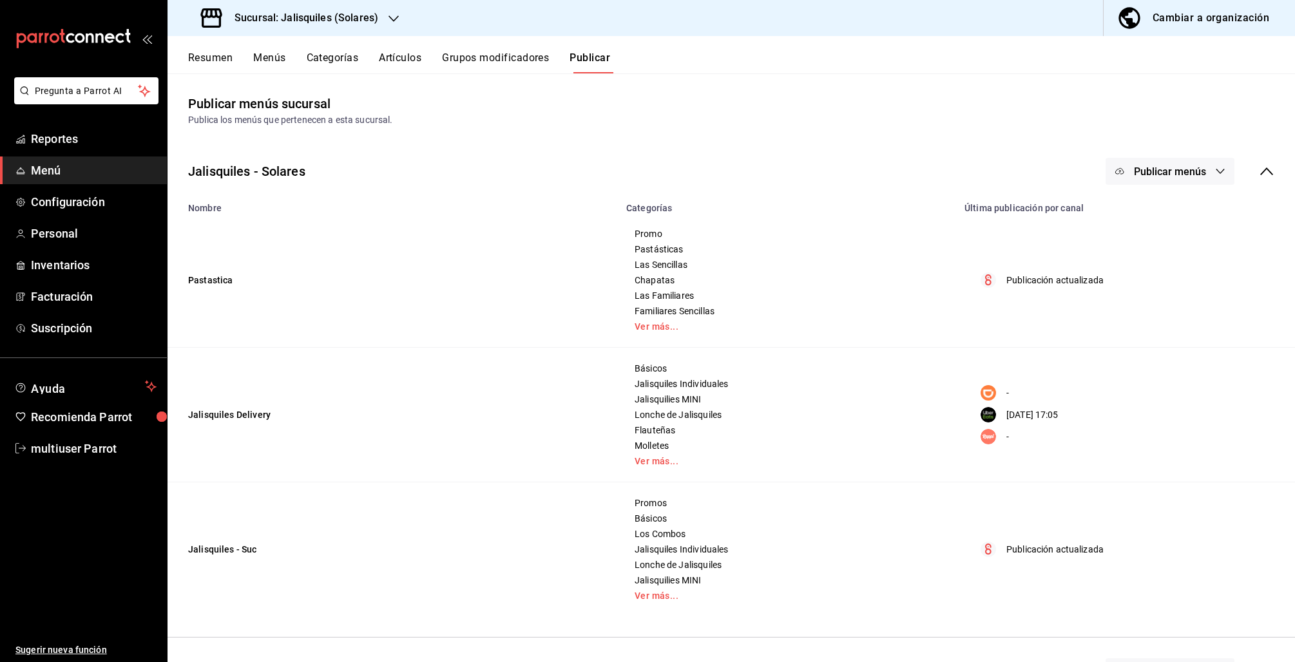
scroll to position [3, 0]
click at [639, 459] on link "Ver más..." at bounding box center [788, 458] width 306 height 9
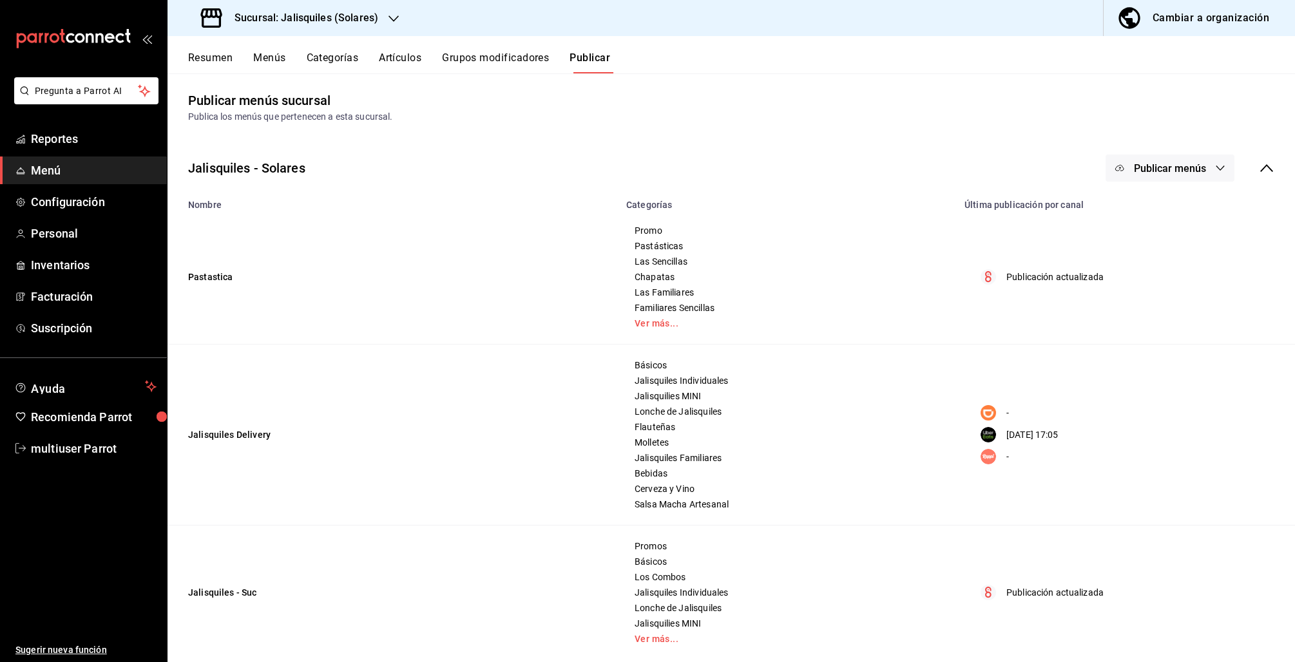
click at [262, 59] on button "Menús" at bounding box center [269, 63] width 32 height 22
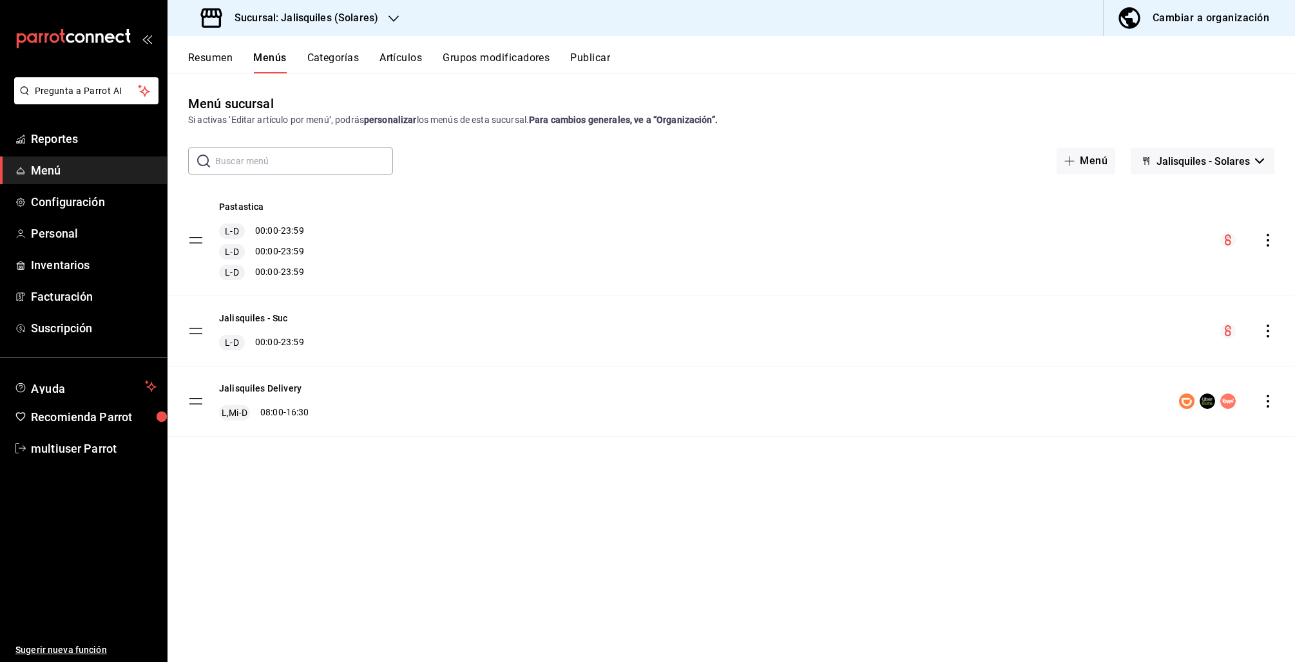
click at [209, 59] on button "Resumen" at bounding box center [210, 63] width 44 height 22
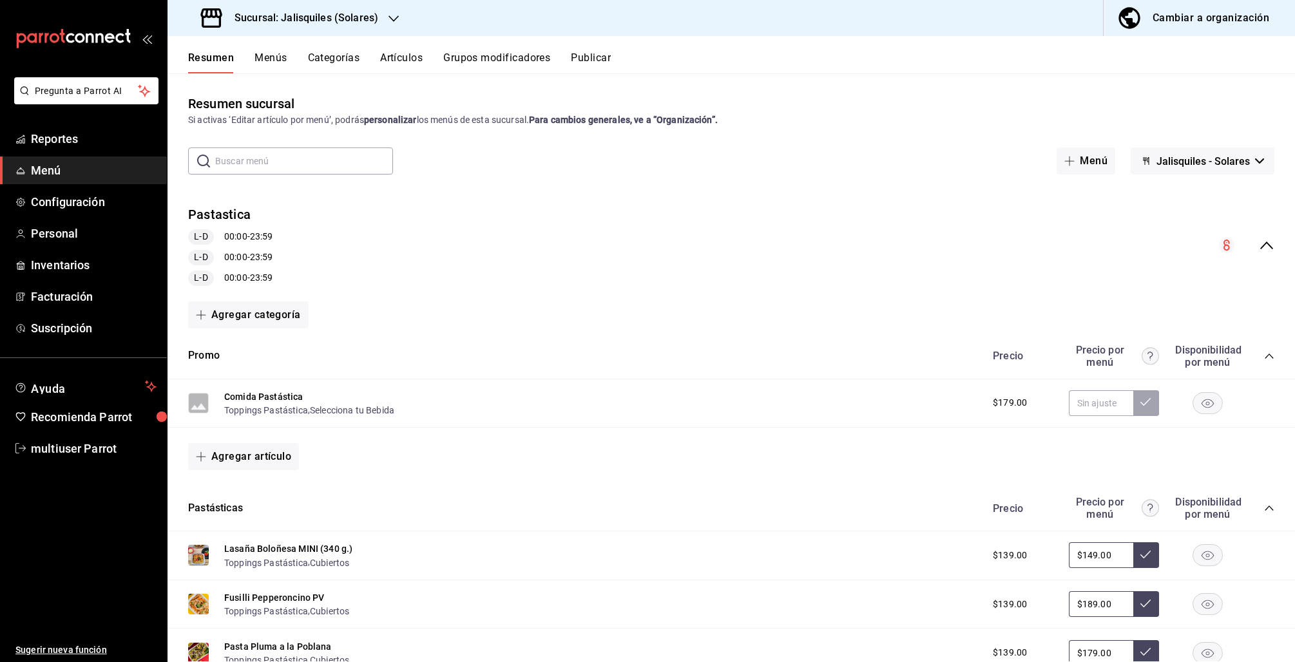
click at [1259, 249] on icon "collapse-menu-row" at bounding box center [1266, 245] width 15 height 15
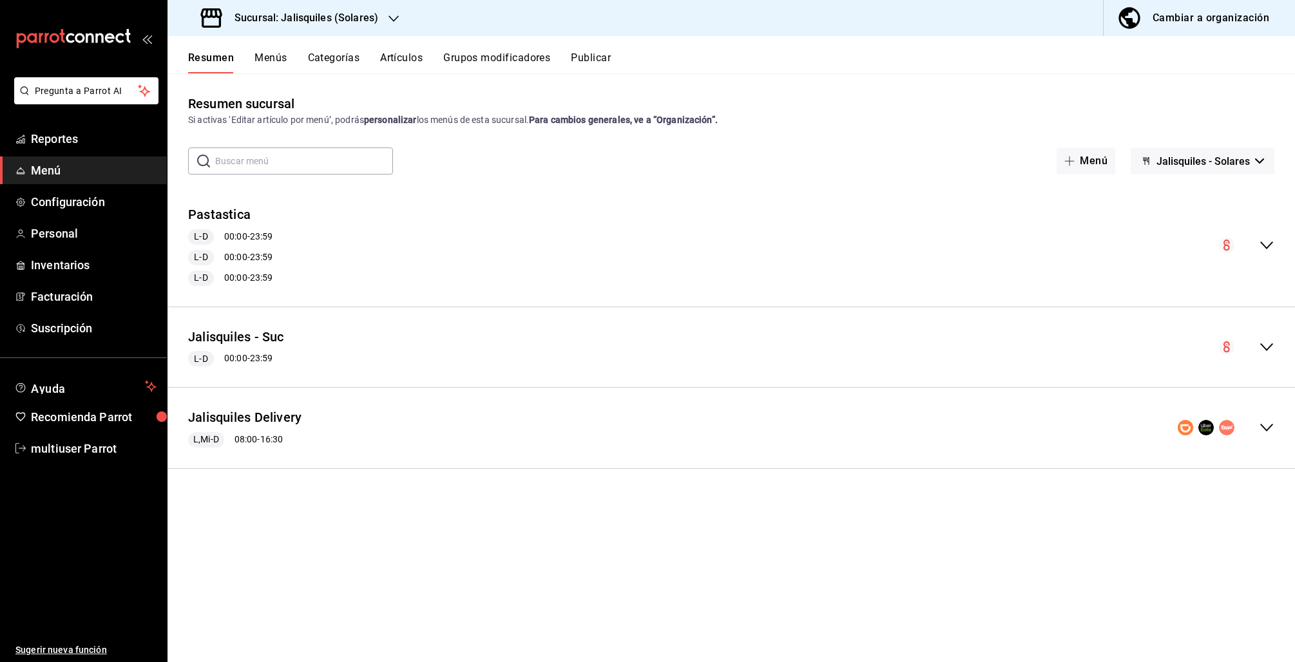
click at [1274, 424] on div "Jalisquiles Delivery L,Mi-D 08:00 - 16:30" at bounding box center [731, 428] width 1127 height 60
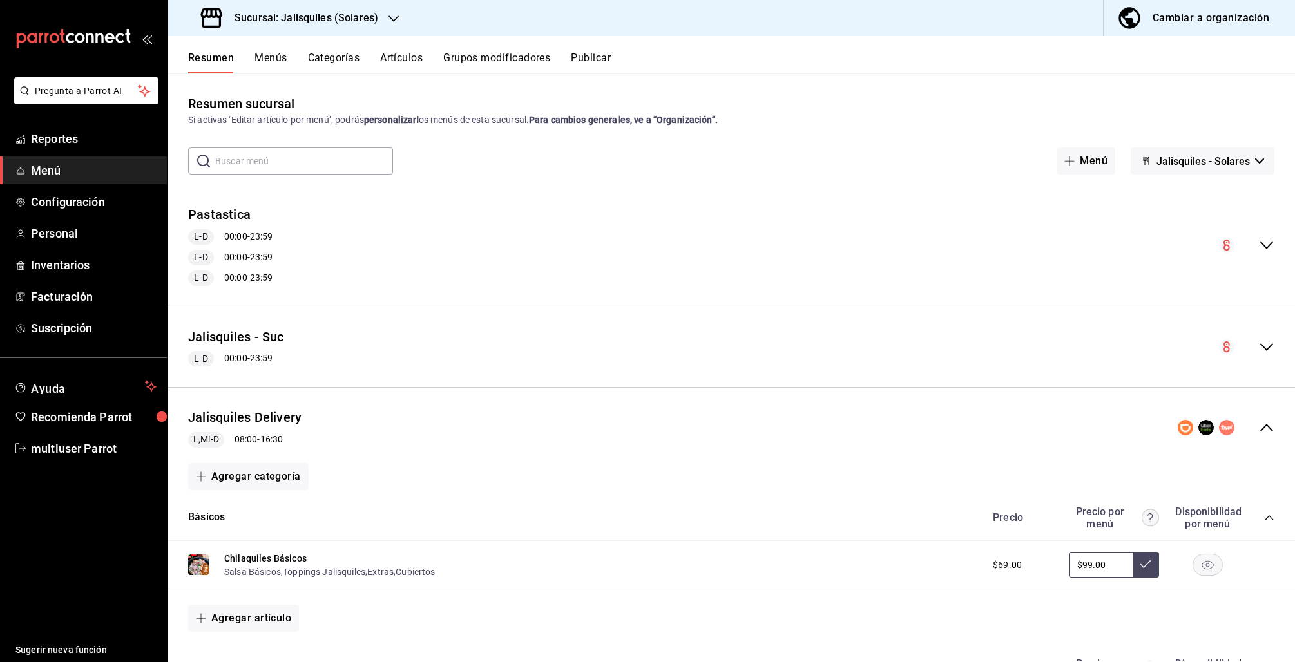
click at [1264, 515] on icon "collapse-category-row" at bounding box center [1269, 518] width 10 height 10
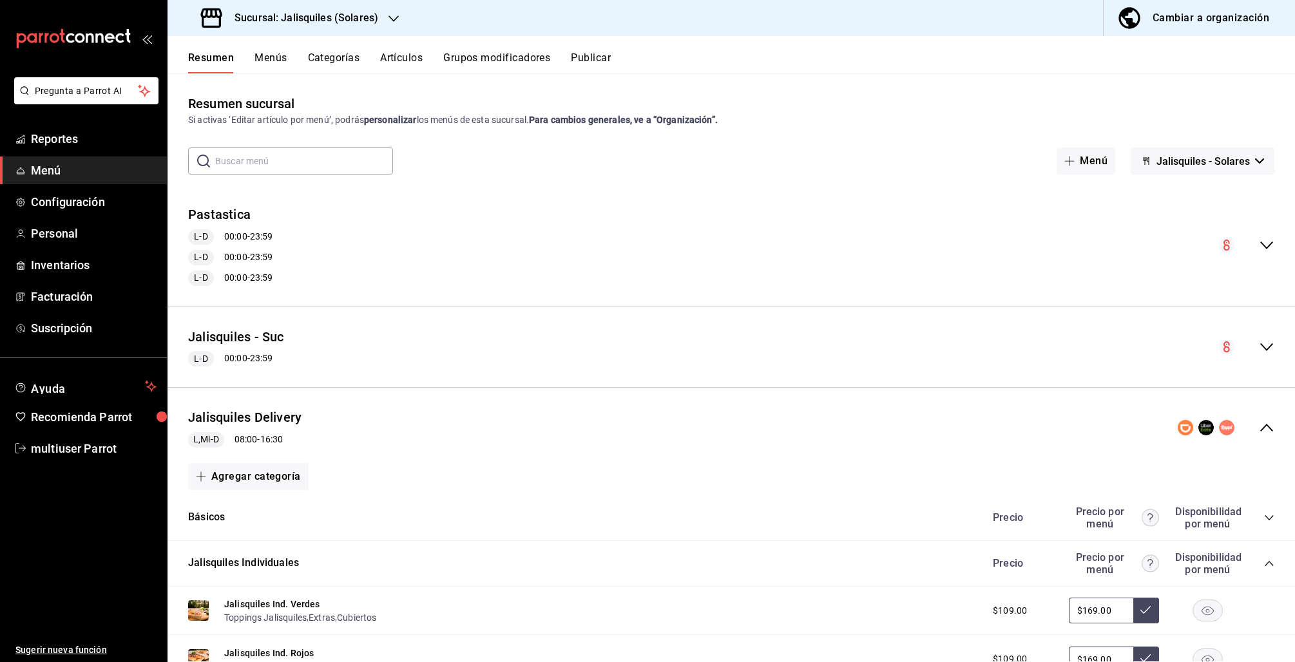
click at [1264, 566] on icon "collapse-category-row" at bounding box center [1269, 564] width 10 height 10
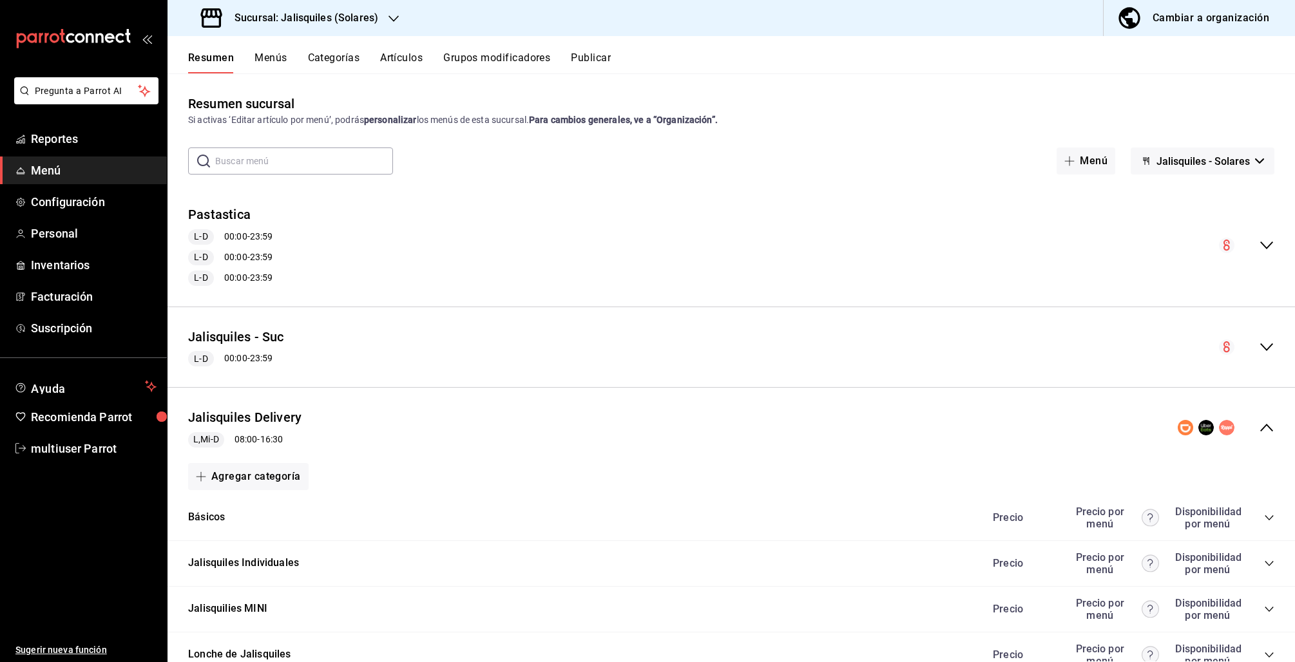
click at [263, 61] on button "Menús" at bounding box center [270, 63] width 32 height 22
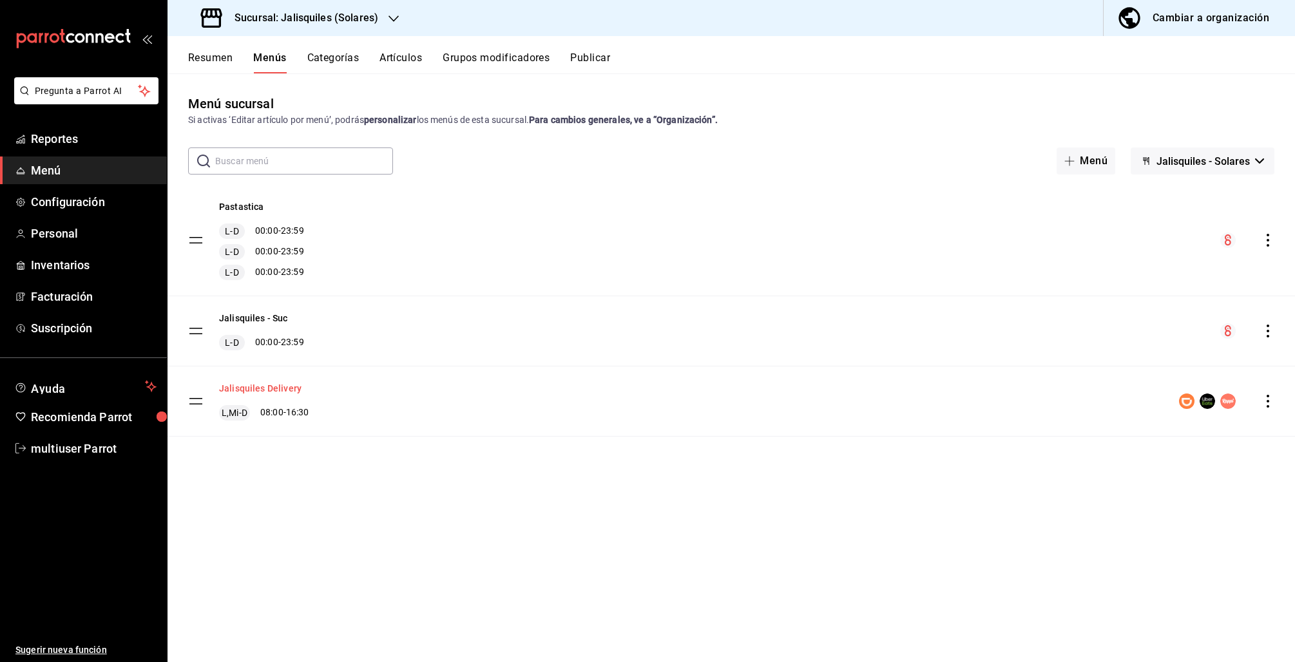
click at [246, 389] on button "Jalisquiles Delivery" at bounding box center [260, 388] width 82 height 13
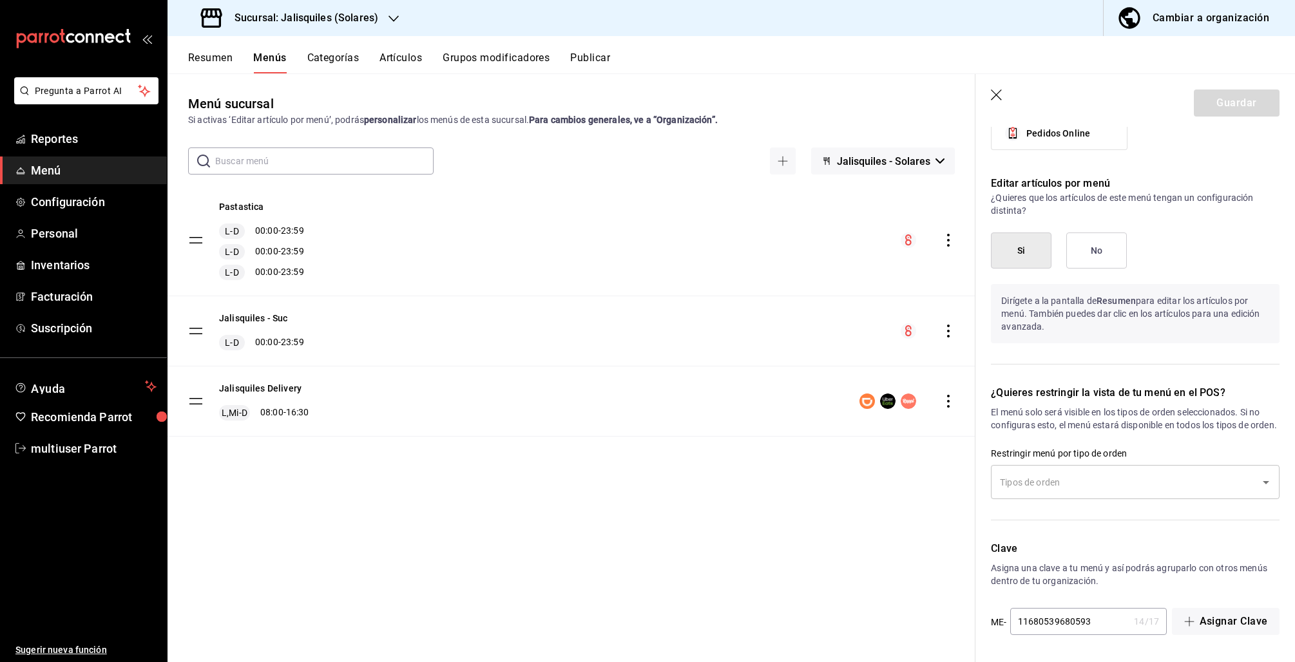
scroll to position [408, 0]
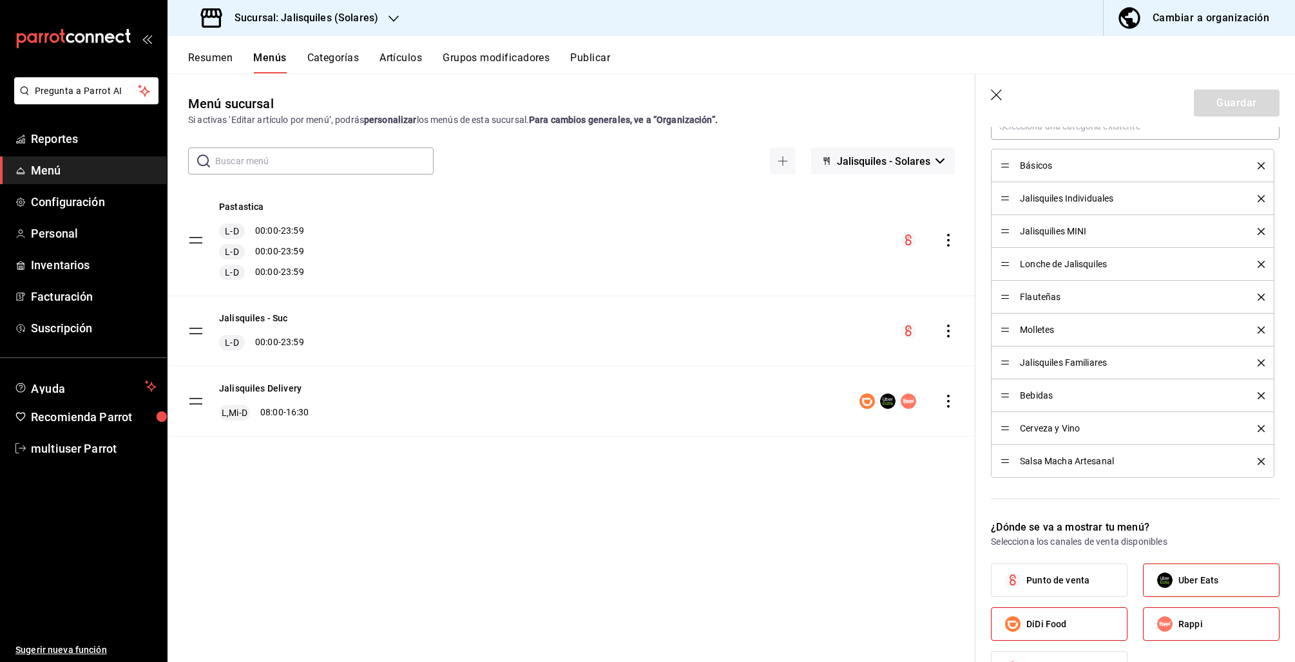
click at [1258, 429] on icon "delete" at bounding box center [1261, 428] width 7 height 7
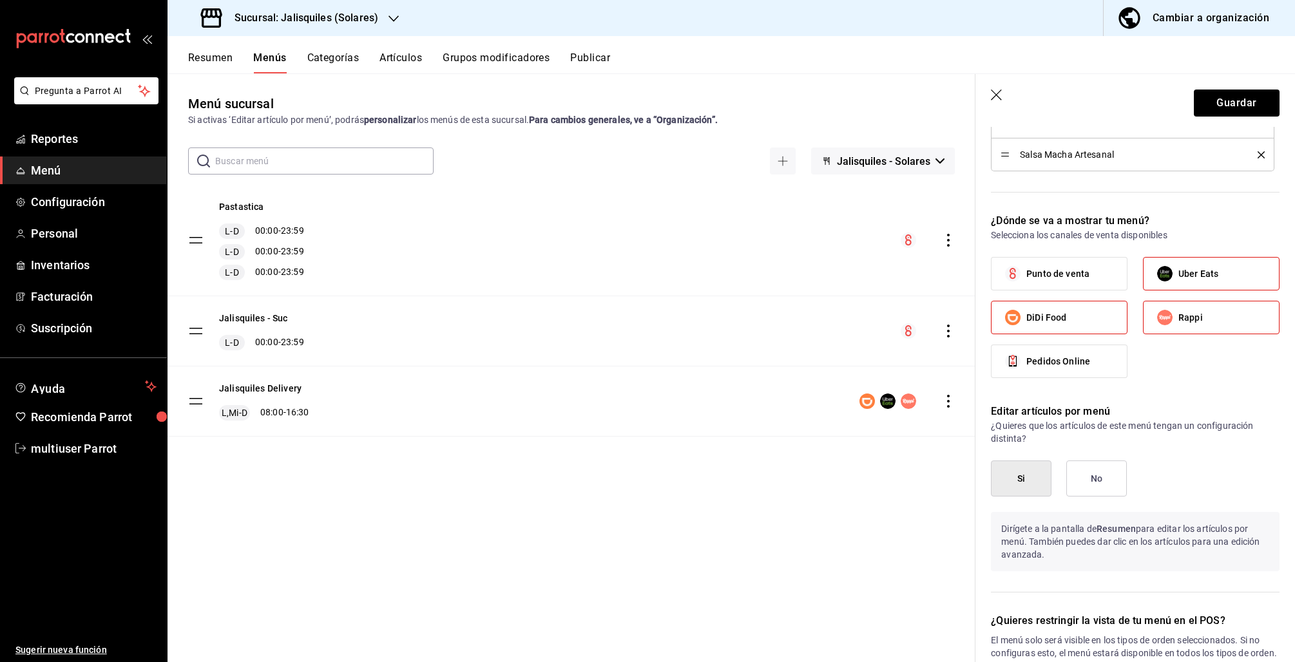
scroll to position [705, 0]
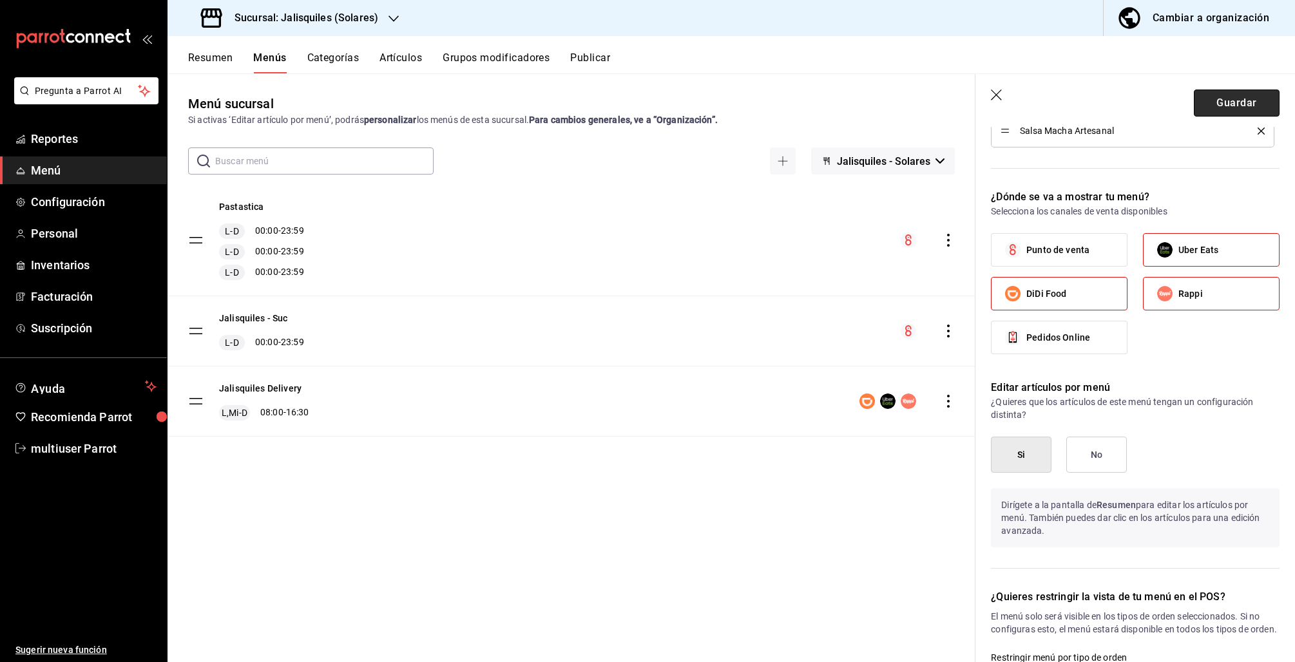
click at [1246, 103] on button "Guardar" at bounding box center [1237, 103] width 86 height 27
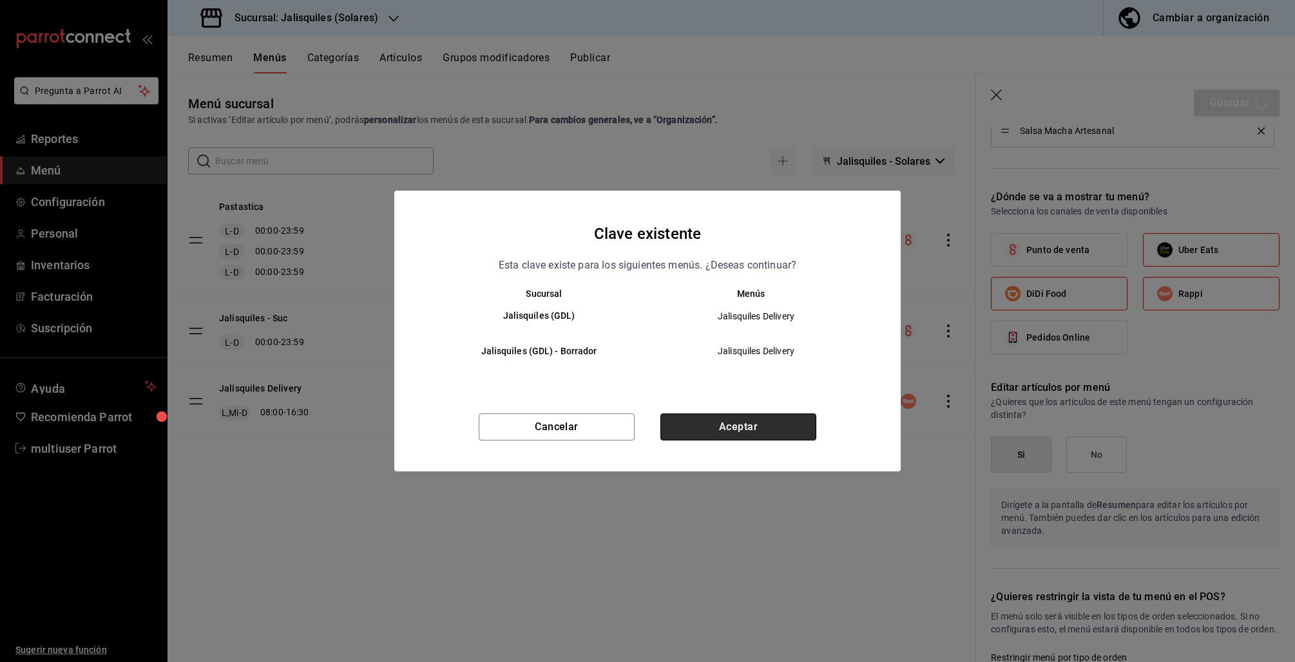
click at [752, 435] on button "Aceptar" at bounding box center [738, 427] width 156 height 27
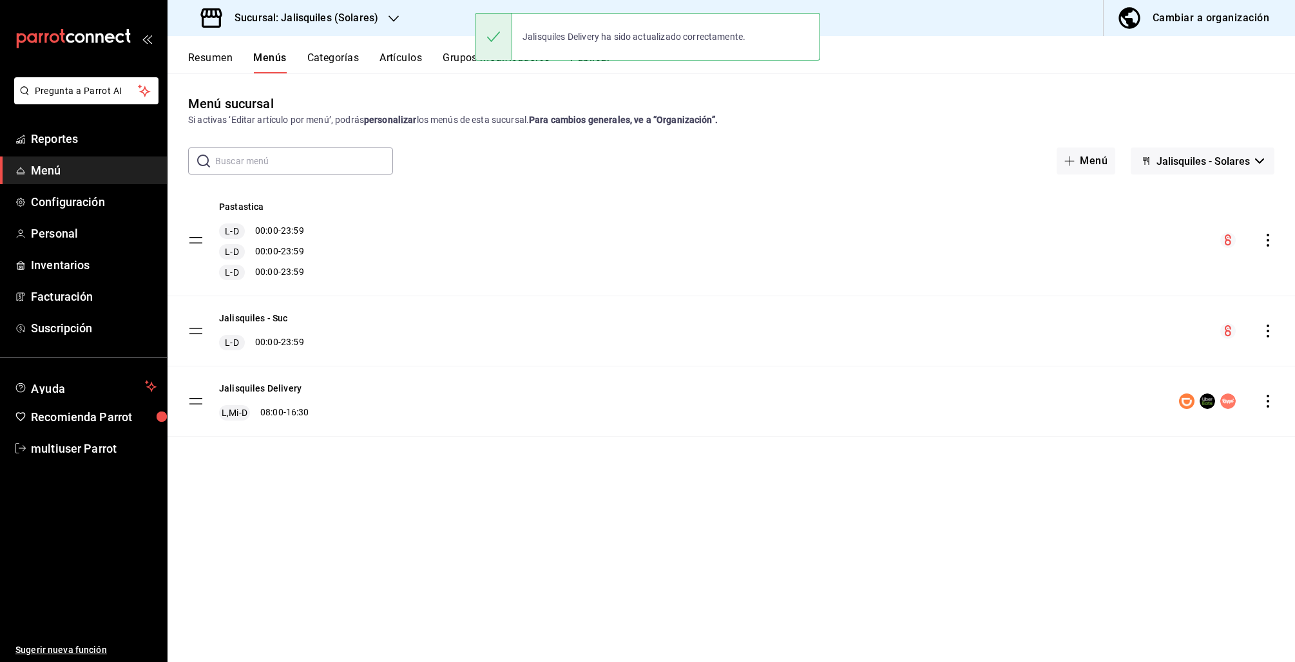
click at [595, 64] on div "Jalisquiles Delivery ha sido actualizado correctamente." at bounding box center [647, 36] width 345 height 55
click at [584, 53] on div "Jalisquiles Delivery ha sido actualizado correctamente." at bounding box center [647, 37] width 345 height 48
click at [425, 57] on div "Resumen Menús Categorías Artículos Grupos modificadores Publicar" at bounding box center [741, 63] width 1107 height 22
drag, startPoint x: 452, startPoint y: 56, endPoint x: 550, endPoint y: 64, distance: 97.6
click at [452, 56] on button "Grupos modificadores" at bounding box center [496, 63] width 107 height 22
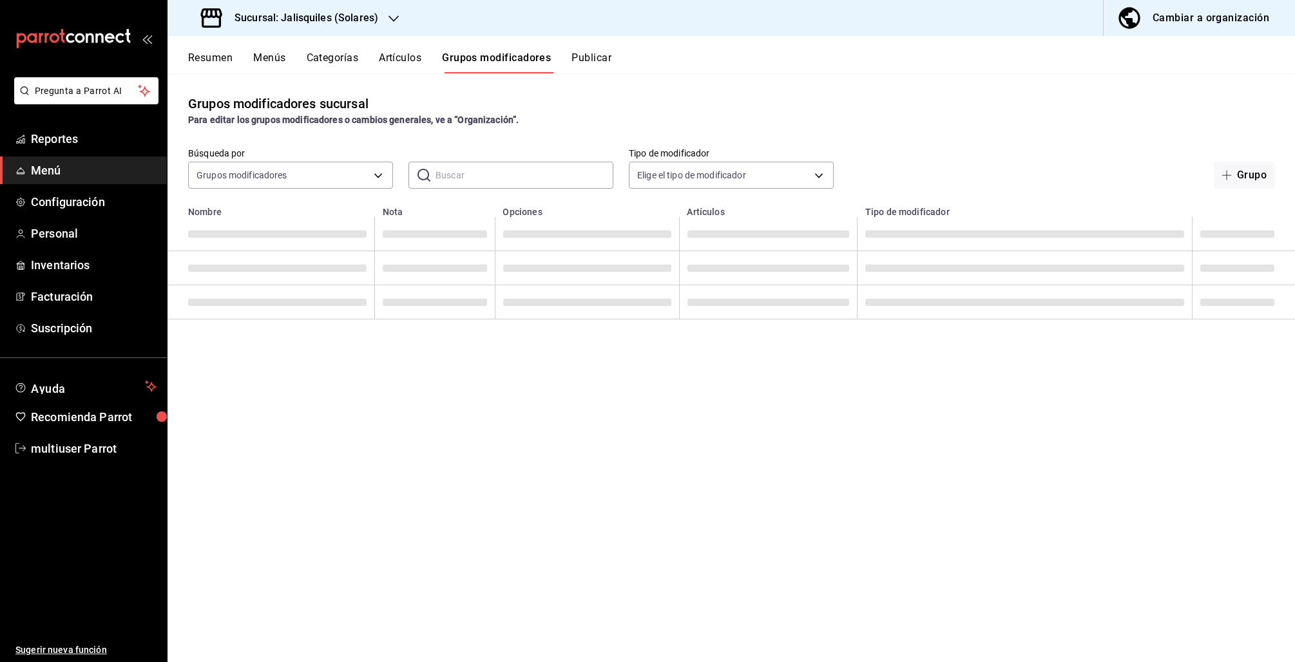
click at [551, 64] on div "Jalisquiles Delivery ha sido actualizado correctamente." at bounding box center [647, 36] width 345 height 55
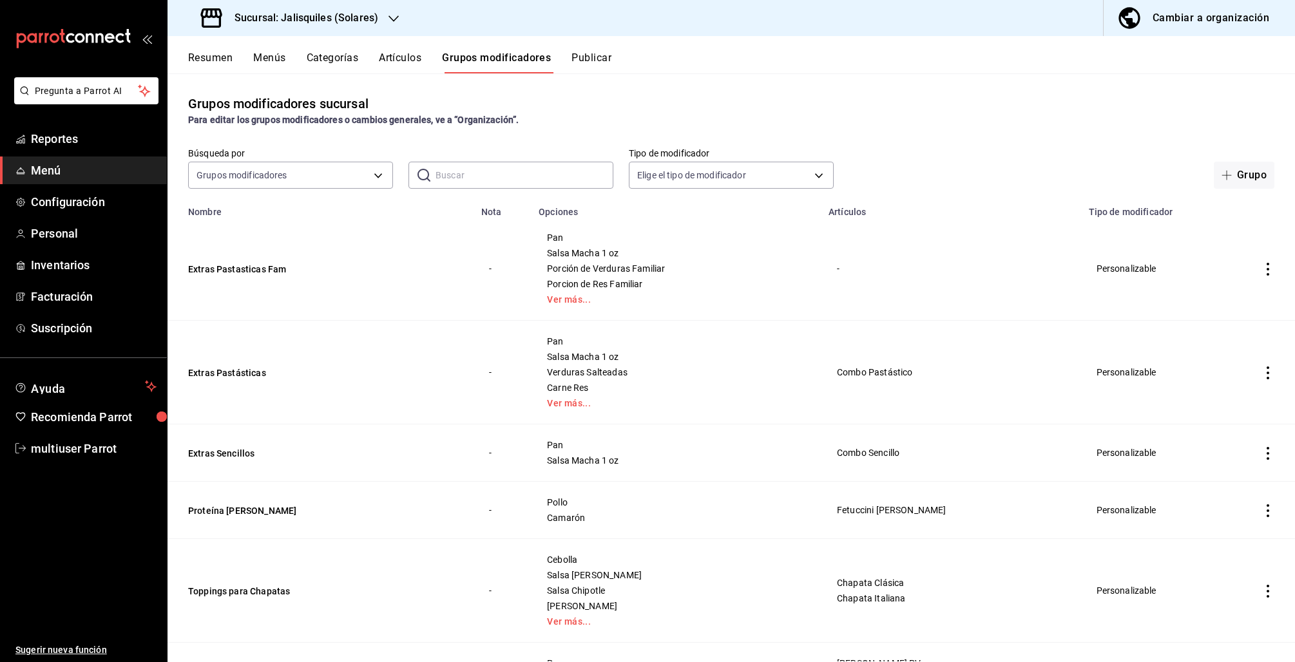
click at [582, 59] on button "Publicar" at bounding box center [591, 63] width 40 height 22
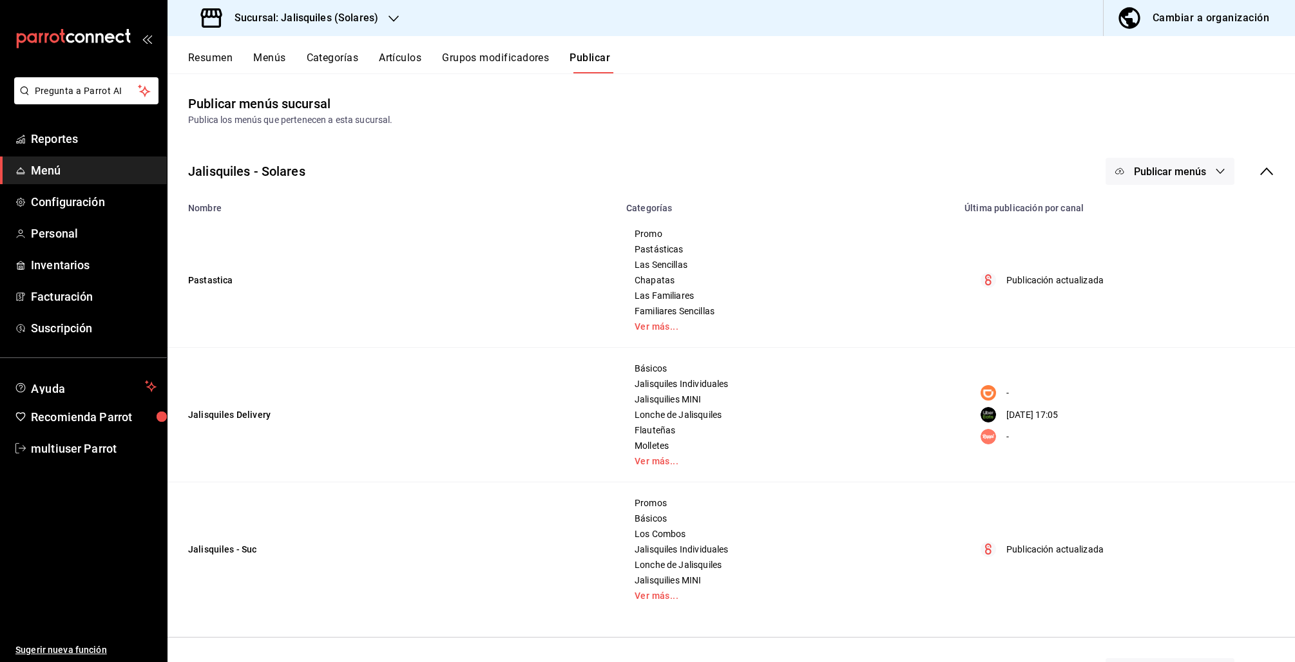
click at [1200, 175] on button "Publicar menús" at bounding box center [1170, 171] width 129 height 27
click at [1144, 289] on div at bounding box center [1127, 285] width 36 height 21
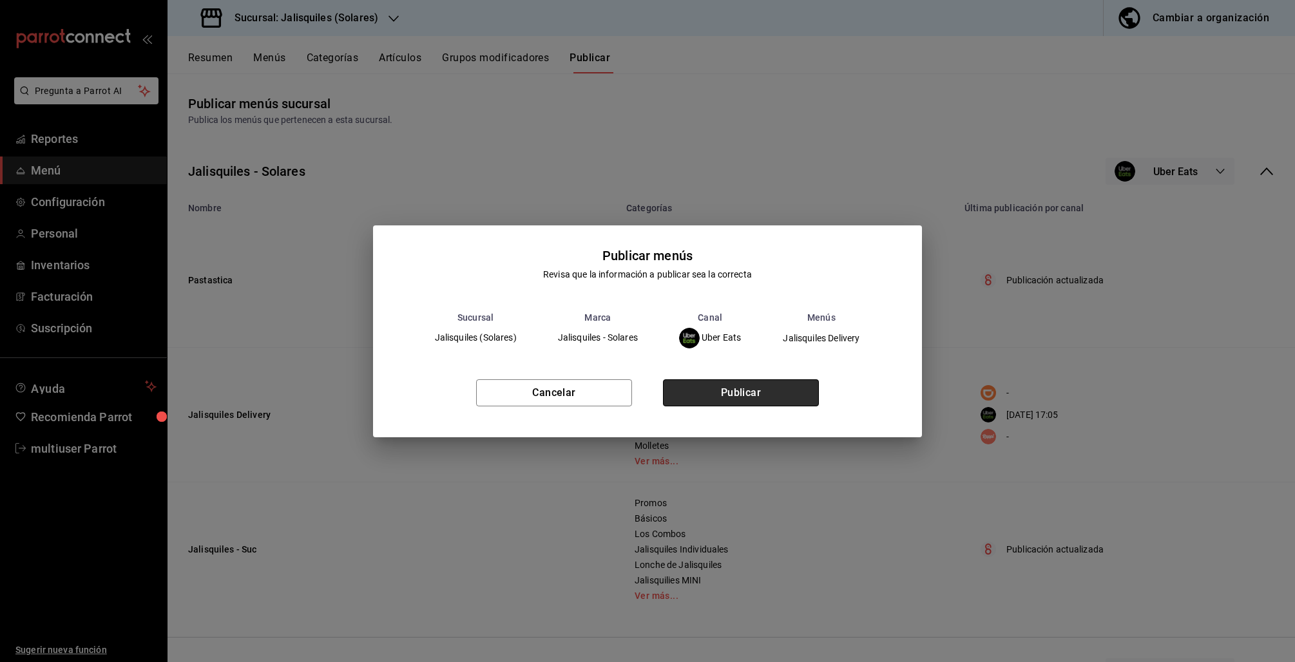
click at [760, 397] on button "Publicar" at bounding box center [741, 392] width 156 height 27
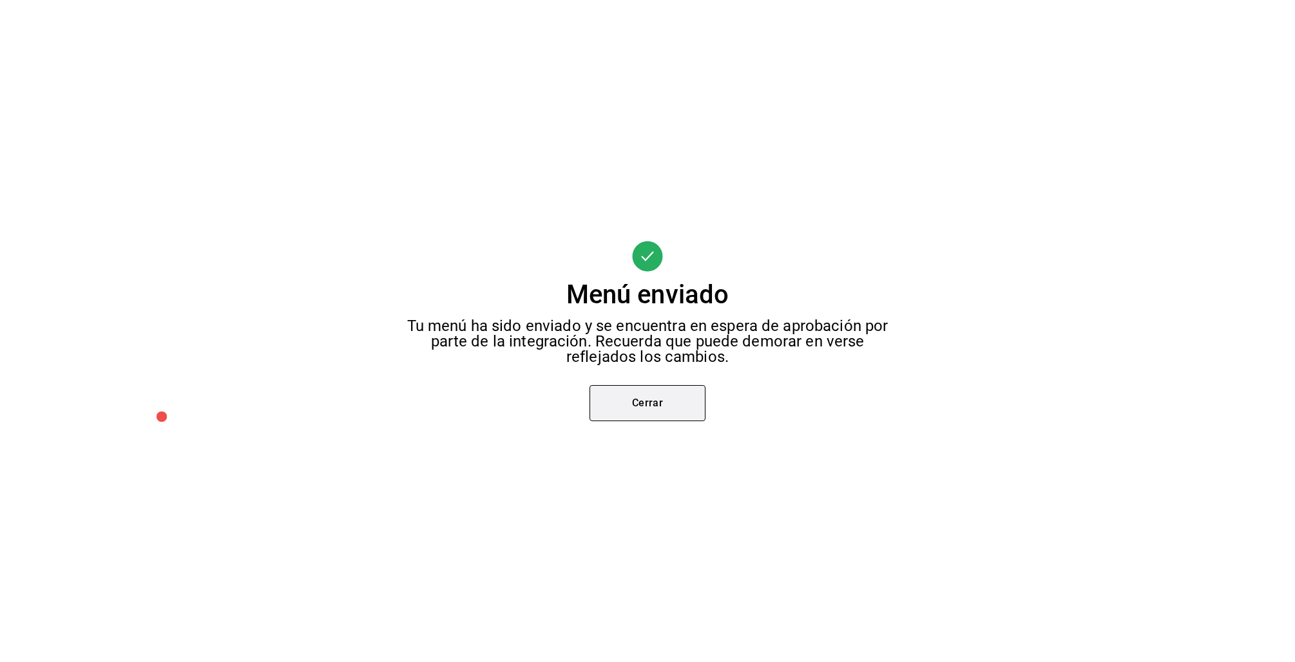
click at [654, 417] on button "Cerrar" at bounding box center [647, 403] width 116 height 36
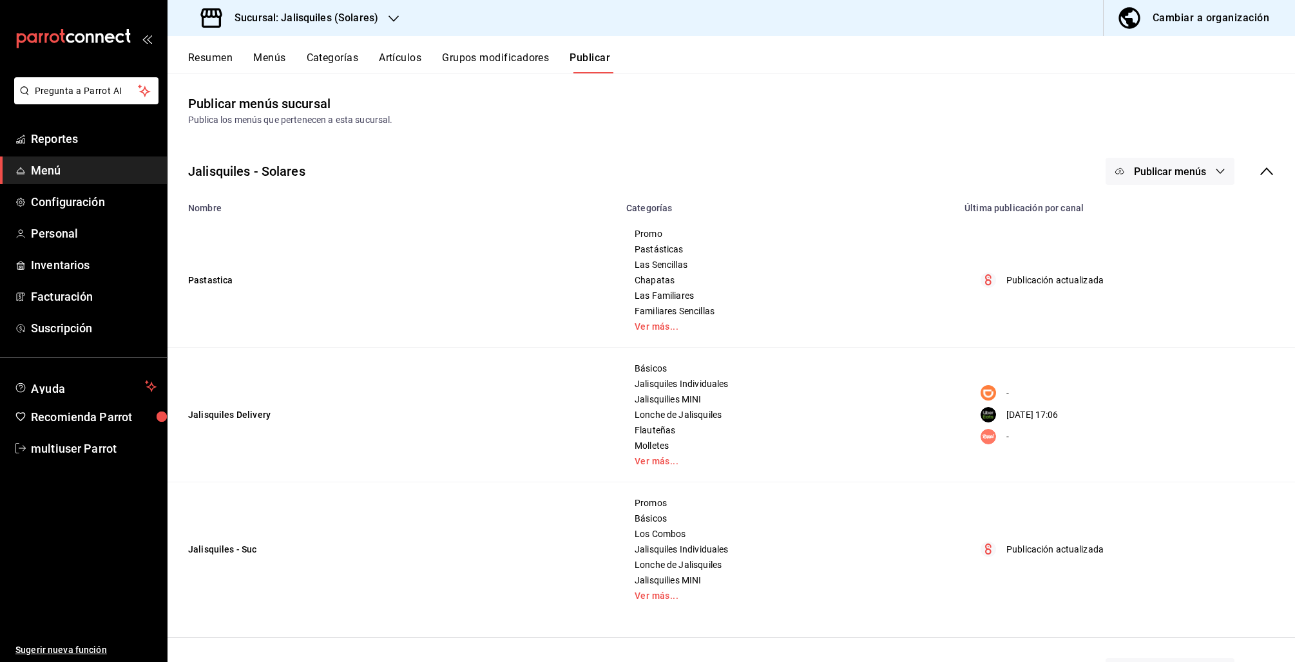
click at [81, 450] on span "multiuser Parrot" at bounding box center [94, 448] width 126 height 17
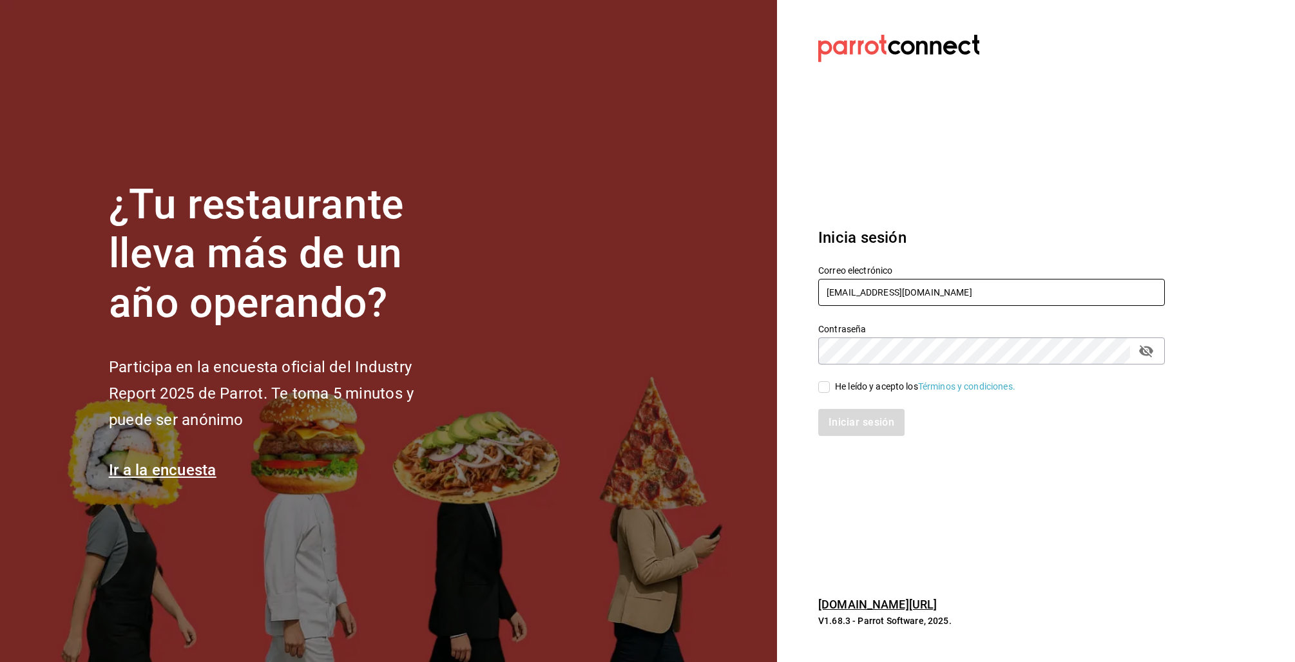
click at [827, 292] on input "multiuser@jalisquiles.com" at bounding box center [991, 292] width 347 height 27
type input "akashi@sushiexpress.com"
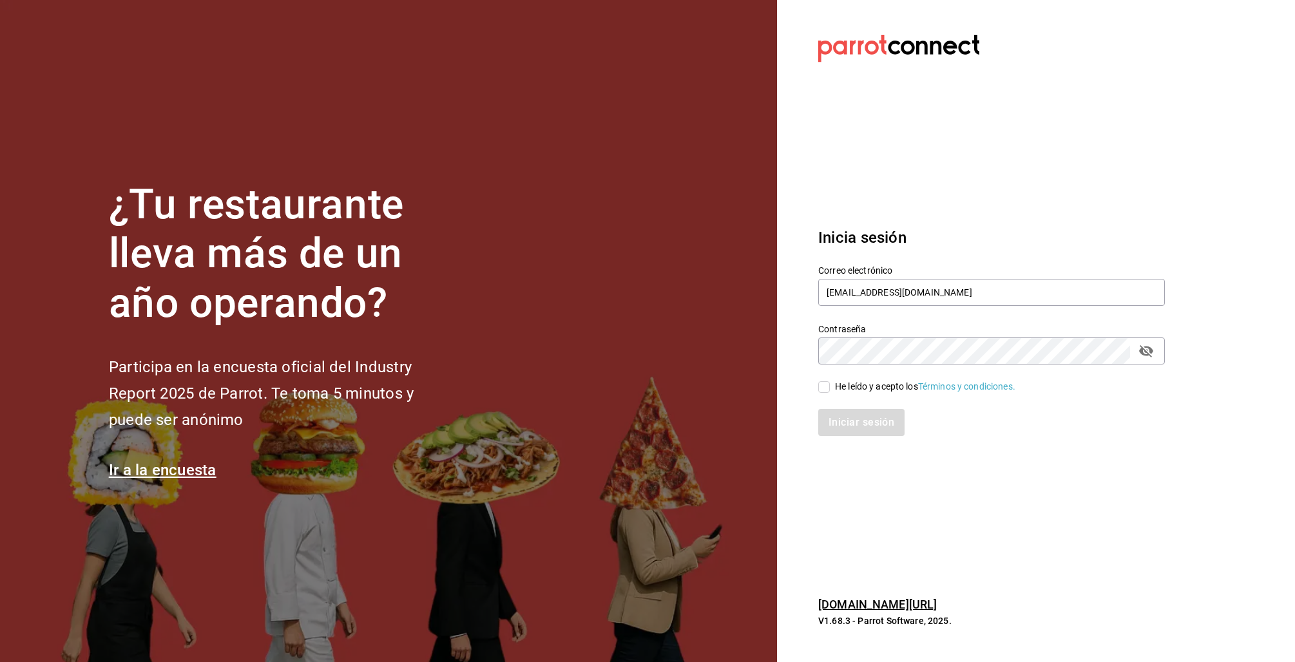
click at [840, 390] on div "He leído y acepto los Términos y condiciones." at bounding box center [925, 387] width 180 height 14
click at [830, 390] on input "He leído y acepto los Términos y condiciones." at bounding box center [824, 387] width 12 height 12
checkbox input "true"
click at [838, 426] on button "Iniciar sesión" at bounding box center [862, 422] width 88 height 27
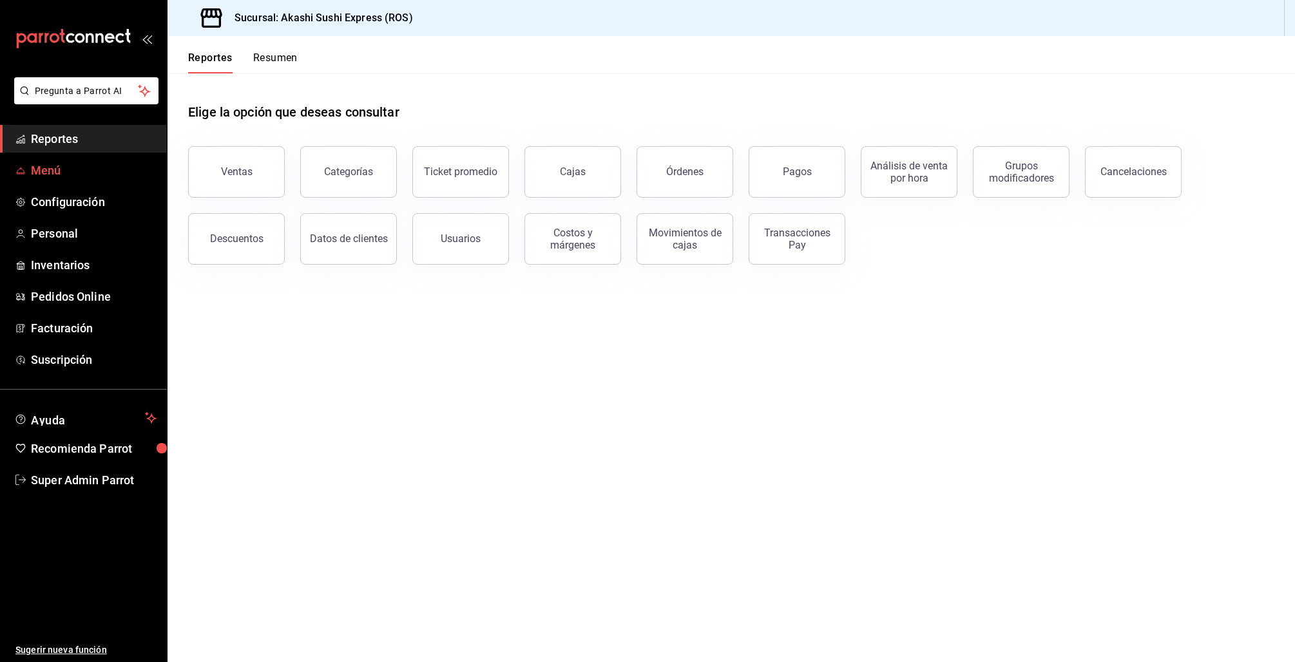
click at [28, 168] on link "Menú" at bounding box center [83, 171] width 167 height 28
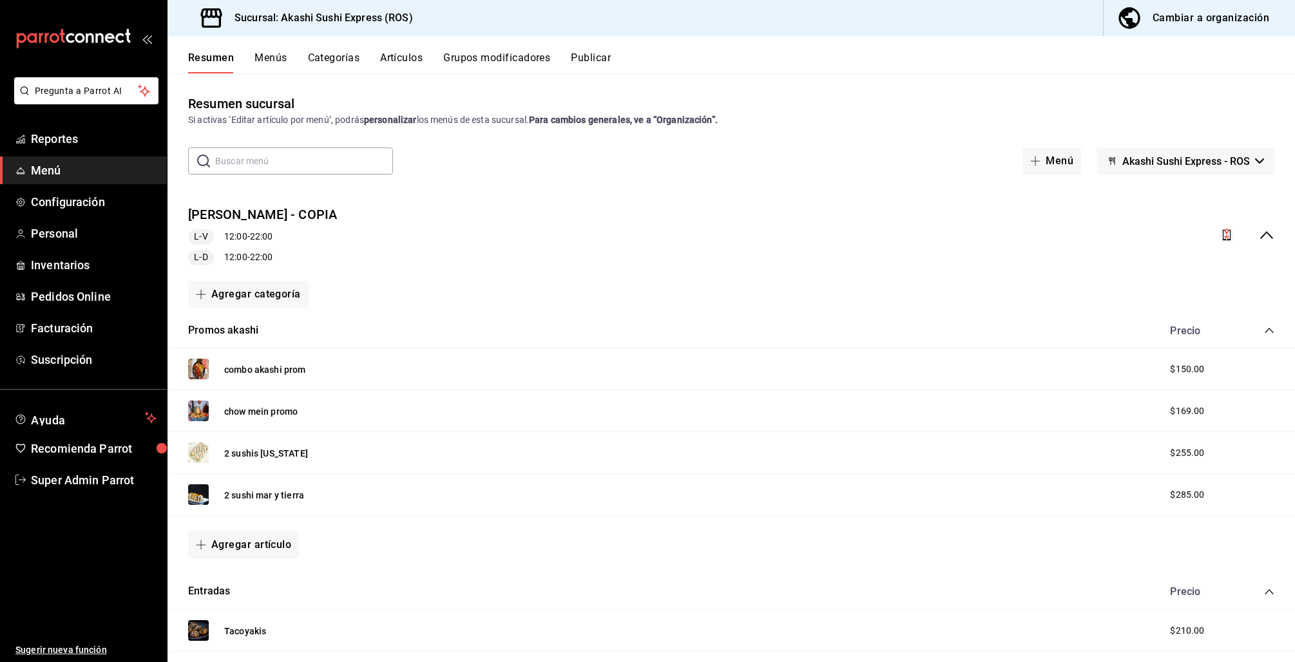
click at [1232, 148] on button "Akashi Sushi Express - ROS" at bounding box center [1185, 161] width 178 height 27
click at [589, 65] on div at bounding box center [647, 331] width 1295 height 662
click at [599, 53] on body "Pregunta a Parrot AI Reportes Menú Configuración Personal Inventarios Pedidos O…" at bounding box center [647, 331] width 1295 height 662
click at [598, 59] on button "Publicar" at bounding box center [591, 63] width 40 height 22
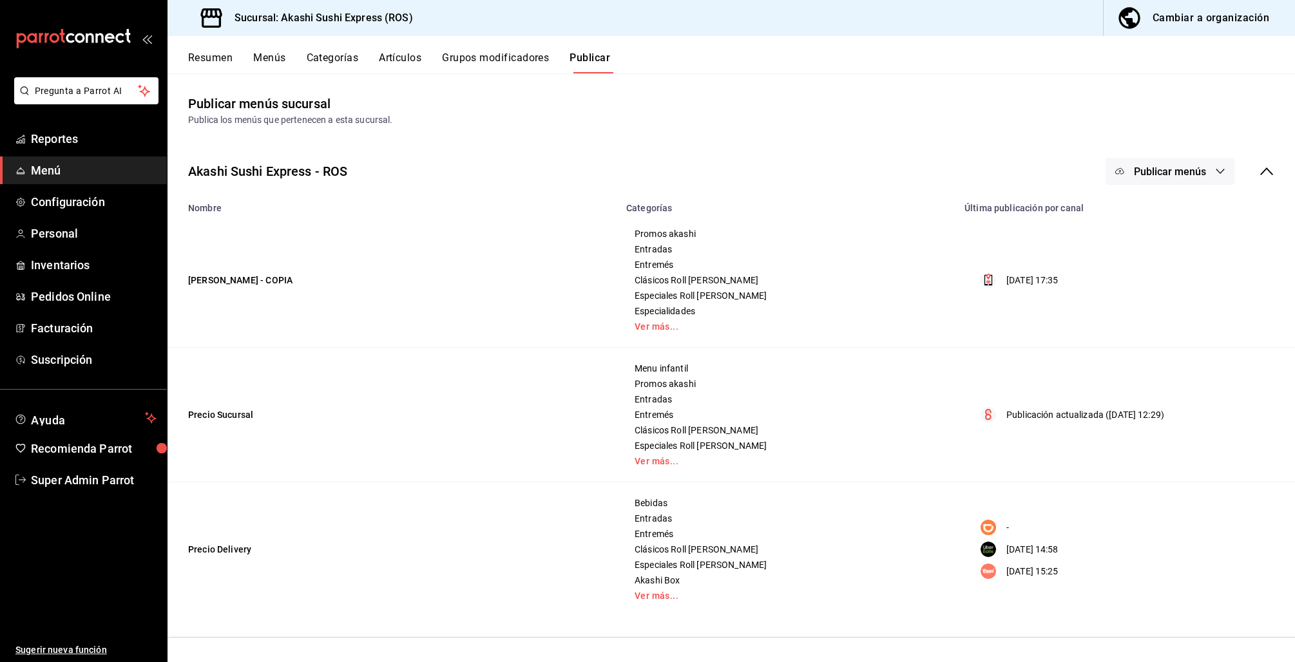
click at [1202, 171] on span "Publicar menús" at bounding box center [1170, 172] width 72 height 12
click at [1160, 271] on li "DiDi Food" at bounding box center [1170, 285] width 119 height 36
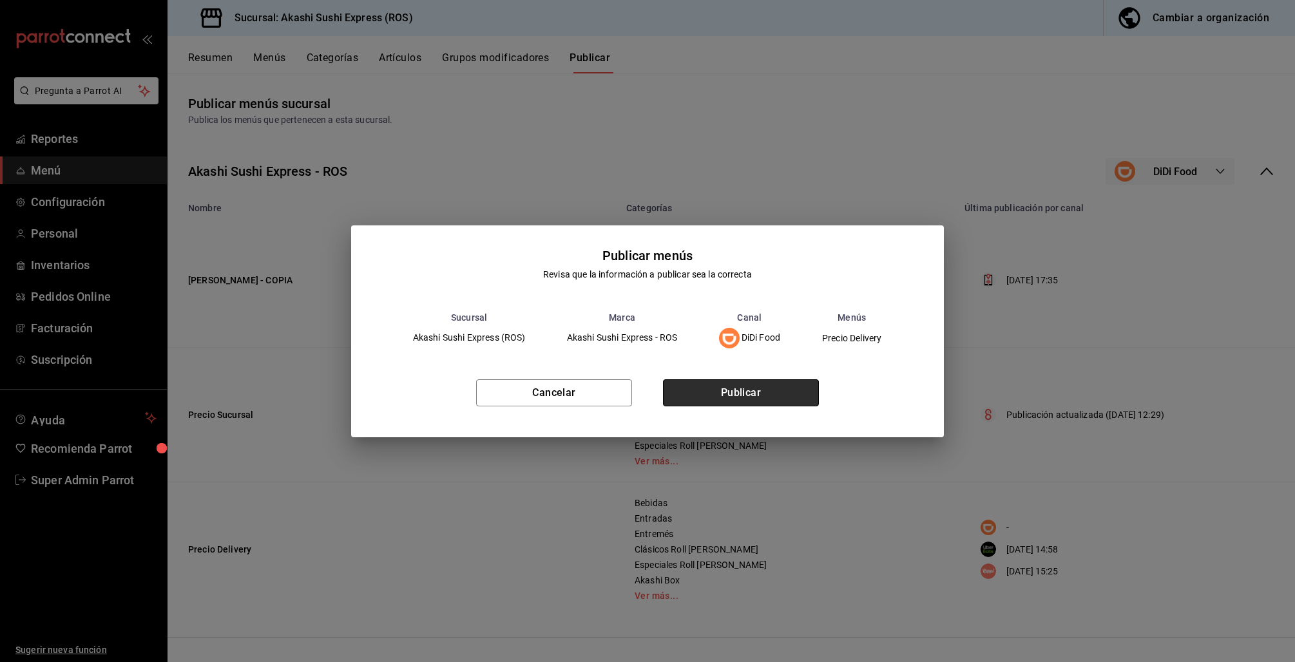
click at [735, 390] on button "Publicar" at bounding box center [741, 392] width 156 height 27
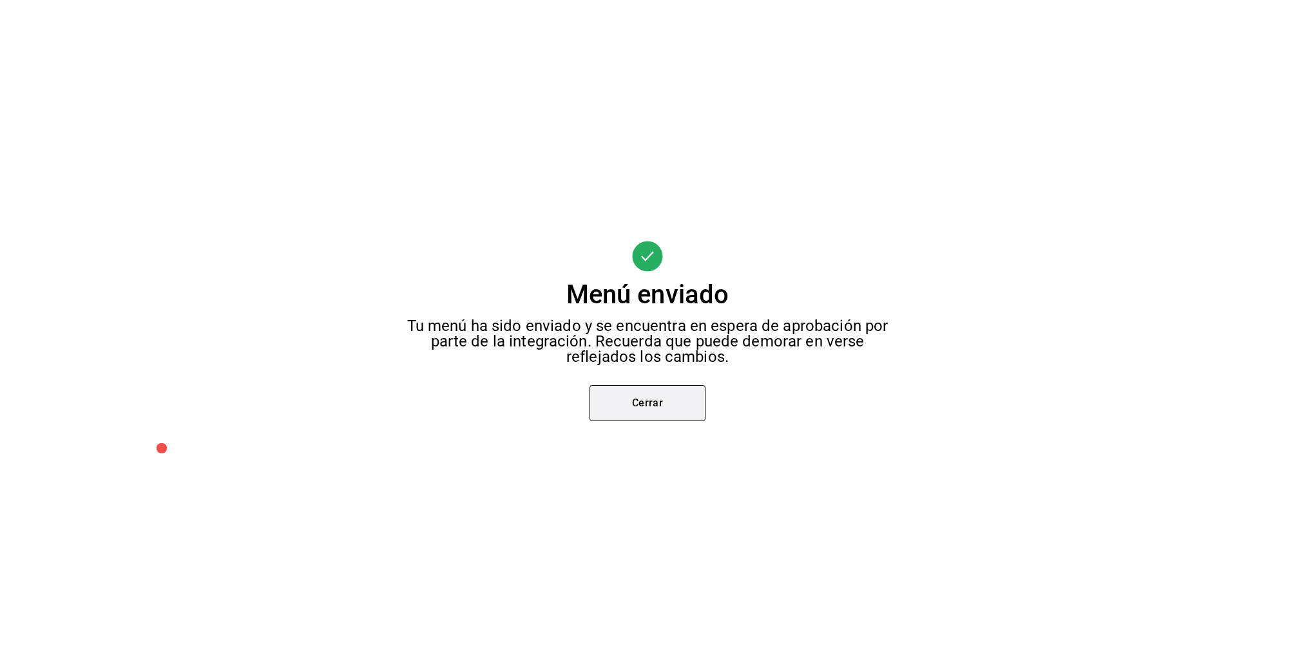
click at [640, 408] on button "Cerrar" at bounding box center [647, 403] width 116 height 36
